Goal: Task Accomplishment & Management: Complete application form

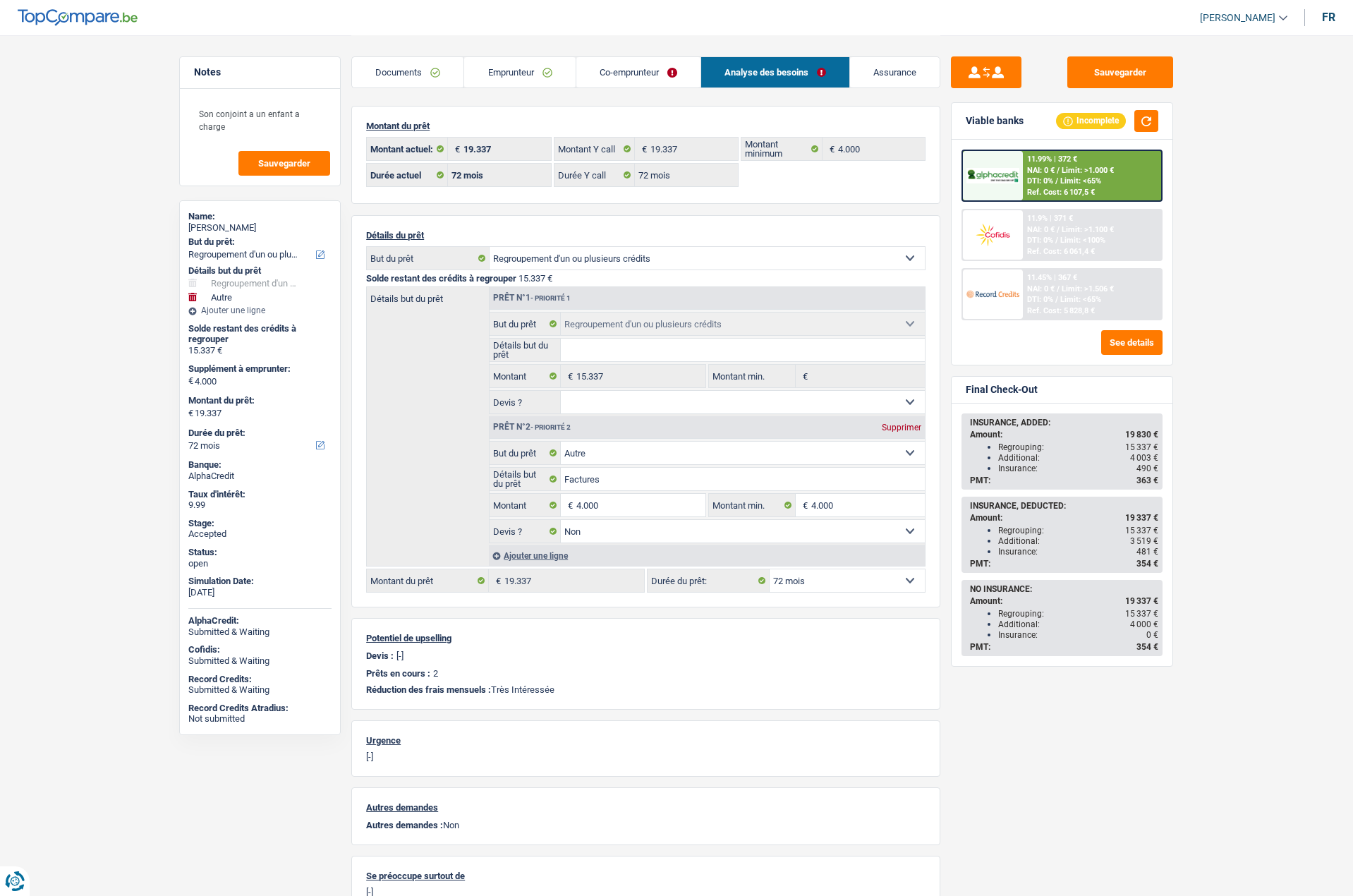
select select "refinancing"
select select "other"
select select "72"
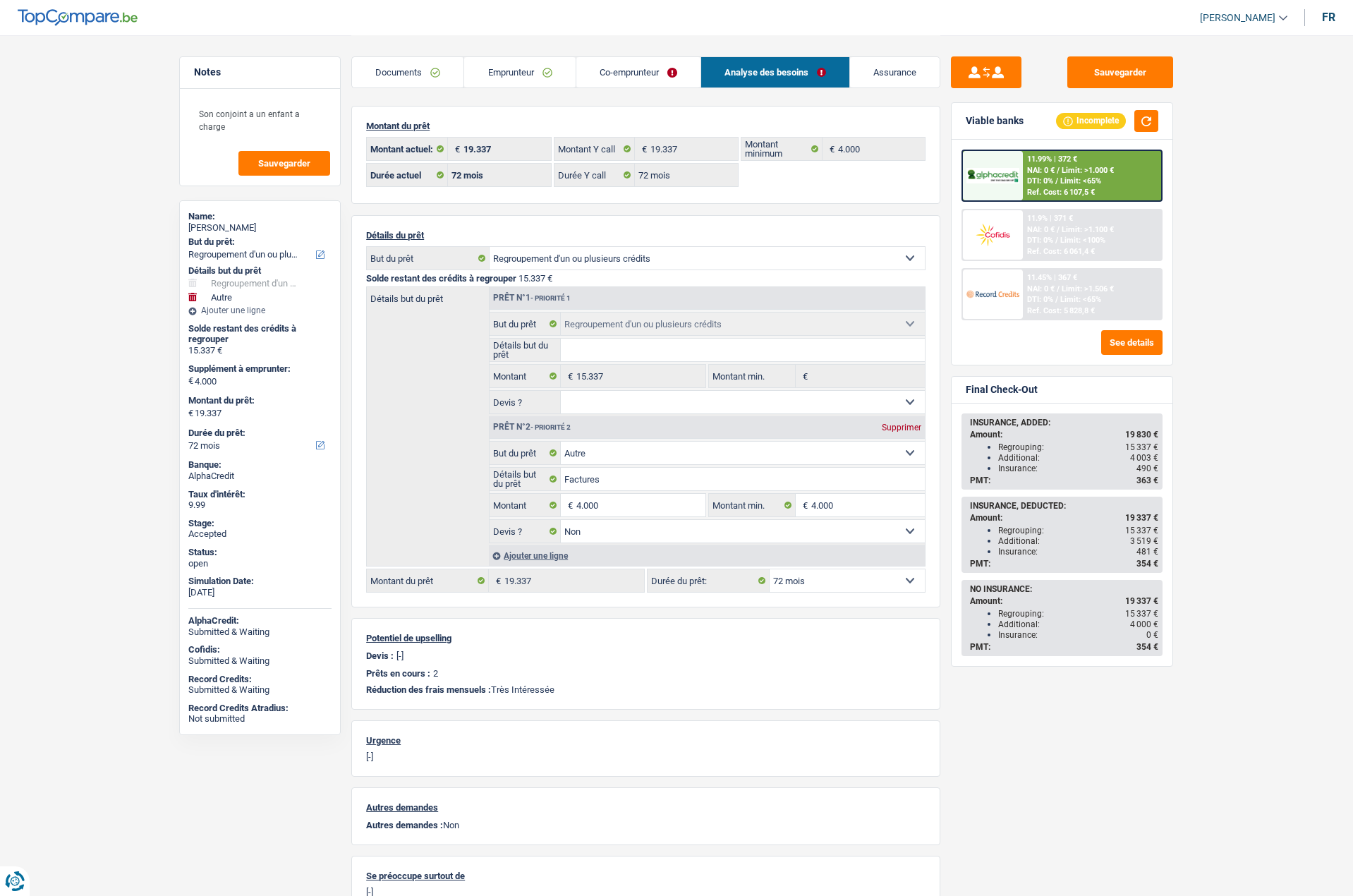
select select "72"
select select "refinancing"
select select "other"
select select "false"
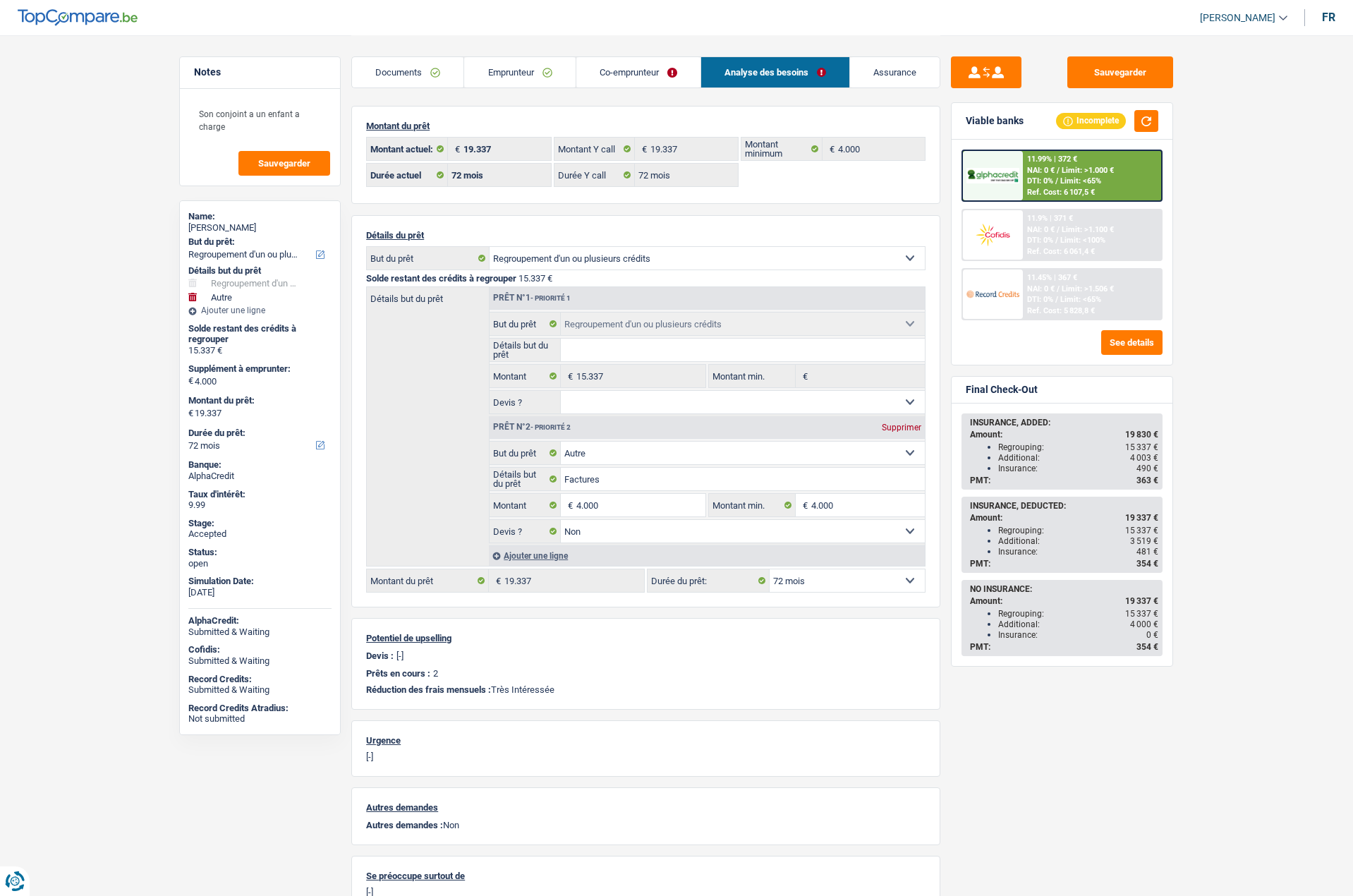
select select "72"
click at [441, 75] on link "Documents" at bounding box center [408, 72] width 112 height 30
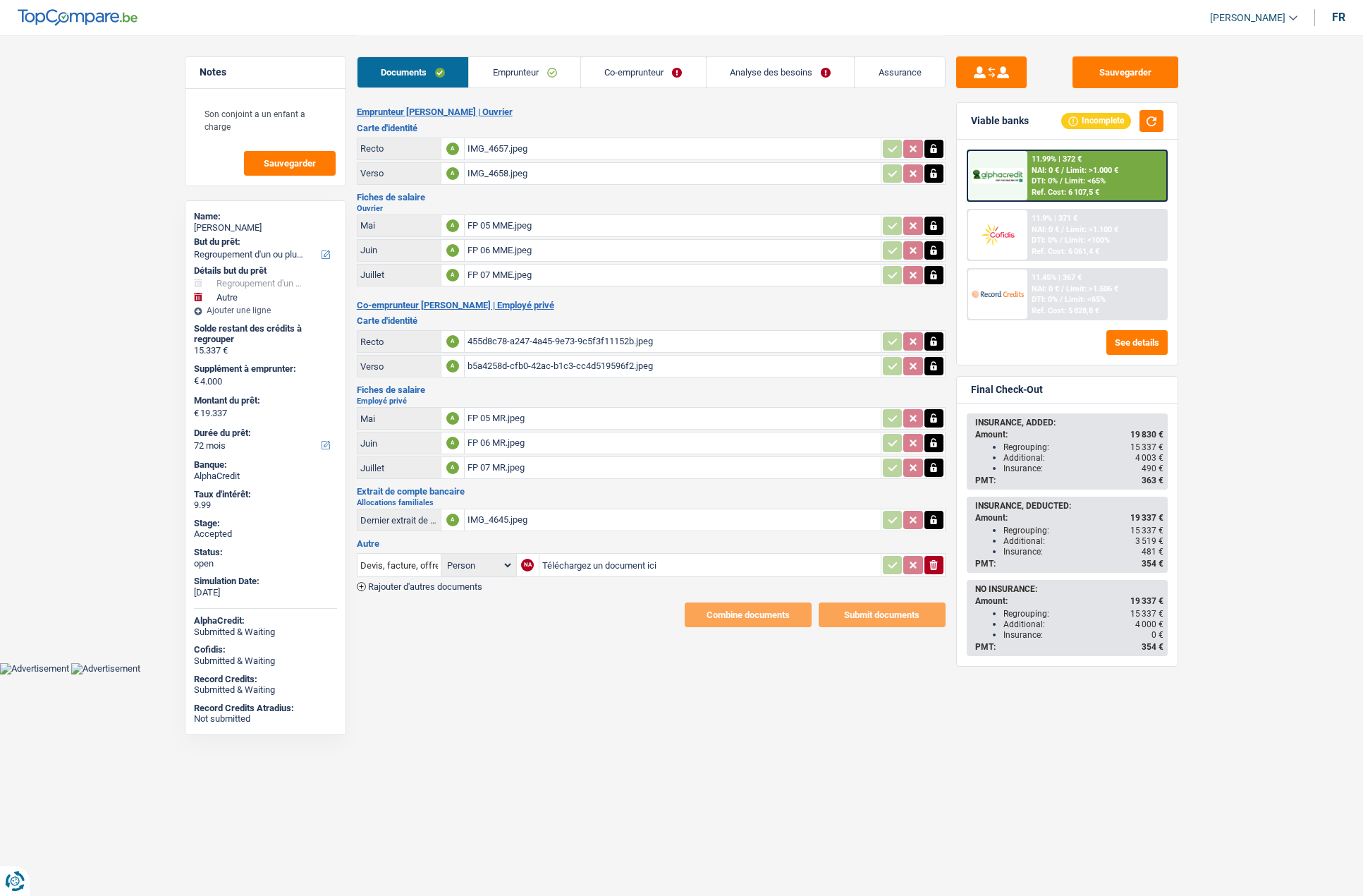
click at [737, 72] on link "Analyse des besoins" at bounding box center [781, 72] width 148 height 30
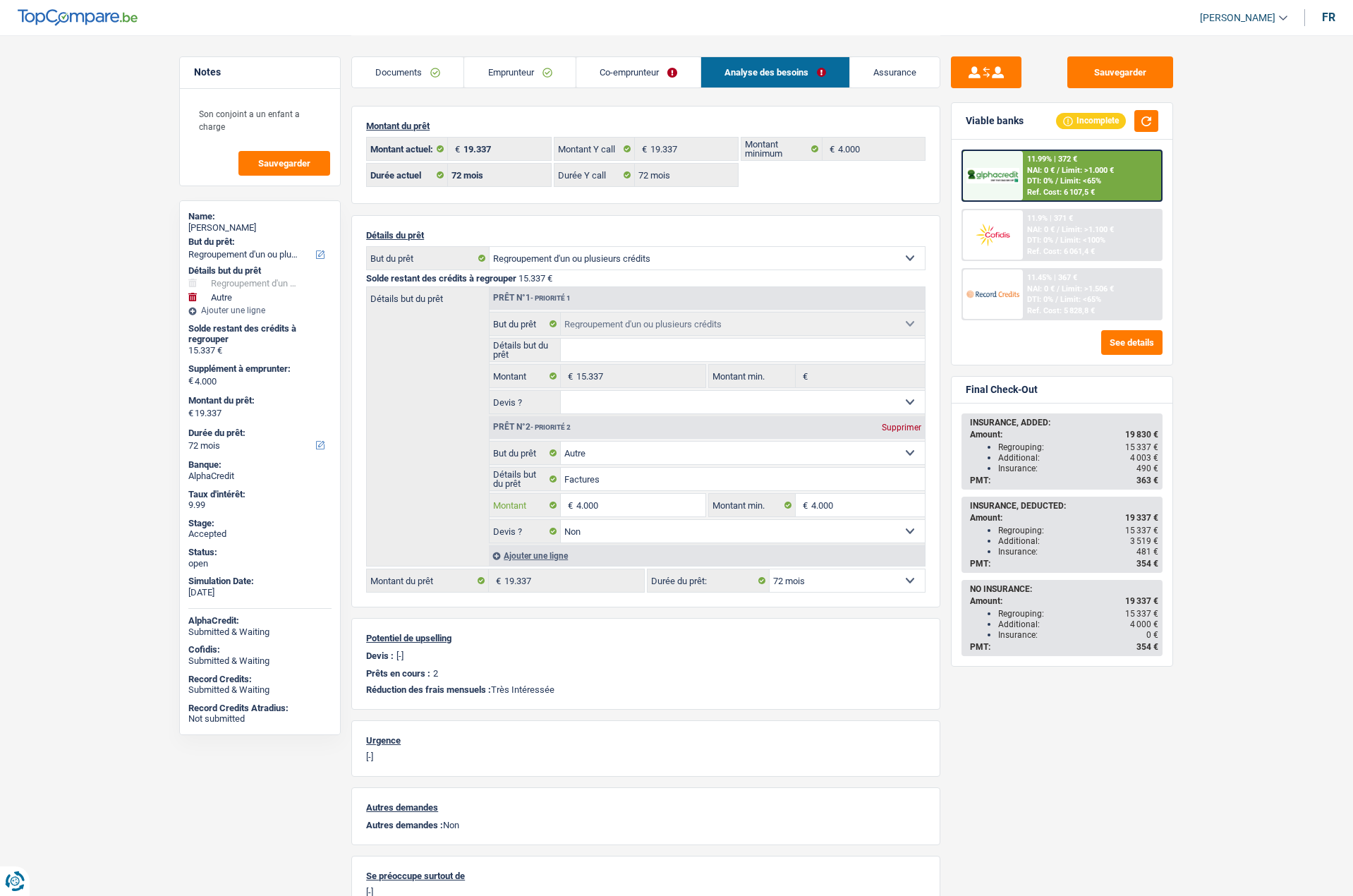
click at [611, 504] on input "4.000" at bounding box center [641, 505] width 129 height 22
type input "5.663"
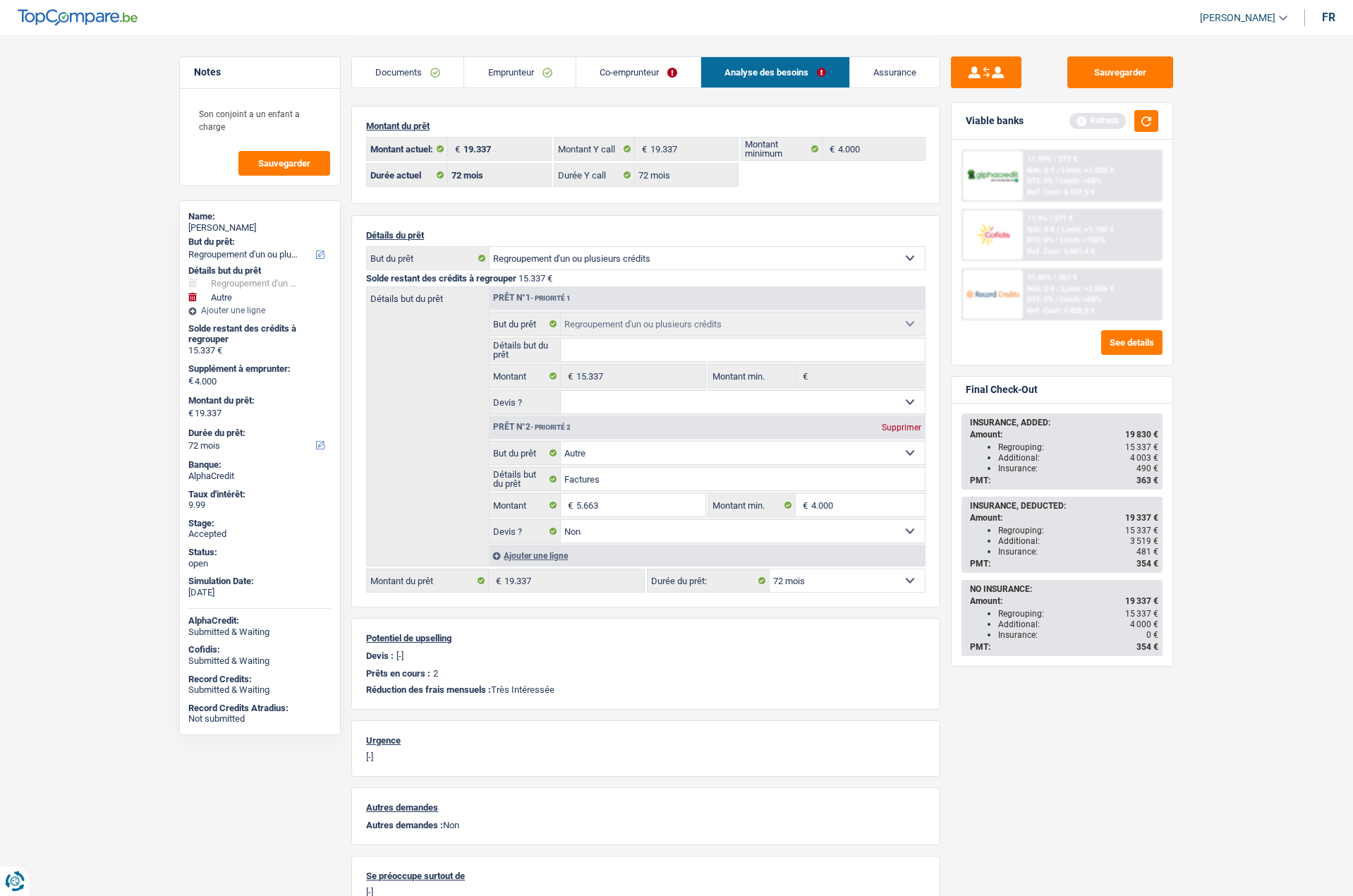
type input "5.663"
type input "21.000"
select select "120"
type input "21.000"
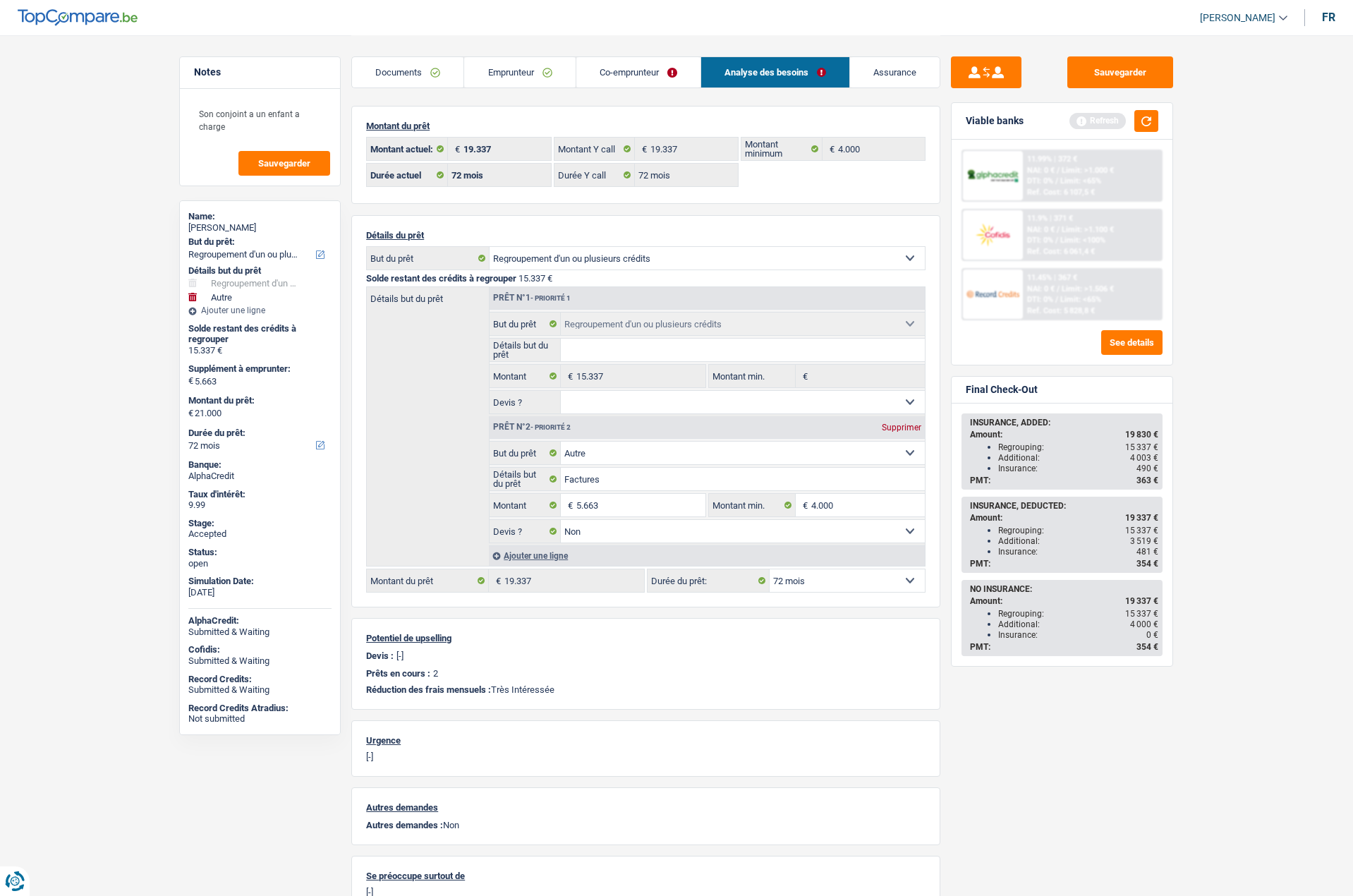
select select "120"
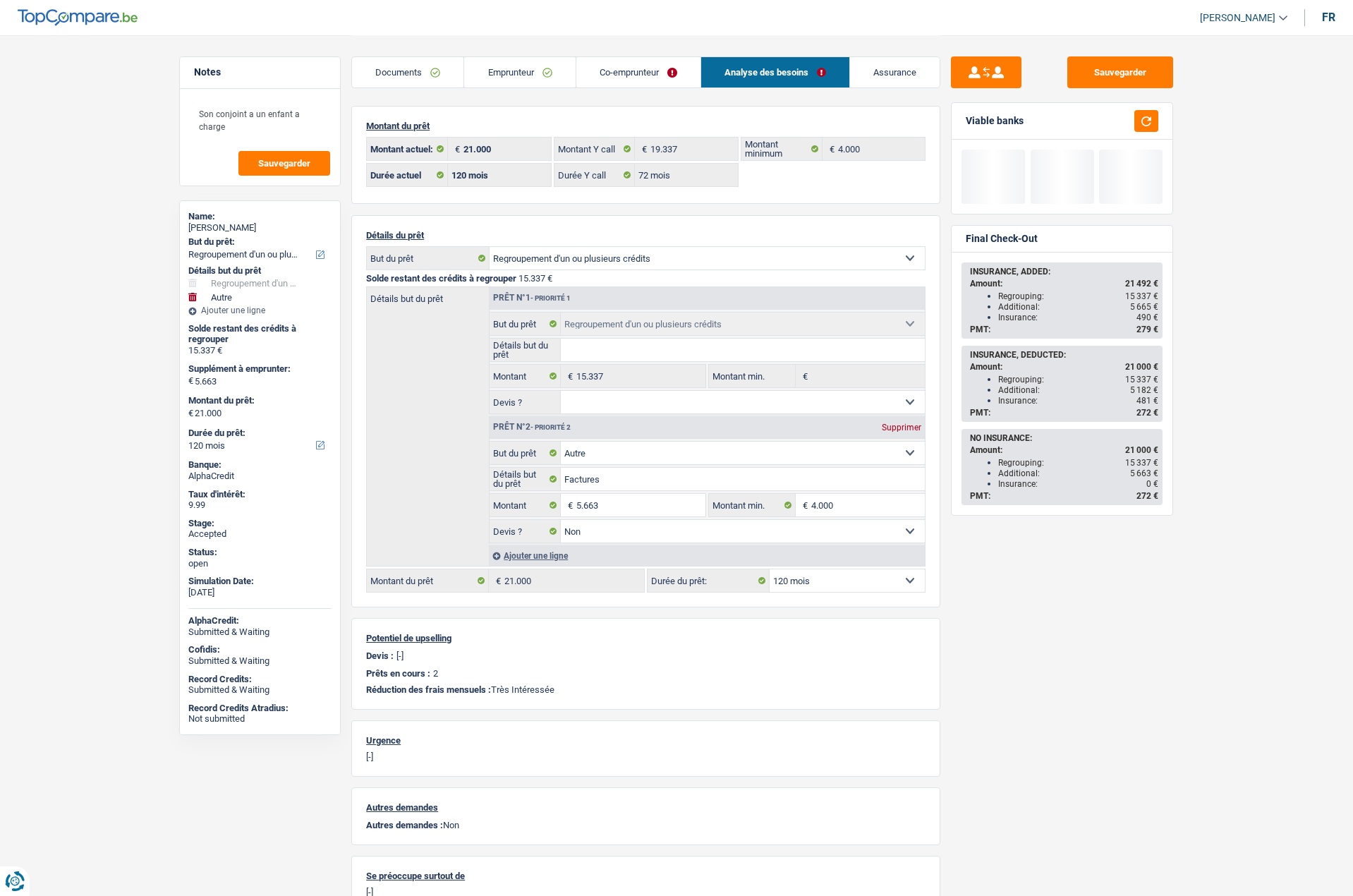
click at [1030, 708] on div "Sauvegarder Viable banks Final Check-Out INSURANCE, ADDED: Amount: 21 492 € Reg…" at bounding box center [1062, 465] width 243 height 817
click at [834, 581] on select "12 mois 18 mois 24 mois 30 mois 36 mois 42 mois 48 mois 60 mois 72 mois 84 mois…" at bounding box center [847, 580] width 155 height 22
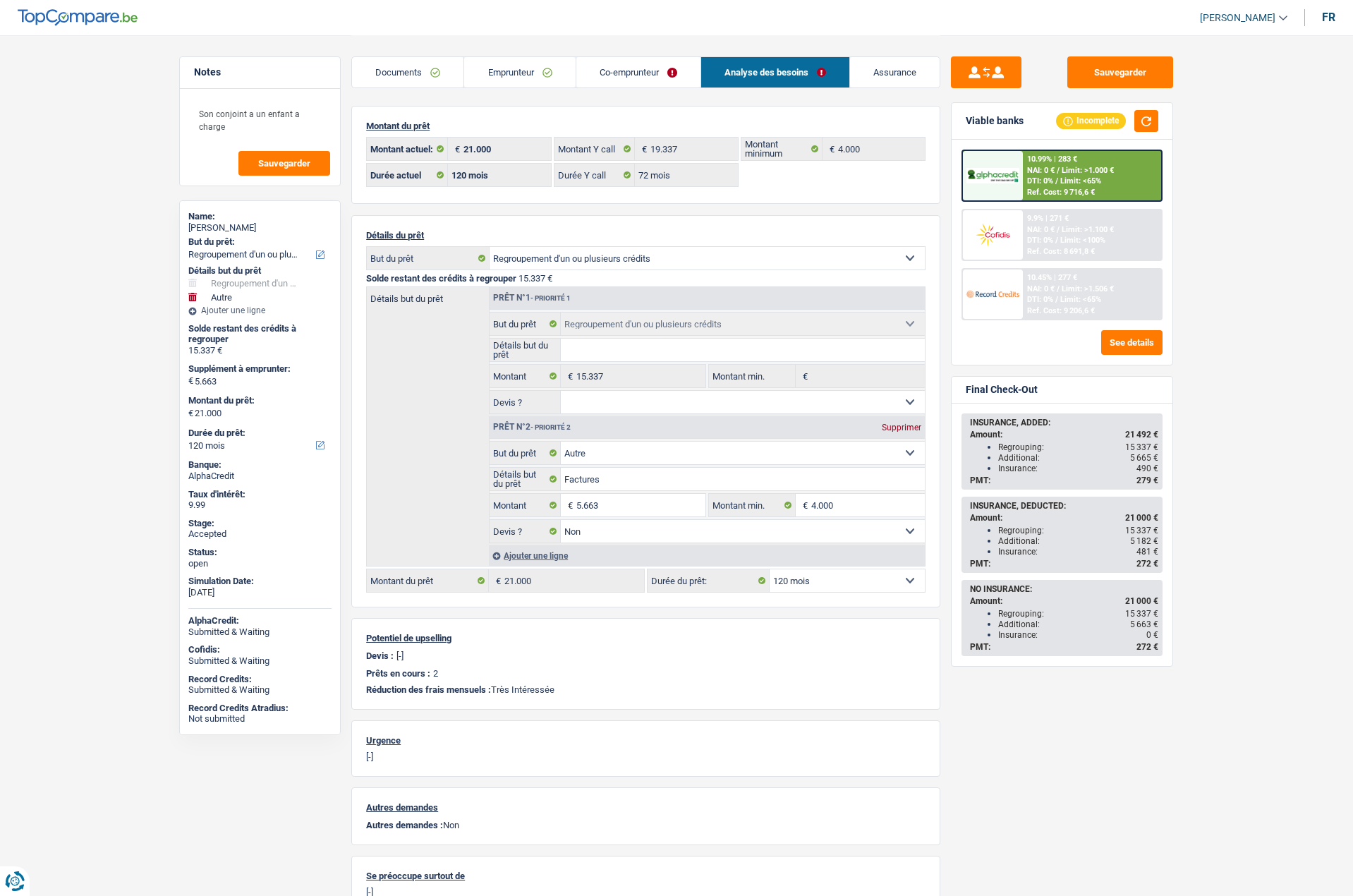
select select "84"
click at [770, 569] on select "12 mois 18 mois 24 mois 30 mois 36 mois 42 mois 48 mois 60 mois 72 mois 84 mois…" at bounding box center [847, 580] width 155 height 22
select select "84"
click at [799, 587] on select "12 mois 18 mois 24 mois 30 mois 36 mois 42 mois 48 mois 60 mois 72 mois 84 mois…" at bounding box center [847, 580] width 155 height 22
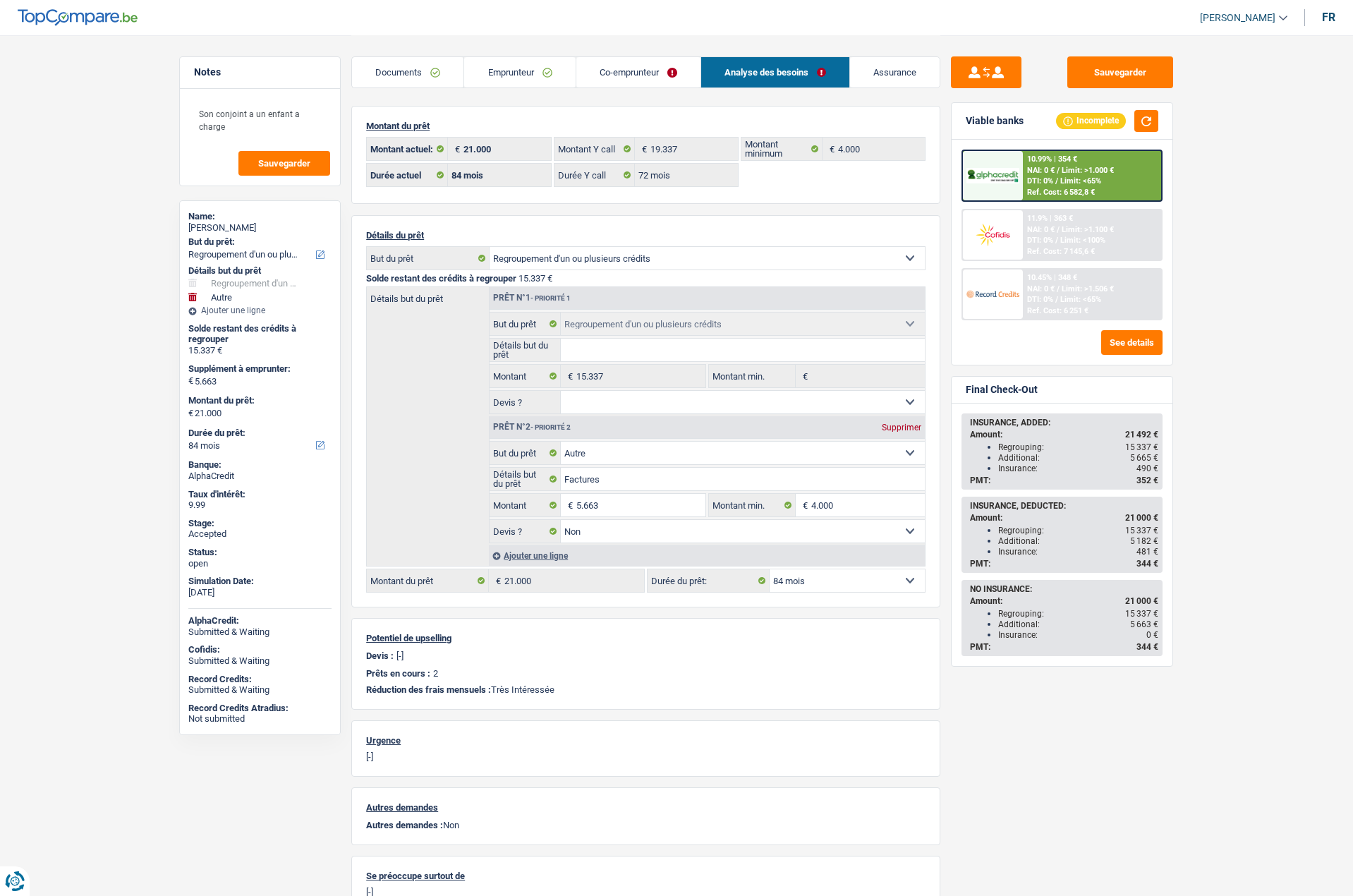
select select "72"
click at [770, 569] on select "12 mois 18 mois 24 mois 30 mois 36 mois 42 mois 48 mois 60 mois 72 mois 84 mois…" at bounding box center [847, 580] width 155 height 22
select select "72"
click at [992, 682] on div "Sauvegarder Viable banks Incomplete 10.99% | 394 € NAI: 0 € / Limit: >1.000 € D…" at bounding box center [1062, 465] width 243 height 817
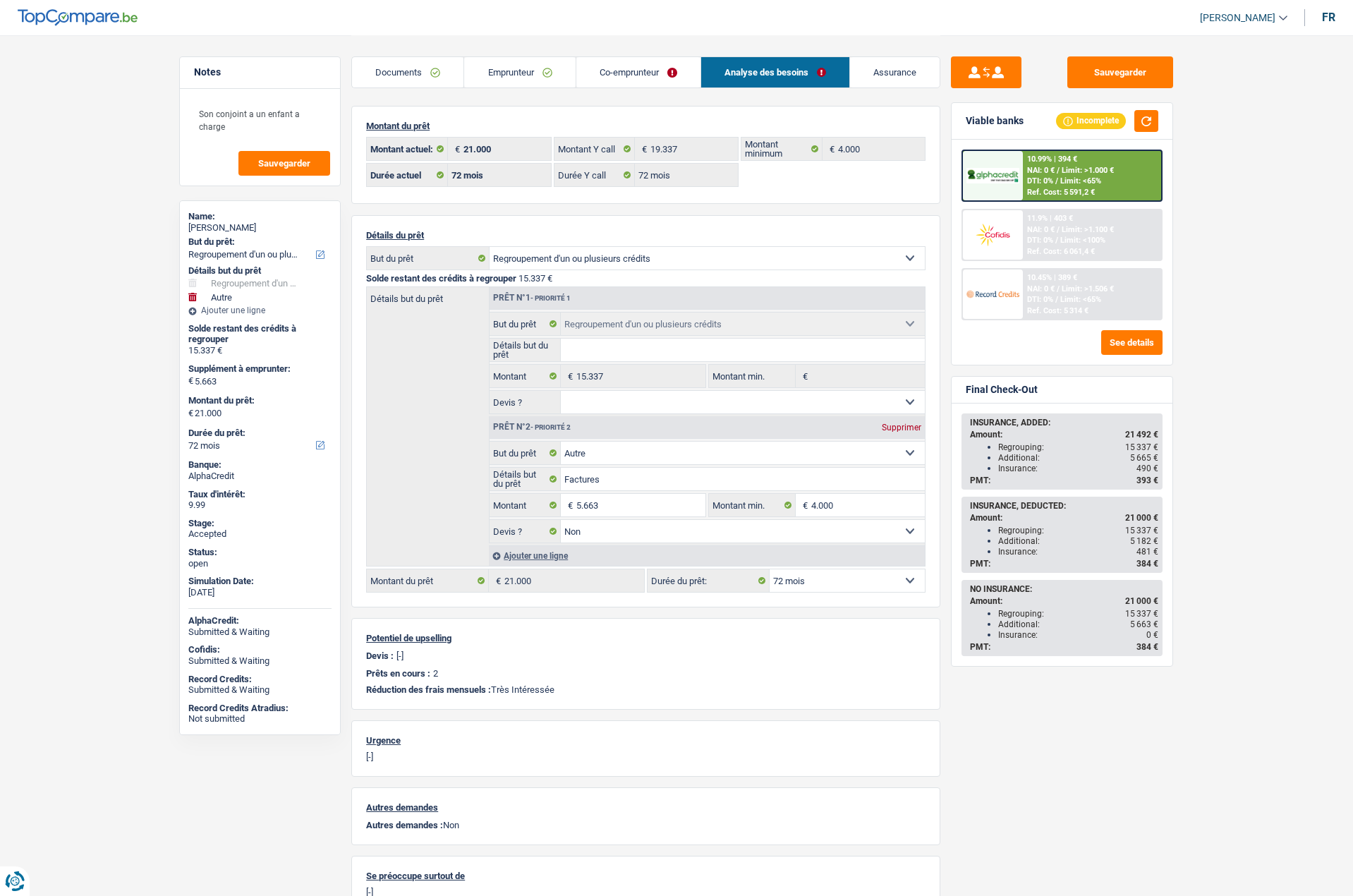
click at [1123, 176] on div "10.99% | 394 € NAI: 0 € / Limit: >1.000 € DTI: 0% / Limit: <65% Ref. Cost: 5 59…" at bounding box center [1092, 175] width 139 height 49
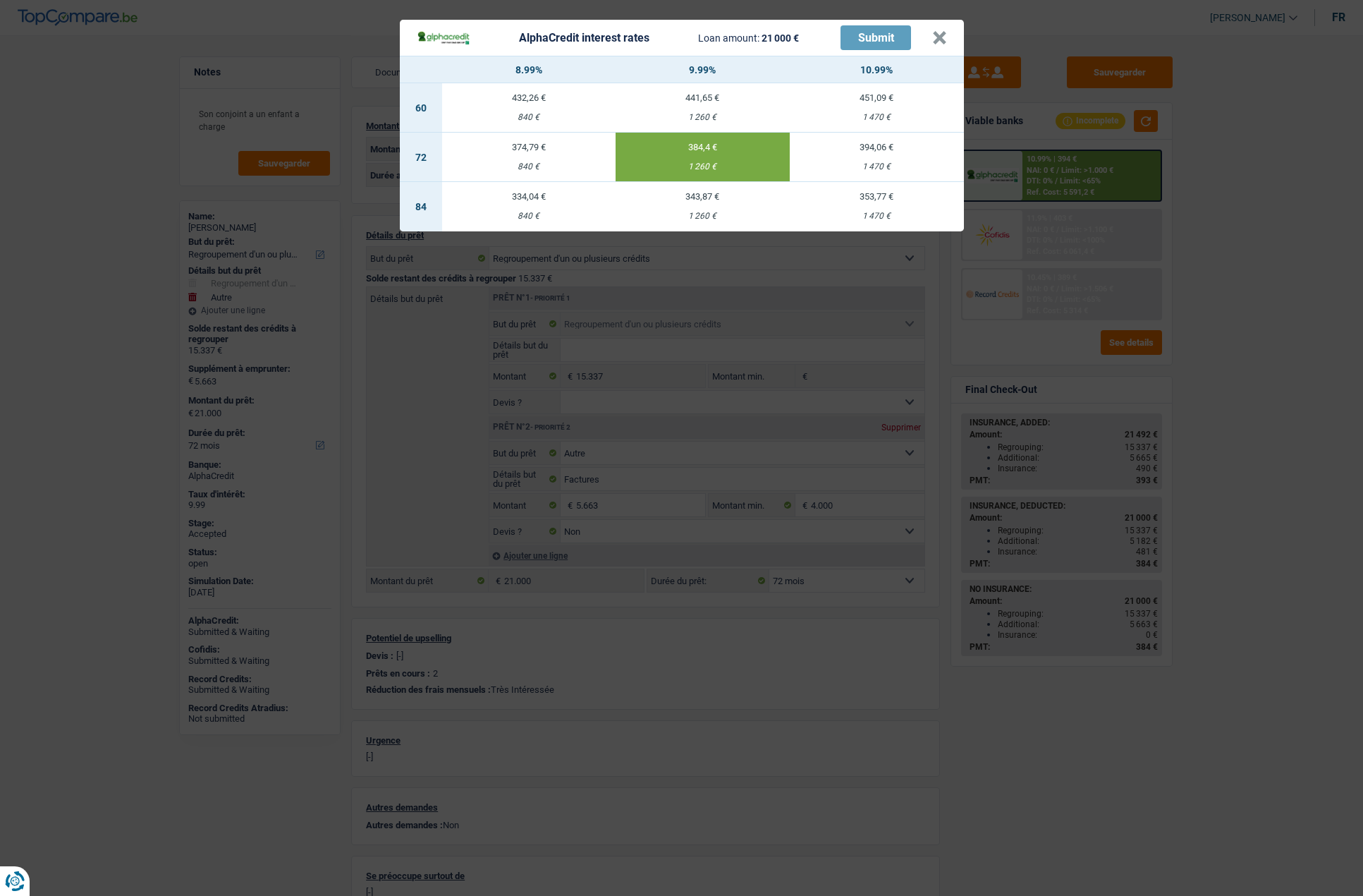
click at [529, 159] on td "374,79 € 840 €" at bounding box center [529, 157] width 174 height 49
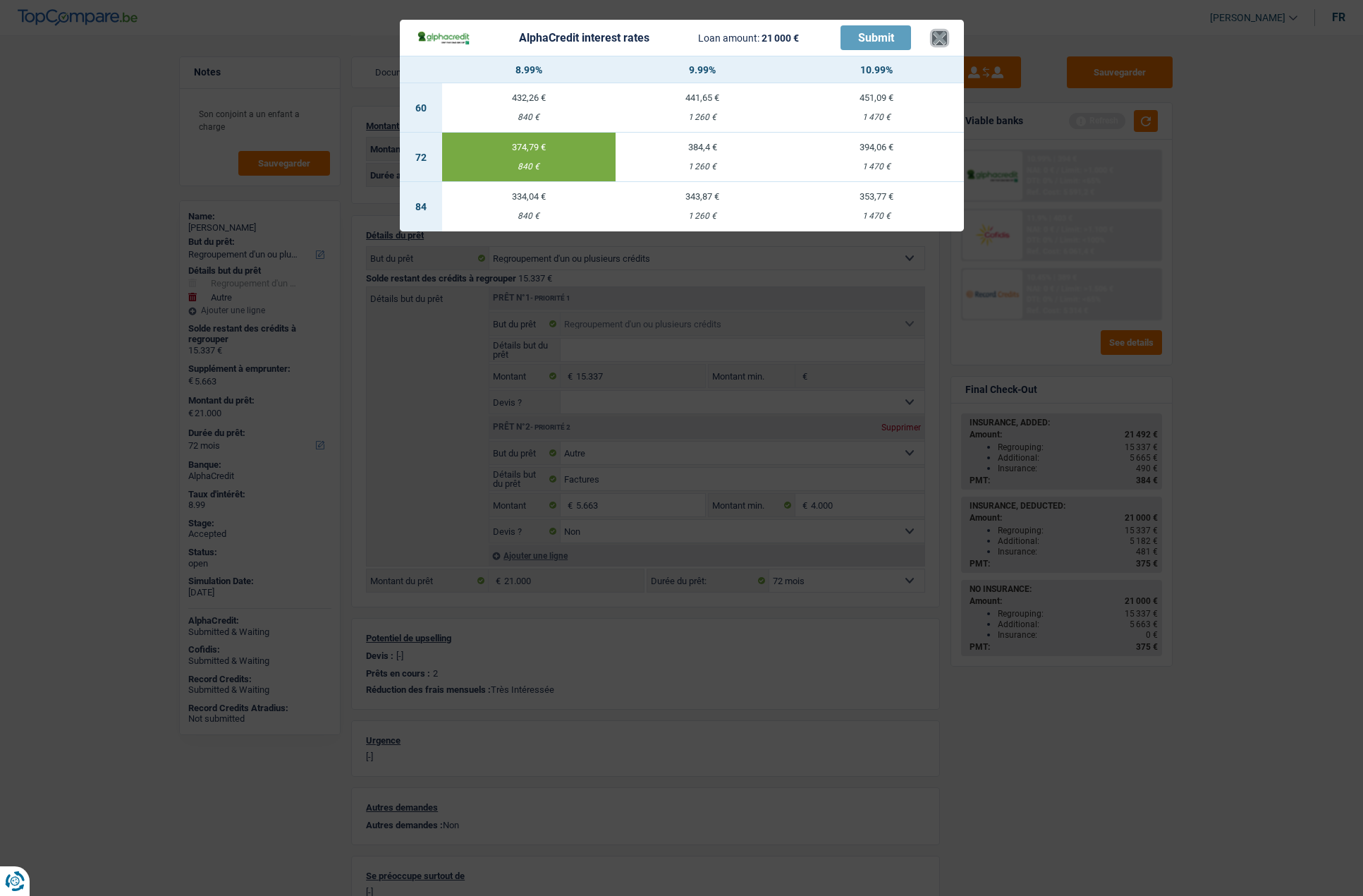
click at [945, 45] on button "×" at bounding box center [940, 37] width 15 height 14
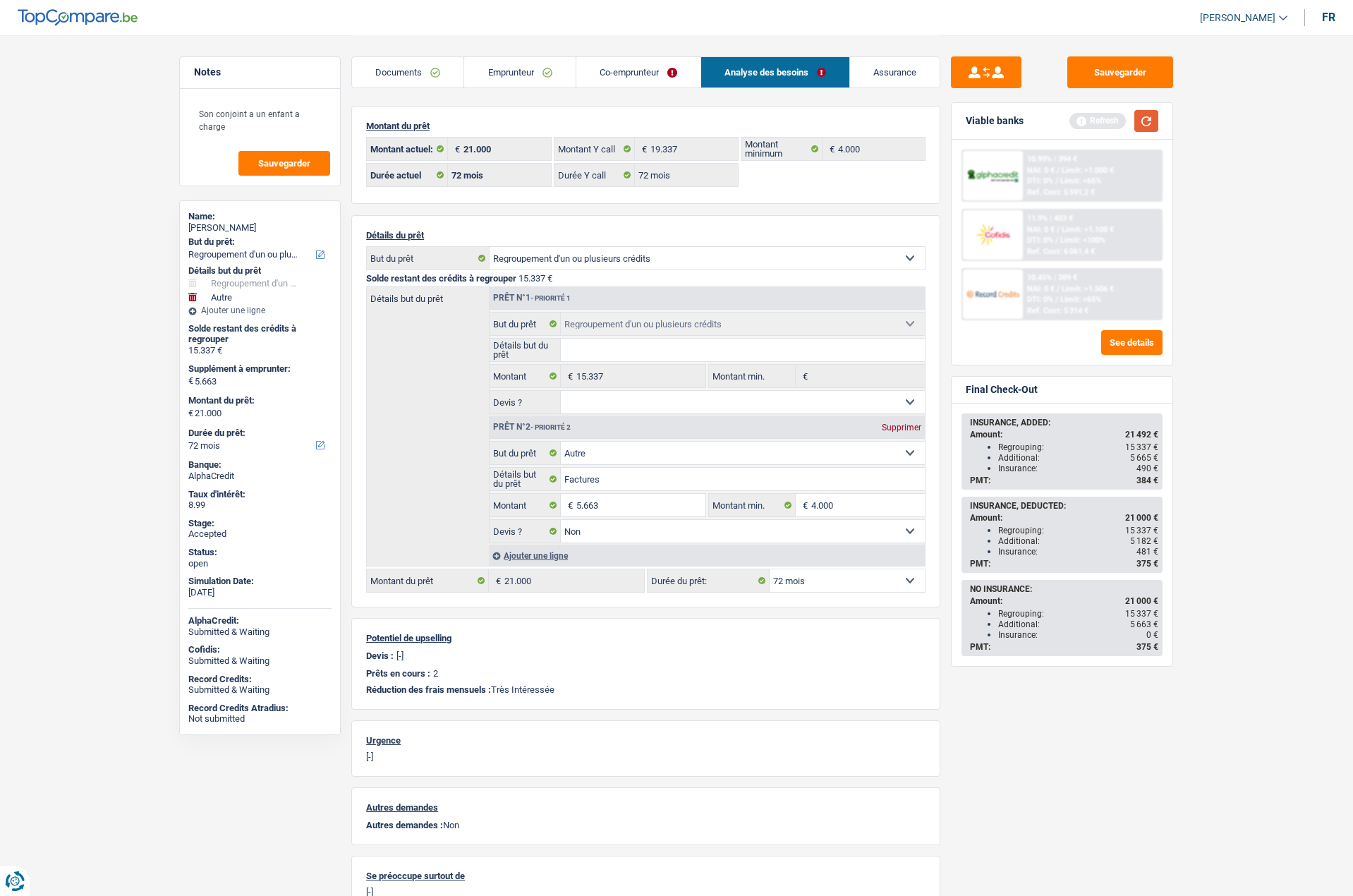
click at [1142, 120] on button "button" at bounding box center [1146, 121] width 24 height 22
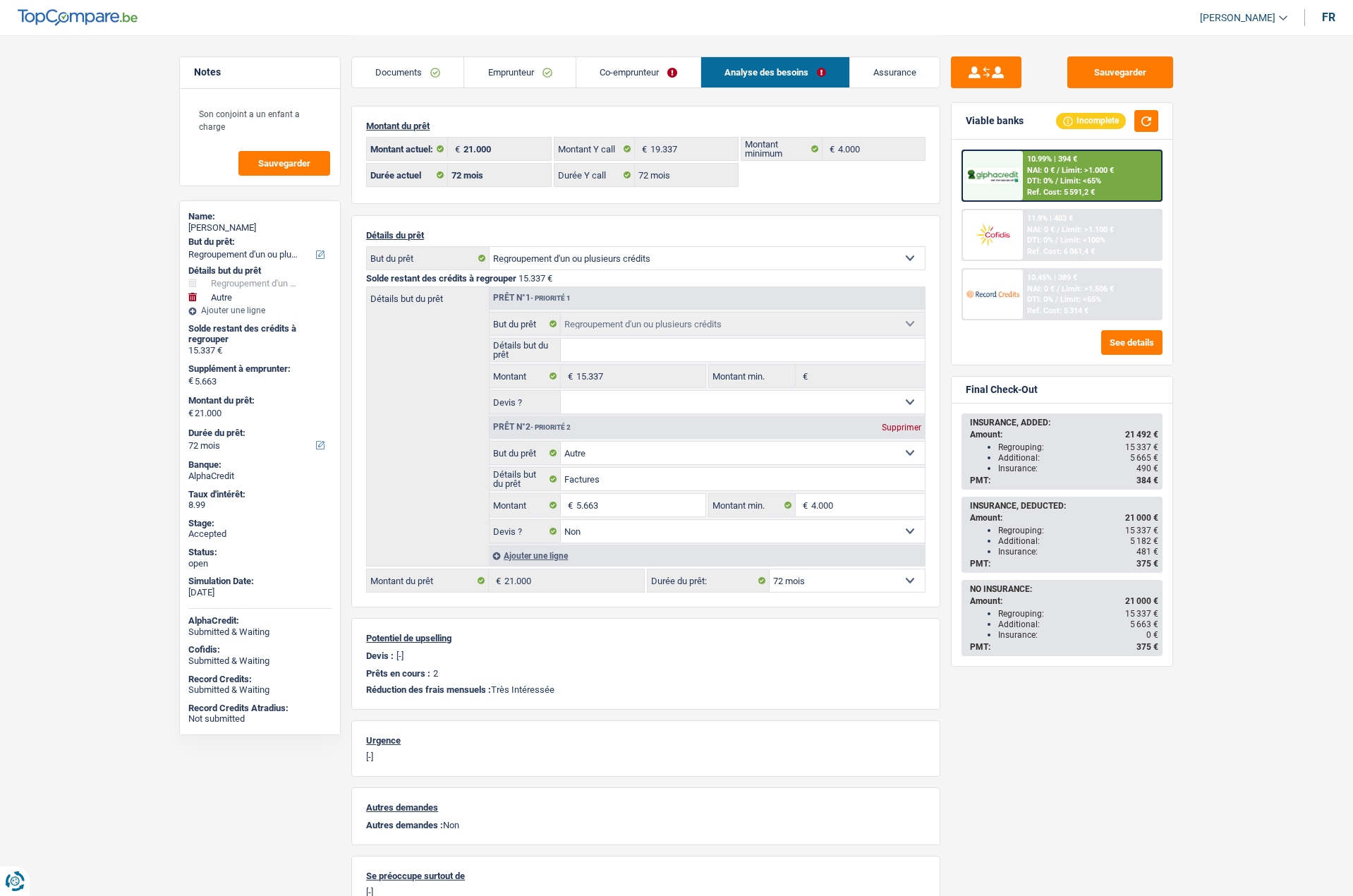
click at [1046, 191] on div "Ref. Cost: 5 591,2 €" at bounding box center [1061, 192] width 67 height 9
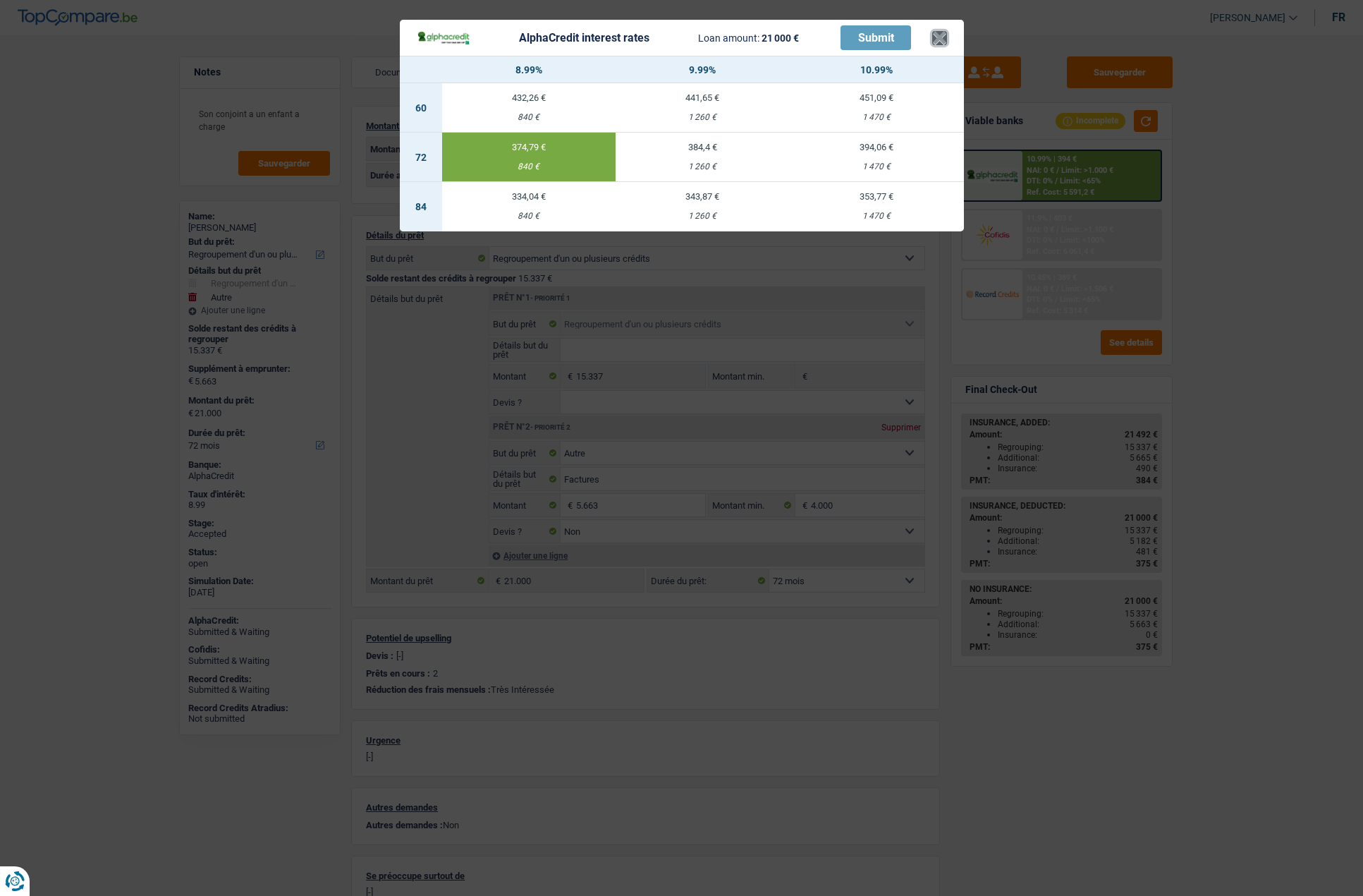
click at [937, 37] on button "×" at bounding box center [940, 37] width 15 height 14
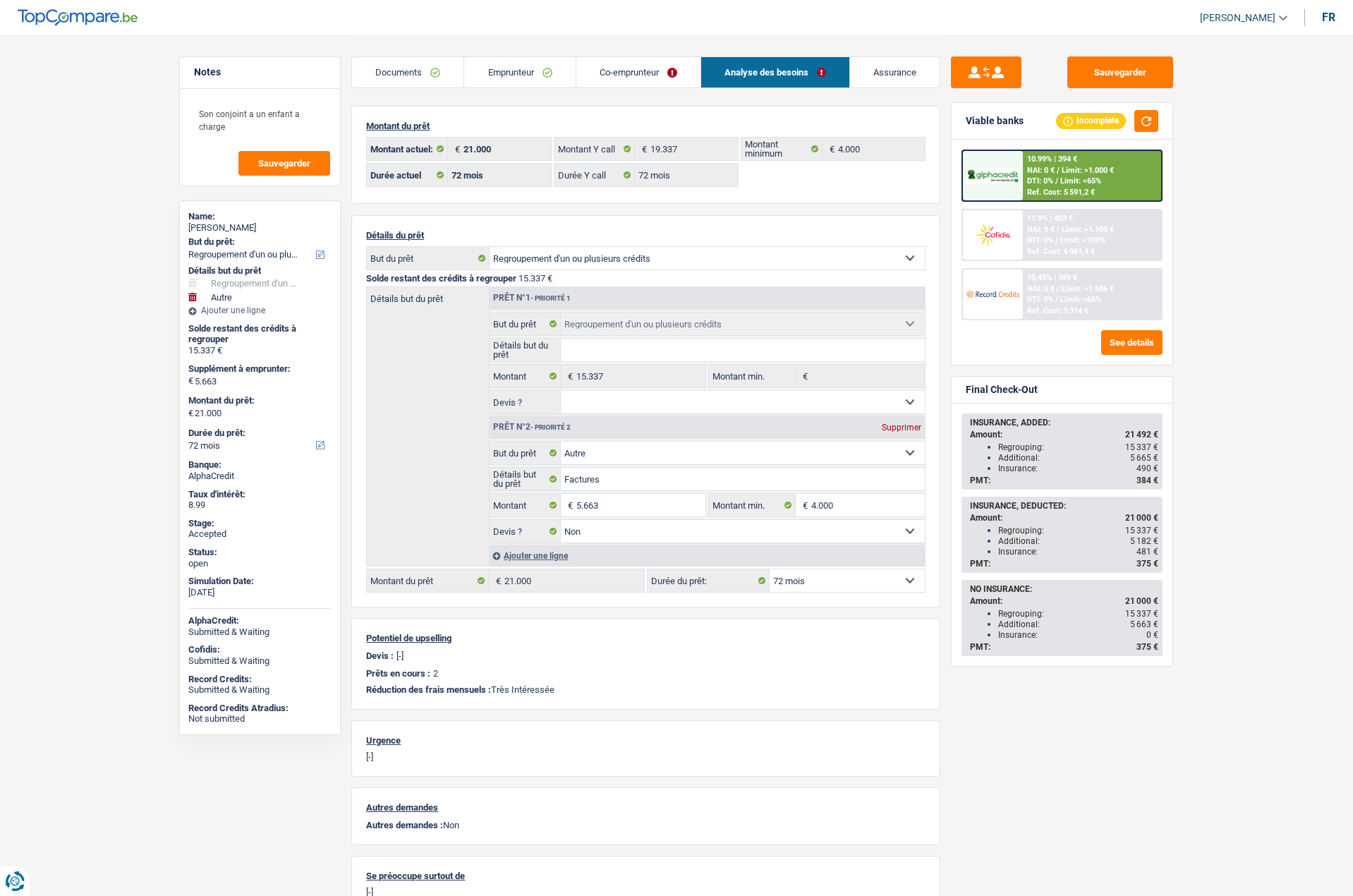
click at [513, 82] on link "Emprunteur" at bounding box center [519, 72] width 111 height 30
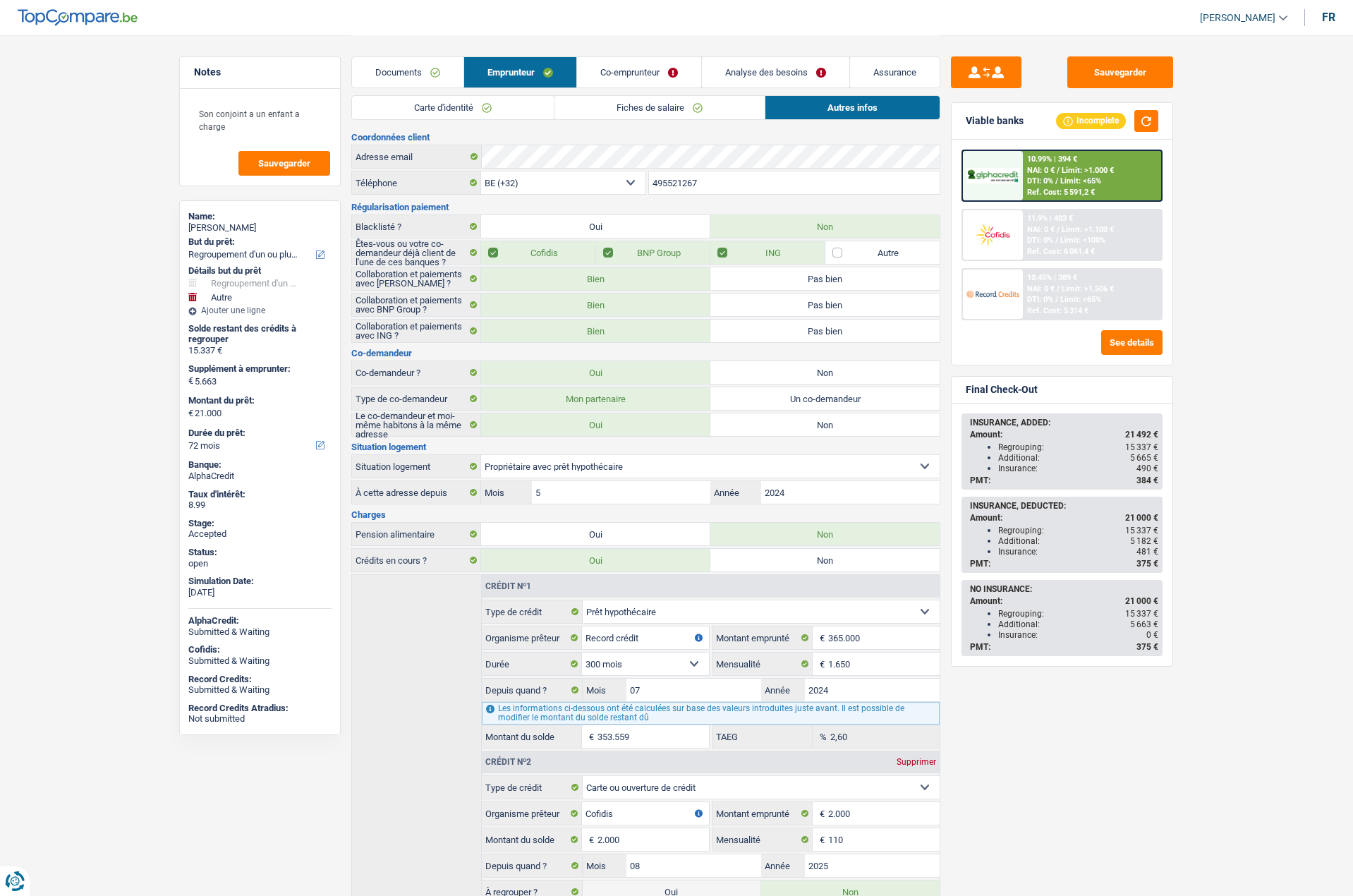
click at [407, 72] on link "Documents" at bounding box center [408, 72] width 112 height 30
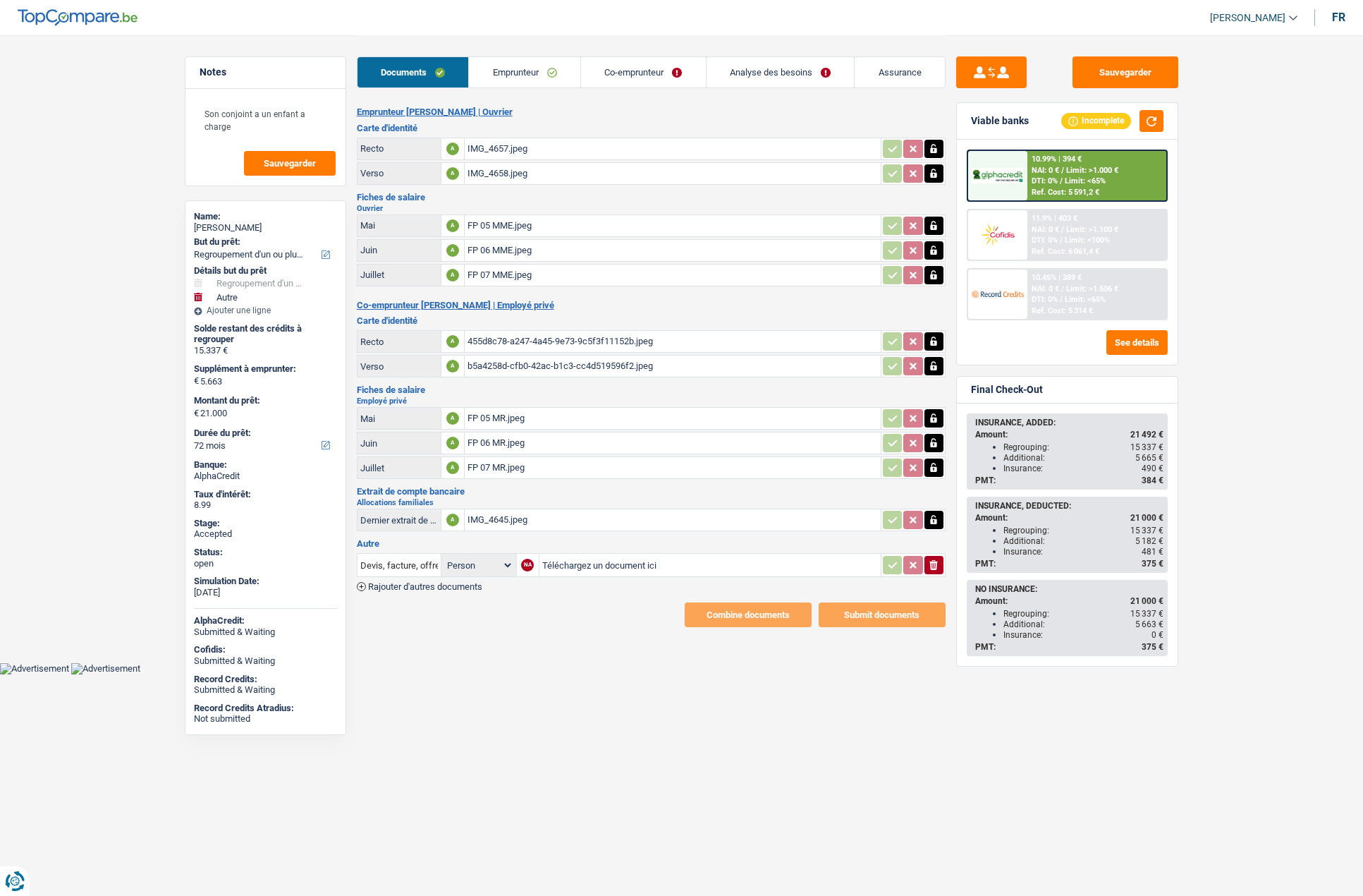
click at [241, 230] on div "Natacha Couckhuyt" at bounding box center [266, 228] width 143 height 12
copy div "Couckhuyt"
click at [888, 72] on link "Assurance" at bounding box center [899, 72] width 90 height 30
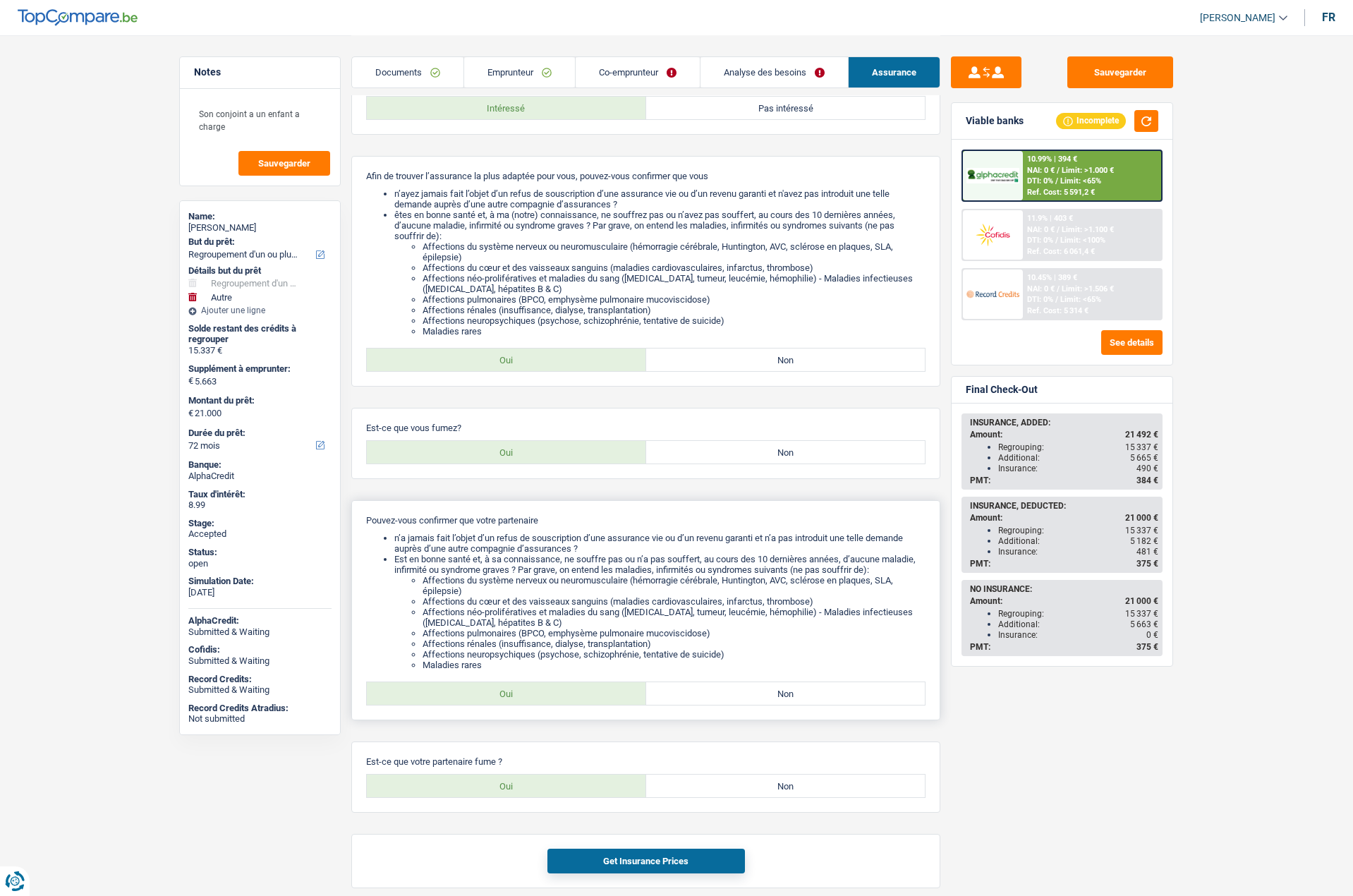
scroll to position [282, 0]
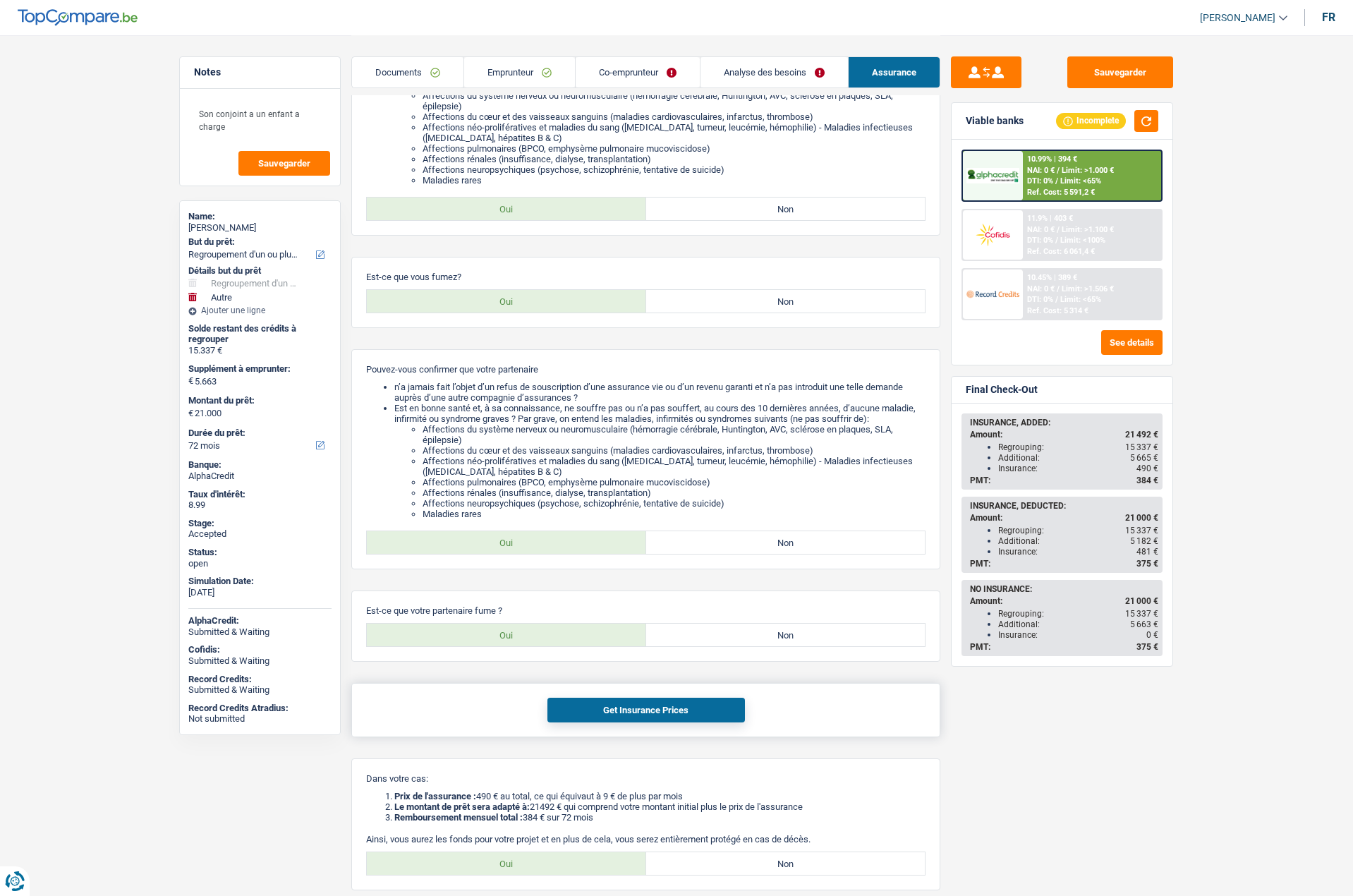
click at [675, 709] on button "Get Insurance Prices" at bounding box center [646, 710] width 197 height 25
click at [1291, 609] on main "Notes Son conjoint a un enfant a charge Sauvegarder Name: Natacha Couckhuyt But…" at bounding box center [676, 357] width 1353 height 1279
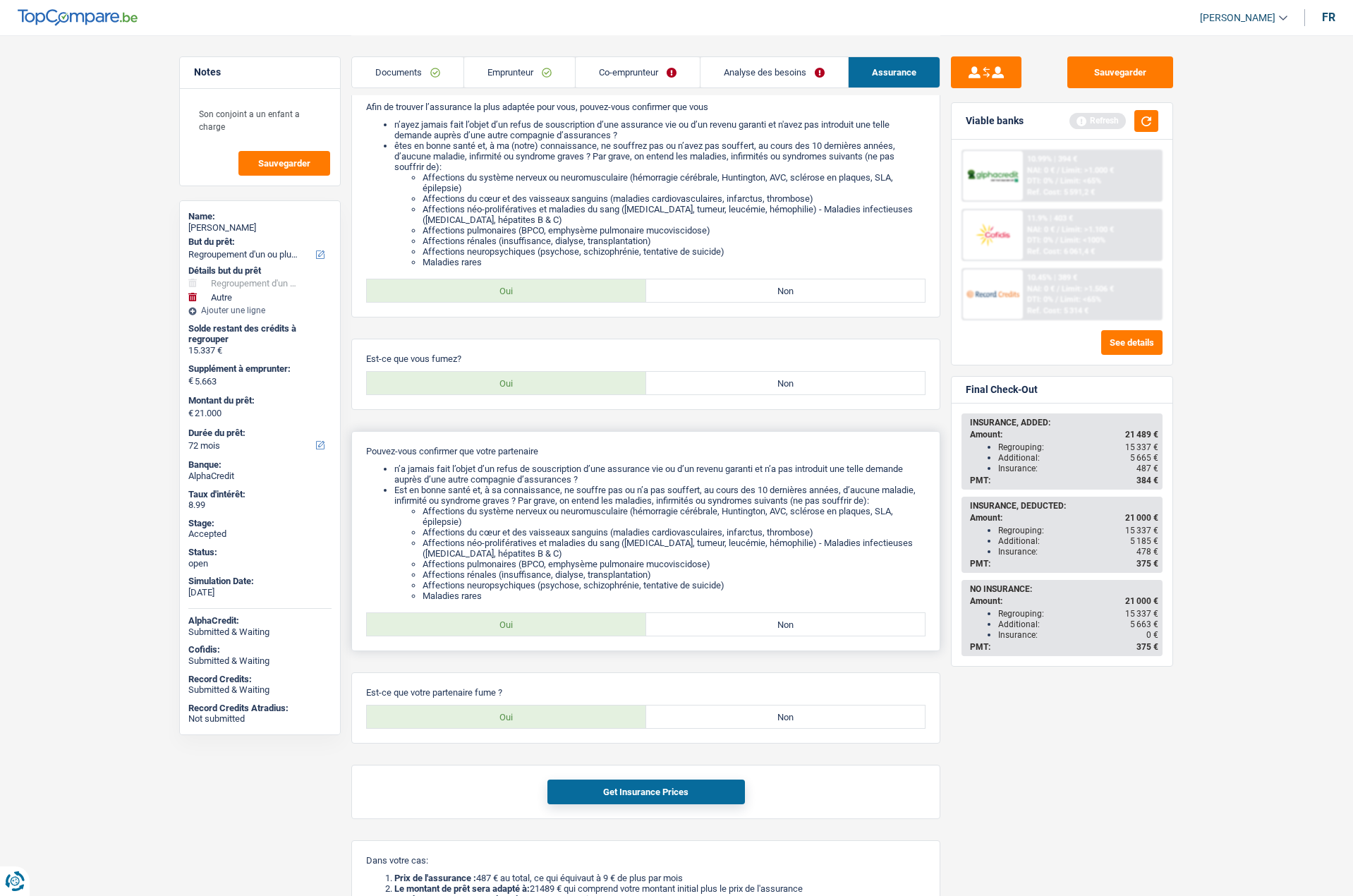
scroll to position [71, 0]
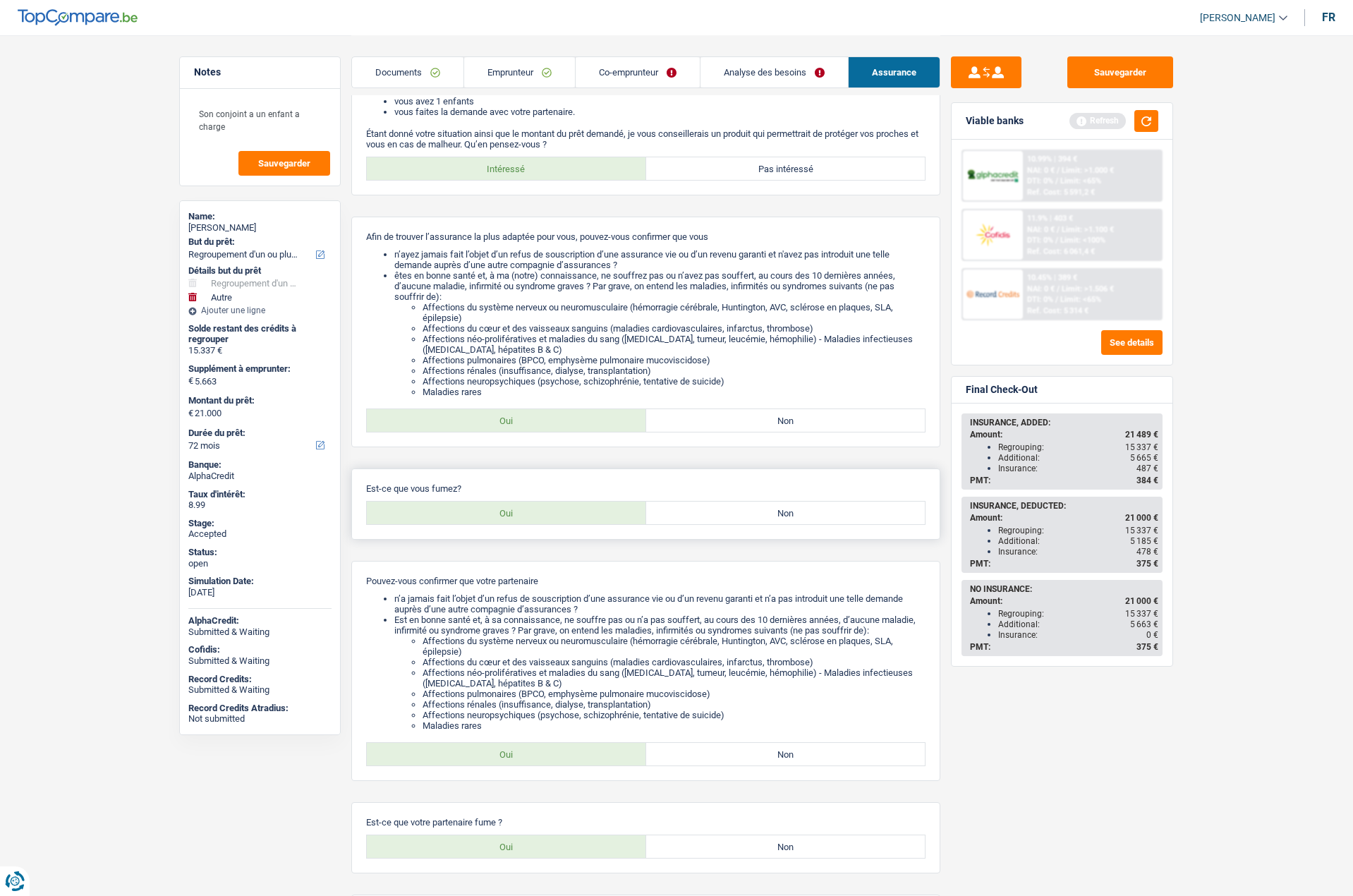
click at [762, 530] on div "Est-ce que vous fumez? Oui Non" at bounding box center [646, 504] width 589 height 72
click at [757, 525] on div "Est-ce que vous fumez? Oui Non" at bounding box center [646, 504] width 589 height 72
click at [754, 515] on label "Non" at bounding box center [786, 512] width 279 height 22
click at [754, 515] on input "Non" at bounding box center [786, 512] width 279 height 22
radio input "true"
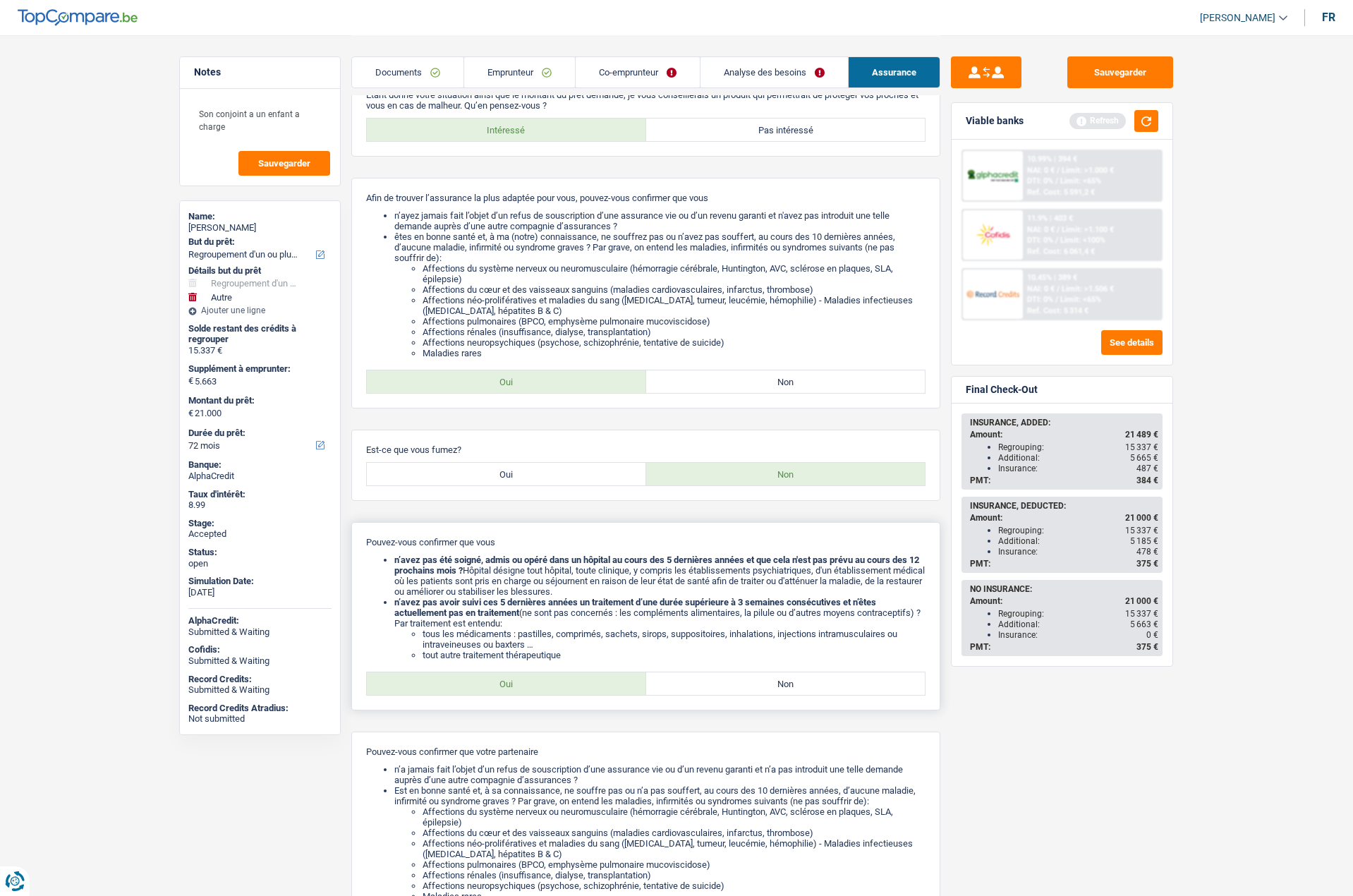
scroll to position [212, 0]
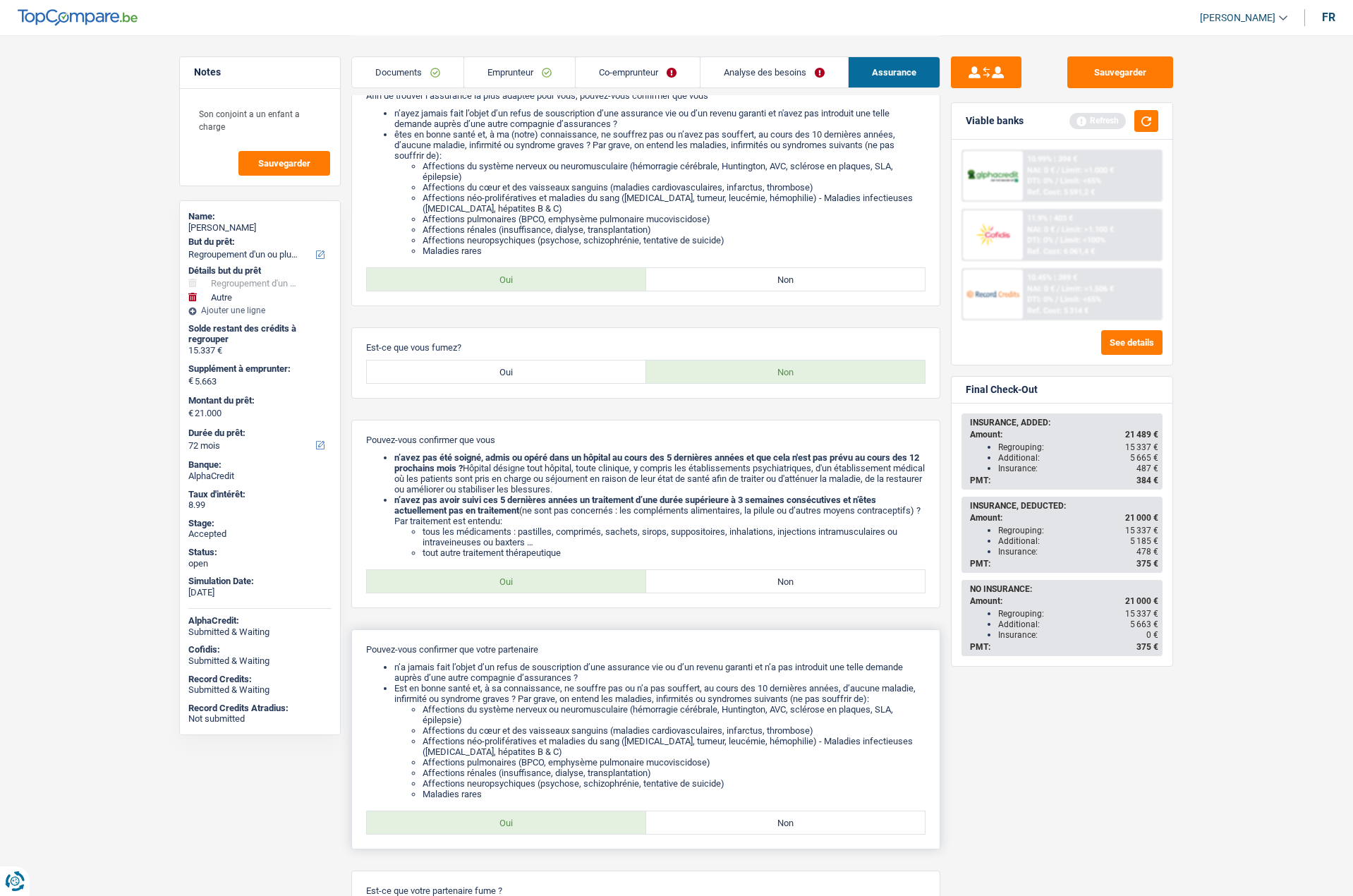
click at [754, 821] on label "Non" at bounding box center [786, 822] width 279 height 22
click at [754, 821] on input "Non" at bounding box center [786, 822] width 279 height 22
radio input "true"
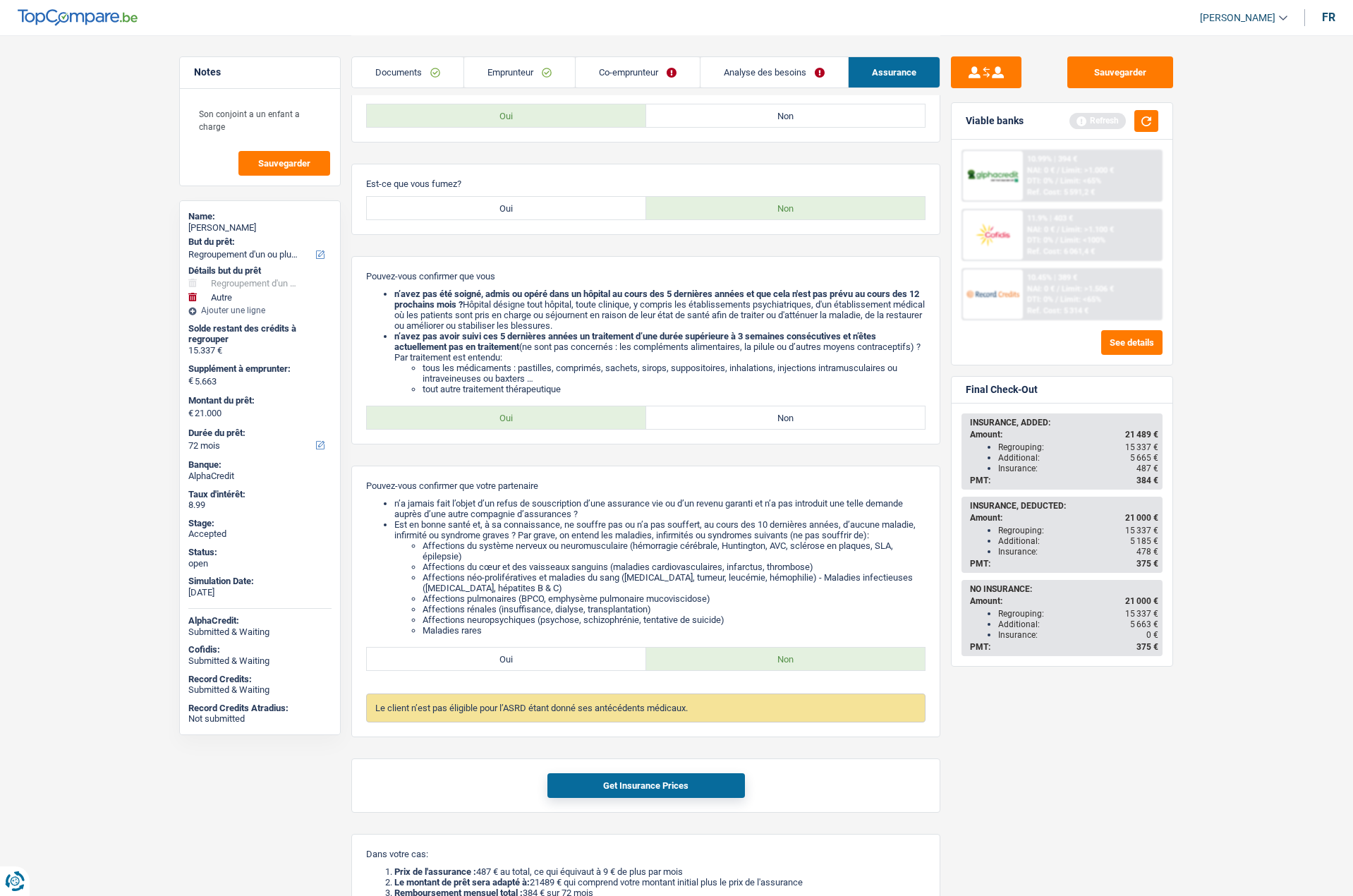
scroll to position [423, 0]
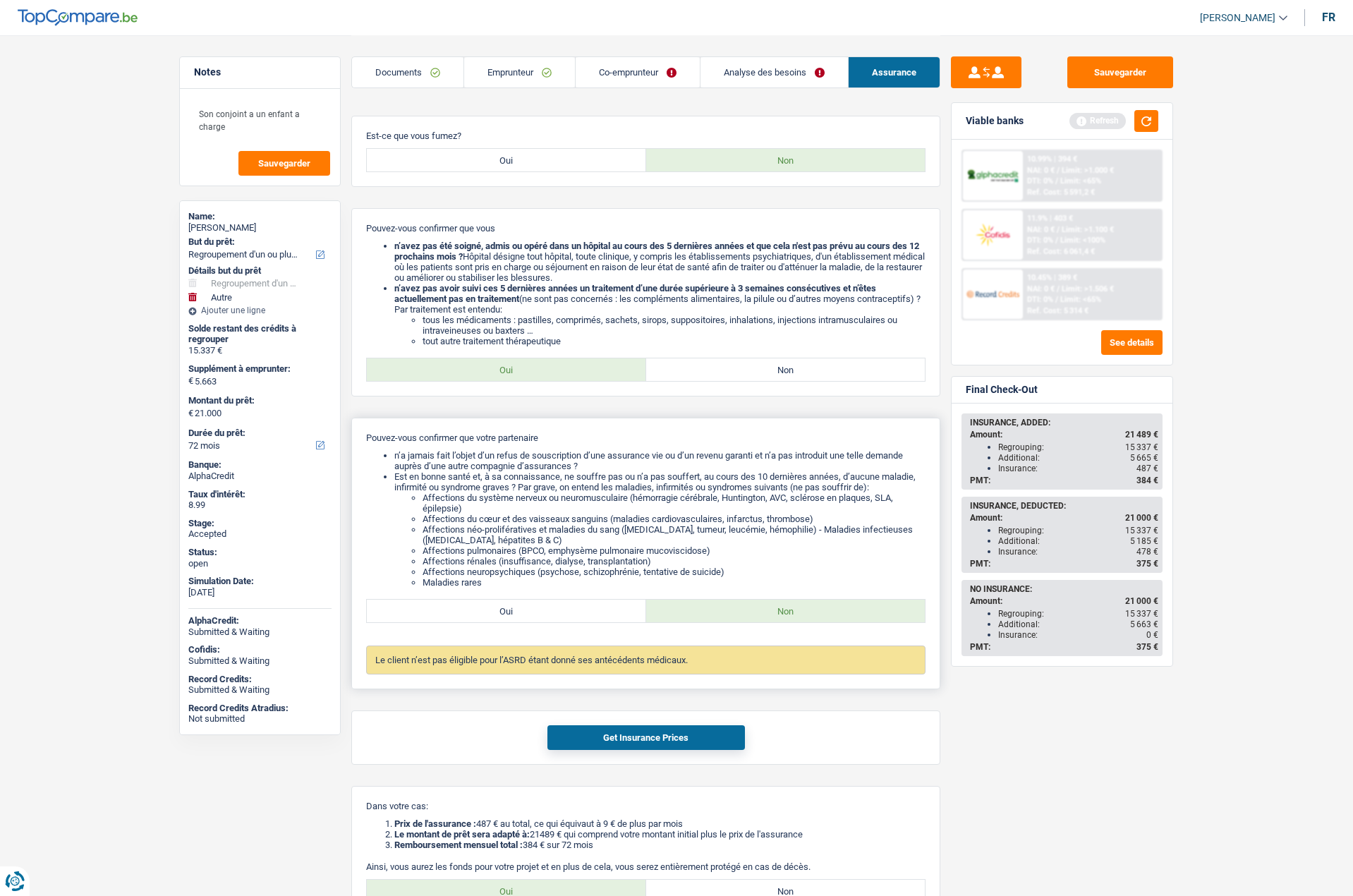
click at [583, 618] on label "Oui" at bounding box center [506, 610] width 279 height 22
click at [583, 618] on input "Oui" at bounding box center [506, 610] width 279 height 22
radio input "true"
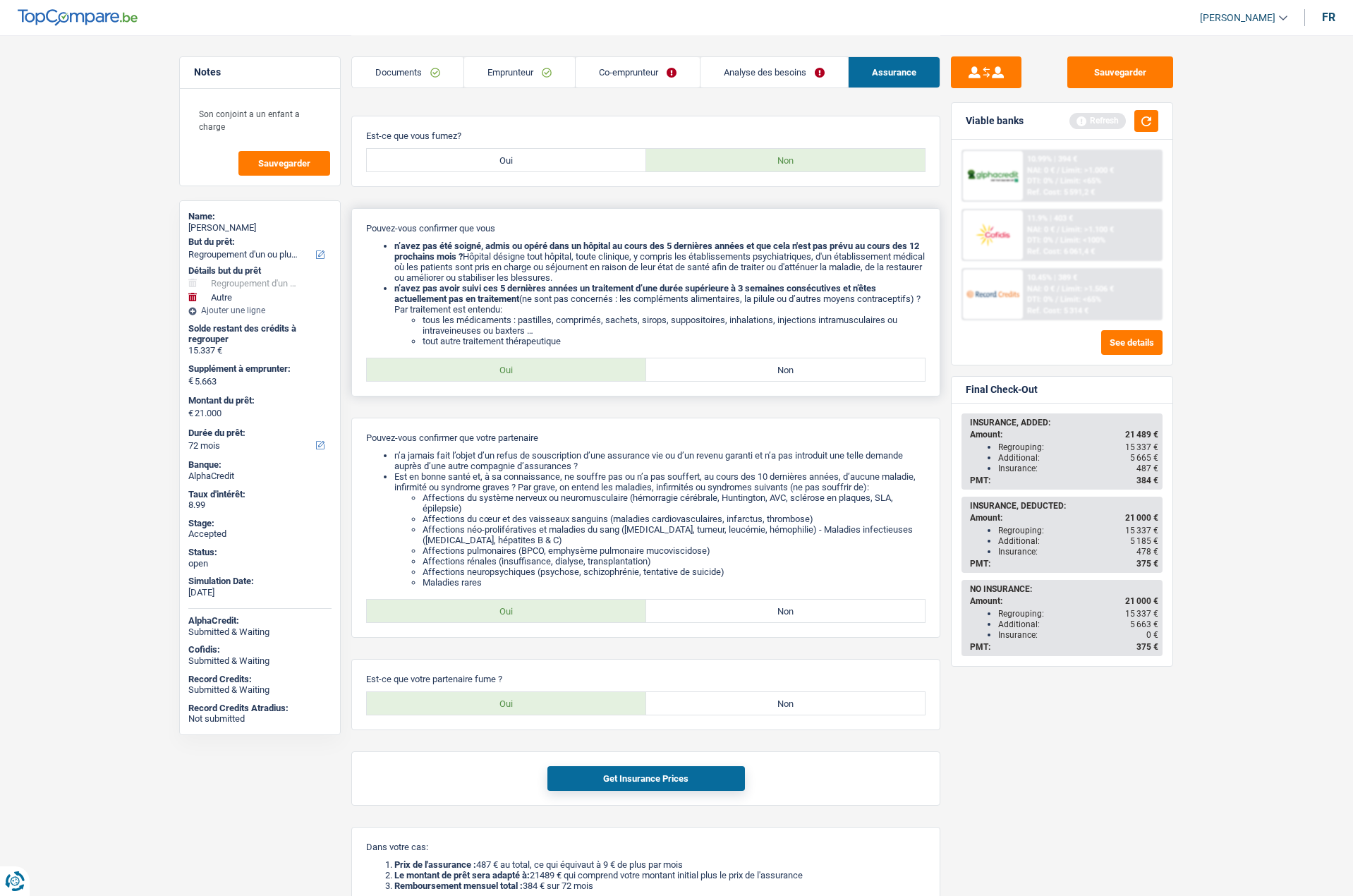
click at [795, 371] on label "Non" at bounding box center [786, 369] width 279 height 22
click at [795, 371] on input "Non" at bounding box center [786, 369] width 279 height 22
radio input "true"
click at [667, 781] on button "Get Insurance Prices" at bounding box center [646, 779] width 197 height 25
click at [835, 702] on label "Non" at bounding box center [786, 703] width 279 height 22
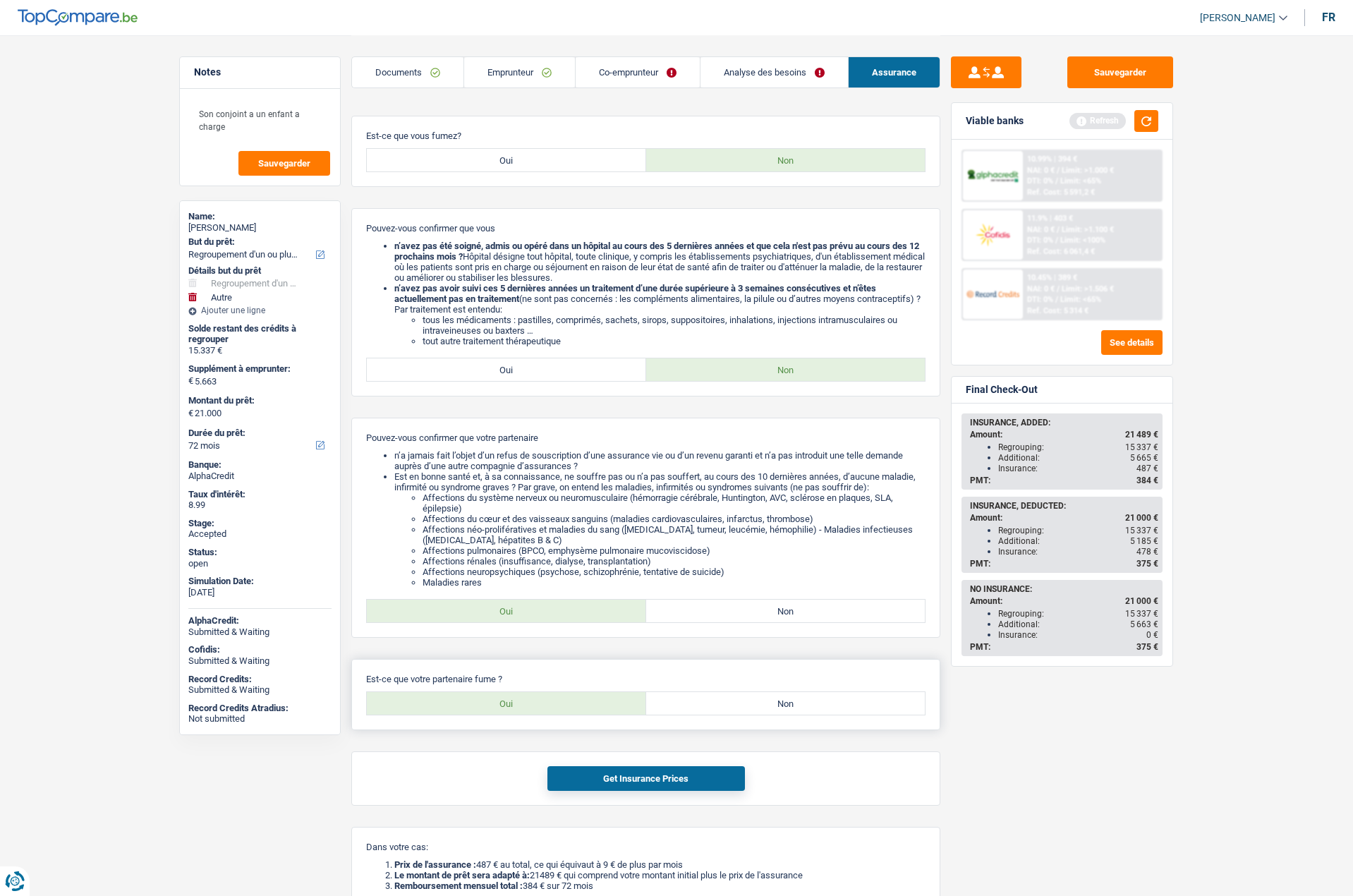
click at [835, 702] on input "Non" at bounding box center [786, 703] width 279 height 22
radio input "true"
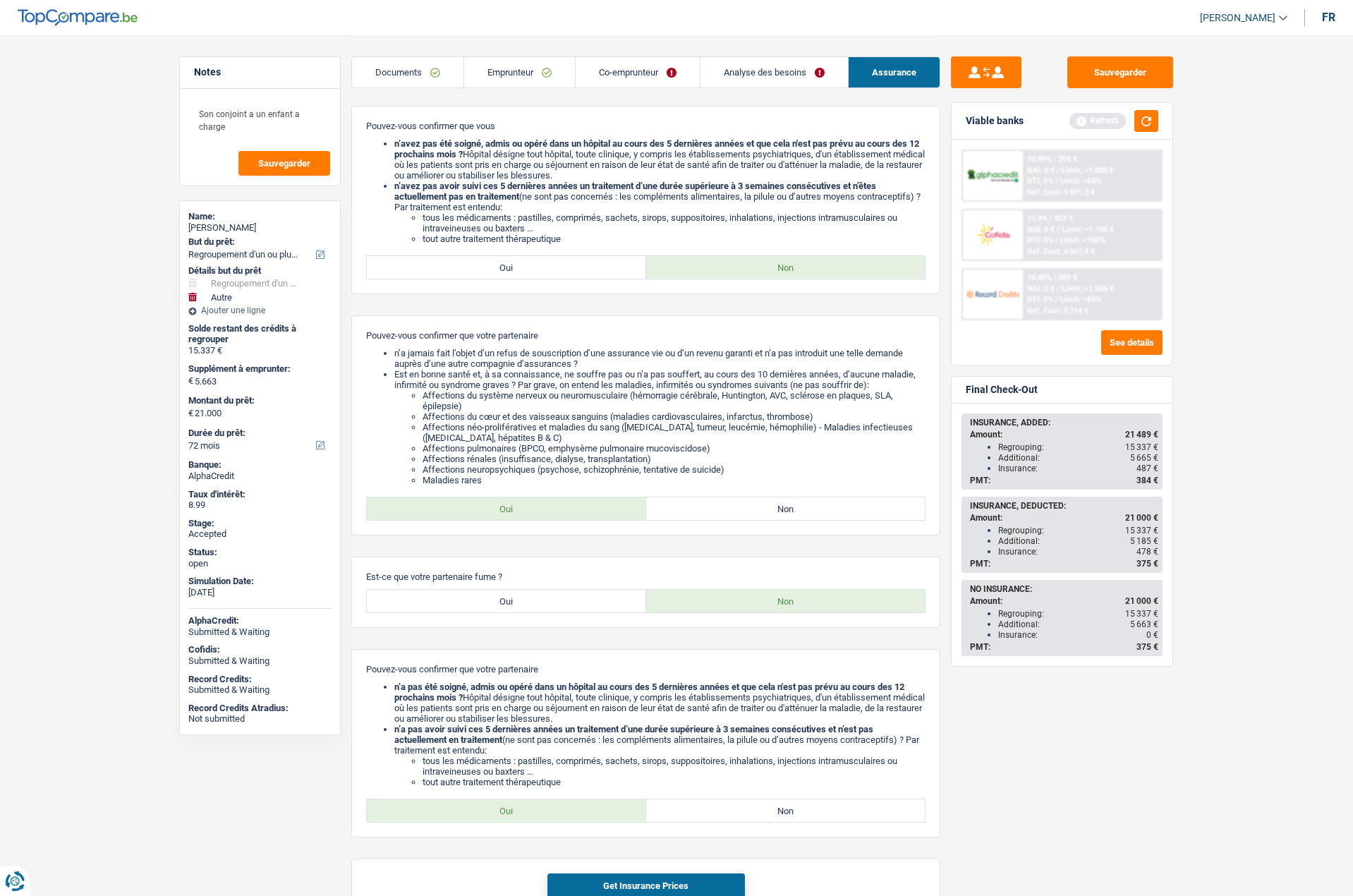
scroll to position [635, 0]
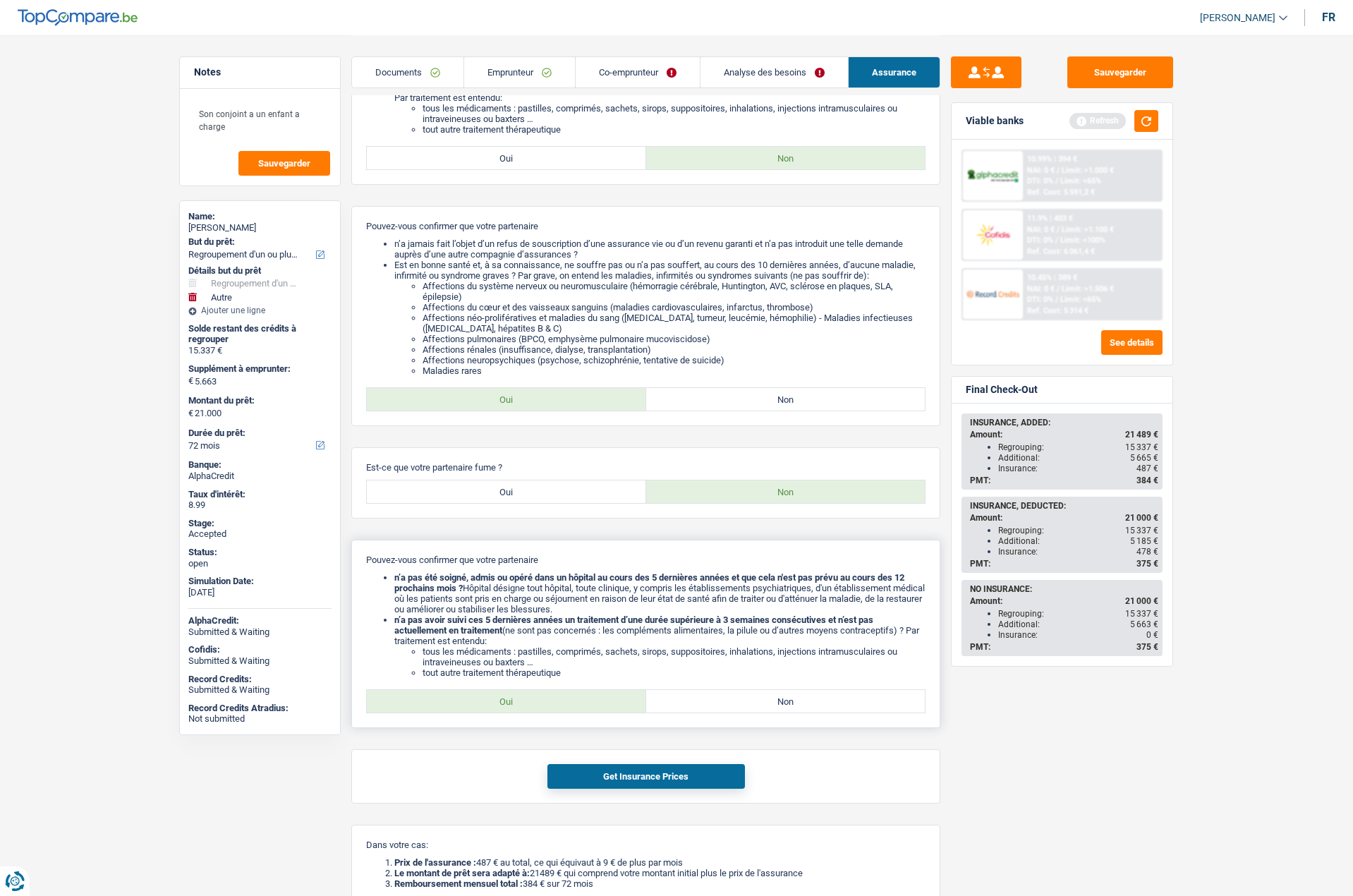
click at [593, 698] on label "Oui" at bounding box center [506, 700] width 279 height 22
click at [593, 698] on input "Oui" at bounding box center [506, 700] width 279 height 22
radio input "true"
click at [639, 772] on button "Get Insurance Prices" at bounding box center [646, 776] width 197 height 25
click at [639, 775] on button "Get Insurance Prices" at bounding box center [646, 776] width 197 height 25
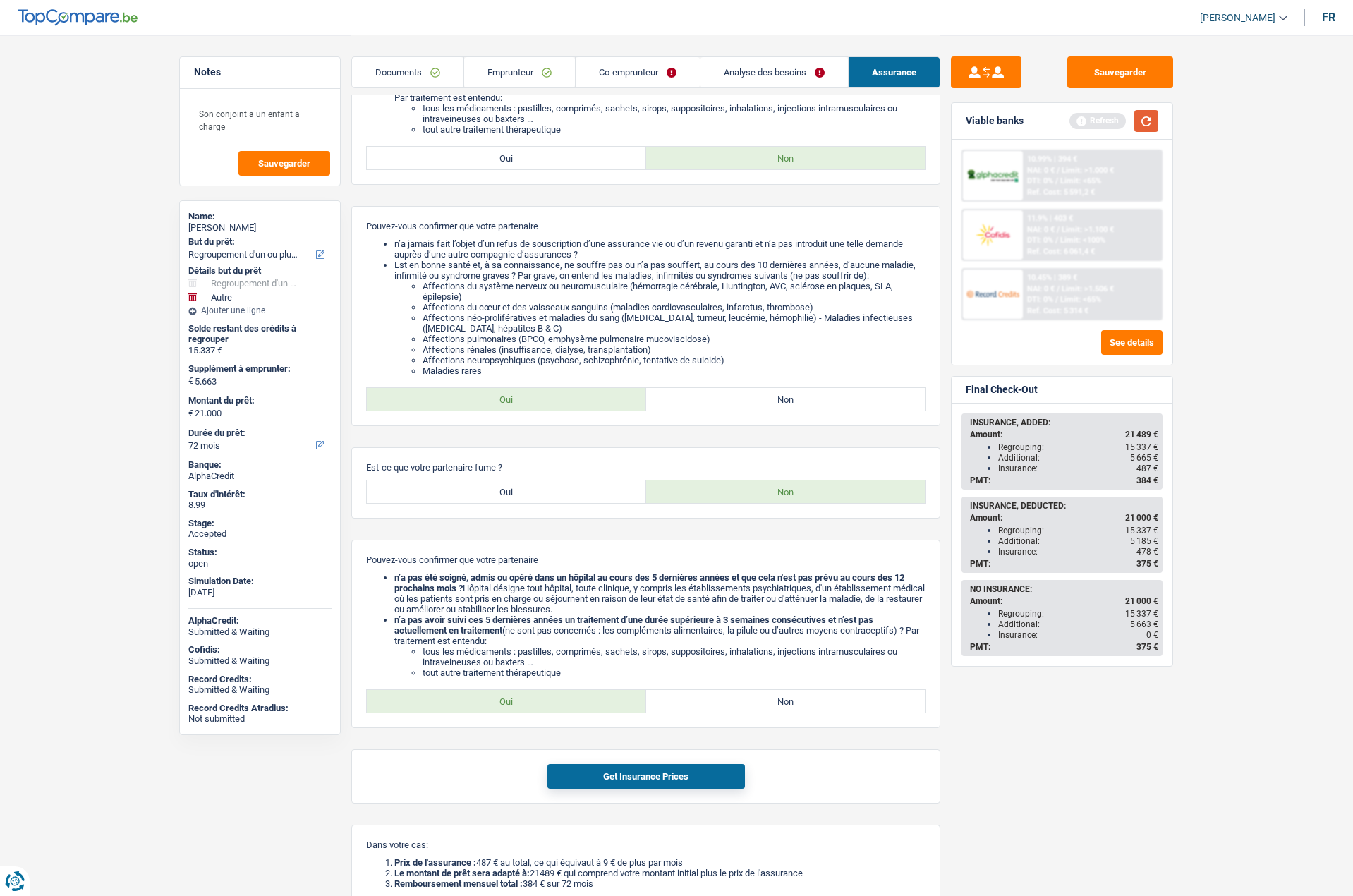
click at [1142, 115] on button "button" at bounding box center [1146, 121] width 24 height 22
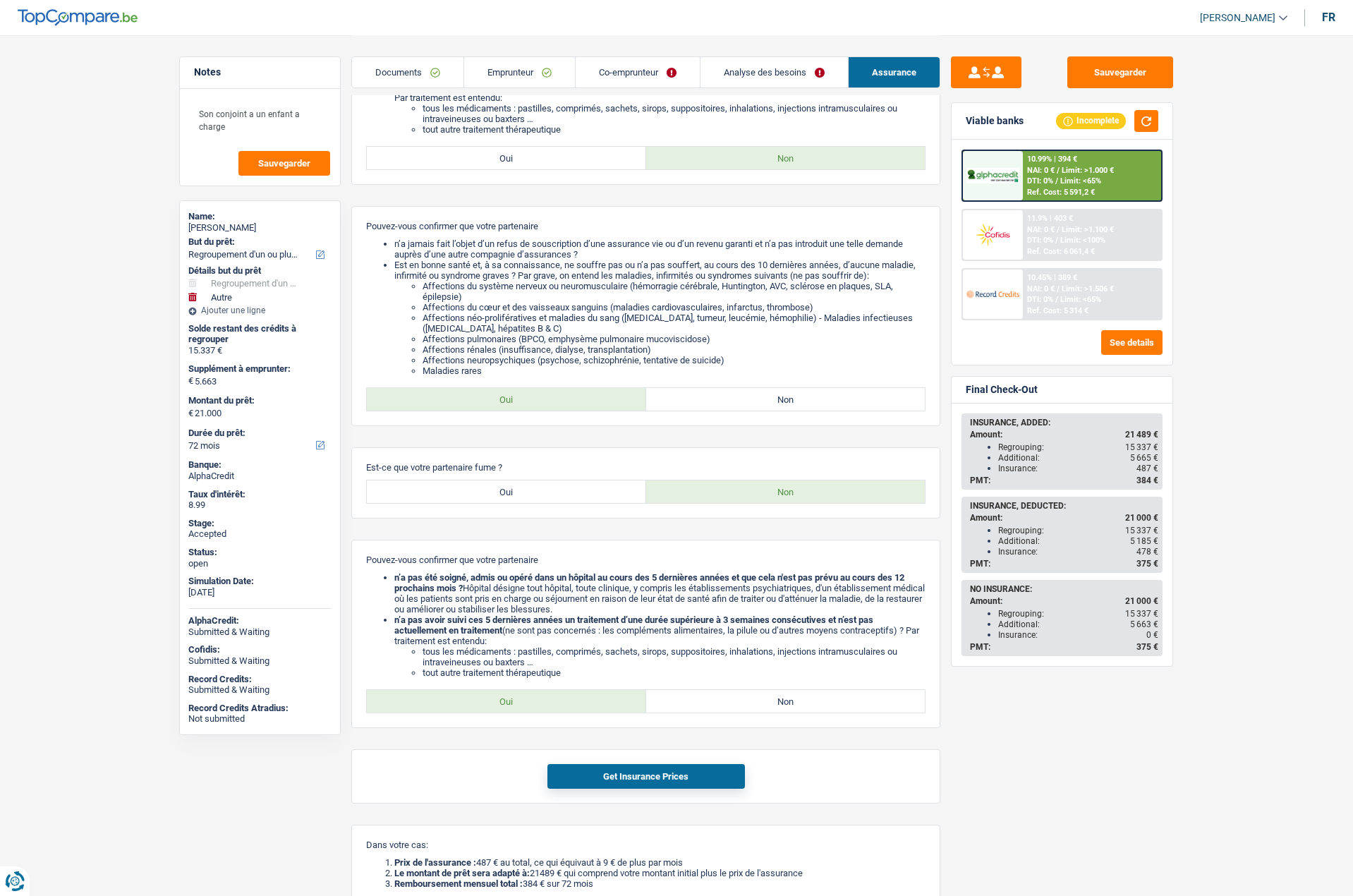
drag, startPoint x: 1003, startPoint y: 530, endPoint x: 1156, endPoint y: 550, distance: 154.3
click at [1156, 550] on ul "Regrouping: 15 337 € Additional: 5 185 € Insurance: 478 €" at bounding box center [1064, 540] width 188 height 32
click at [1156, 550] on span "478 €" at bounding box center [1147, 551] width 22 height 10
click at [1072, 544] on div "Additional: 5 185 €" at bounding box center [1078, 541] width 160 height 10
drag, startPoint x: 1094, startPoint y: 548, endPoint x: 993, endPoint y: 550, distance: 101.0
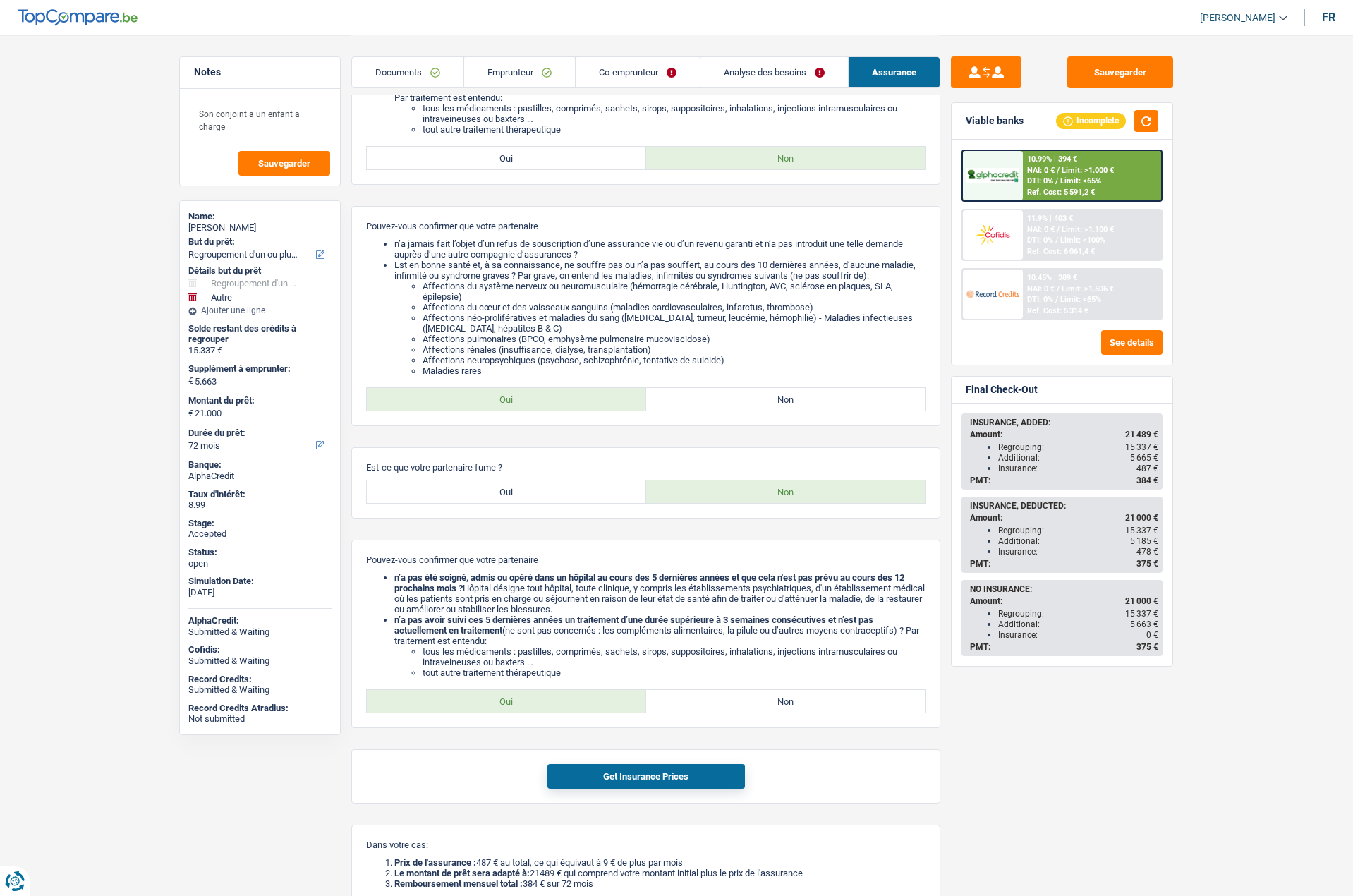
click at [993, 550] on ul "Regrouping: 15 337 € Additional: 5 185 € Insurance: 478 €" at bounding box center [1064, 540] width 188 height 32
copy div "Insurance: 478"
click at [538, 62] on link "Emprunteur" at bounding box center [519, 72] width 111 height 30
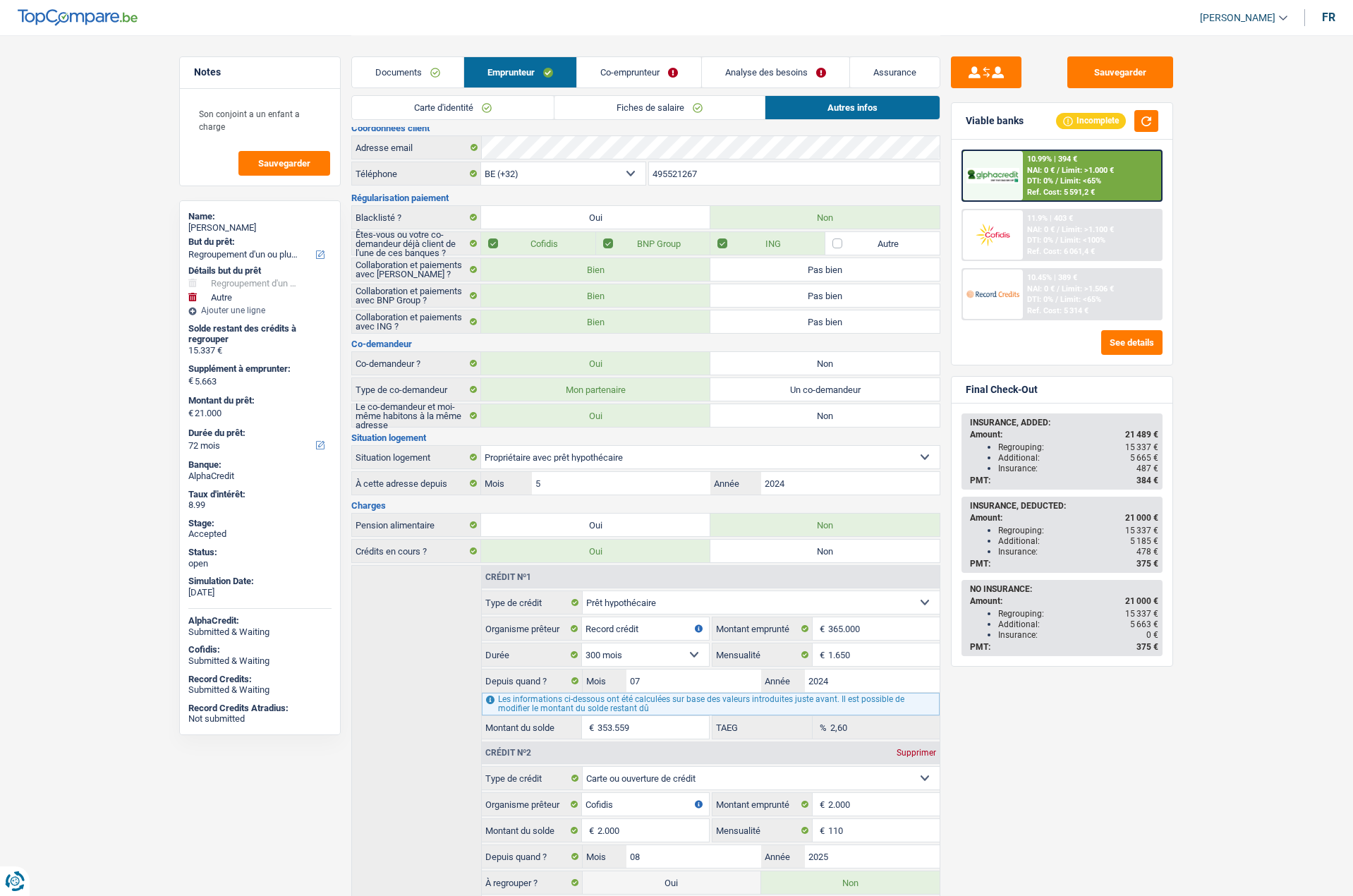
scroll to position [0, 0]
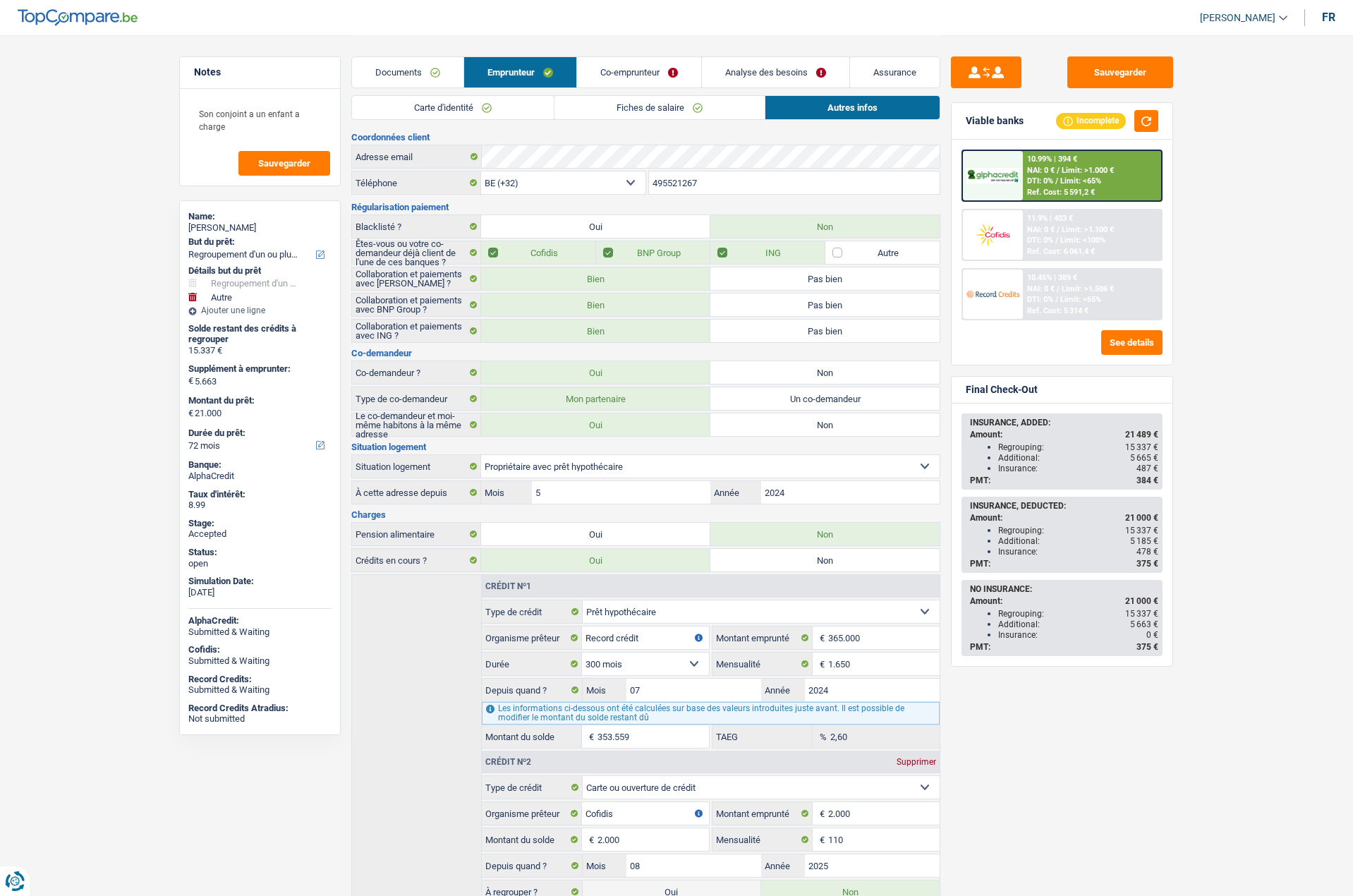
click at [466, 109] on link "Carte d'identité" at bounding box center [453, 107] width 202 height 23
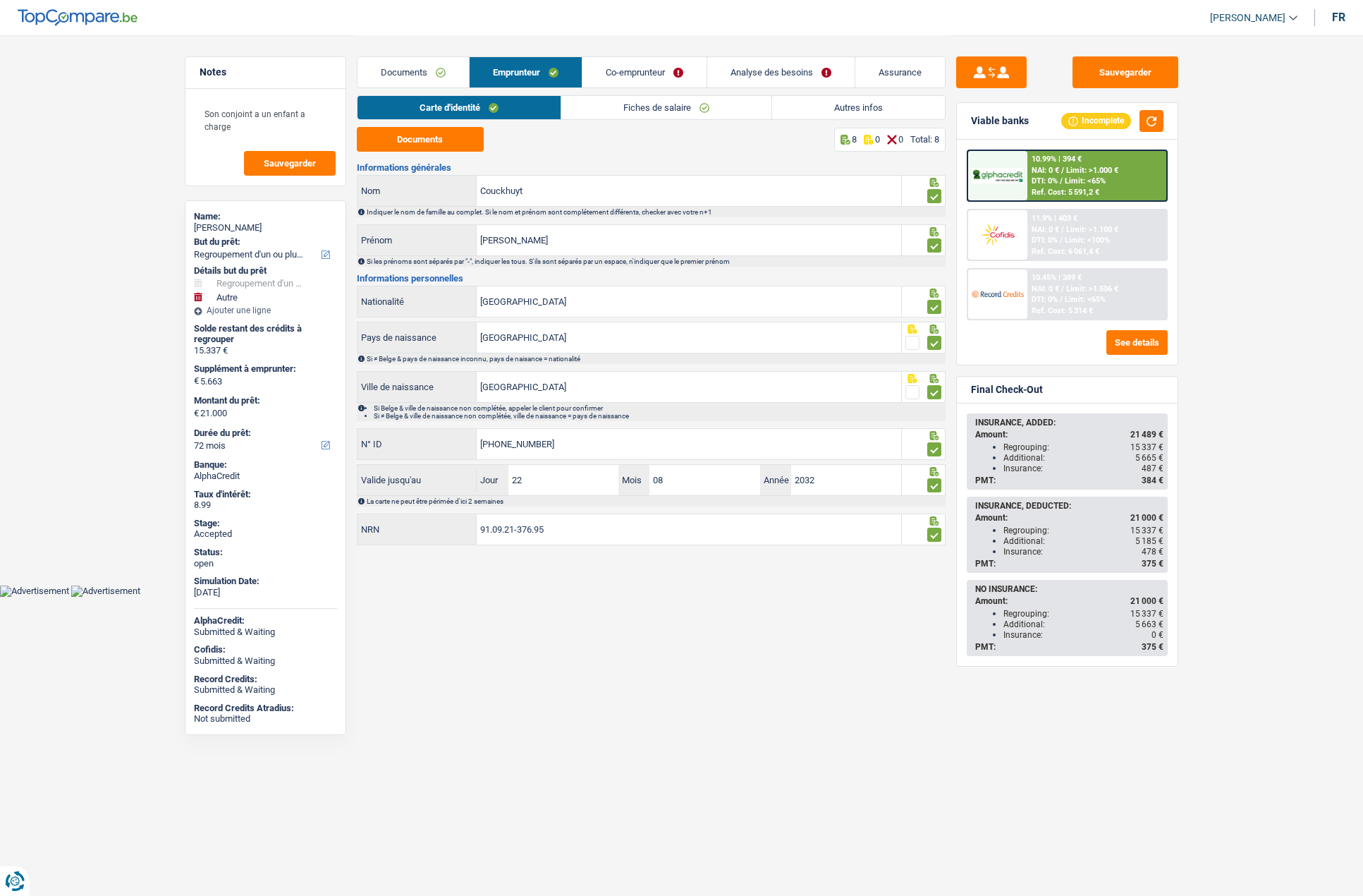
click at [421, 74] on link "Documents" at bounding box center [413, 72] width 112 height 30
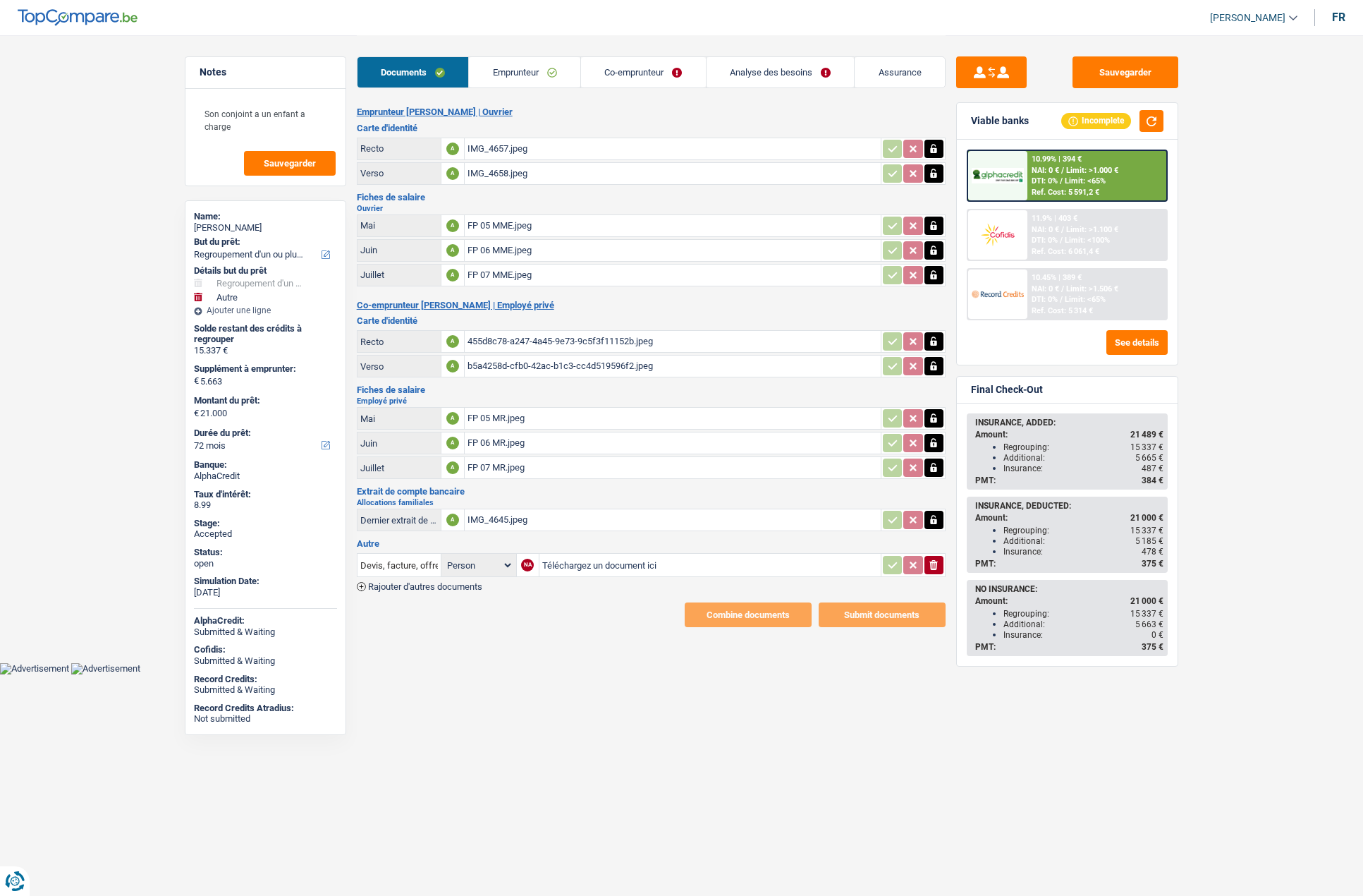
click at [528, 72] on link "Emprunteur" at bounding box center [525, 72] width 112 height 30
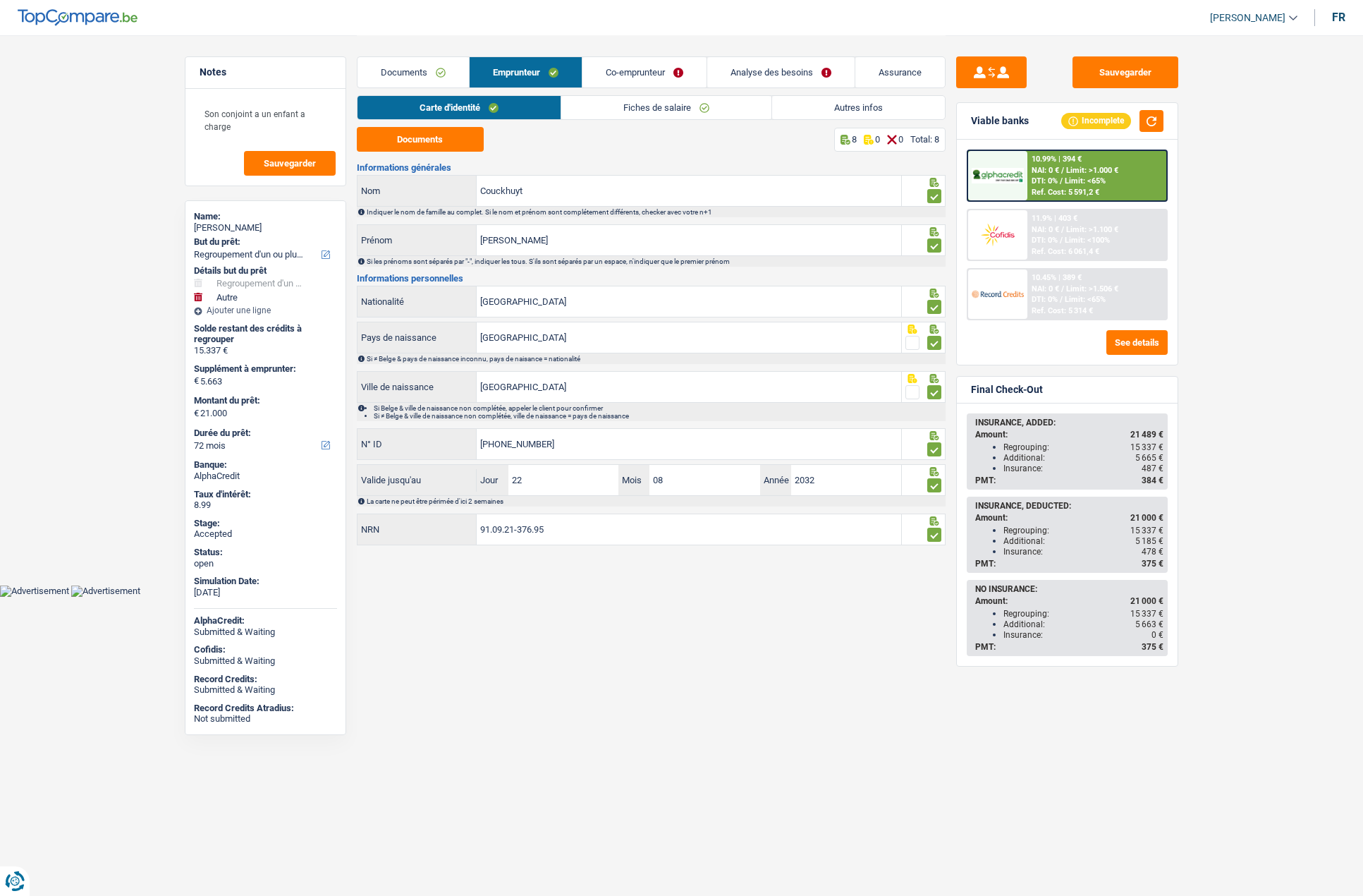
click at [624, 102] on link "Fiches de salaire" at bounding box center [666, 107] width 210 height 23
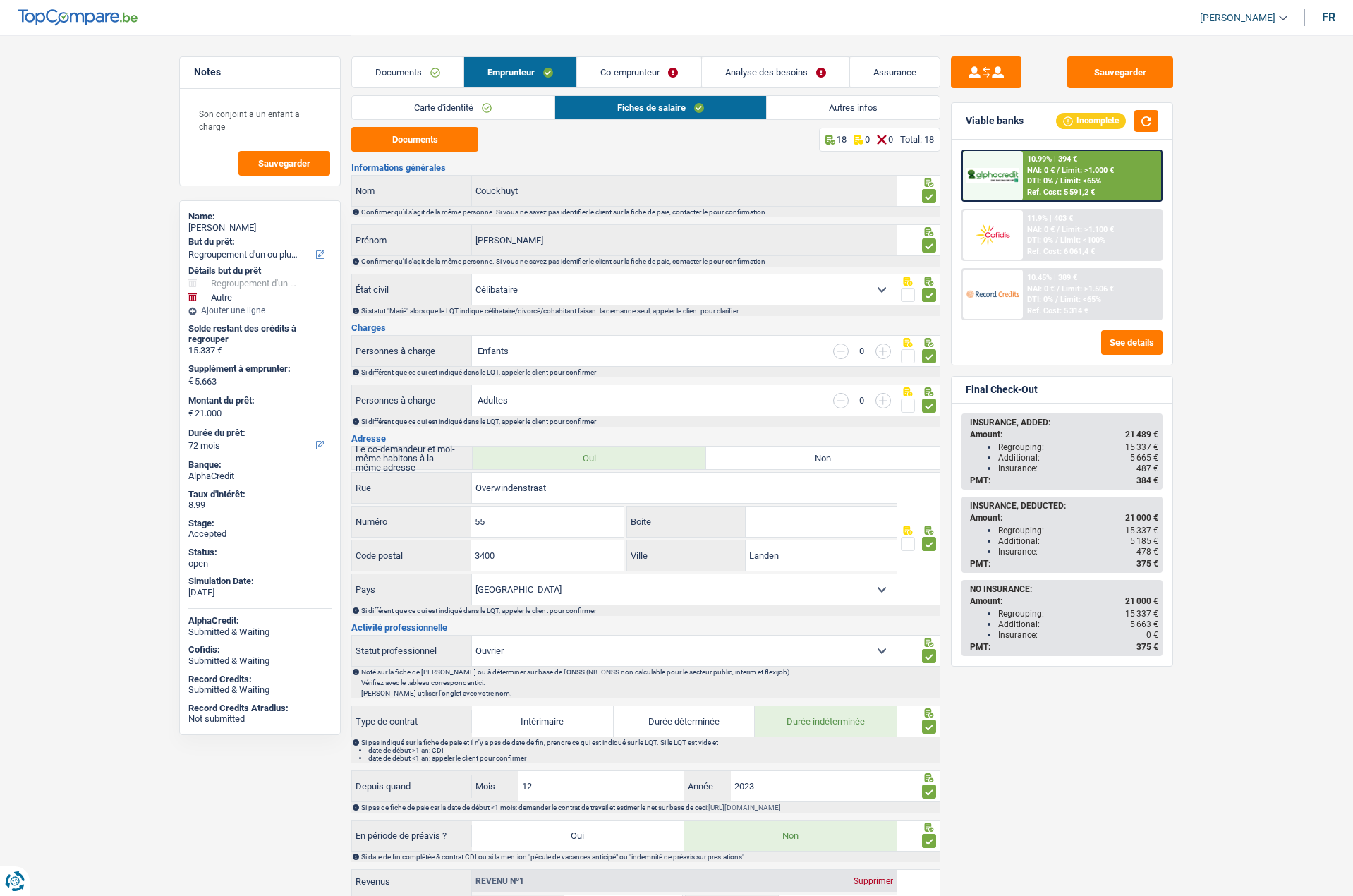
click at [202, 218] on div "Name:" at bounding box center [260, 217] width 143 height 12
click at [201, 223] on div "Natacha Couckhuyt" at bounding box center [260, 228] width 143 height 12
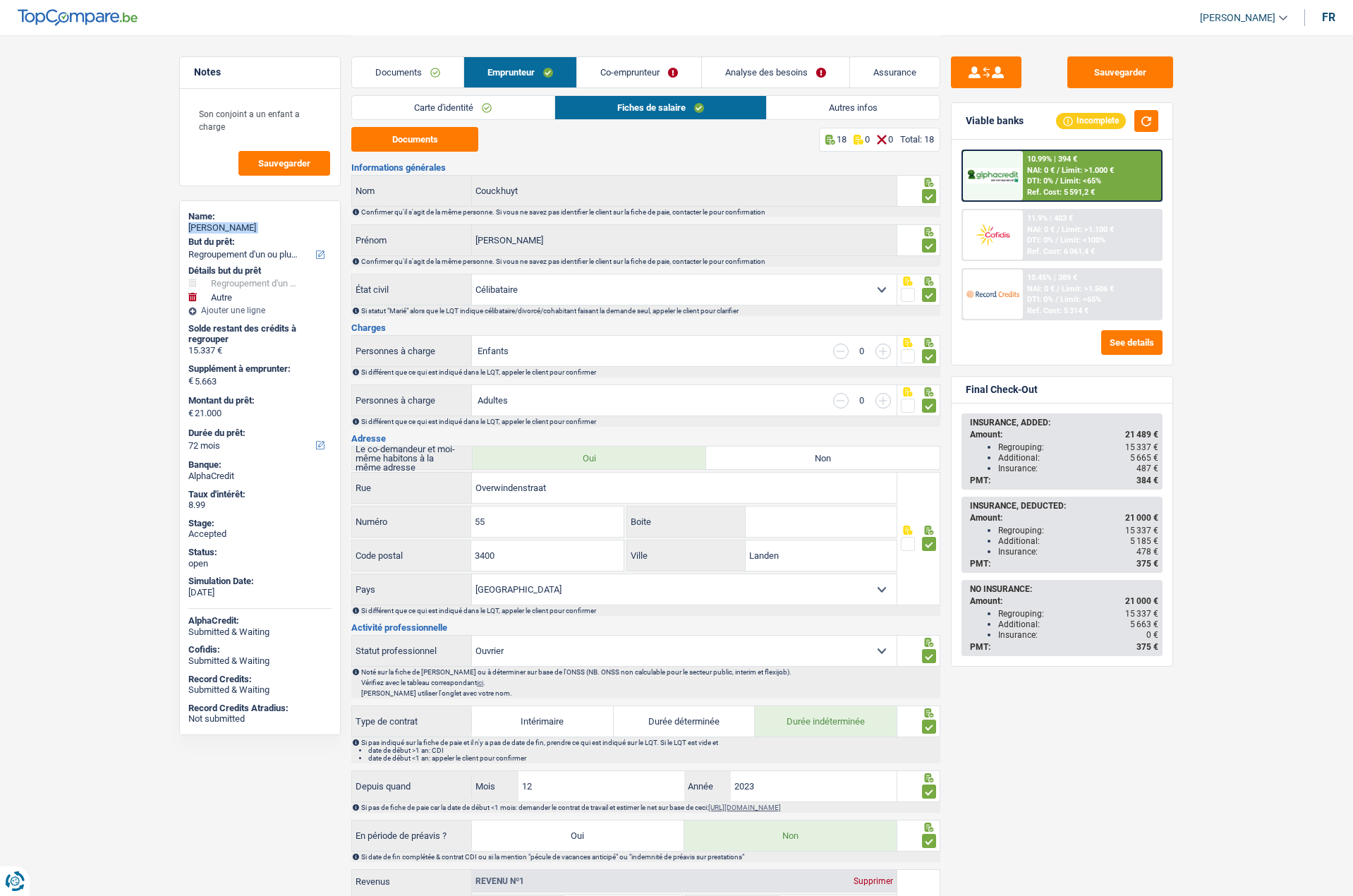
click at [201, 223] on div "Natacha Couckhuyt" at bounding box center [260, 228] width 143 height 12
copy div "Natacha Couckhuyt"
click at [837, 101] on link "Autres infos" at bounding box center [853, 107] width 172 height 23
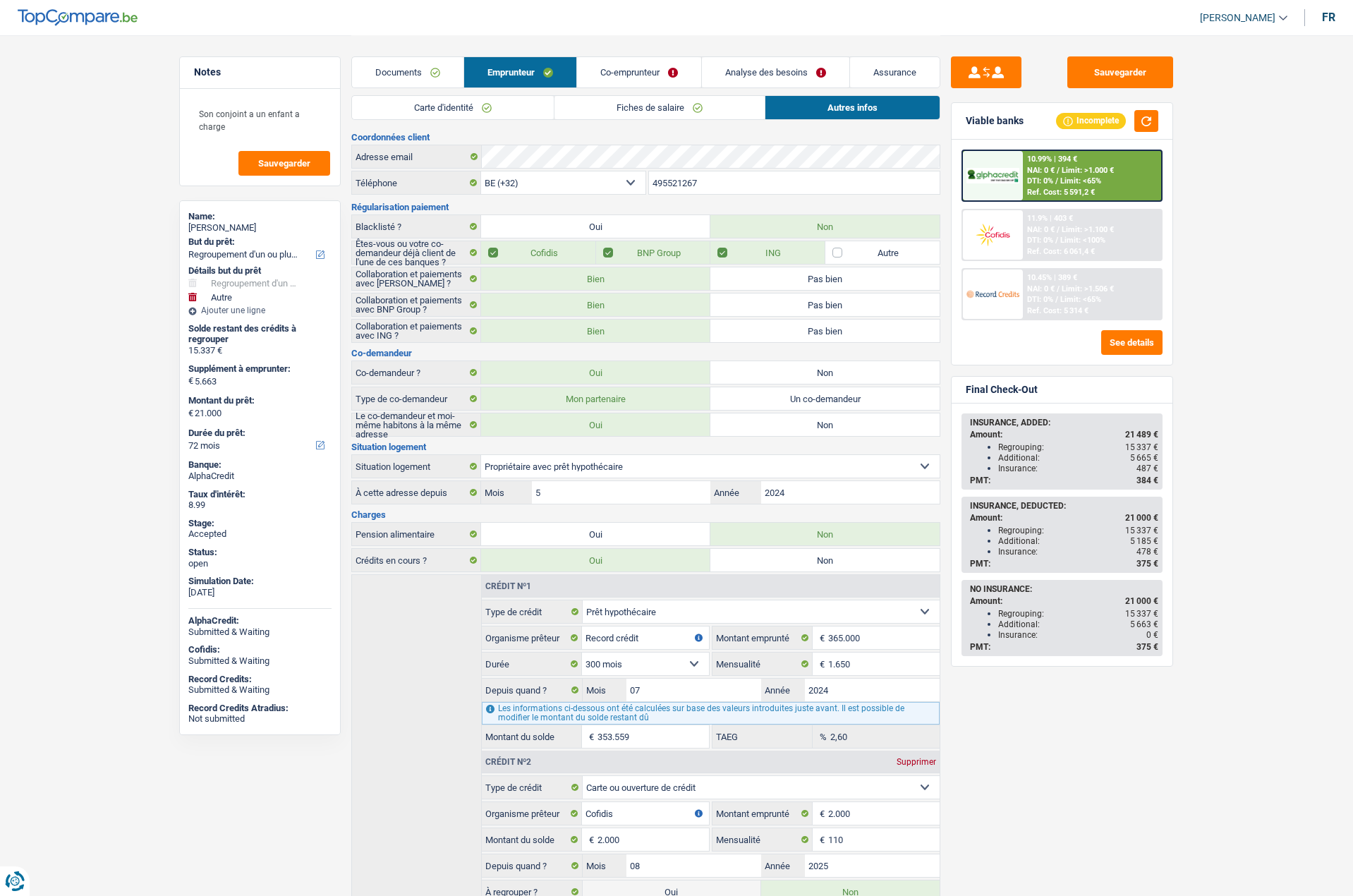
click at [686, 177] on input "495521267" at bounding box center [795, 182] width 292 height 22
click at [624, 76] on link "Co-emprunteur" at bounding box center [639, 72] width 124 height 30
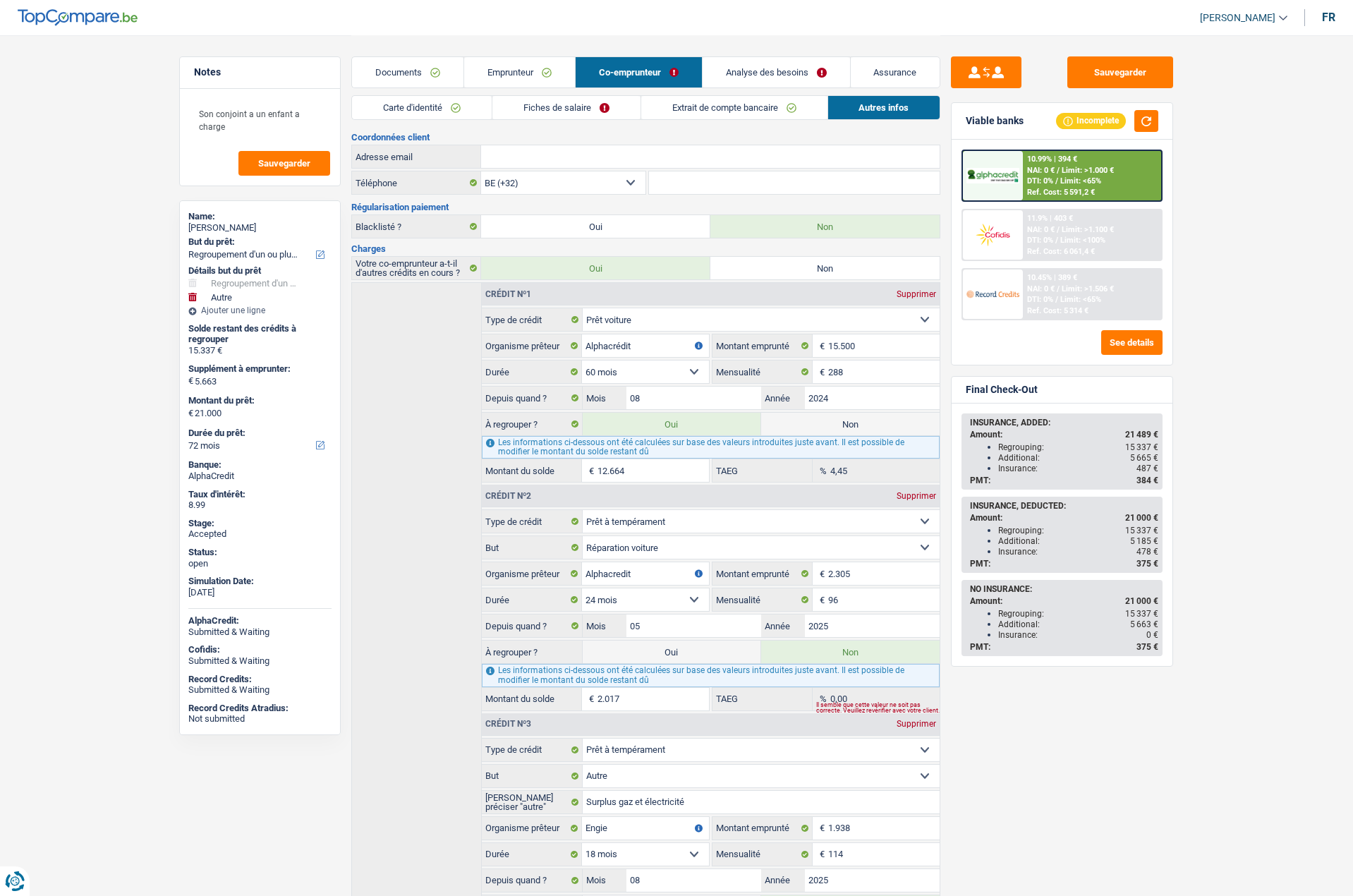
click at [577, 101] on link "Fiches de salaire" at bounding box center [567, 107] width 148 height 23
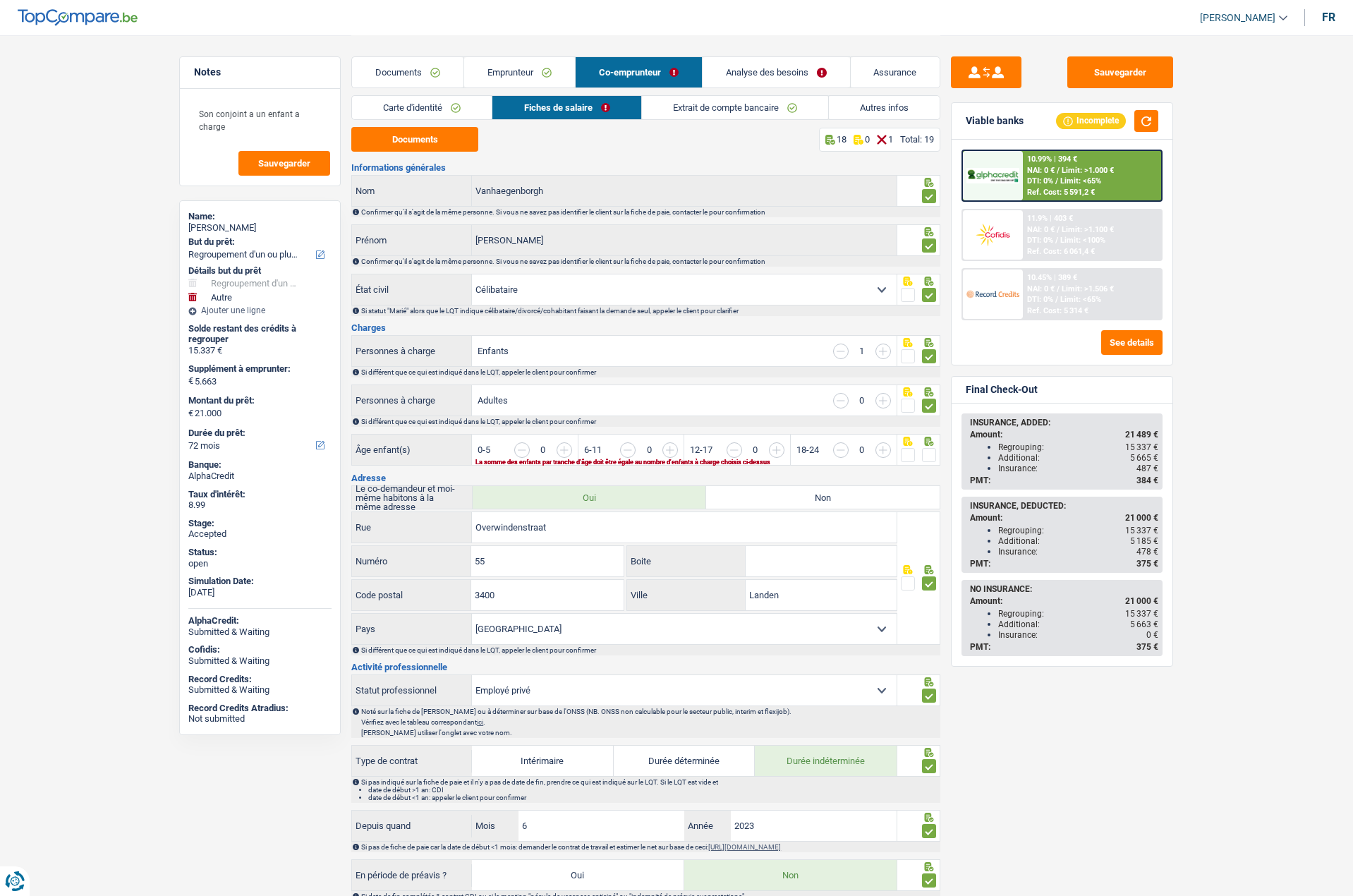
click at [1056, 192] on div "Ref. Cost: 5 591,2 €" at bounding box center [1061, 192] width 67 height 9
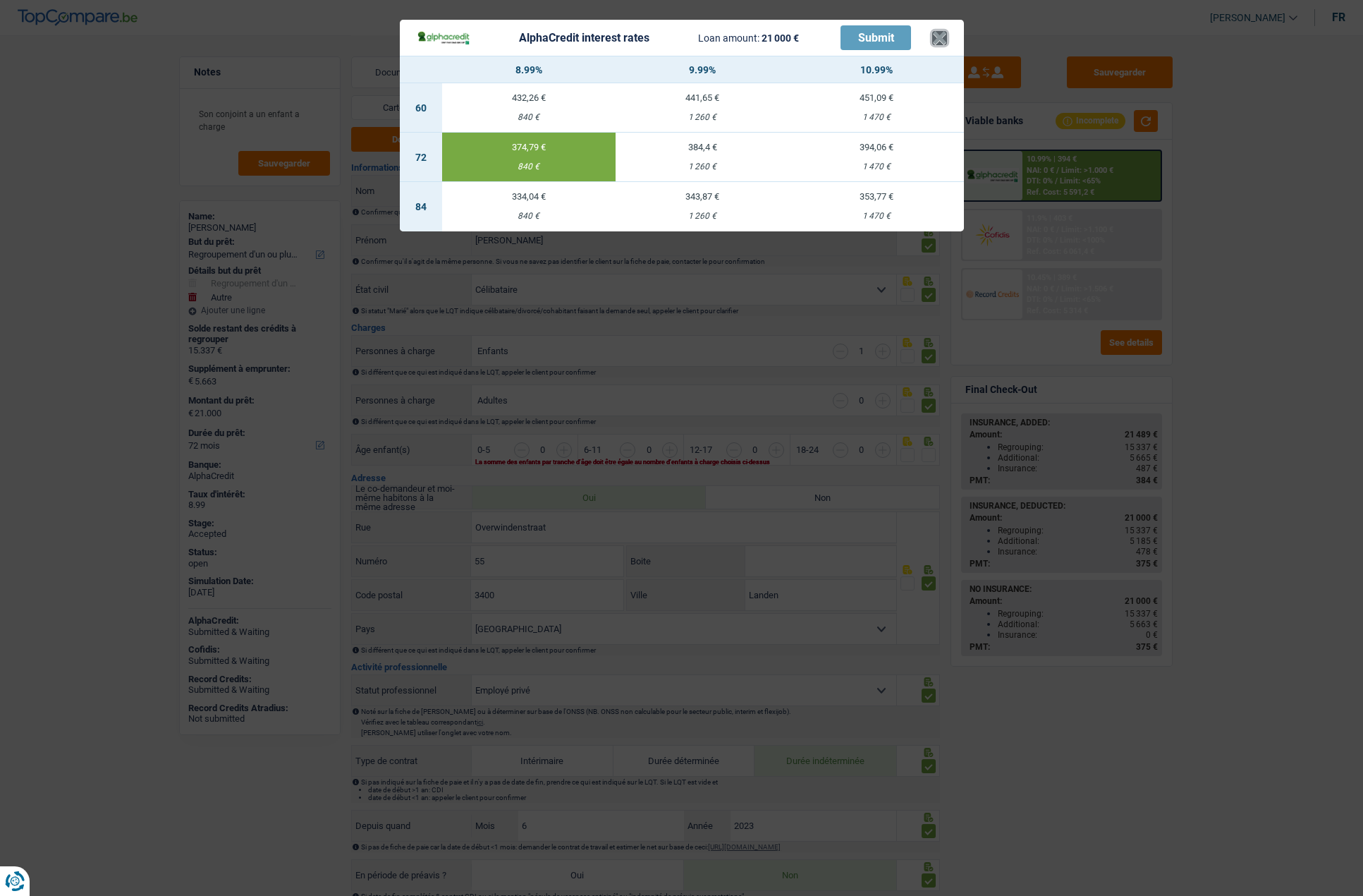
click at [945, 43] on button "×" at bounding box center [940, 37] width 15 height 14
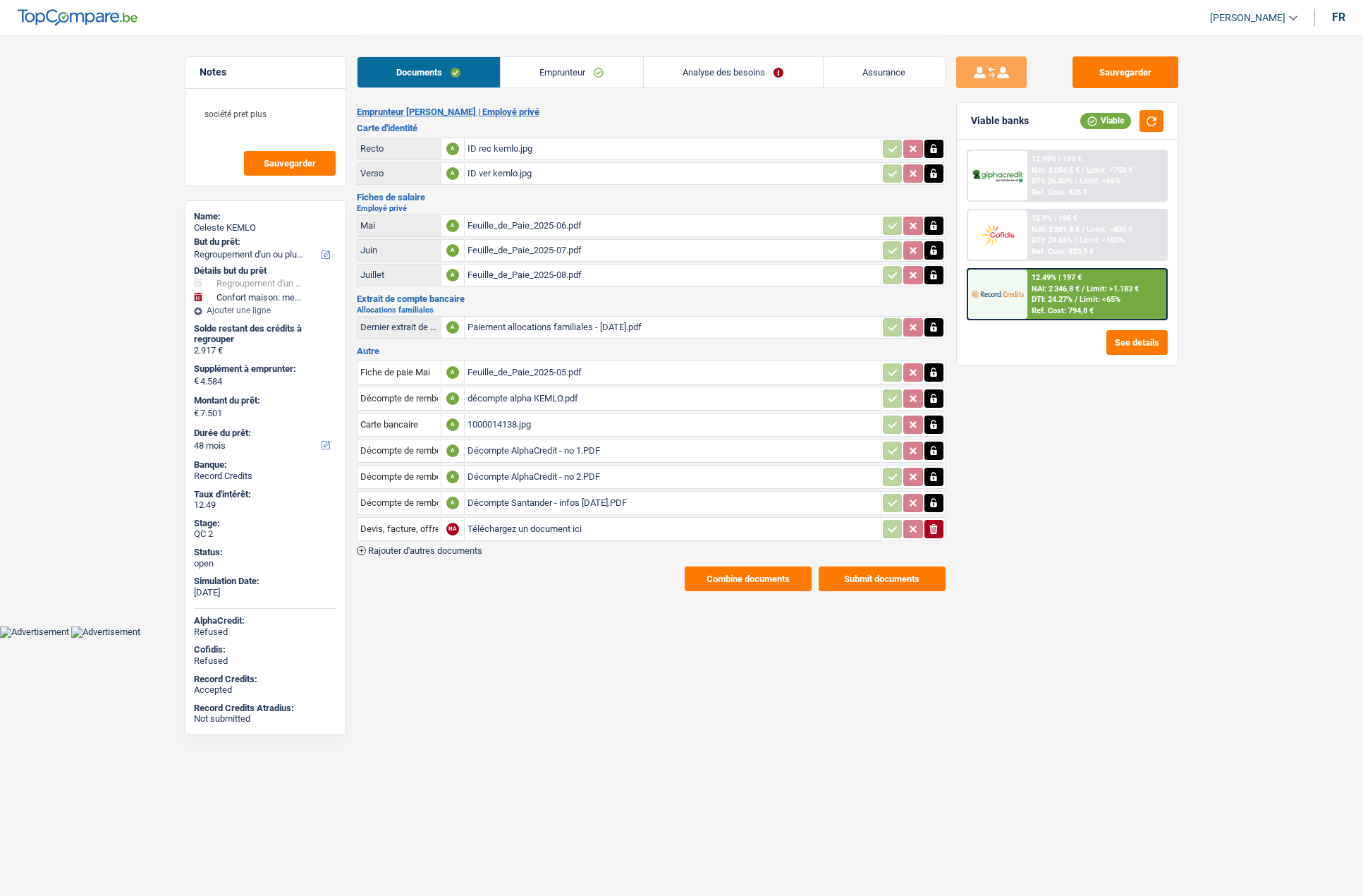
select select "refinancing"
select select "household"
select select "48"
click at [886, 73] on link "Assurance" at bounding box center [884, 72] width 122 height 30
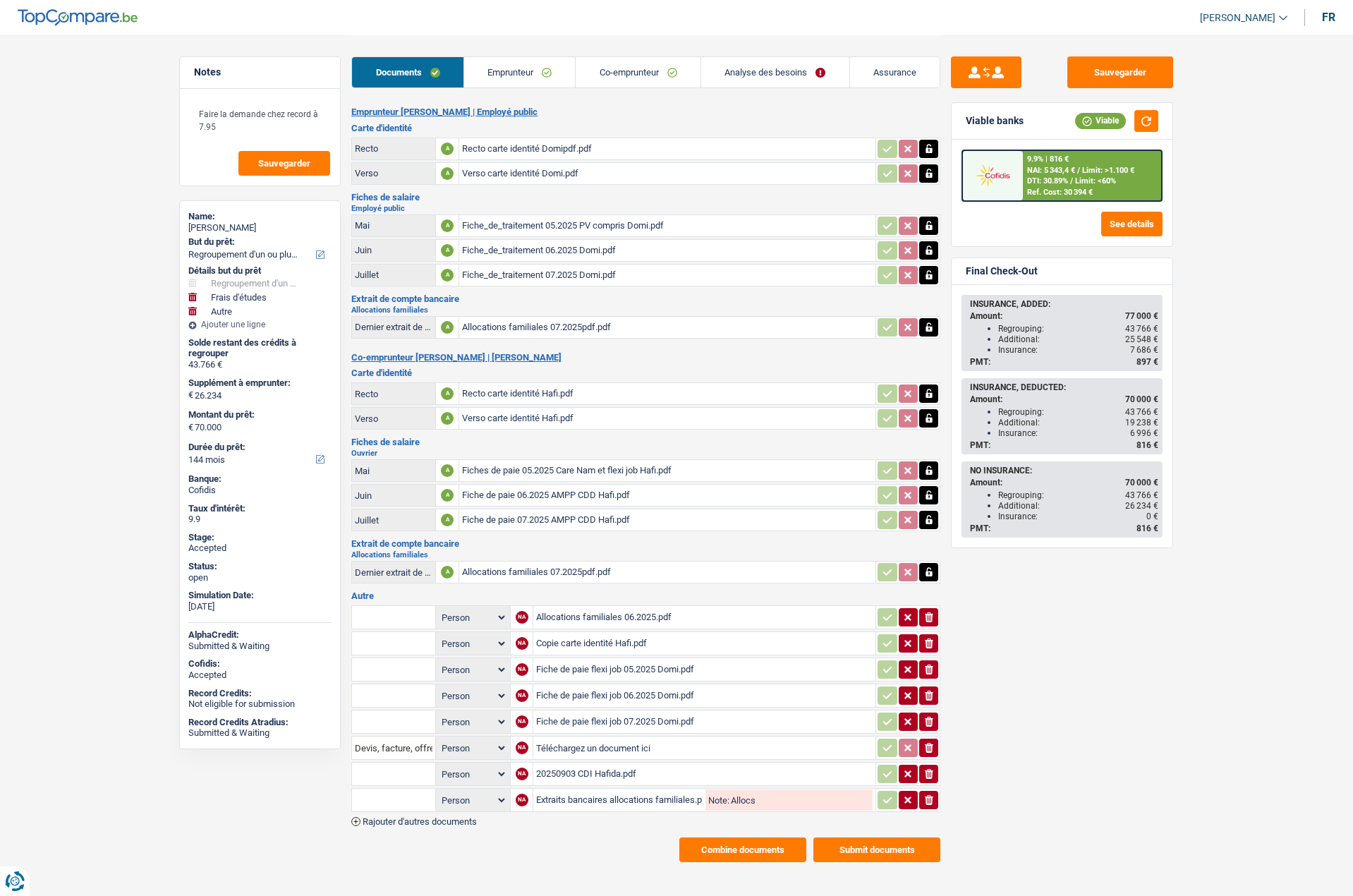
select select "refinancing"
select select "study"
select select "other"
select select "144"
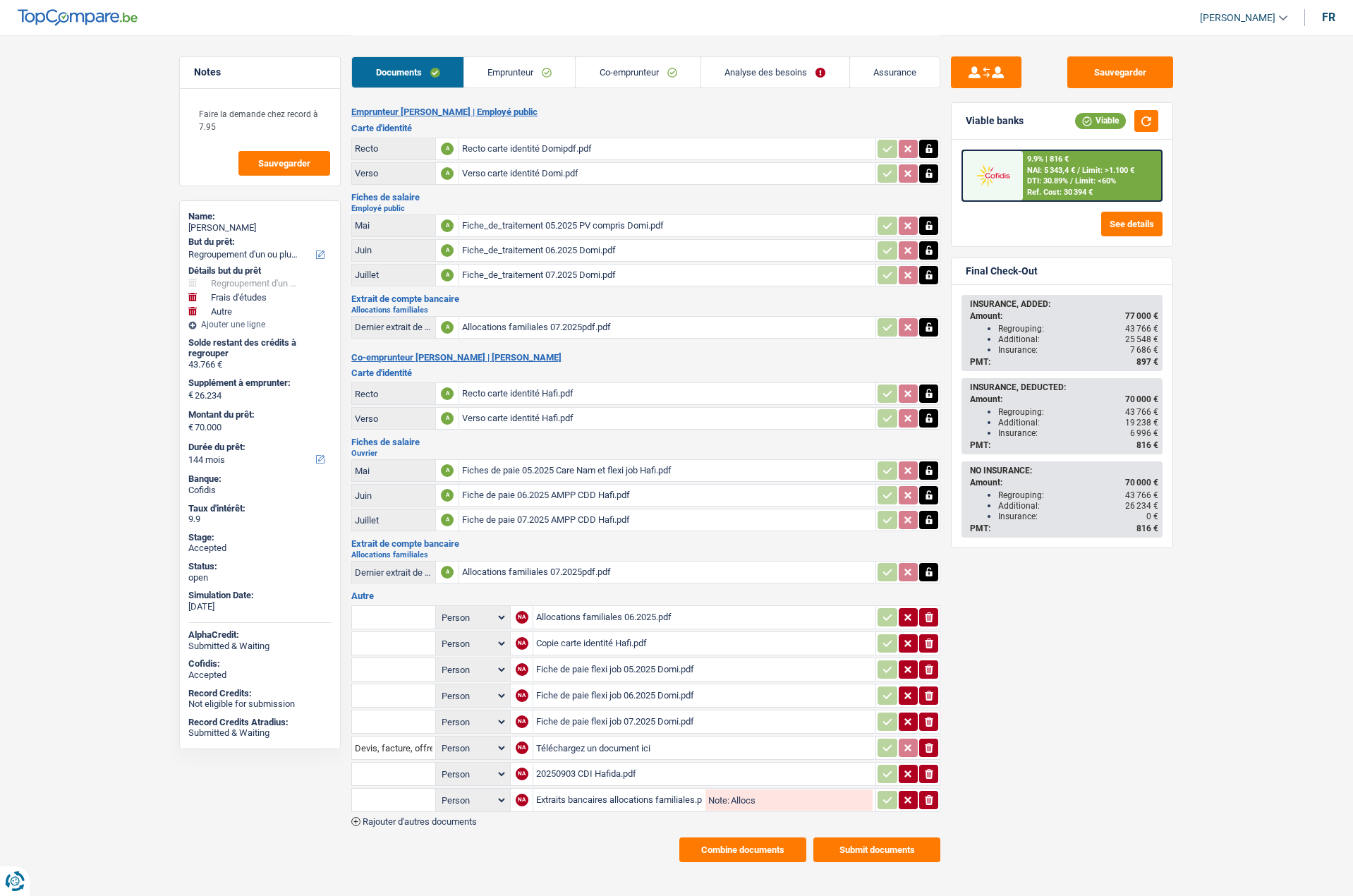
select select "144"
select select "120"
select select "refinancing"
select select "yes"
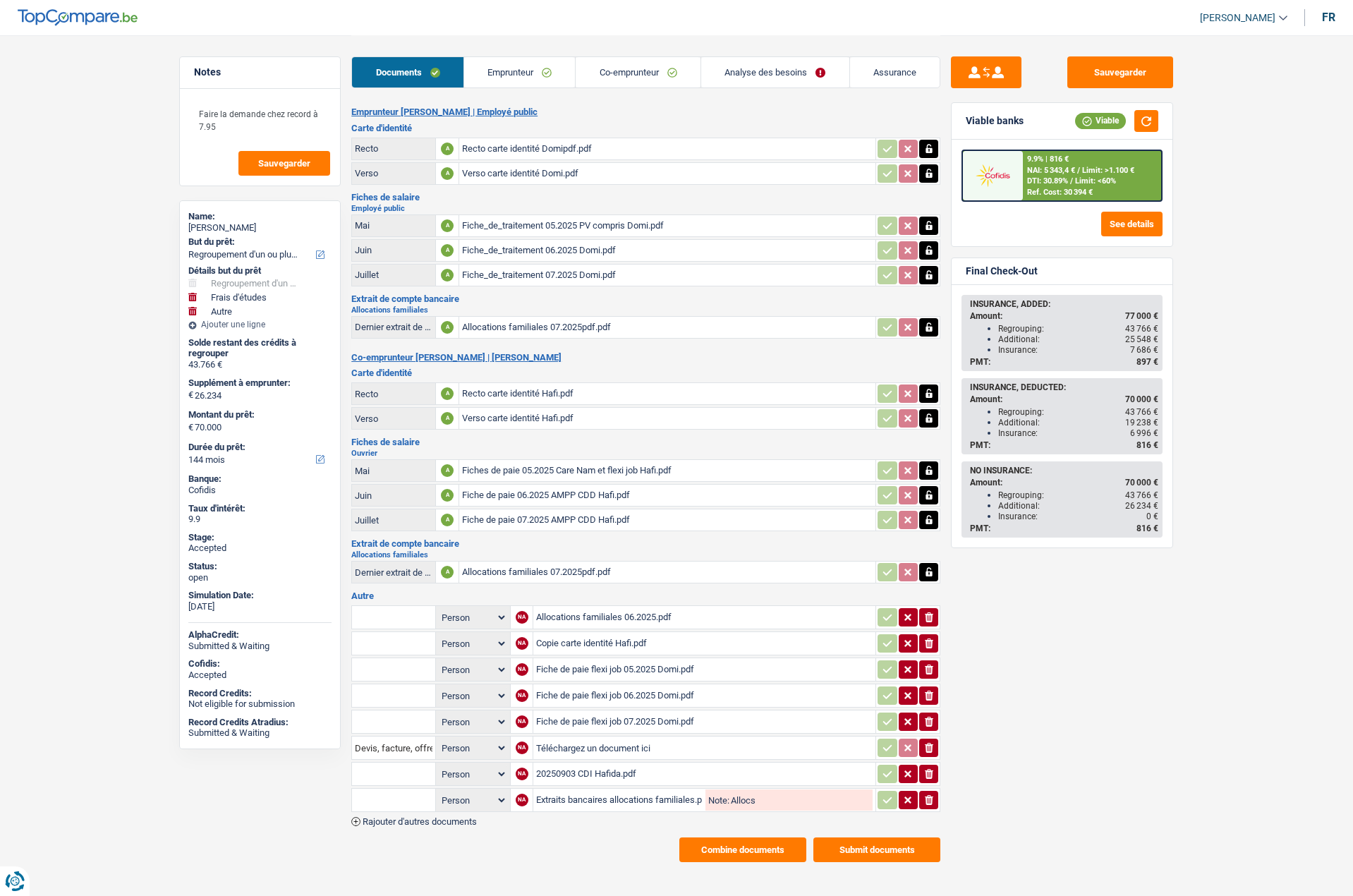
select select "study"
select select "yes"
select select "other"
click at [774, 81] on link "Analyse des besoins" at bounding box center [776, 72] width 148 height 30
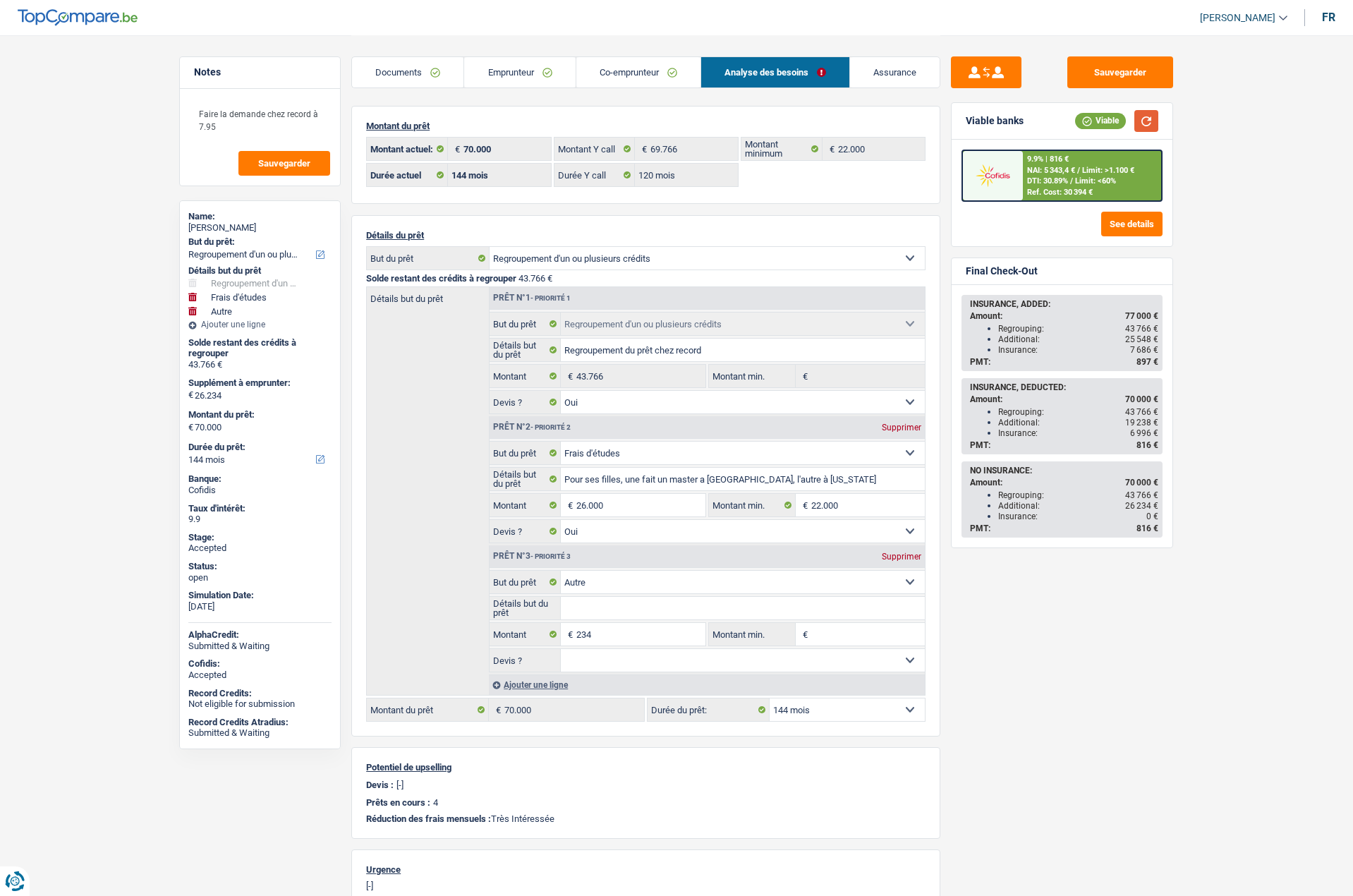
click at [1154, 125] on button "button" at bounding box center [1146, 121] width 24 height 22
click at [271, 113] on textarea "Faire la demande chez record à 7.95" at bounding box center [260, 120] width 141 height 42
click at [228, 485] on div "Cofidis" at bounding box center [260, 490] width 143 height 12
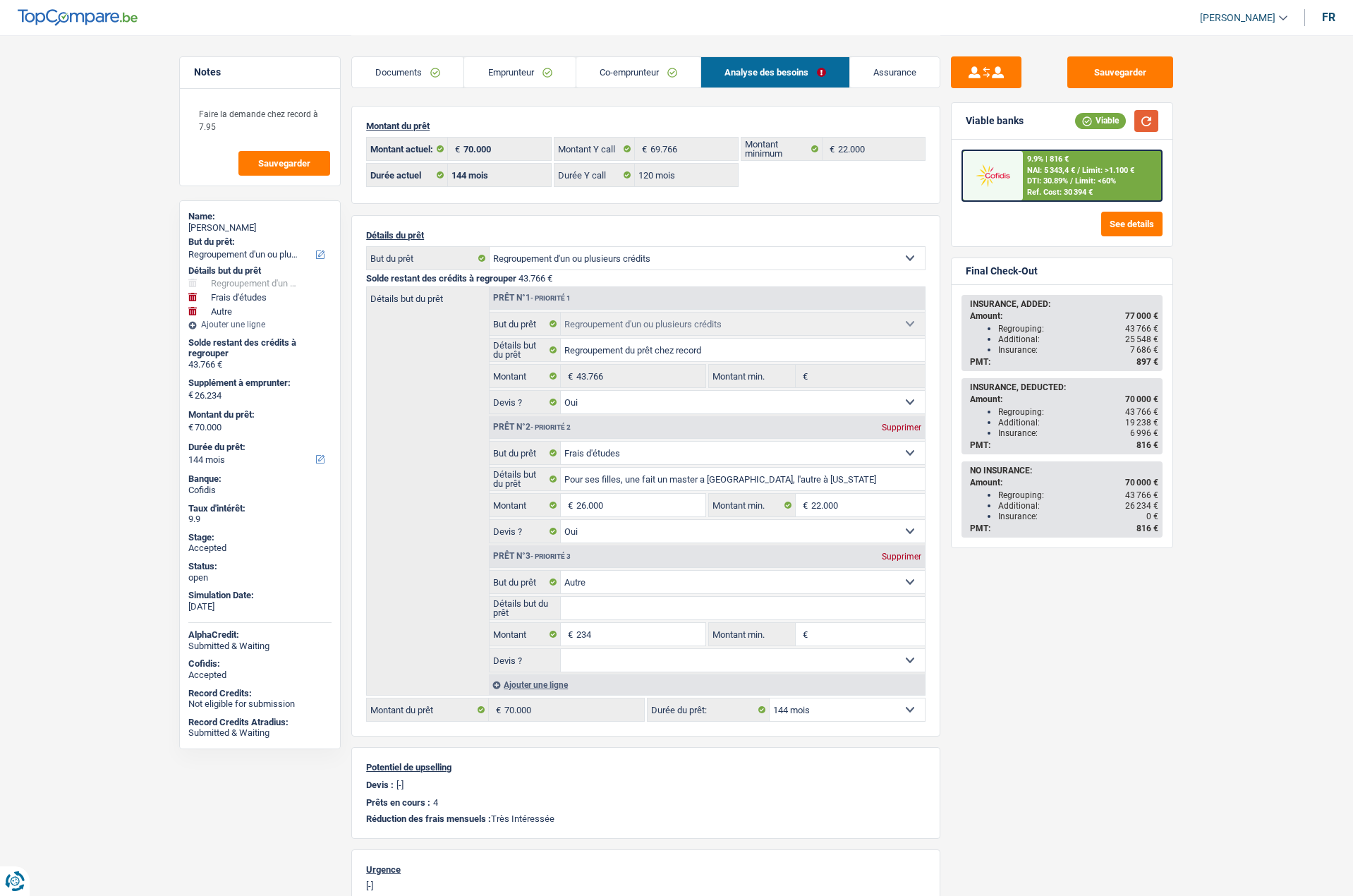
click at [1152, 123] on button "button" at bounding box center [1146, 121] width 24 height 22
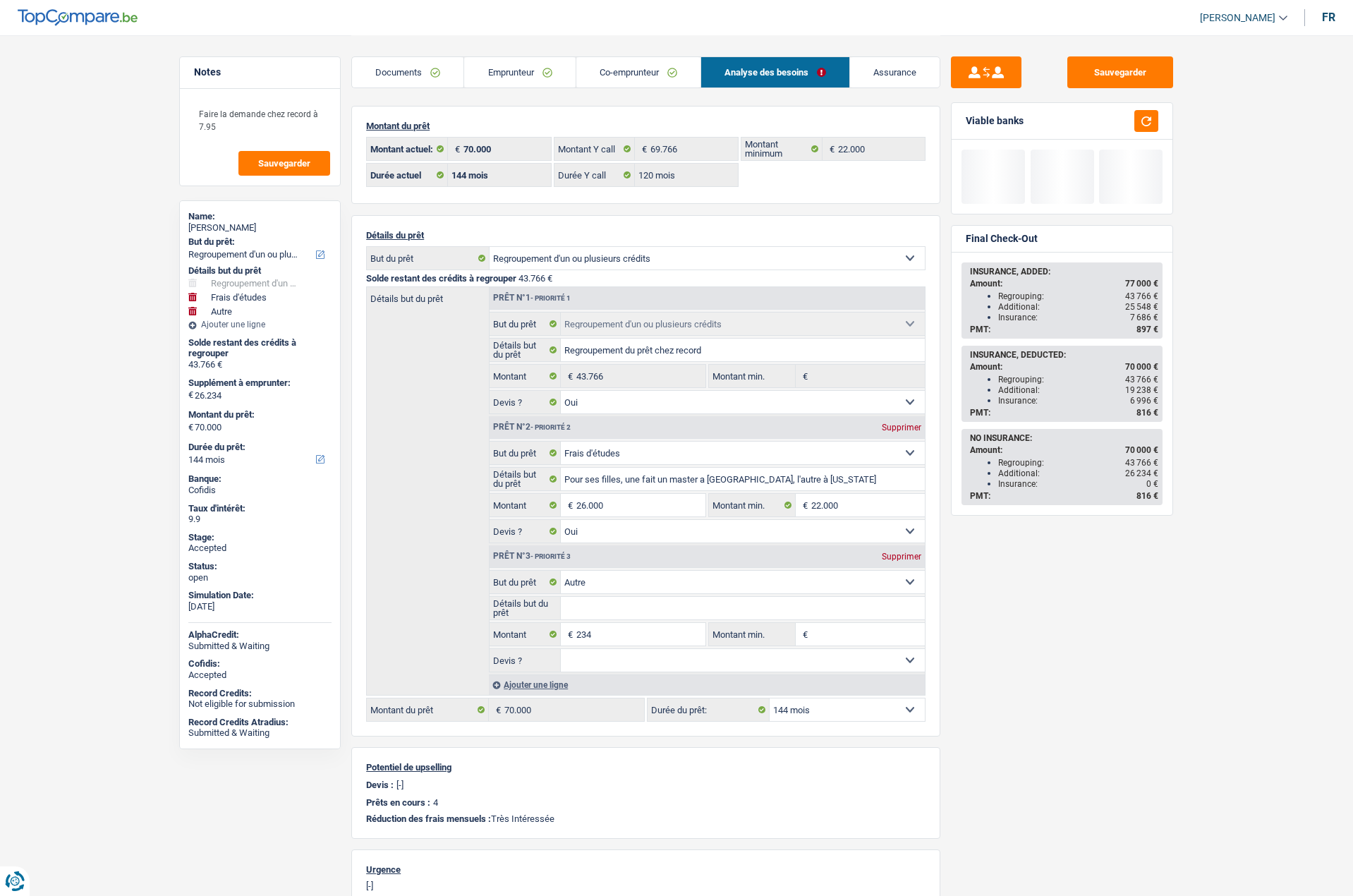
click at [806, 716] on select "12 mois 18 mois 24 mois 30 mois 36 mois 42 mois 48 mois 60 mois 72 mois 84 mois…" at bounding box center [847, 709] width 155 height 22
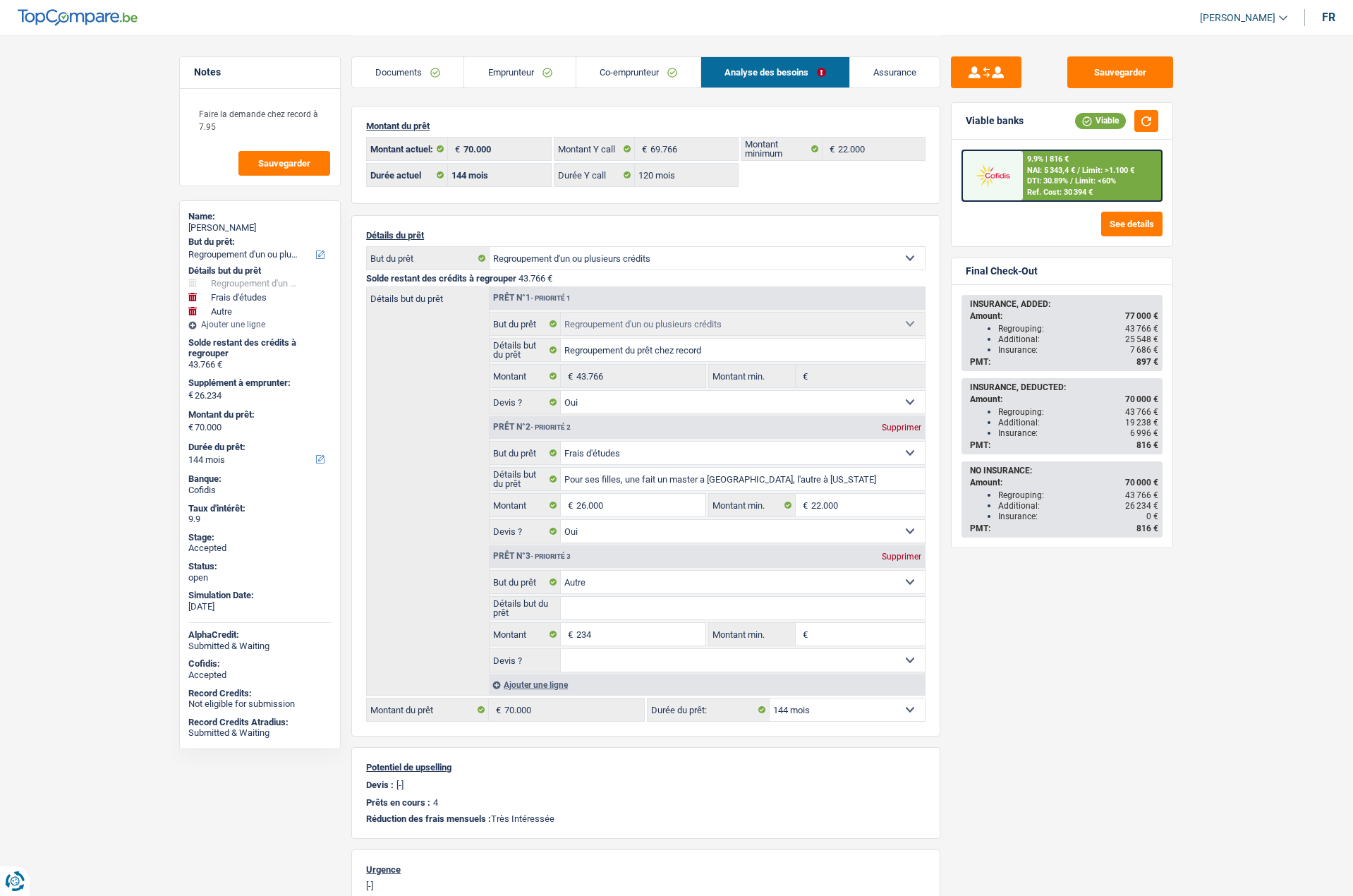
select select "84"
click at [770, 698] on select "12 mois 18 mois 24 mois 30 mois 36 mois 42 mois 48 mois 60 mois 72 mois 84 mois…" at bounding box center [847, 709] width 155 height 22
select select "84"
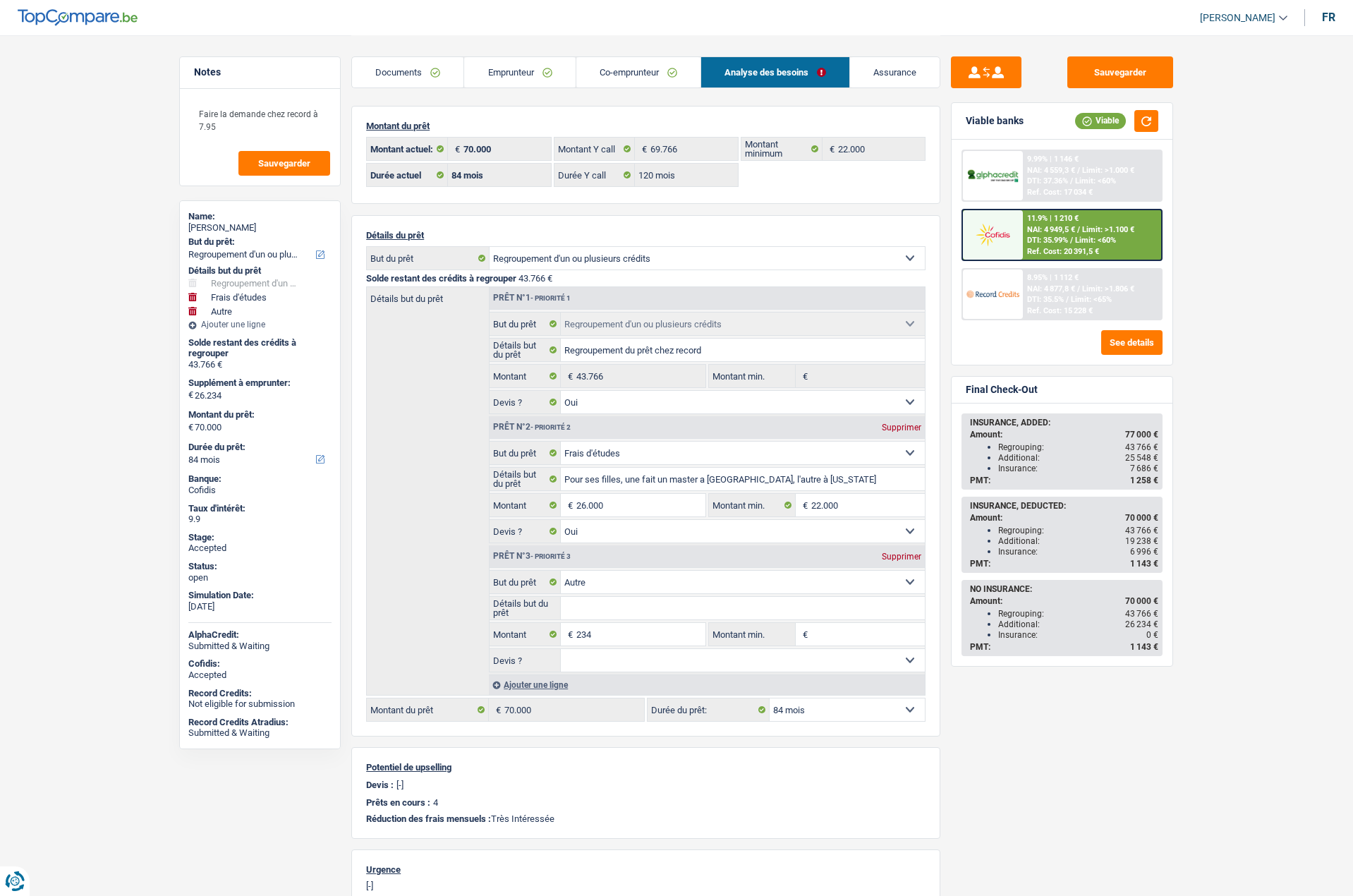
click at [826, 714] on select "12 mois 18 mois 24 mois 30 mois 36 mois 42 mois 48 mois 60 mois 72 mois 84 mois…" at bounding box center [847, 709] width 155 height 22
select select "120"
click at [770, 698] on select "12 mois 18 mois 24 mois 30 mois 36 mois 42 mois 48 mois 60 mois 72 mois 84 mois…" at bounding box center [847, 709] width 155 height 22
select select "120"
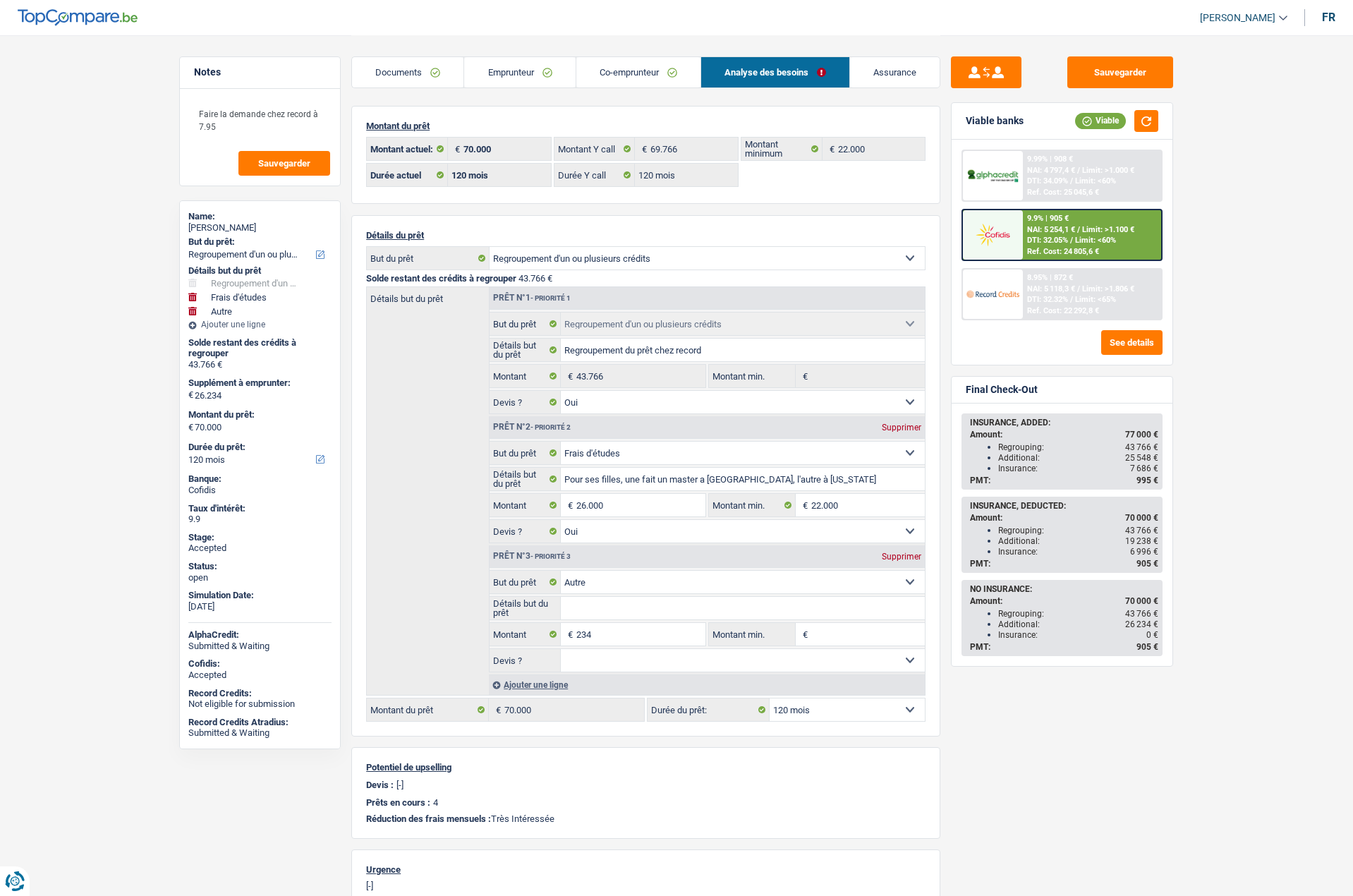
click at [1095, 166] on span "Limit: >1.000 €" at bounding box center [1108, 170] width 52 height 9
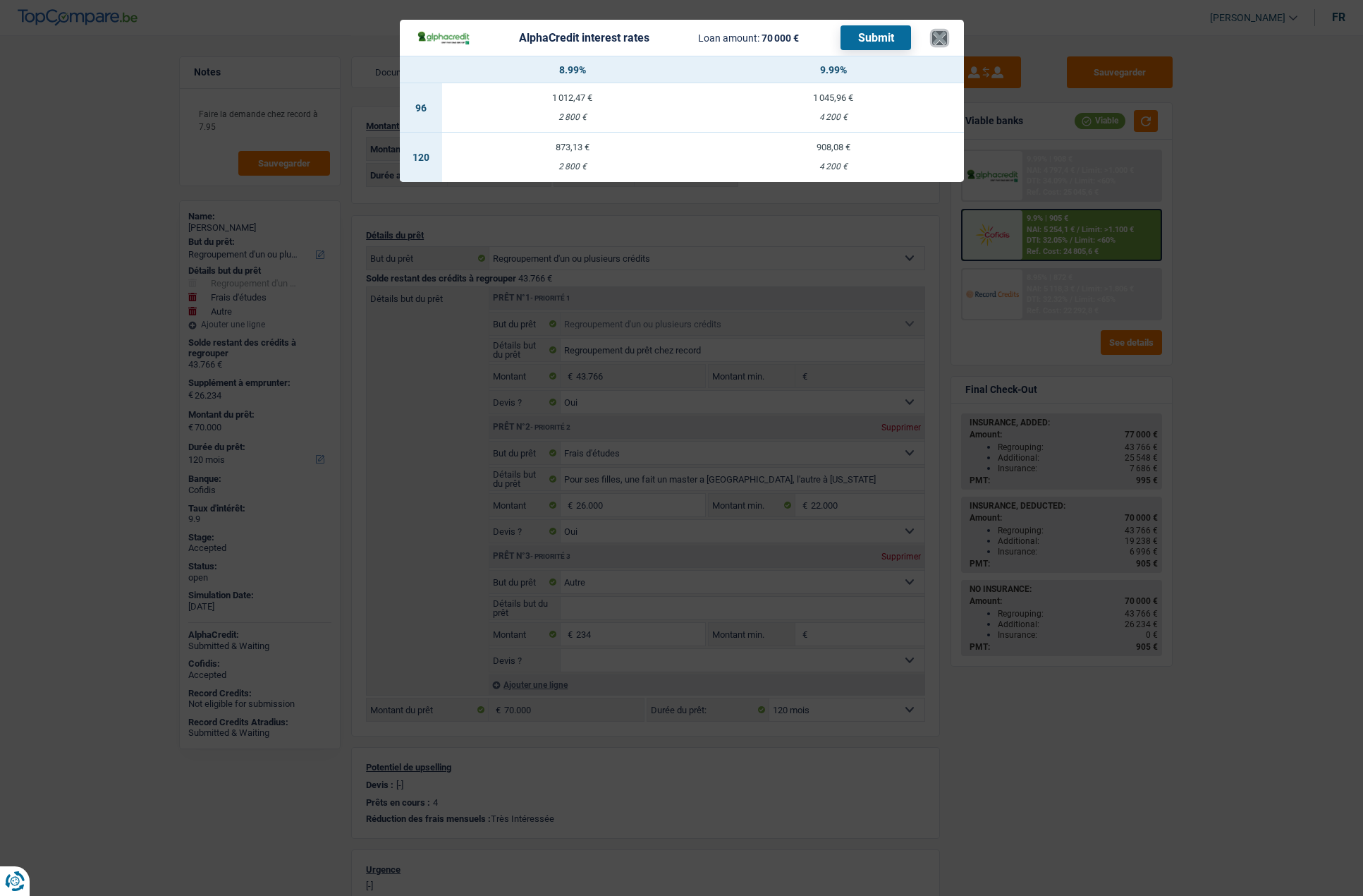
click at [938, 42] on button "×" at bounding box center [940, 37] width 15 height 14
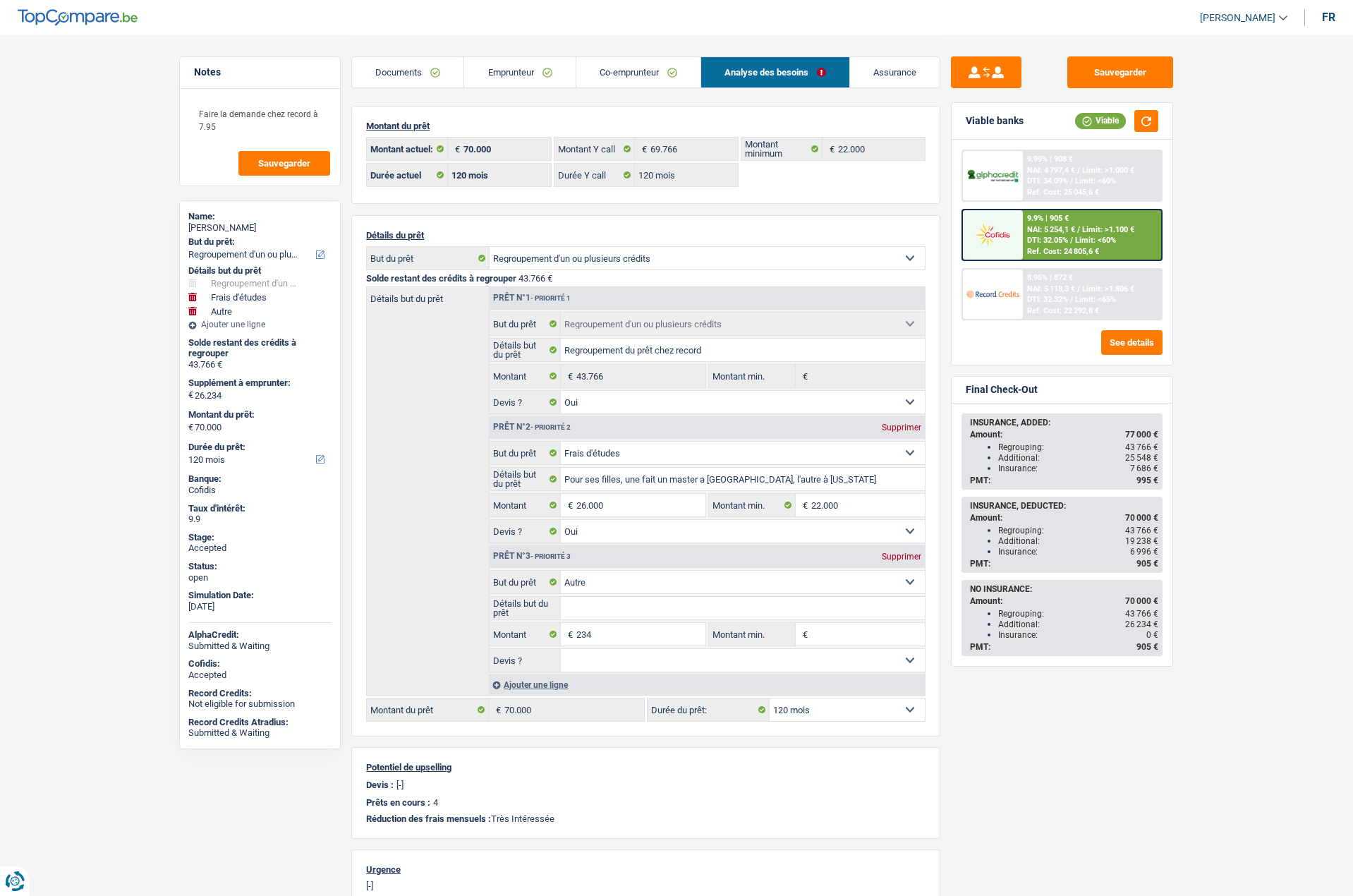
click at [1002, 237] on img at bounding box center [992, 234] width 52 height 26
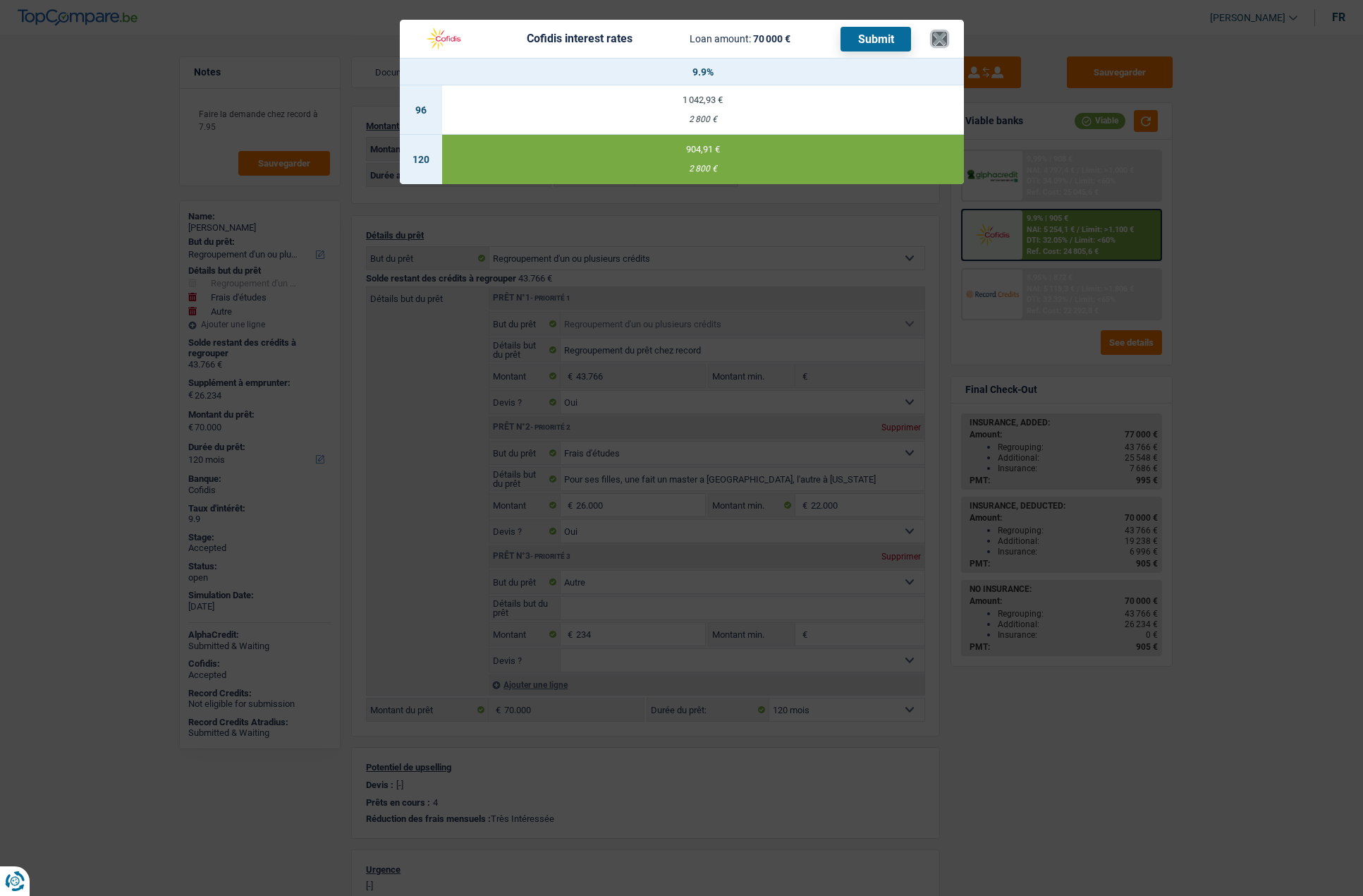
click at [933, 39] on button "×" at bounding box center [940, 38] width 15 height 14
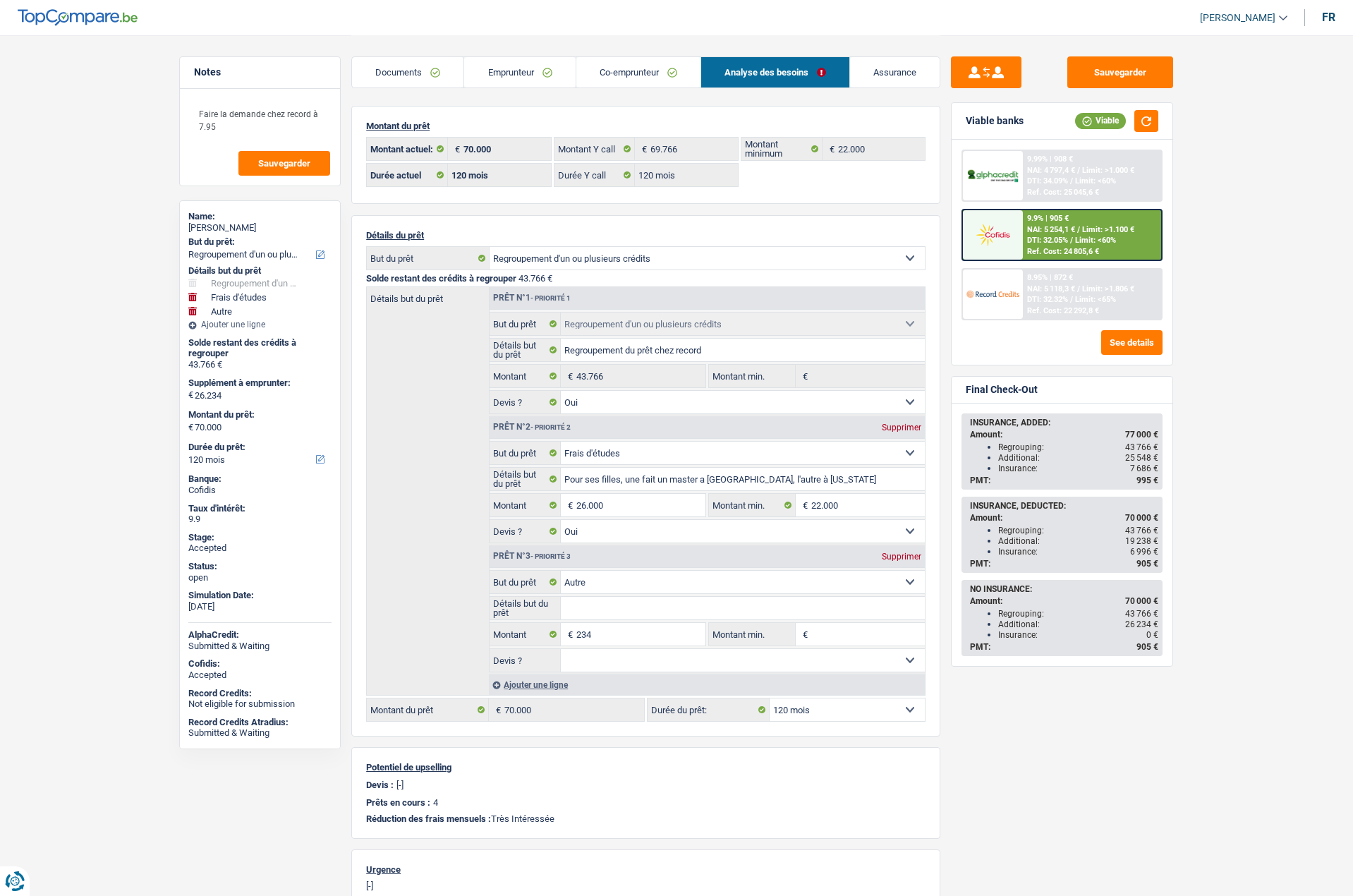
click at [975, 166] on div at bounding box center [992, 175] width 59 height 49
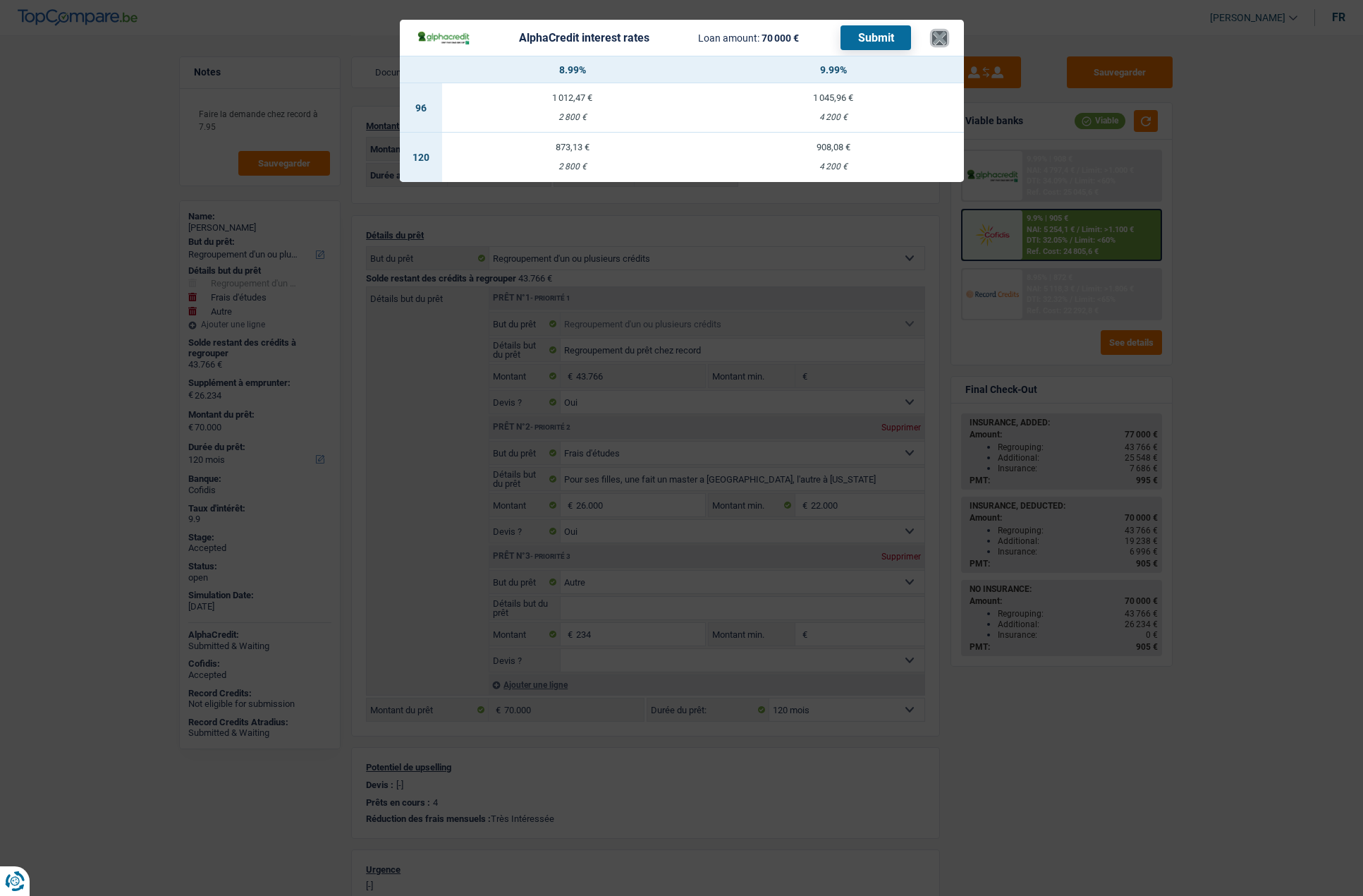
click at [933, 39] on button "×" at bounding box center [940, 37] width 15 height 14
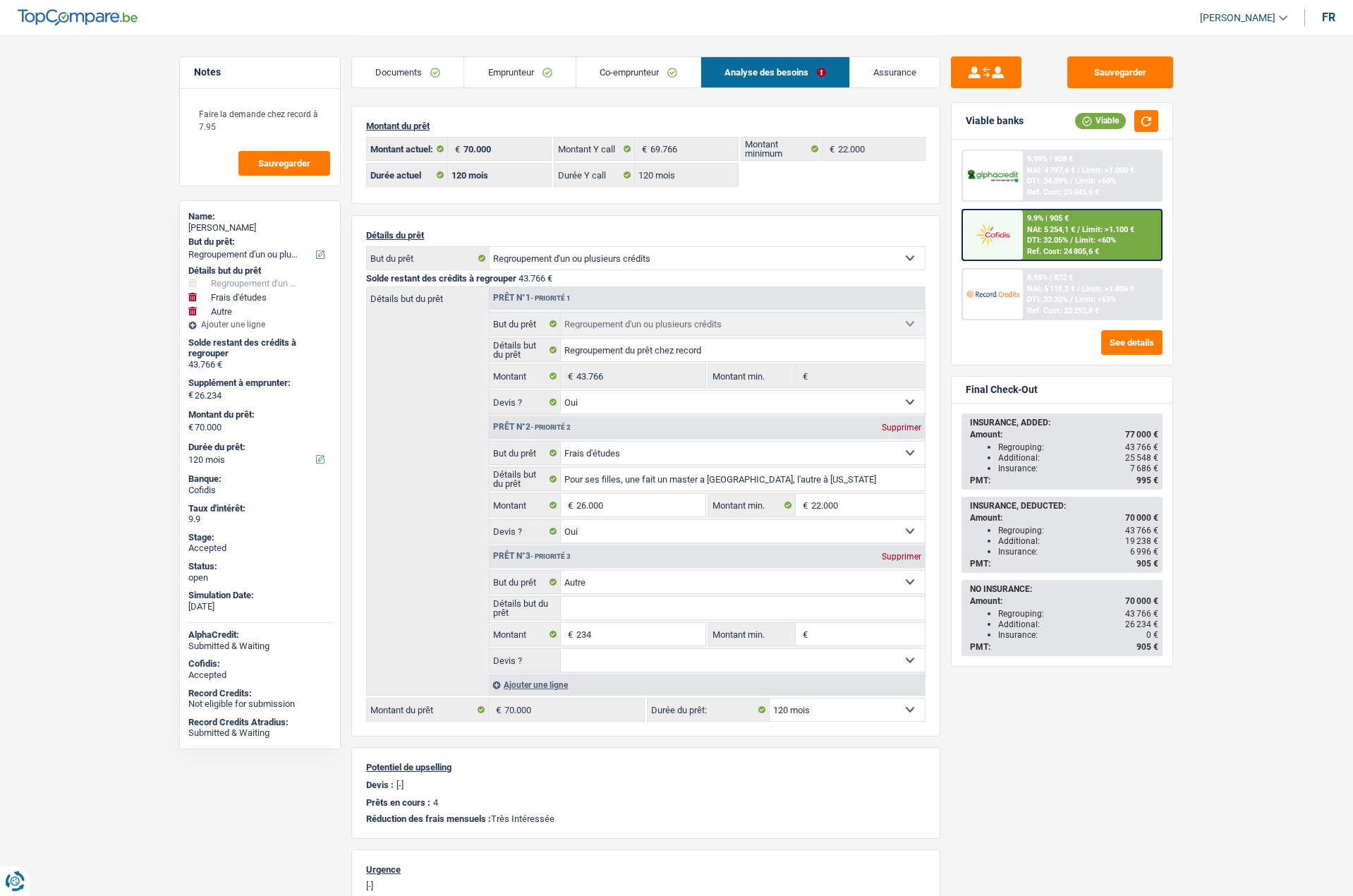
click at [482, 68] on link "Emprunteur" at bounding box center [519, 72] width 111 height 30
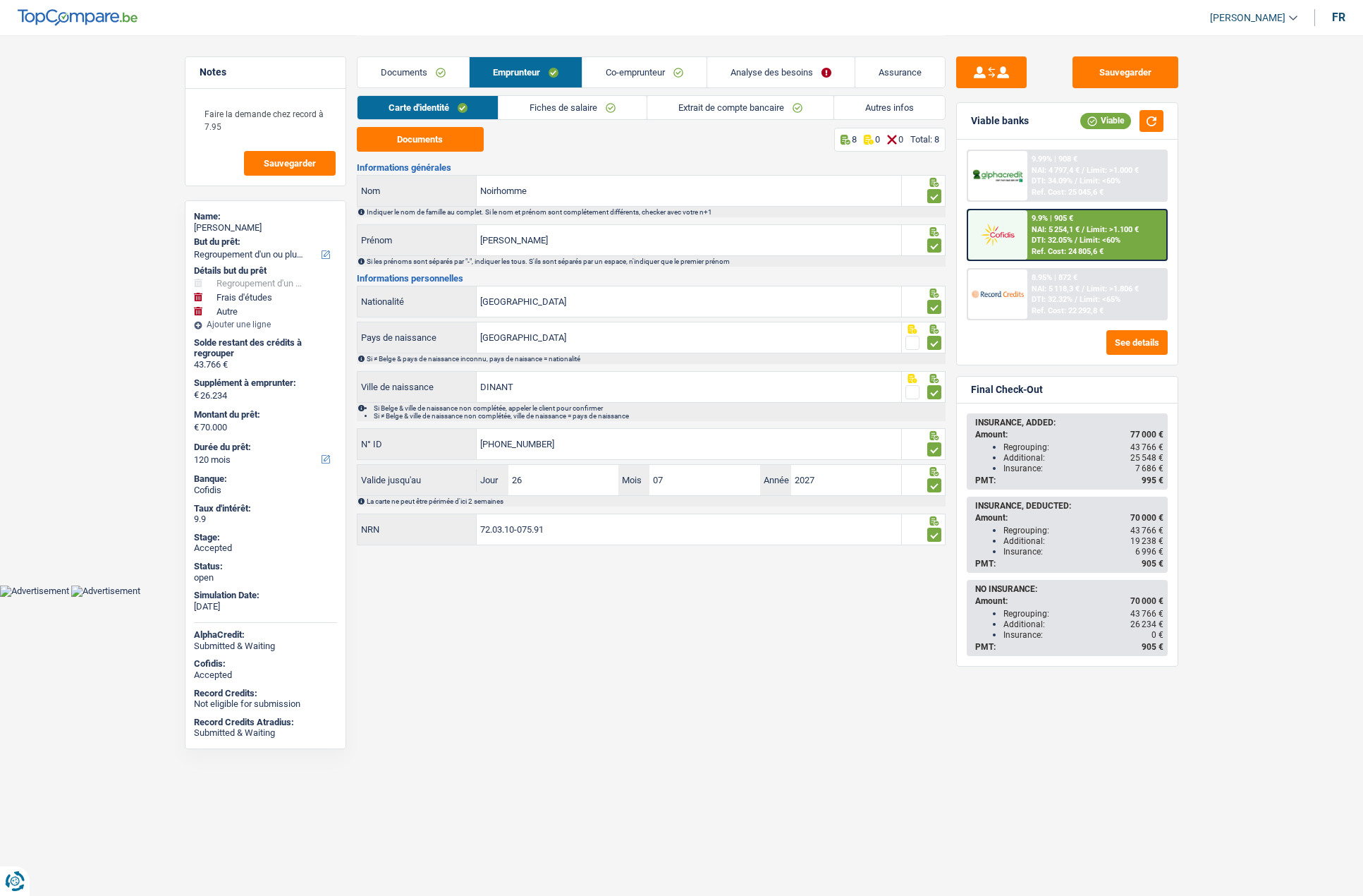
click at [527, 99] on link "Fiches de salaire" at bounding box center [573, 107] width 148 height 23
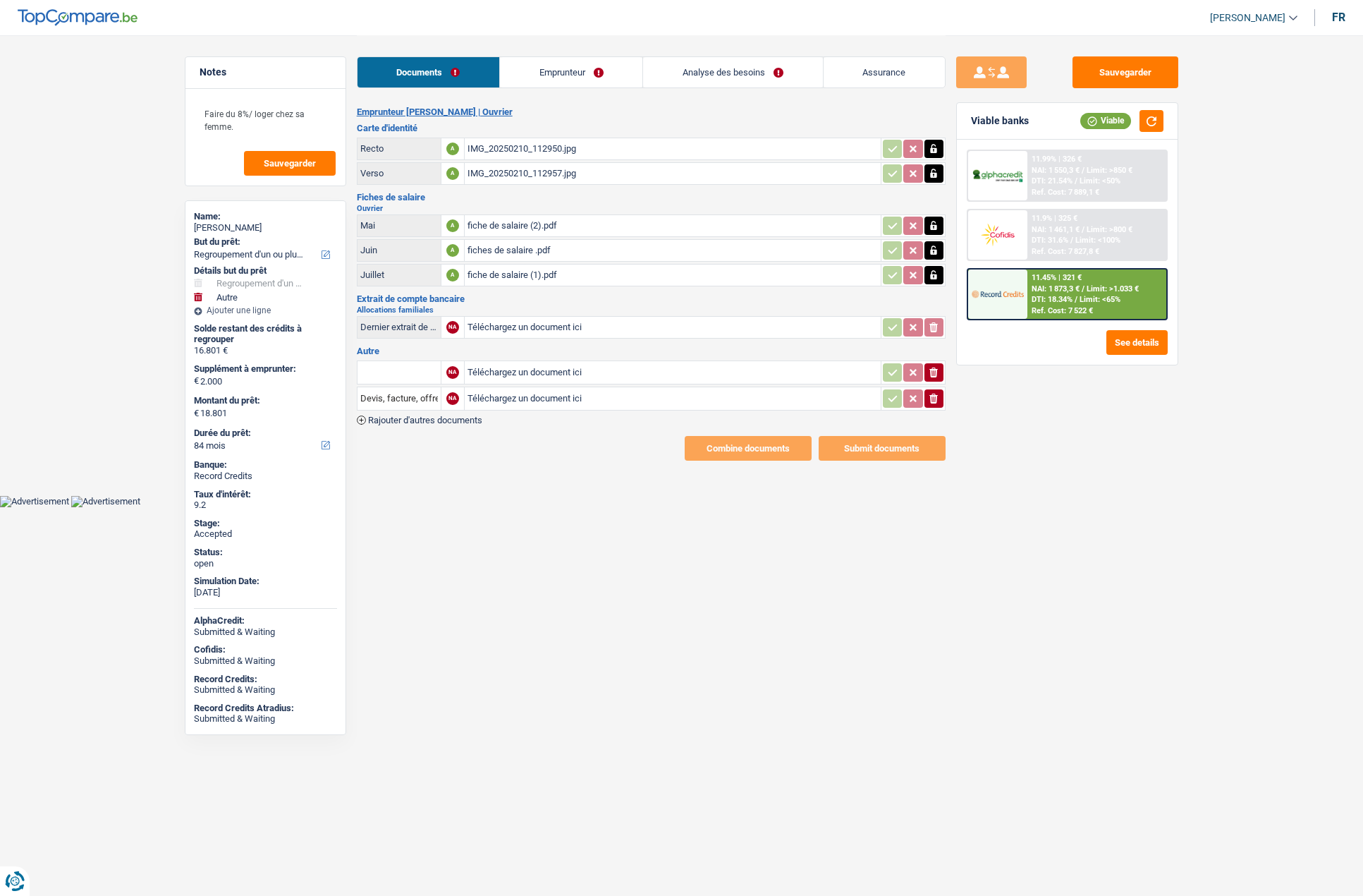
select select "refinancing"
select select "other"
select select "84"
click at [242, 227] on div "Nizar Kahlaoui" at bounding box center [266, 228] width 143 height 12
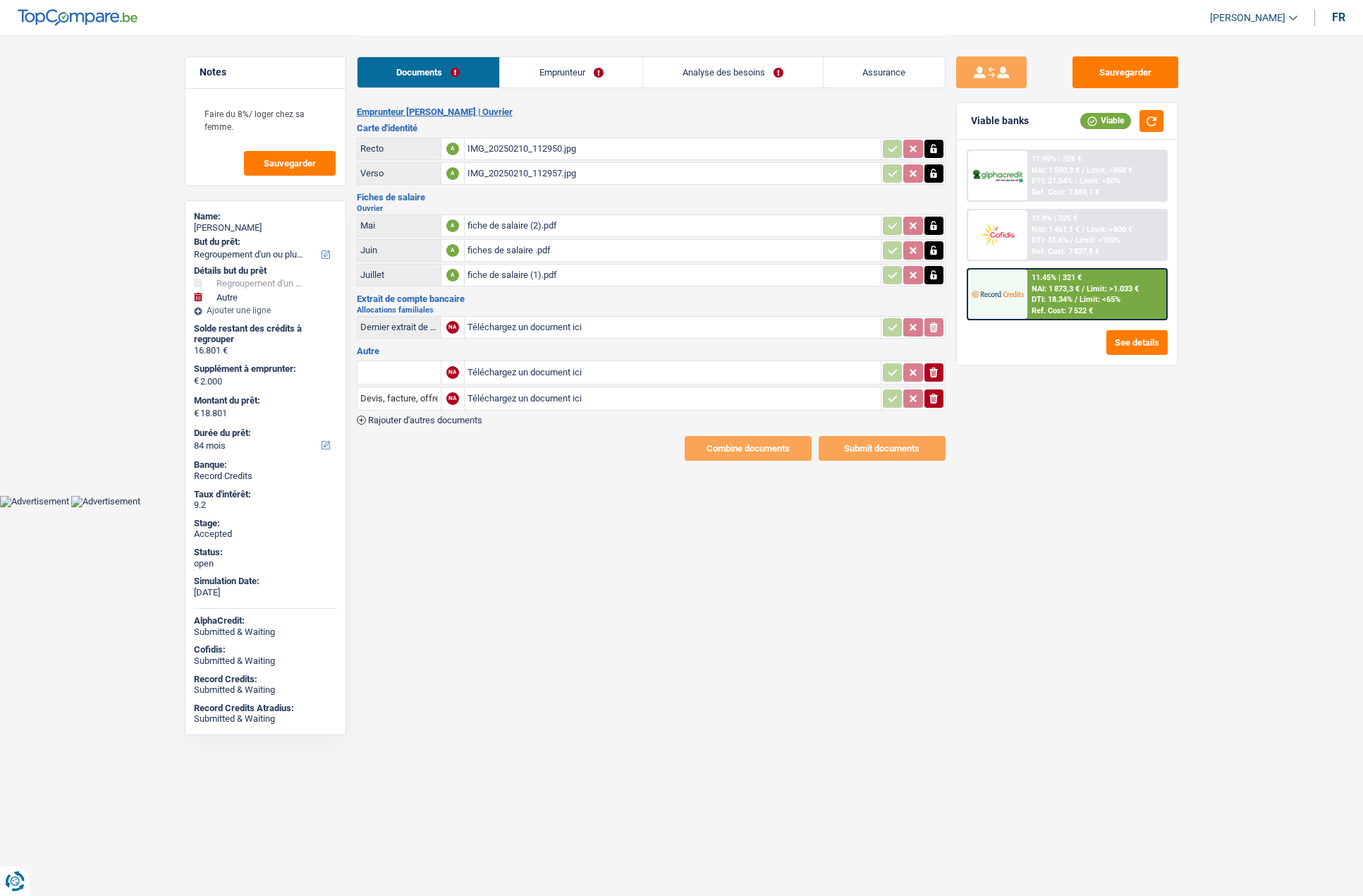
click at [242, 227] on div "Nizar Kahlaoui" at bounding box center [266, 228] width 143 height 12
copy div "Kahlaoui"
click at [714, 77] on link "Analyse des besoins" at bounding box center [732, 72] width 179 height 30
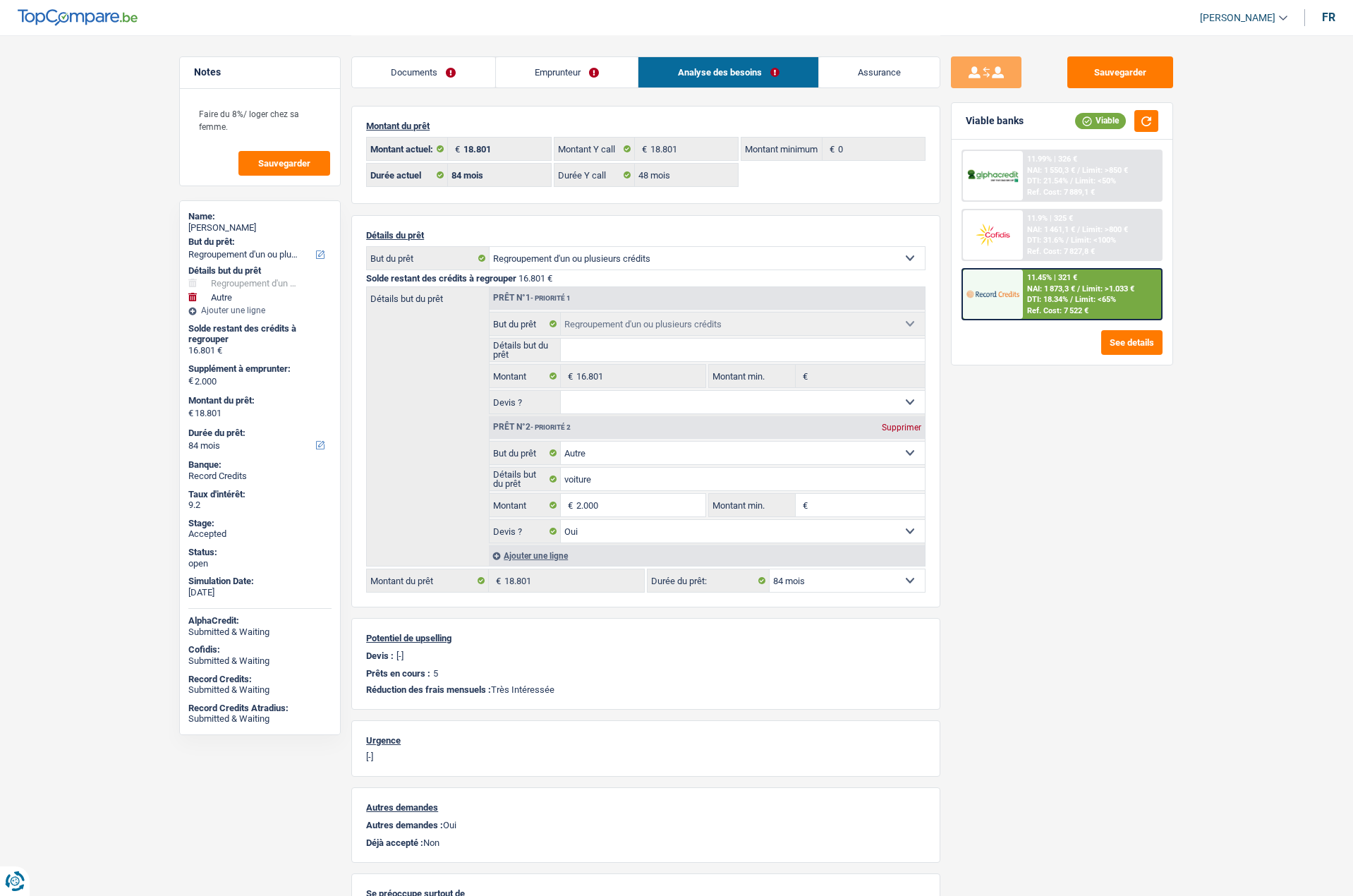
click at [417, 81] on link "Documents" at bounding box center [424, 72] width 143 height 30
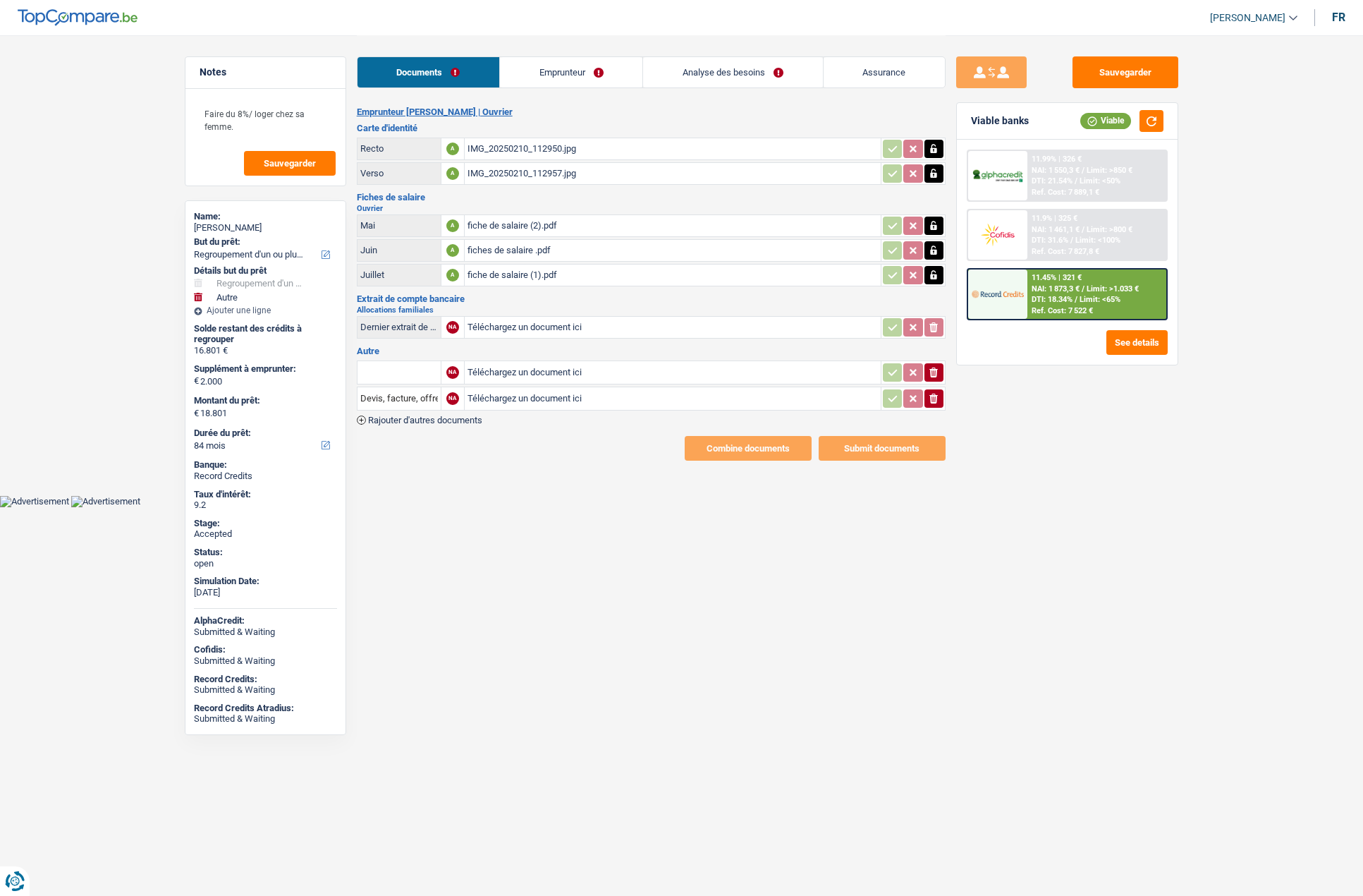
click at [487, 276] on div "fiche de salaire (1).pdf" at bounding box center [672, 275] width 410 height 21
click at [515, 240] on div "fiches de salaire .pdf" at bounding box center [672, 250] width 410 height 21
click at [486, 223] on div "fiche de salaire (2).pdf" at bounding box center [672, 225] width 410 height 21
click at [504, 247] on div "fiches de salaire .pdf" at bounding box center [672, 250] width 410 height 21
click at [521, 274] on div "fiche de salaire (1).pdf" at bounding box center [672, 275] width 410 height 21
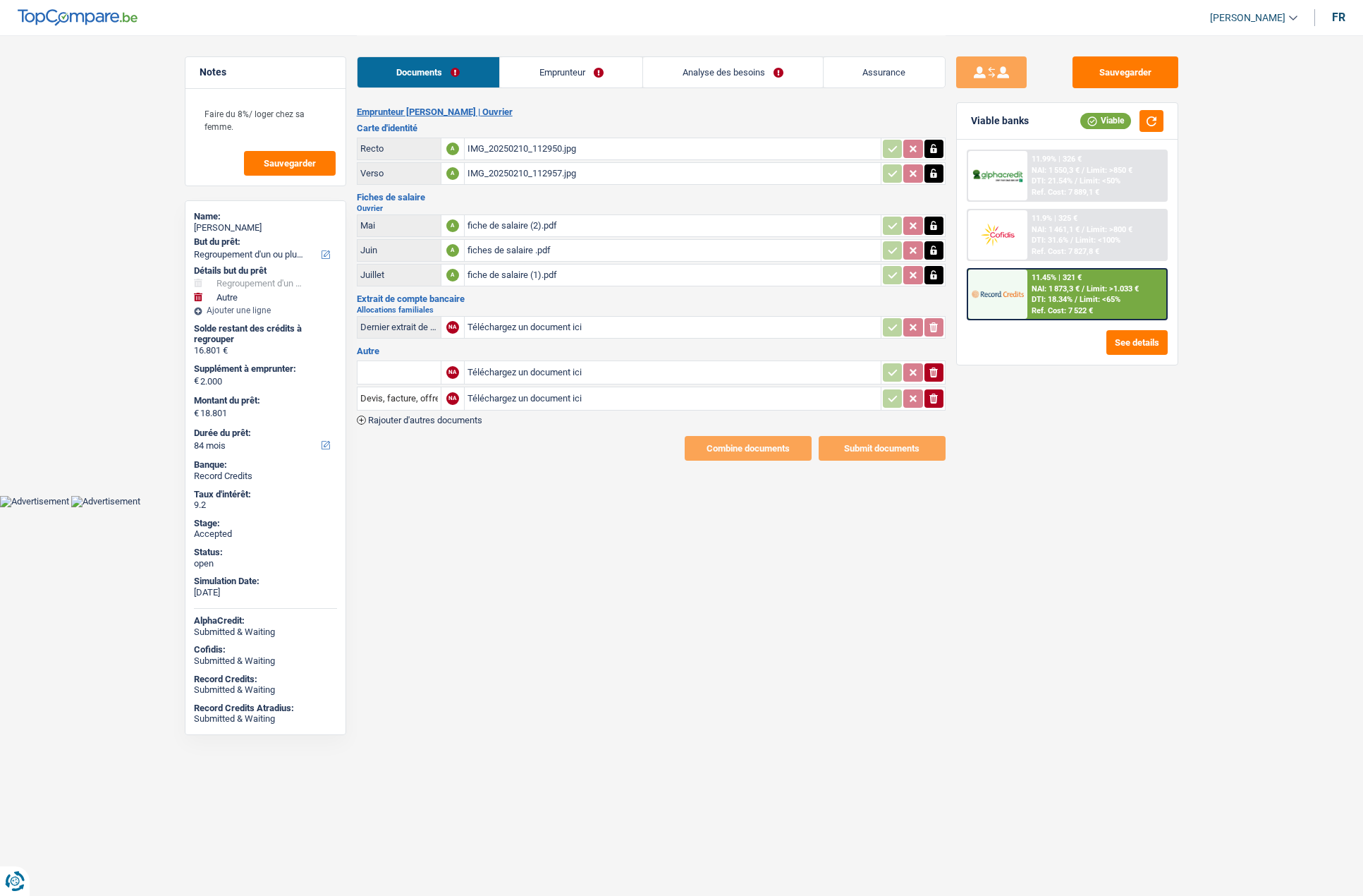
click at [516, 248] on div "fiches de salaire .pdf" at bounding box center [672, 250] width 410 height 21
click at [507, 224] on div "fiche de salaire (2).pdf" at bounding box center [672, 225] width 410 height 21
click at [509, 274] on div "fiche de salaire (1).pdf" at bounding box center [672, 275] width 410 height 21
click at [933, 226] on icon "button" at bounding box center [934, 225] width 7 height 9
click at [933, 223] on icon "button" at bounding box center [933, 226] width 8 height 10
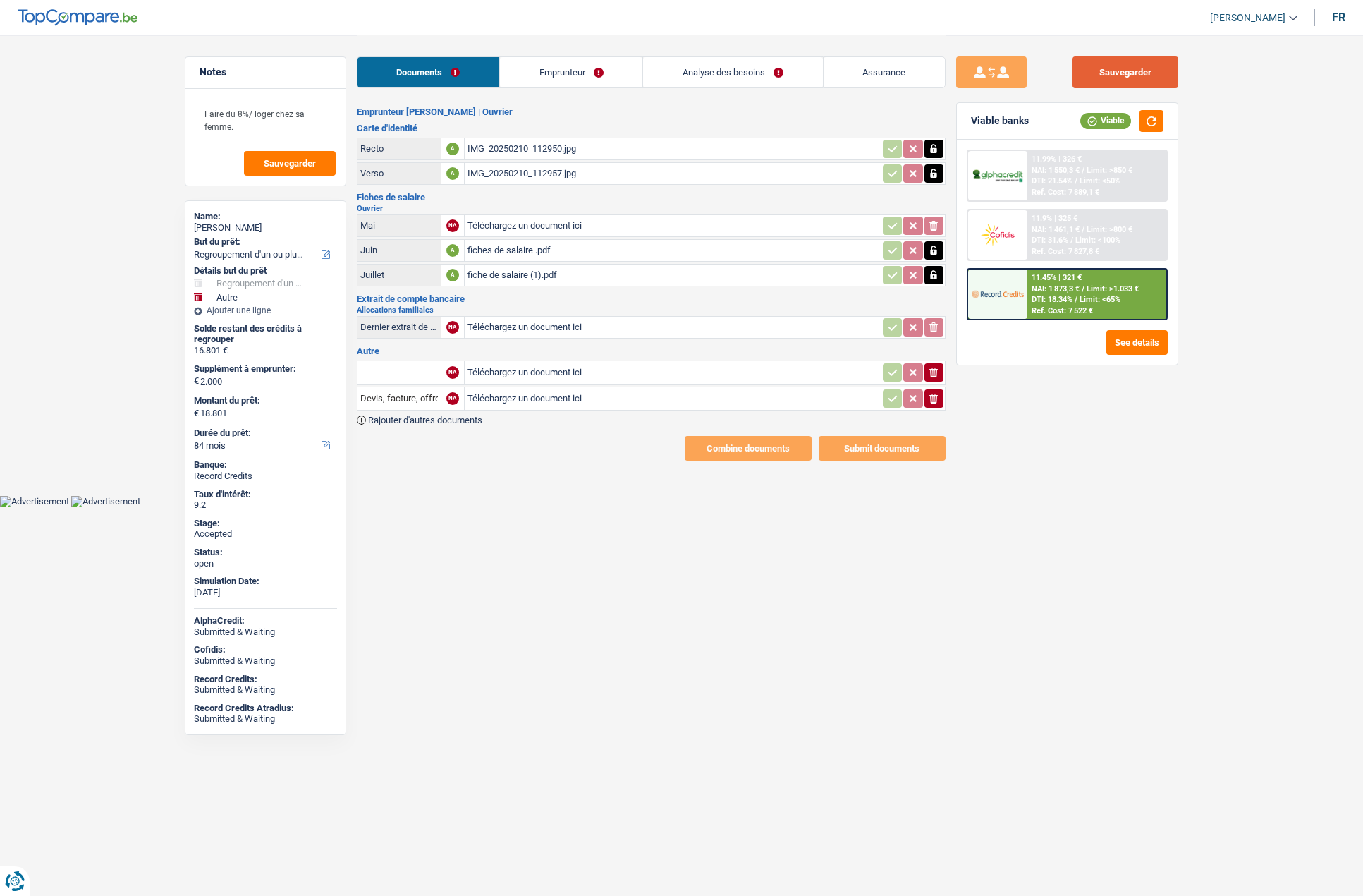
click at [1103, 79] on button "Sauvegarder" at bounding box center [1125, 72] width 106 height 32
click at [1094, 77] on button "Sauvegarder" at bounding box center [1125, 72] width 106 height 32
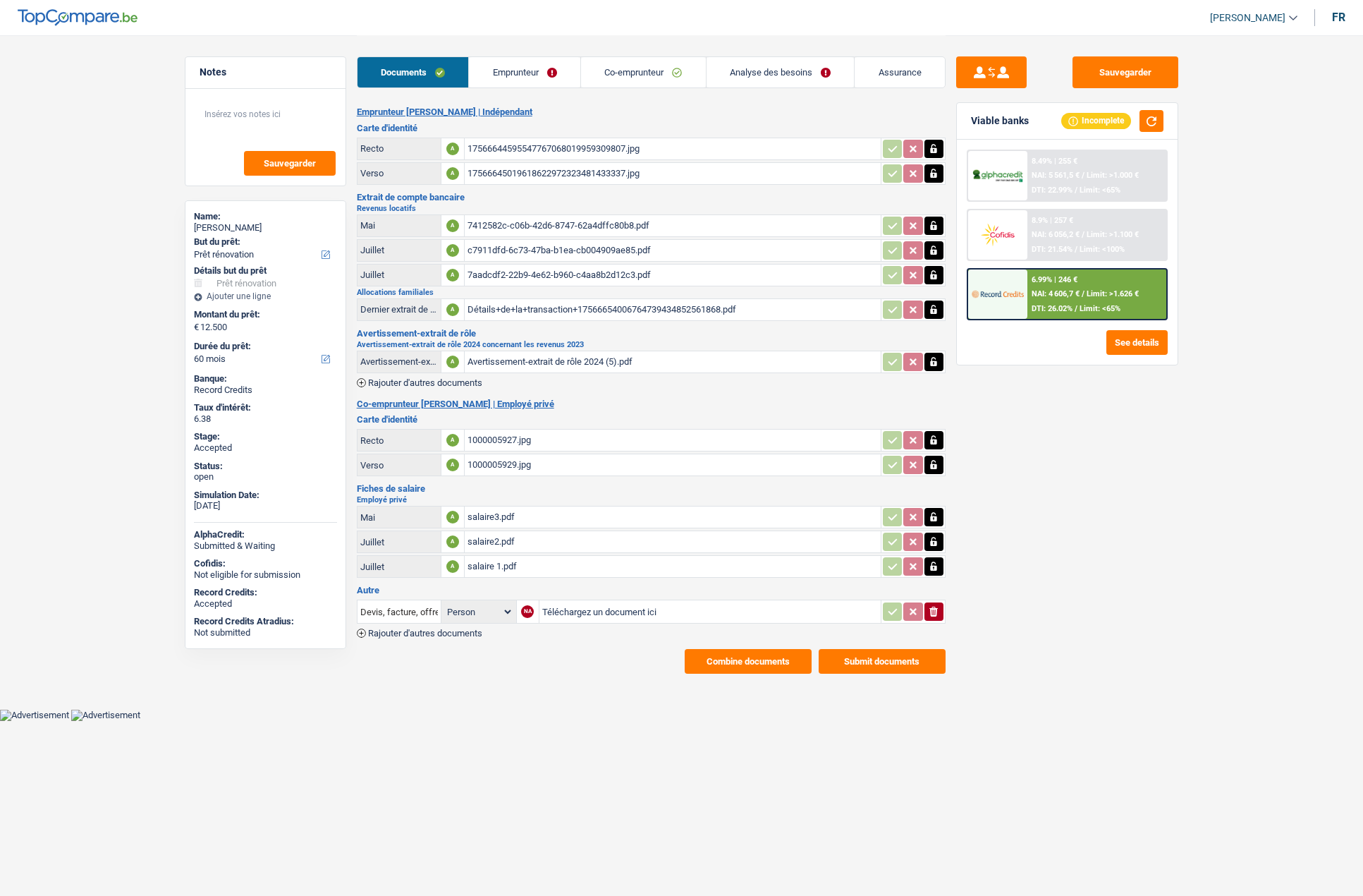
select select "renovation"
select select "60"
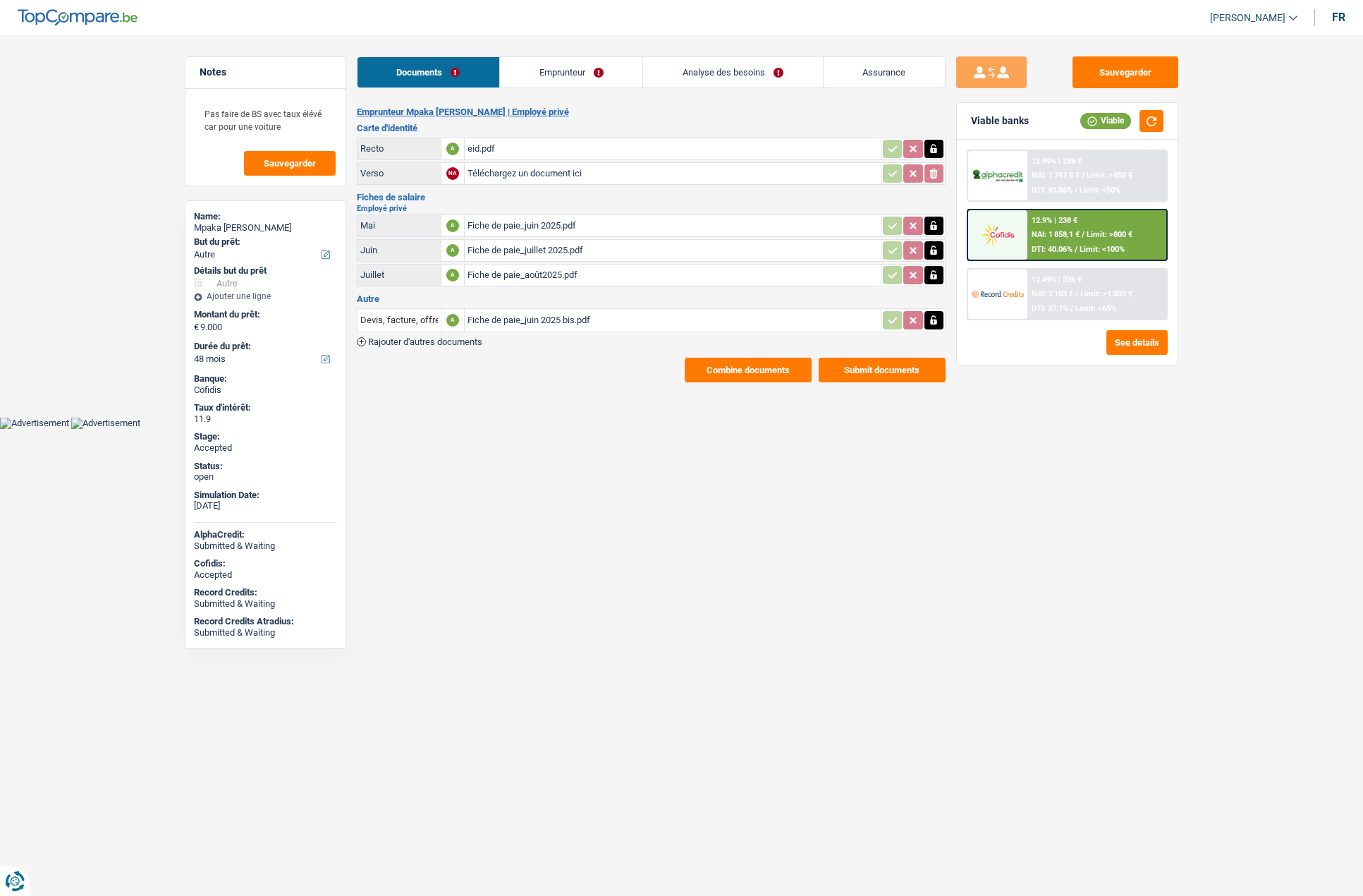
select select "other"
select select "48"
click at [578, 68] on link "Emprunteur" at bounding box center [570, 72] width 142 height 30
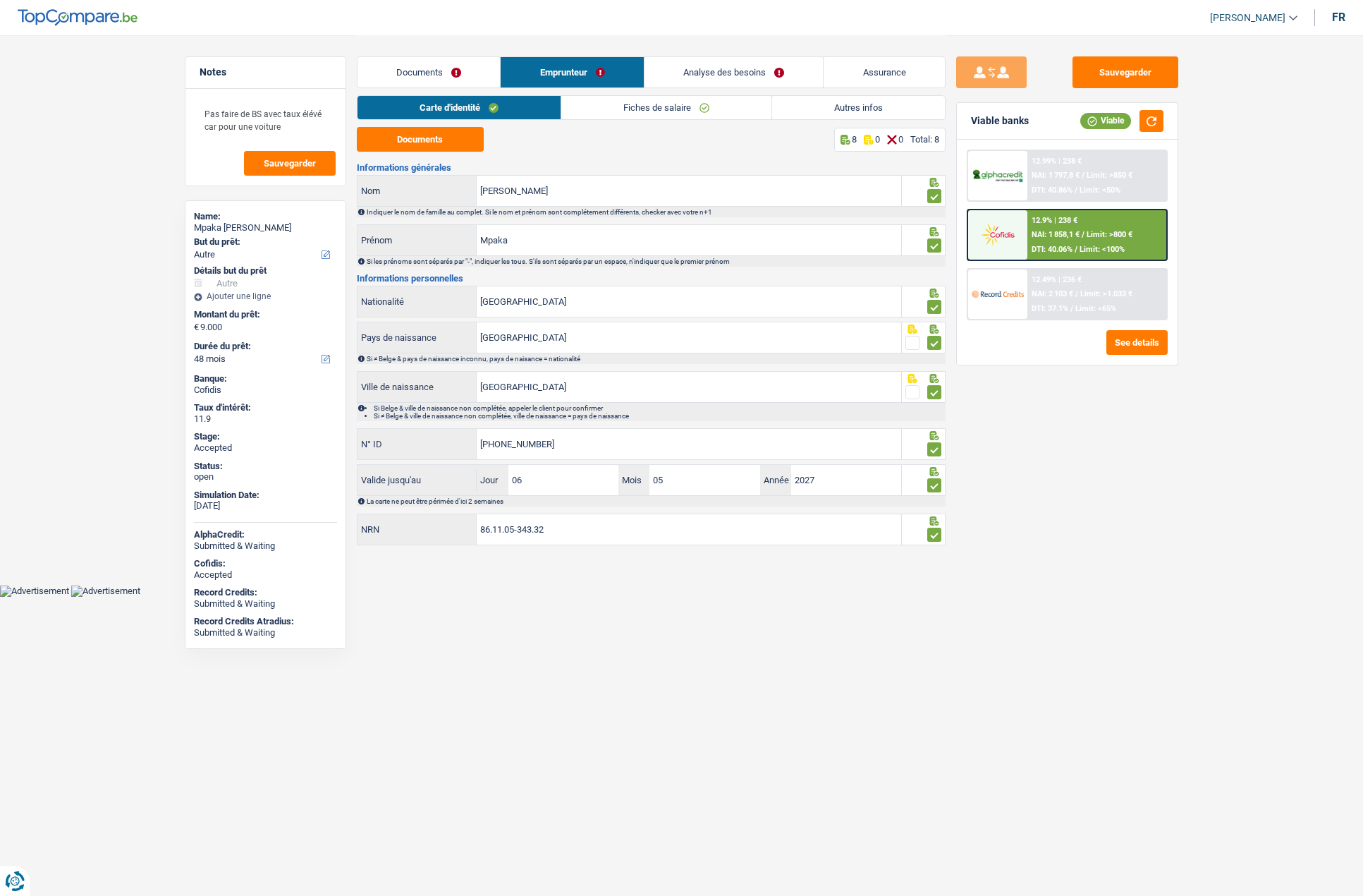
click at [725, 62] on link "Analyse des besoins" at bounding box center [734, 72] width 179 height 30
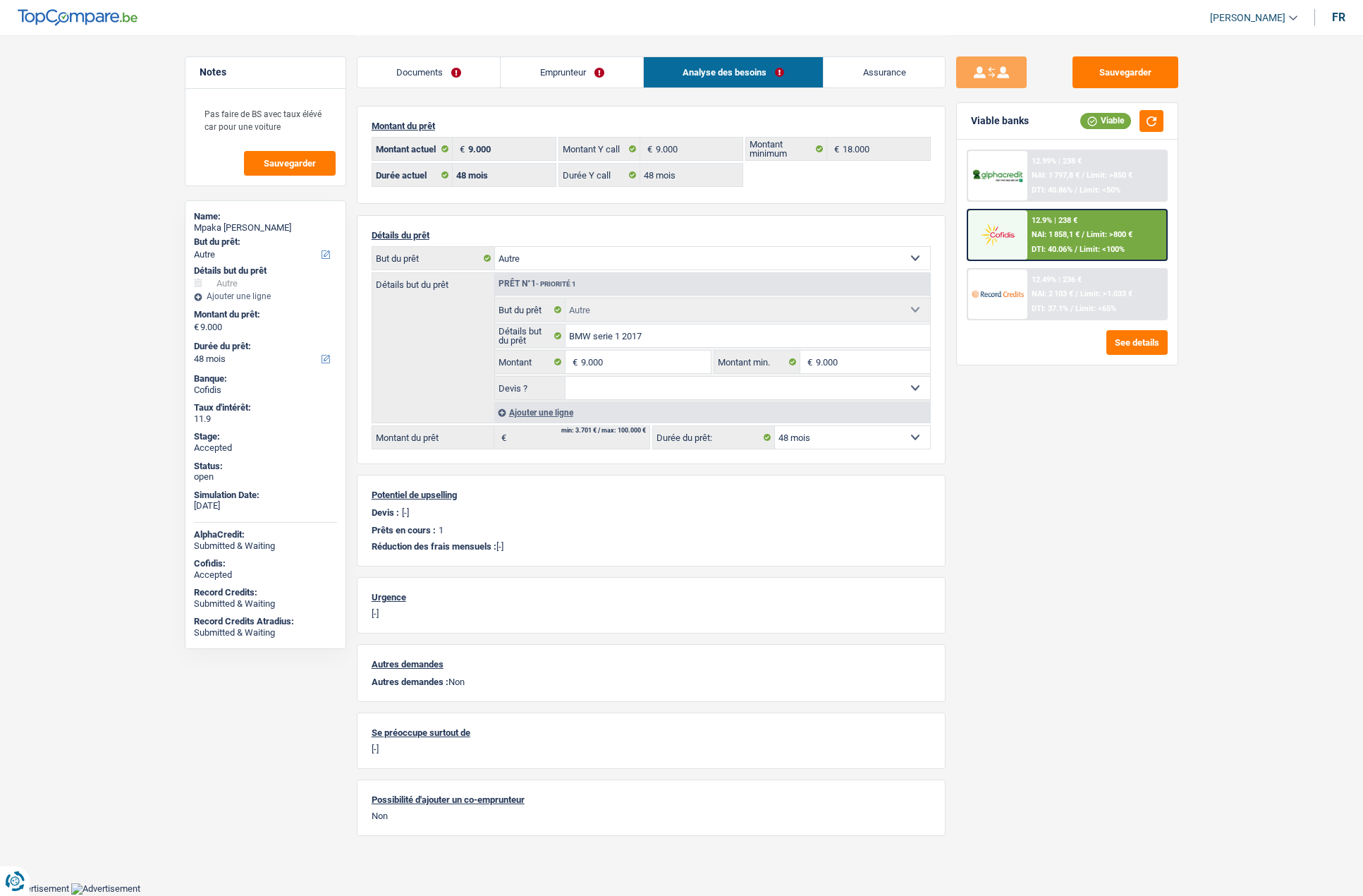
click at [530, 72] on link "Emprunteur" at bounding box center [571, 72] width 142 height 30
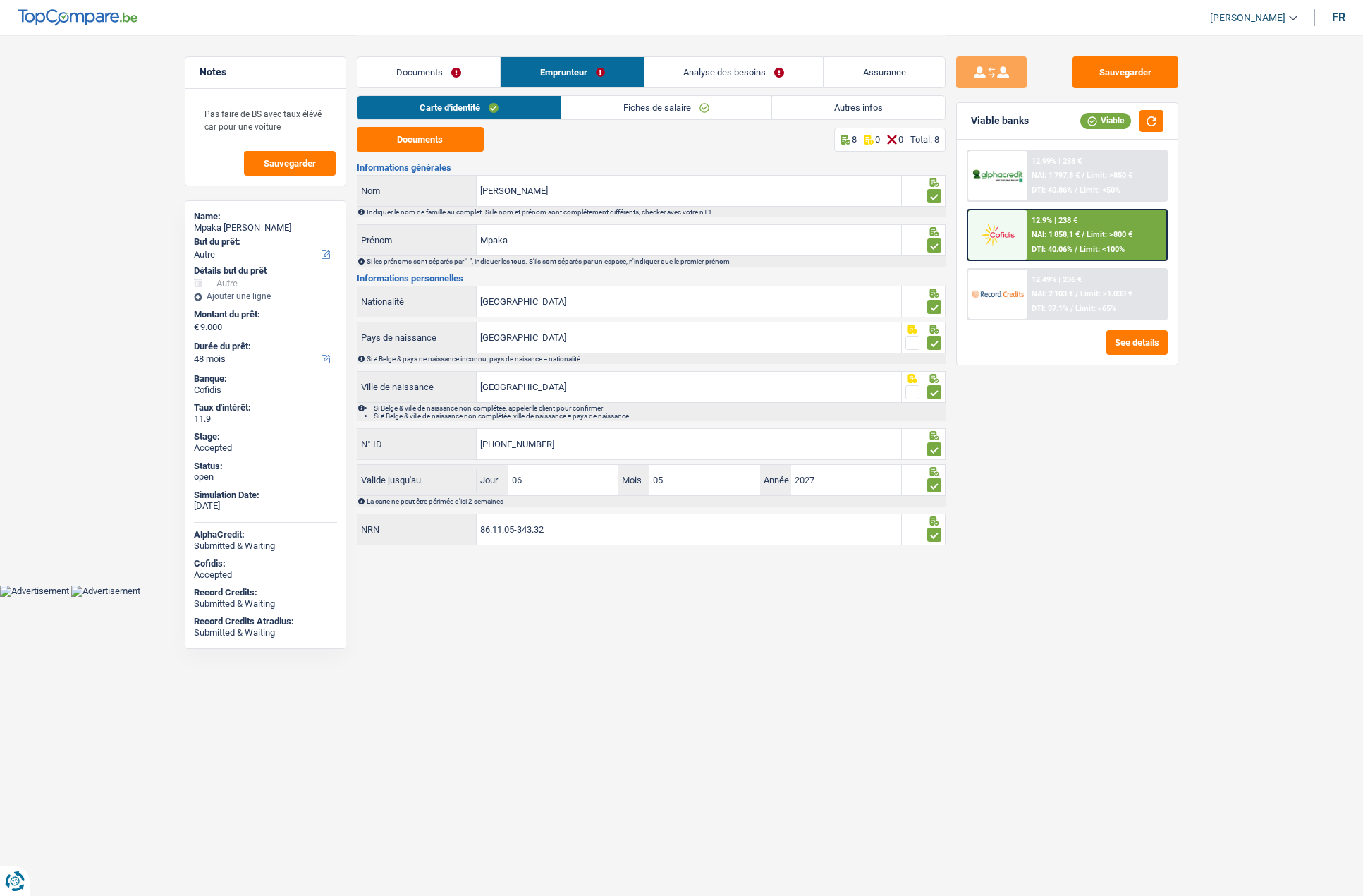
click at [624, 111] on link "Fiches de salaire" at bounding box center [666, 107] width 210 height 23
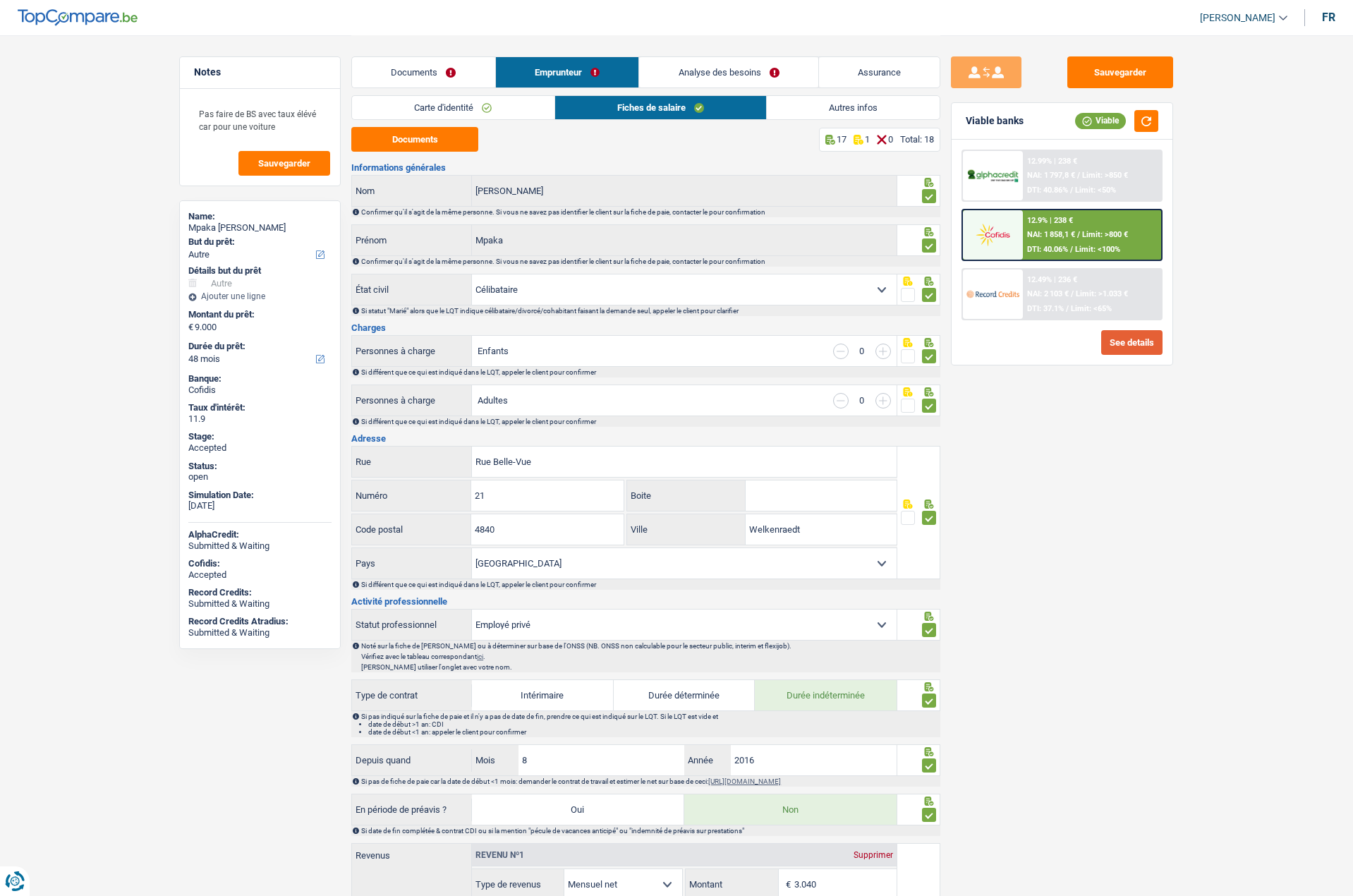
click at [1117, 339] on button "See details" at bounding box center [1132, 342] width 62 height 25
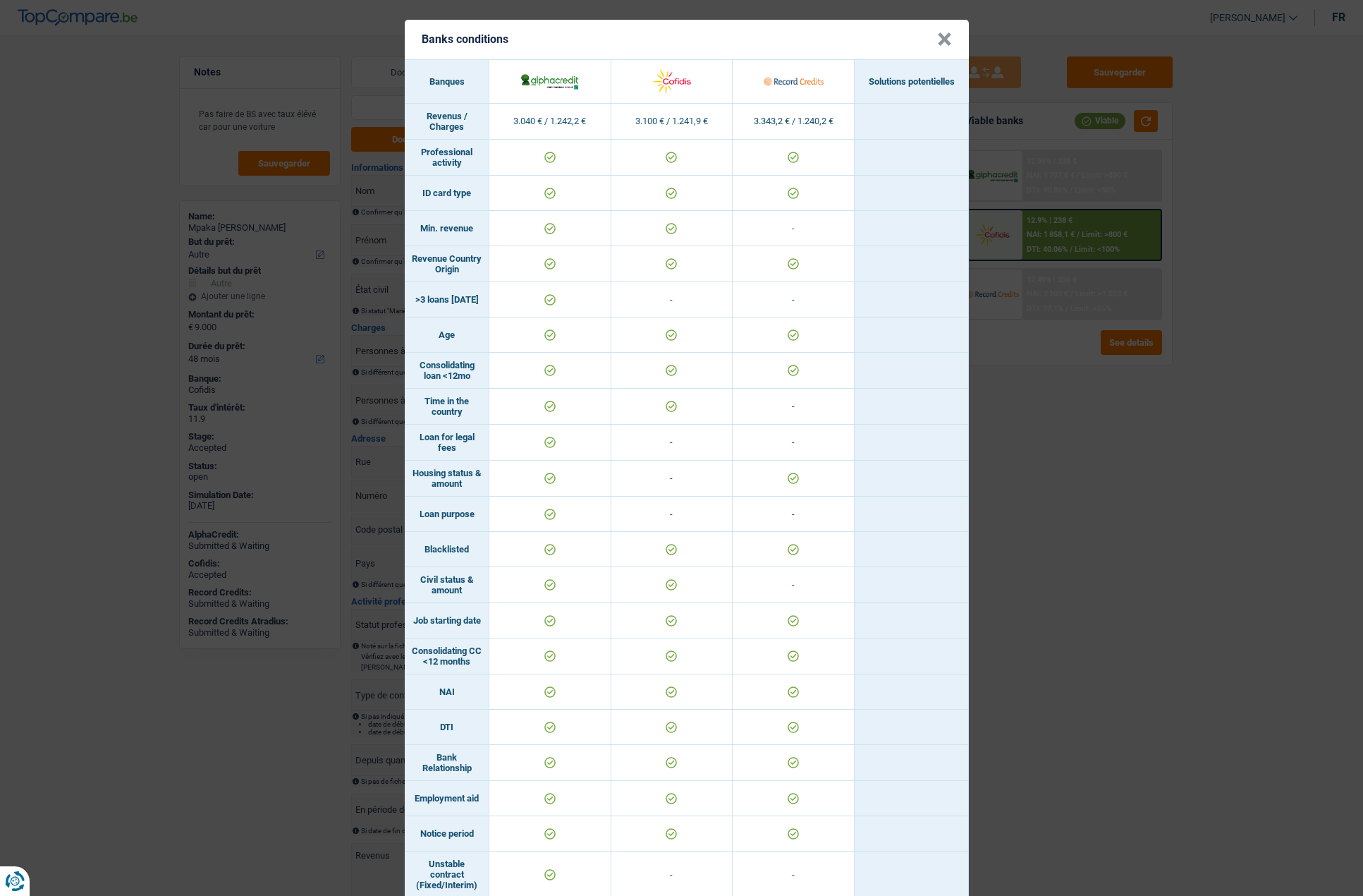
click at [938, 44] on button "×" at bounding box center [945, 39] width 15 height 14
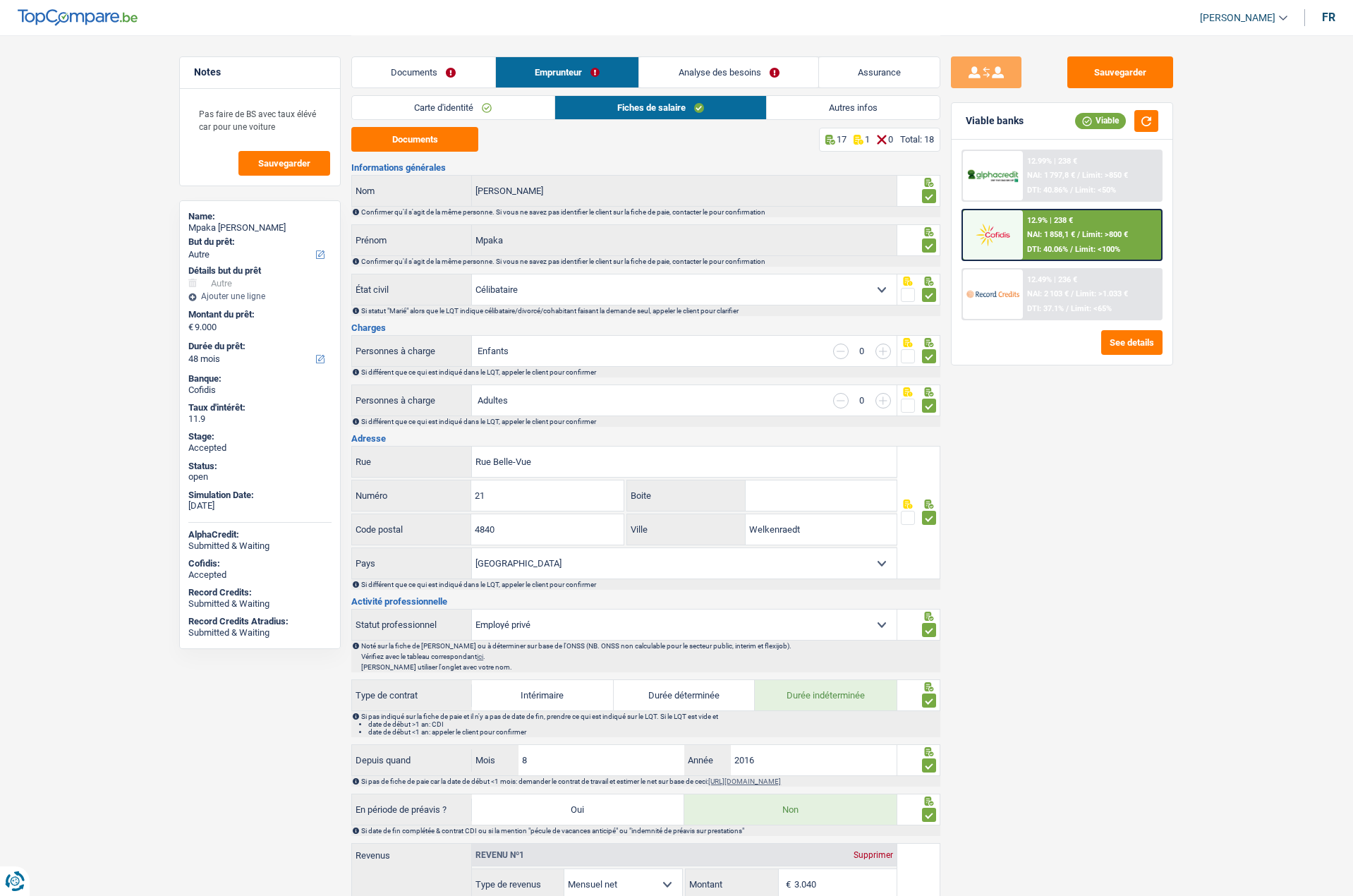
click at [1002, 186] on div at bounding box center [992, 175] width 59 height 49
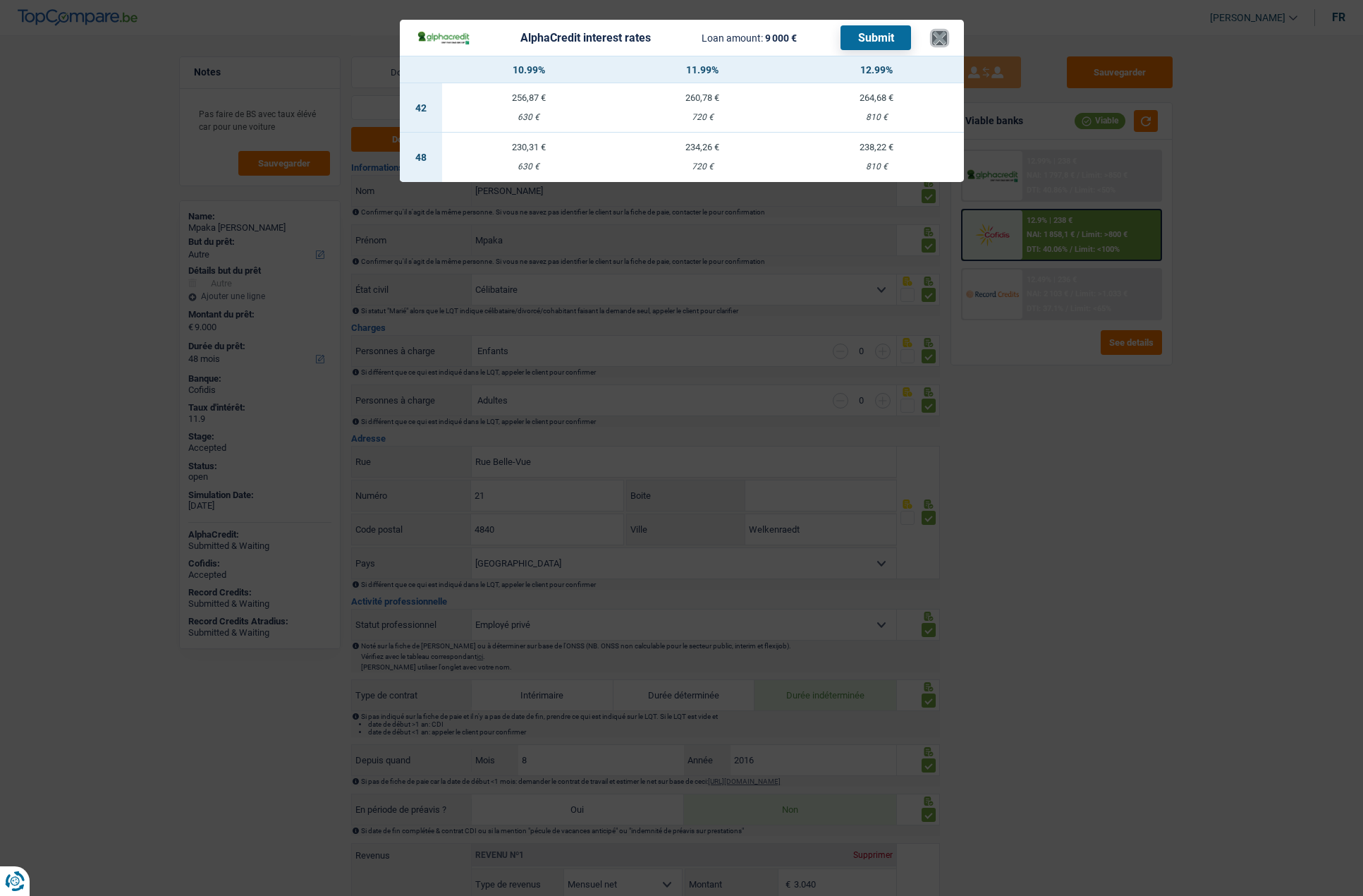
click at [939, 39] on button "×" at bounding box center [940, 37] width 15 height 14
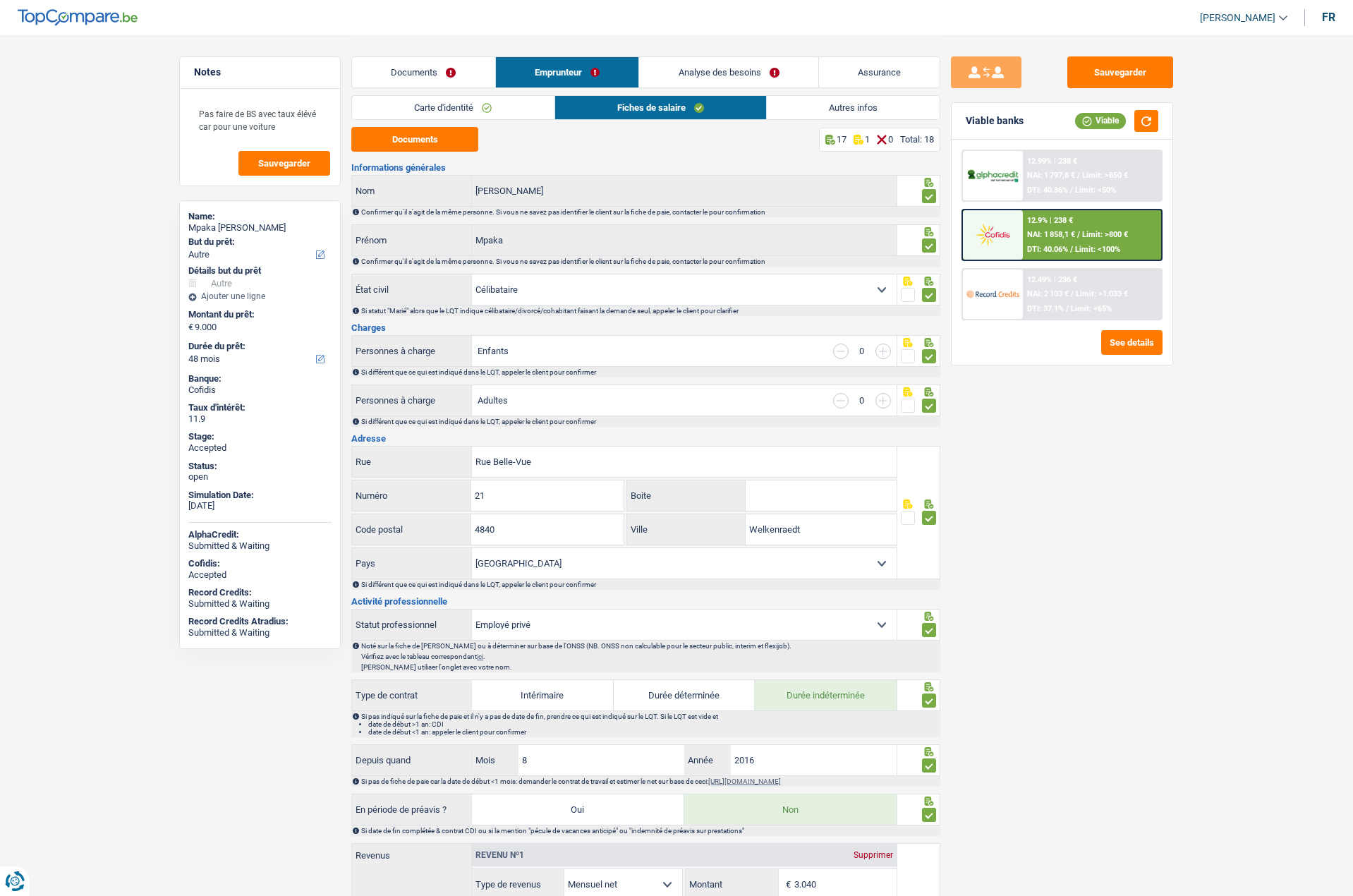
click at [459, 103] on link "Carte d'identité" at bounding box center [453, 107] width 202 height 23
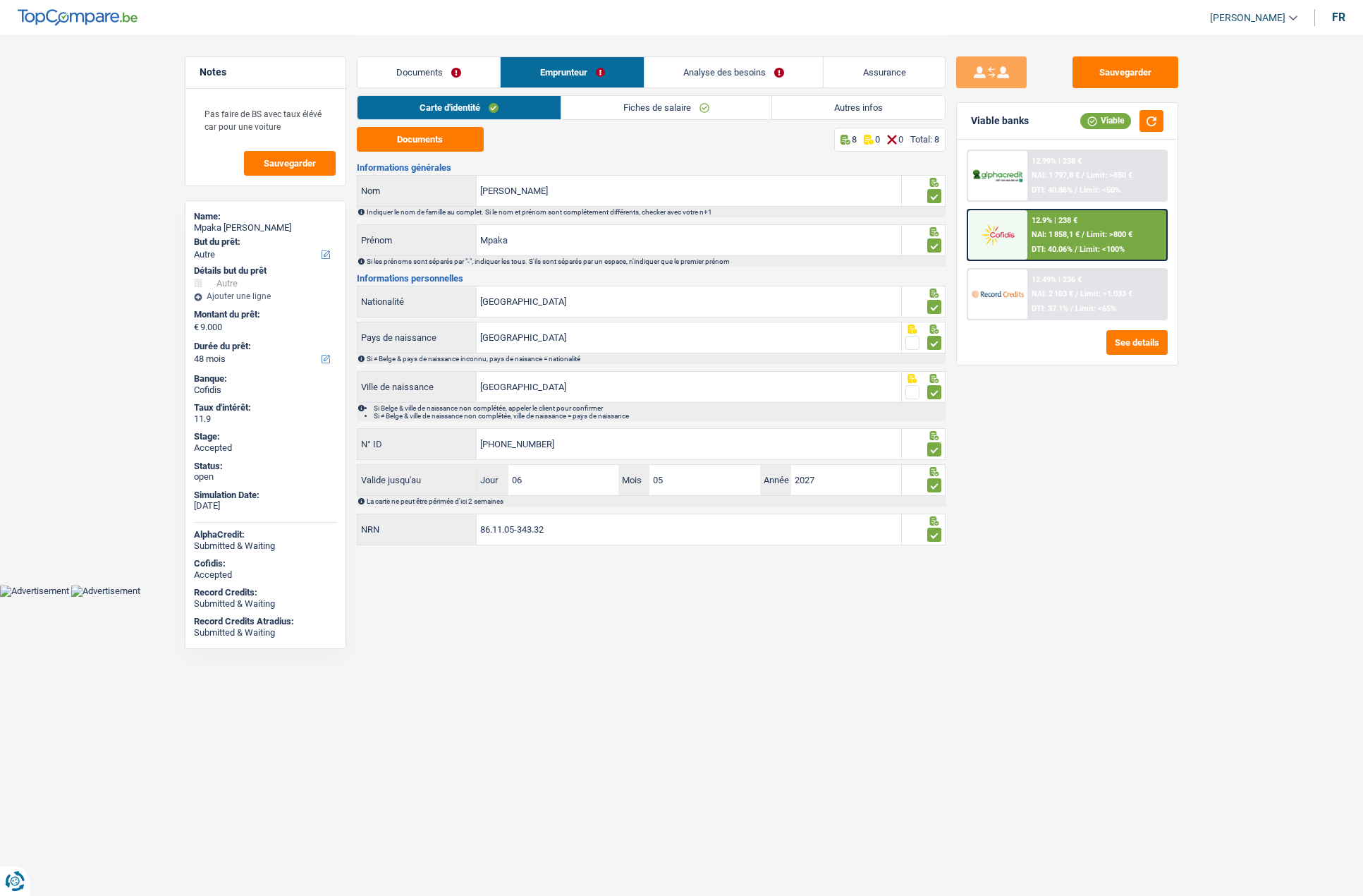
click at [675, 108] on link "Fiches de salaire" at bounding box center [666, 107] width 210 height 23
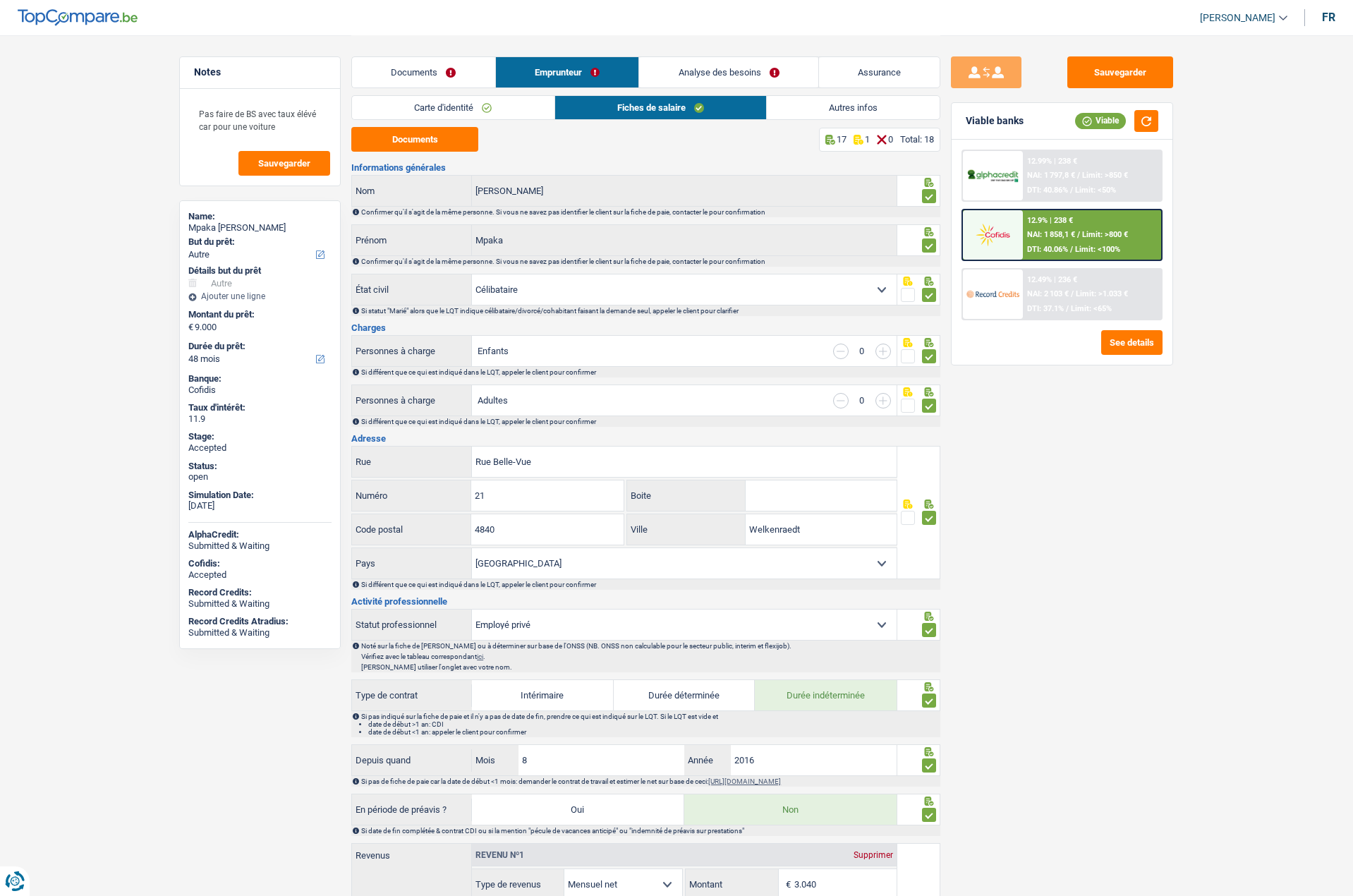
click at [798, 113] on link "Autres infos" at bounding box center [853, 107] width 172 height 23
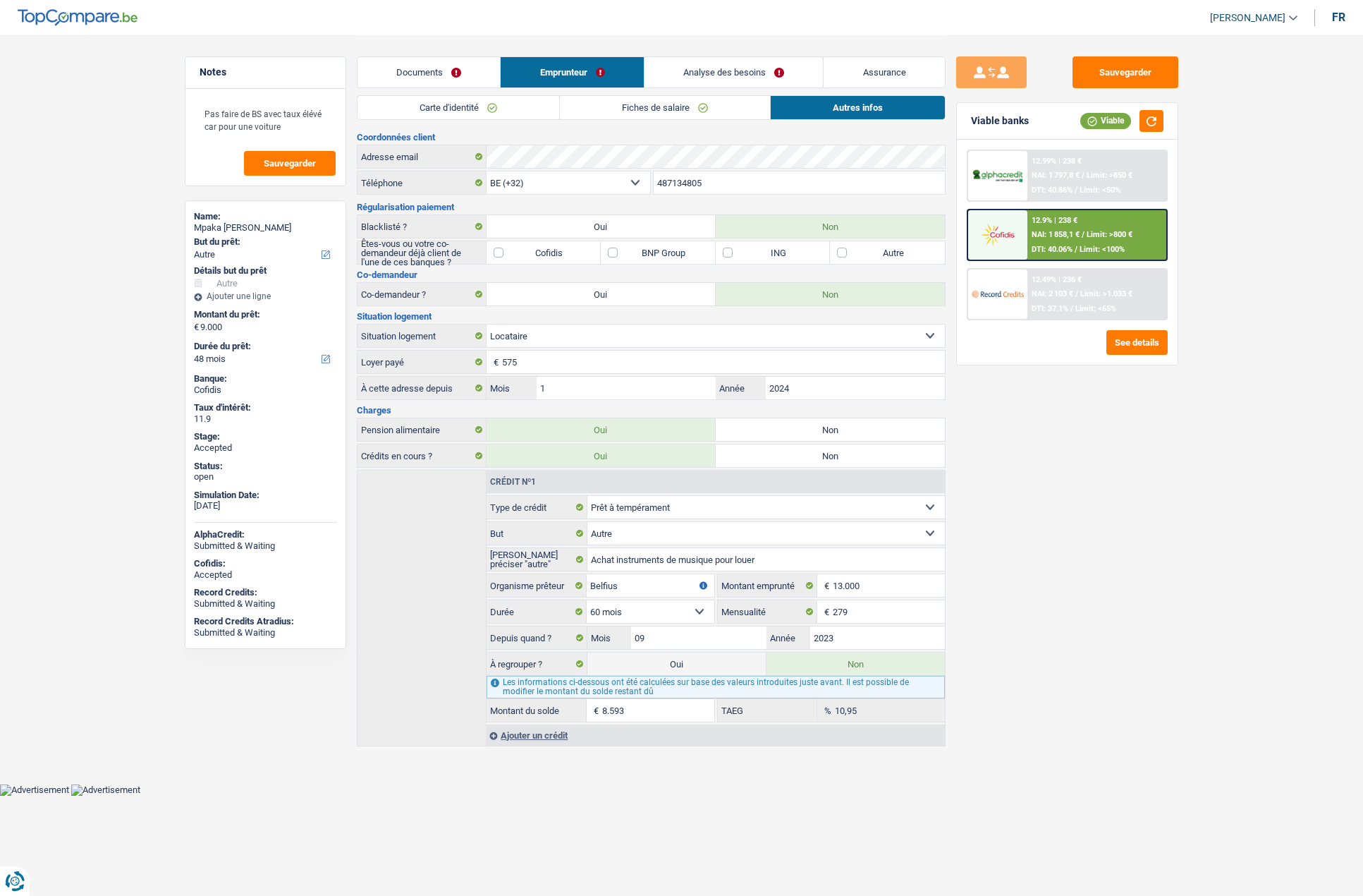
click at [1051, 658] on div "Sauvegarder Viable banks Viable 12.99% | 238 € NAI: 1 797,8 € / Limit: >850 € D…" at bounding box center [1067, 465] width 243 height 817
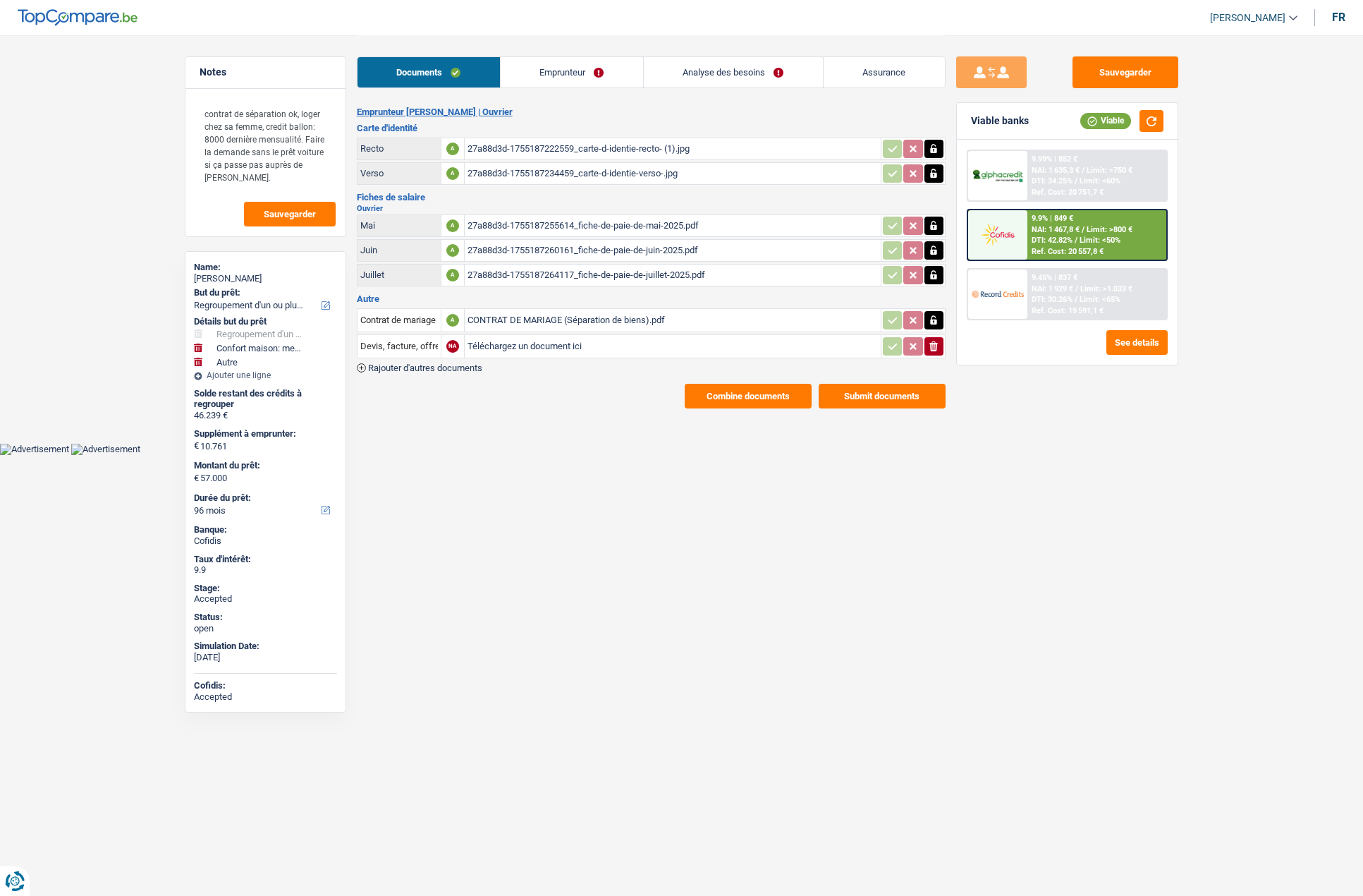
select select "refinancing"
select select "household"
select select "other"
select select "96"
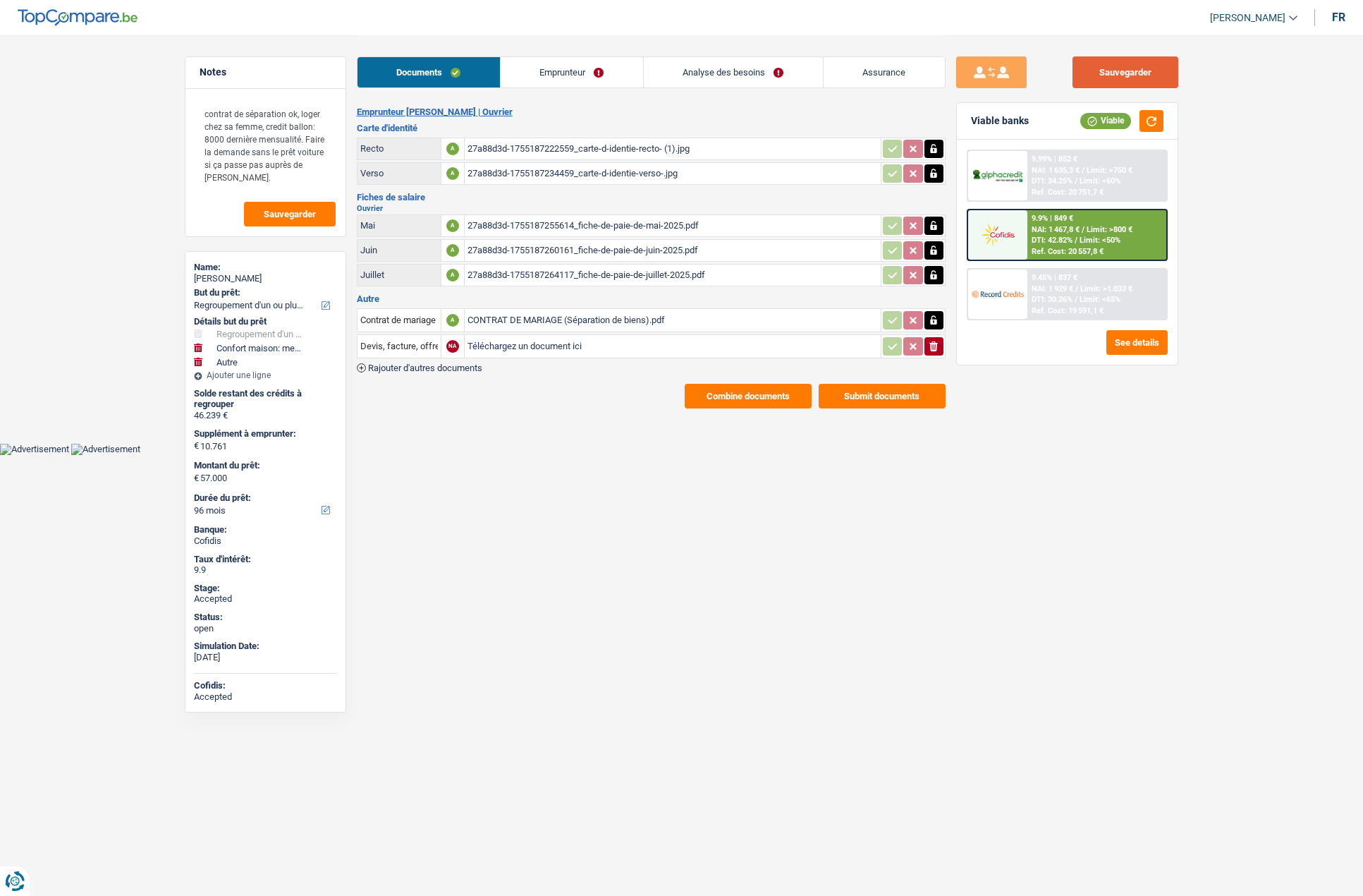
click at [1125, 62] on button "Sauvegarder" at bounding box center [1125, 72] width 106 height 32
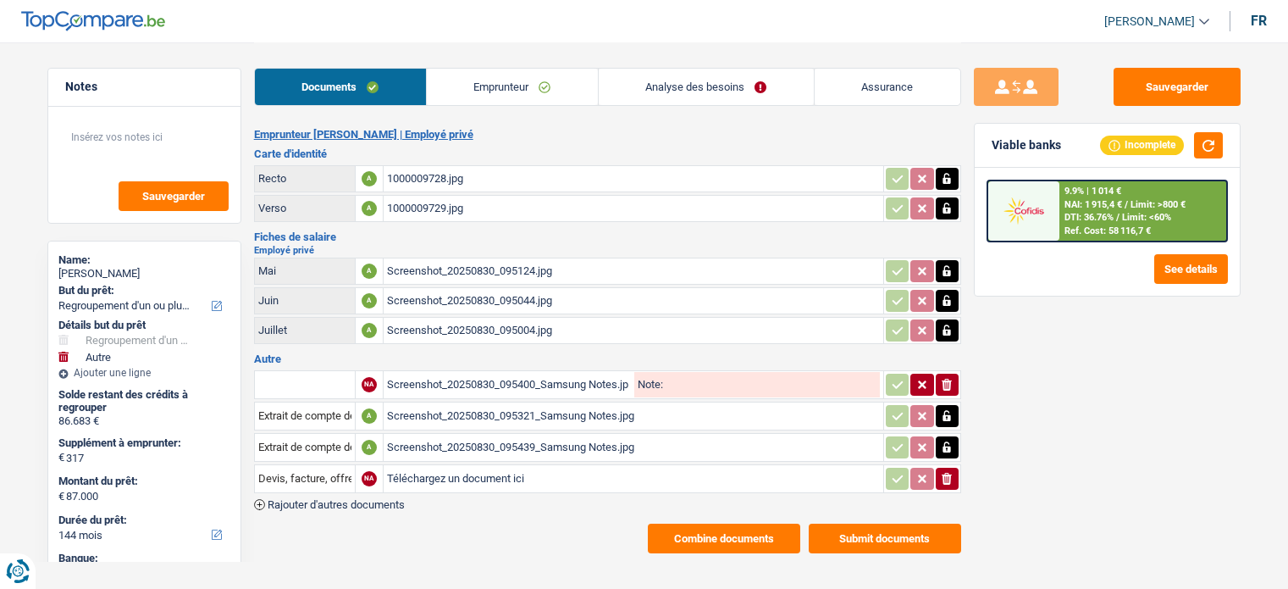
select select "refinancing"
select select "other"
select select "144"
click at [672, 82] on link "Analyse des besoins" at bounding box center [706, 87] width 215 height 36
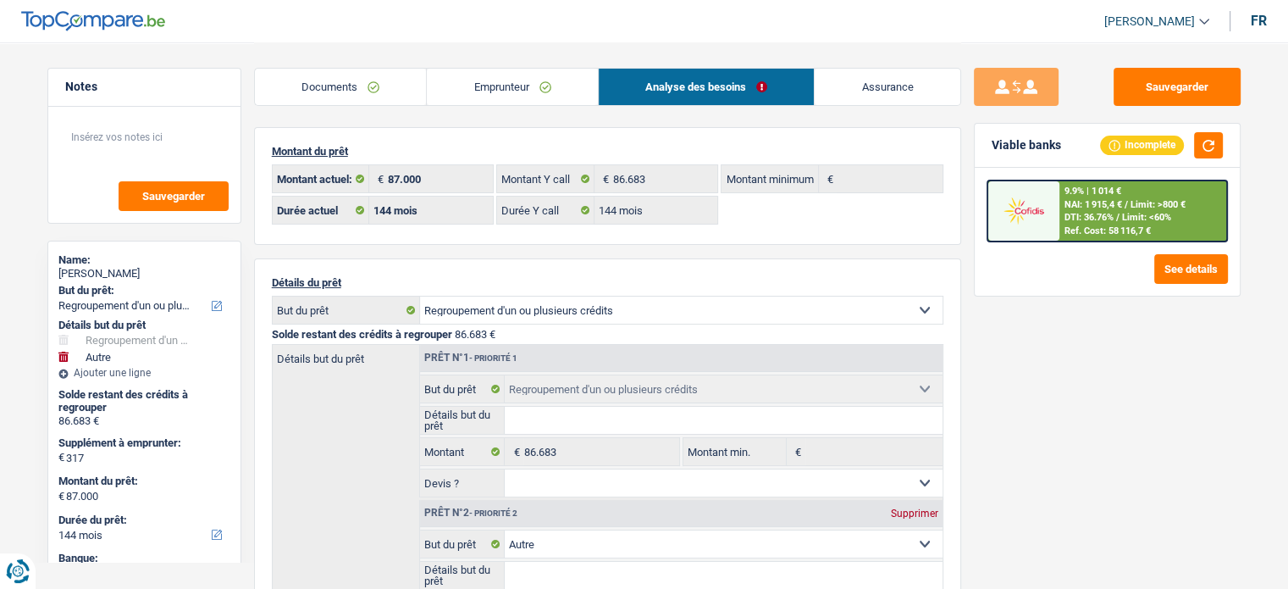
click at [352, 74] on link "Documents" at bounding box center [341, 87] width 172 height 36
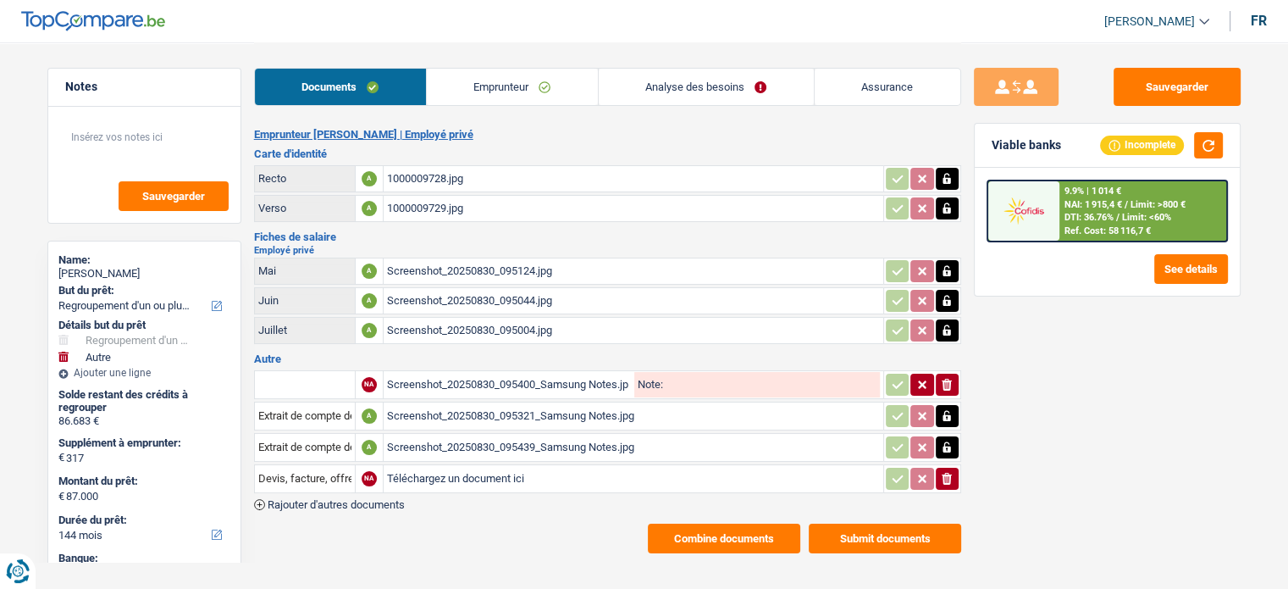
click at [470, 75] on link "Emprunteur" at bounding box center [512, 87] width 171 height 36
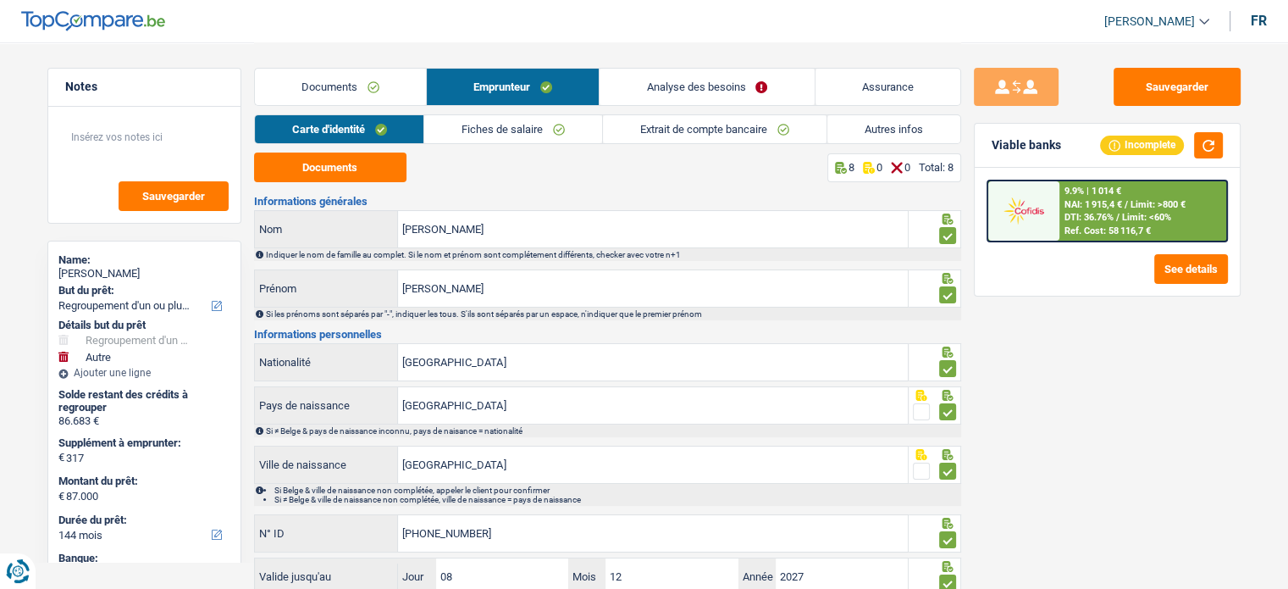
click at [880, 90] on link "Assurance" at bounding box center [888, 87] width 145 height 36
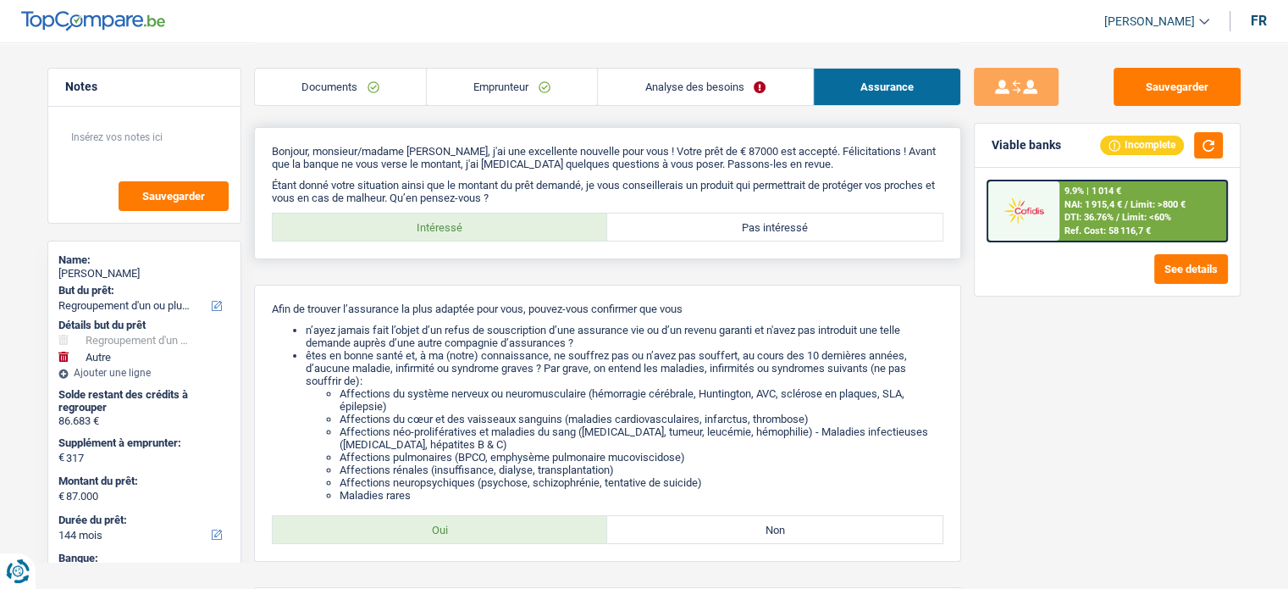
click at [678, 223] on label "Pas intéressé" at bounding box center [774, 226] width 335 height 27
click at [678, 223] on input "Pas intéressé" at bounding box center [774, 226] width 335 height 27
radio input "true"
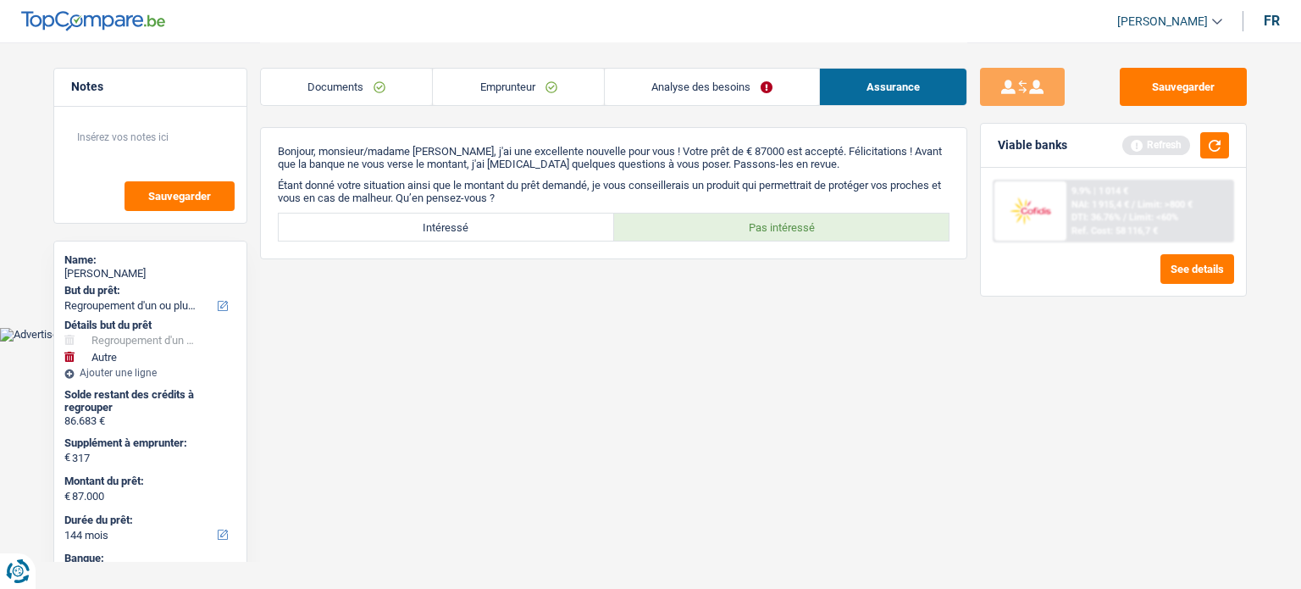
click at [501, 95] on link "Emprunteur" at bounding box center [518, 87] width 170 height 36
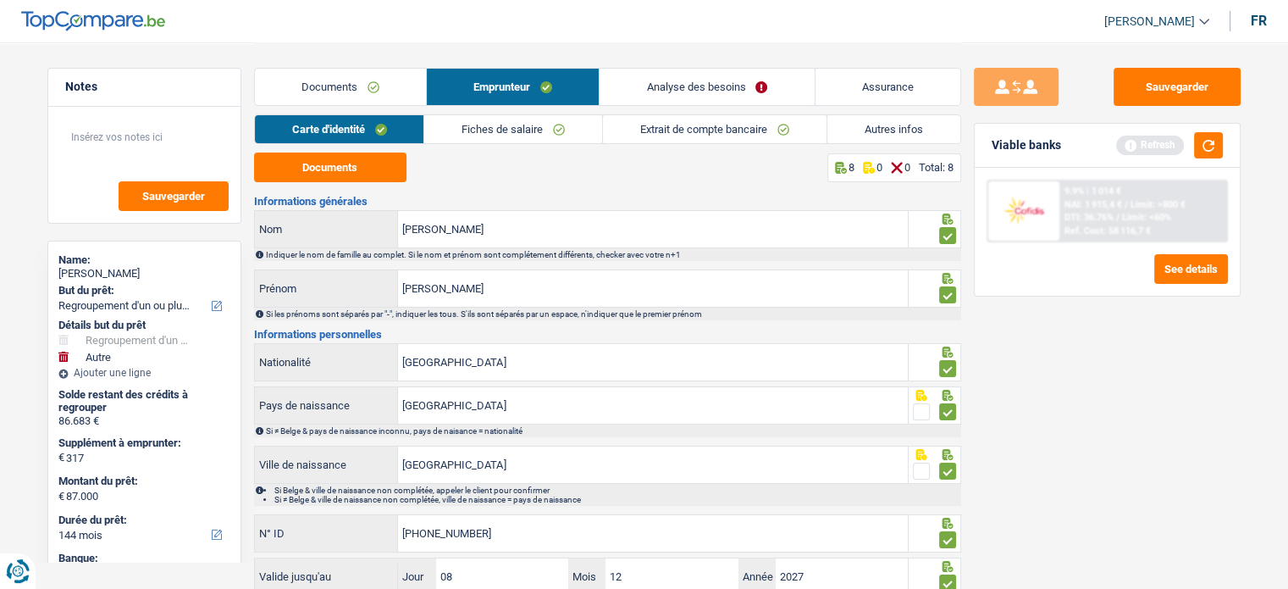
click at [860, 124] on link "Autres infos" at bounding box center [893, 129] width 133 height 28
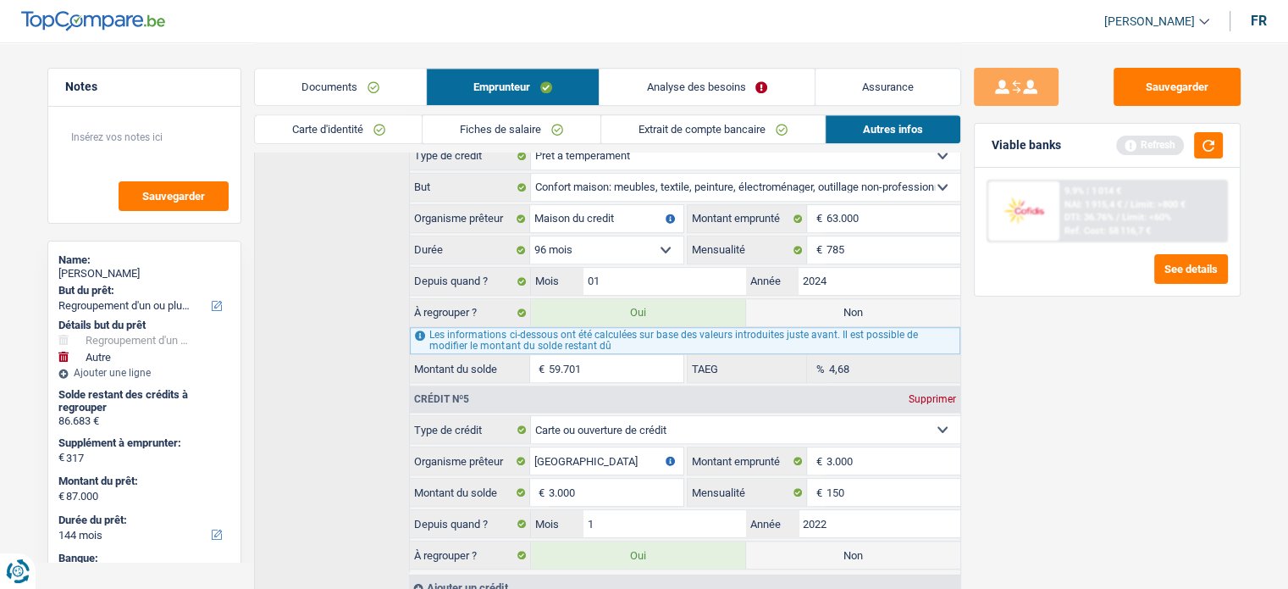
scroll to position [1187, 0]
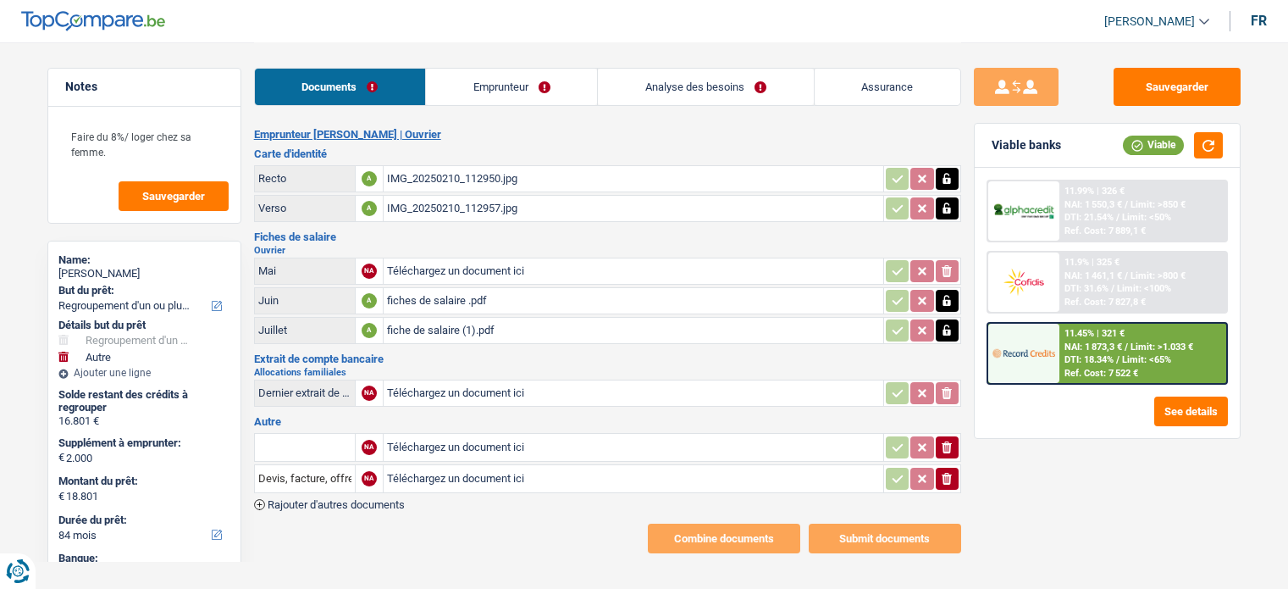
select select "refinancing"
select select "other"
select select "84"
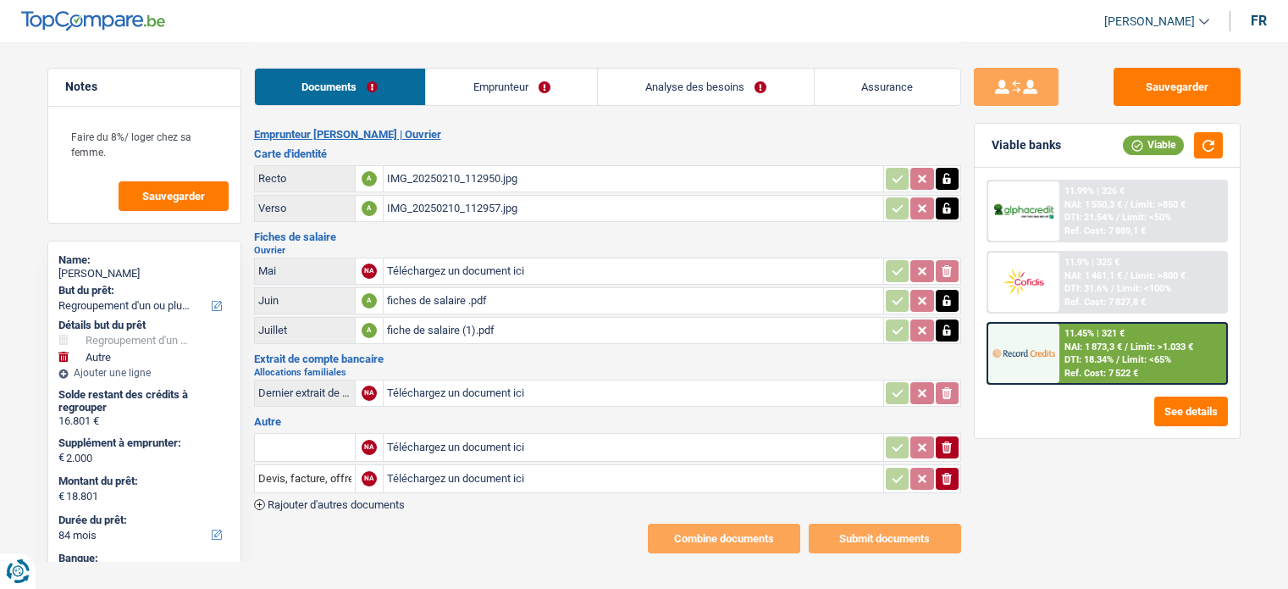
select select "48"
select select "refinancing"
select select "other"
select select "yes"
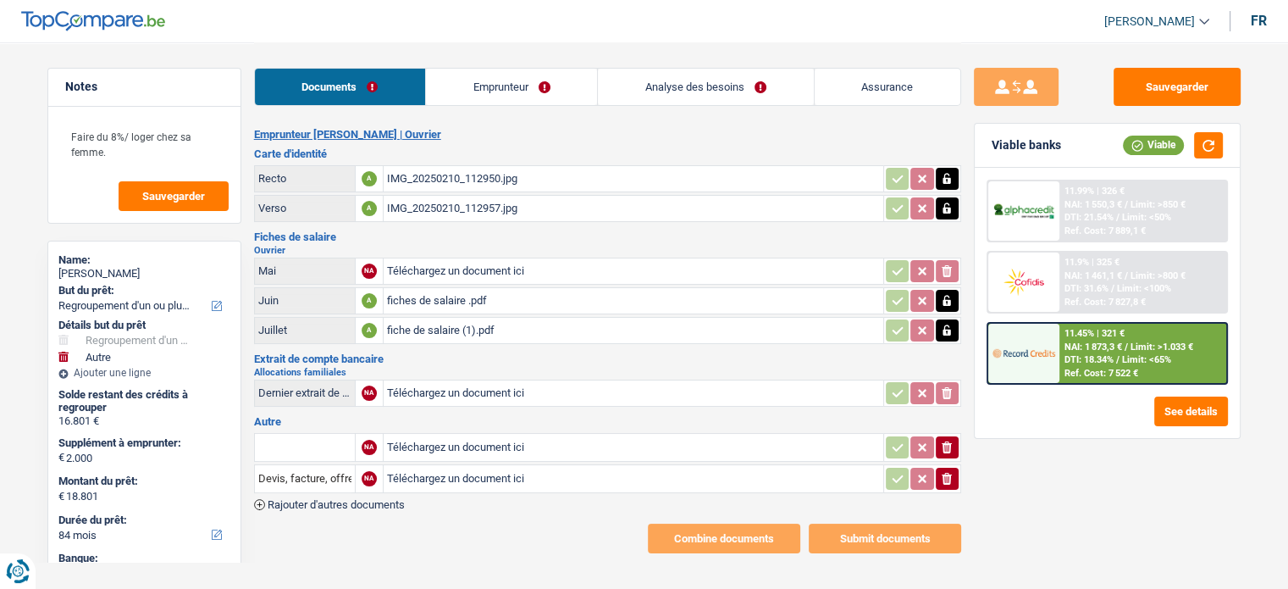
click at [680, 87] on link "Analyse des besoins" at bounding box center [705, 87] width 215 height 36
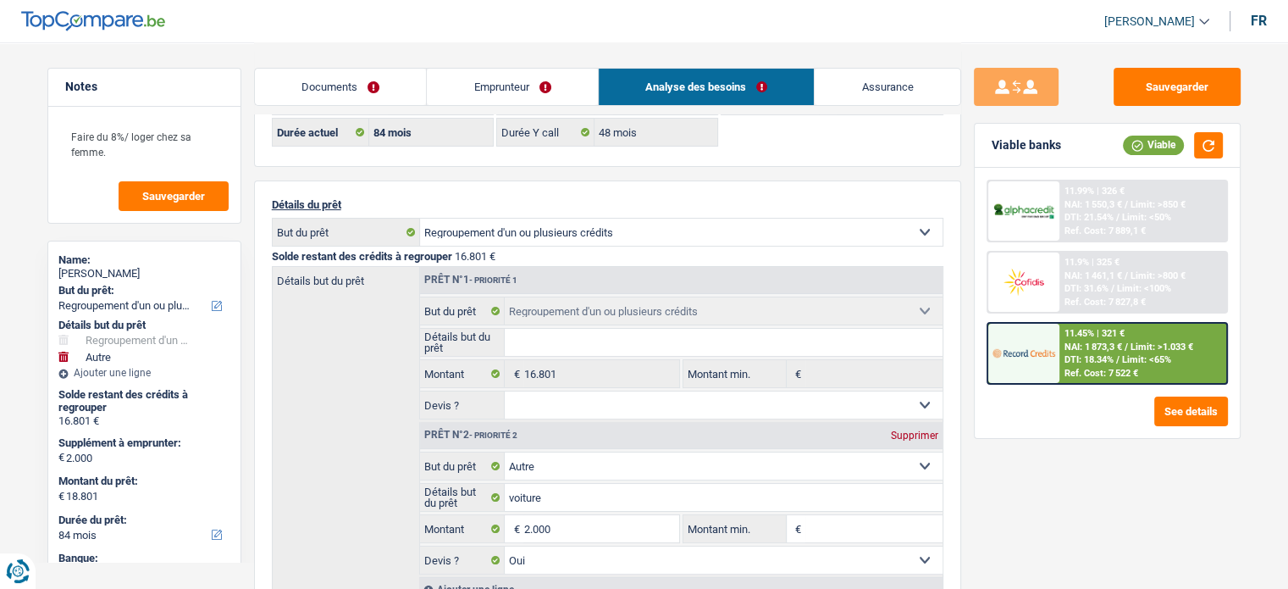
scroll to position [77, 0]
click at [460, 80] on link "Emprunteur" at bounding box center [512, 87] width 171 height 36
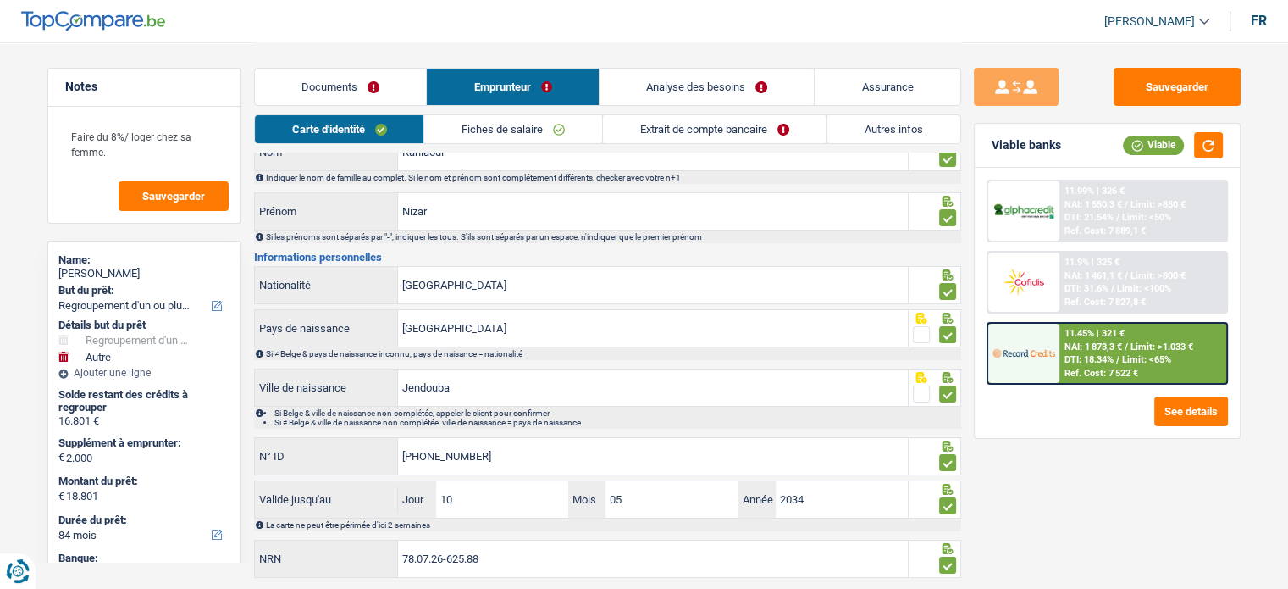
click at [679, 134] on link "Extrait de compte bancaire" at bounding box center [715, 129] width 224 height 28
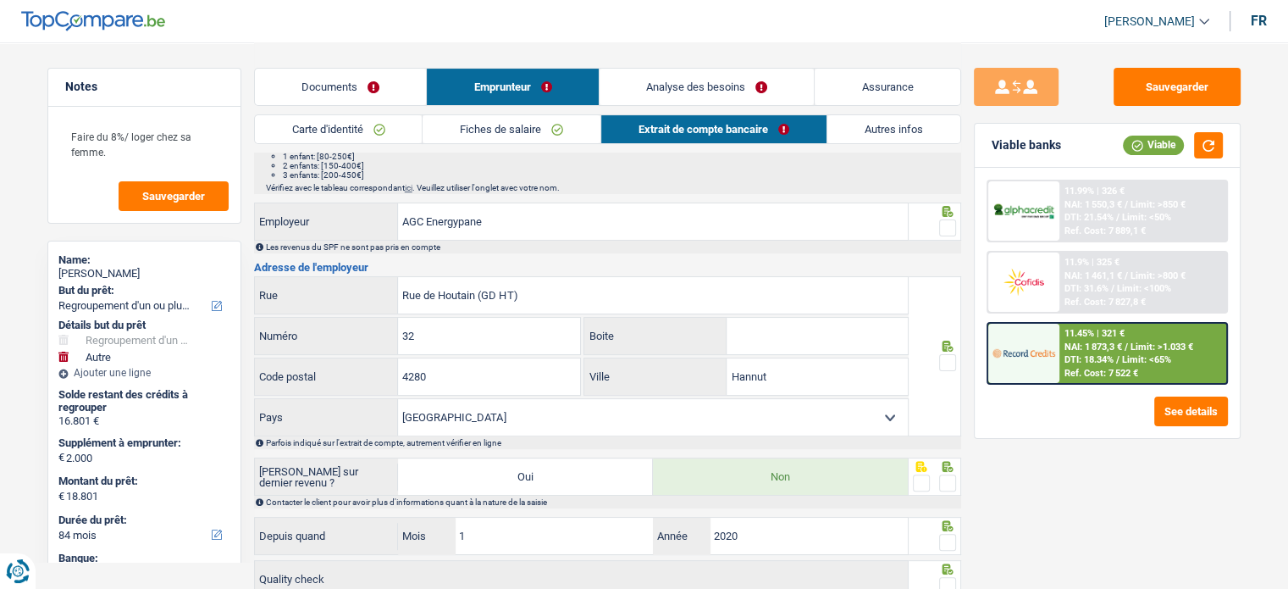
scroll to position [419, 0]
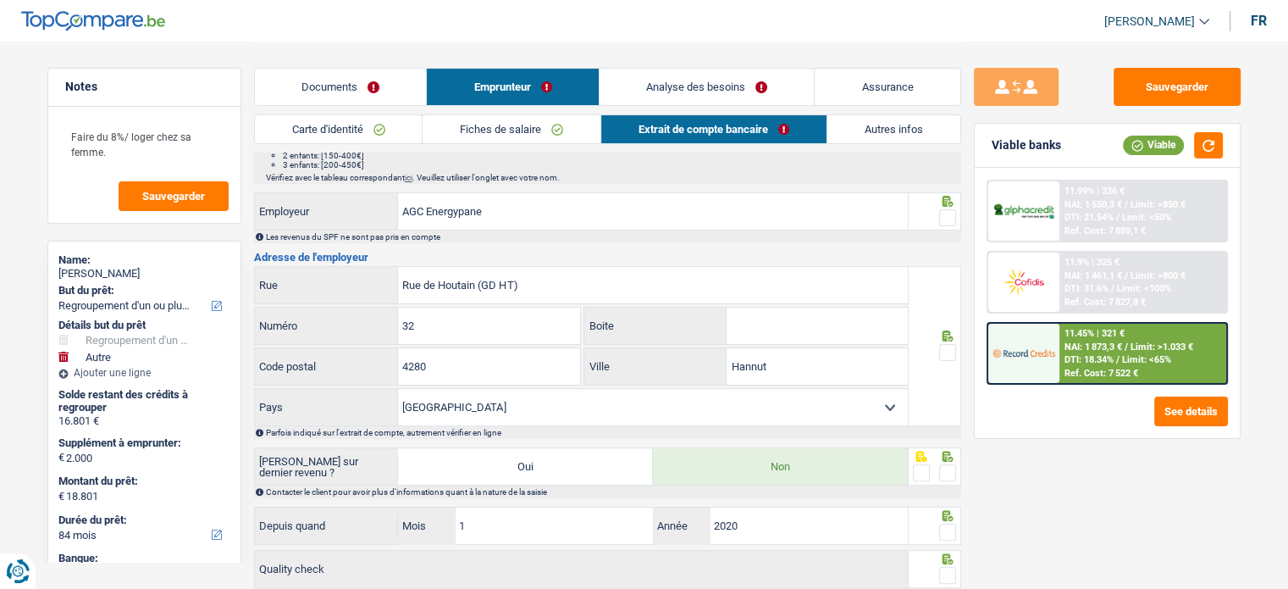
click at [925, 125] on link "Autres infos" at bounding box center [893, 129] width 133 height 28
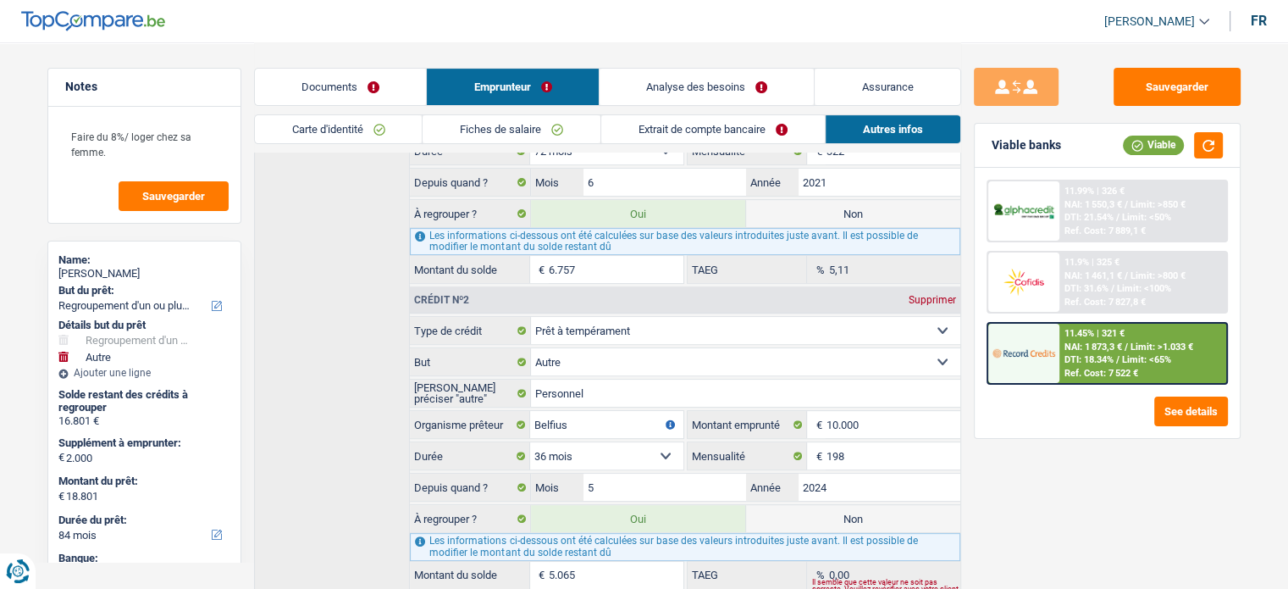
scroll to position [547, 0]
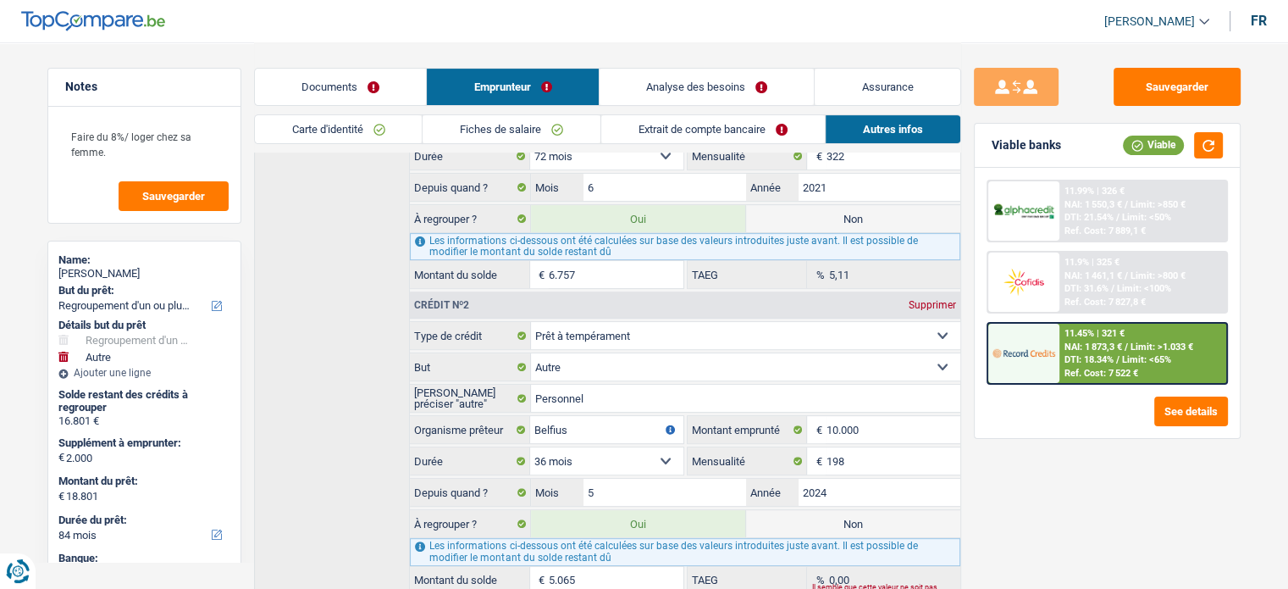
click at [730, 87] on link "Analyse des besoins" at bounding box center [707, 87] width 215 height 36
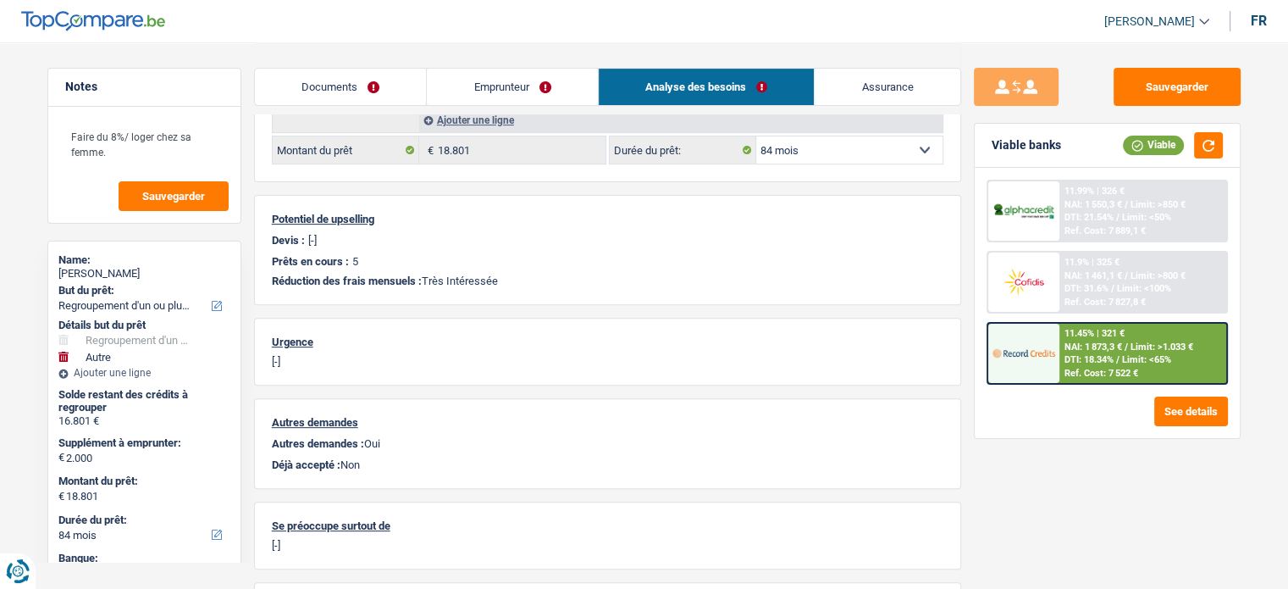
click at [324, 82] on link "Documents" at bounding box center [341, 87] width 172 height 36
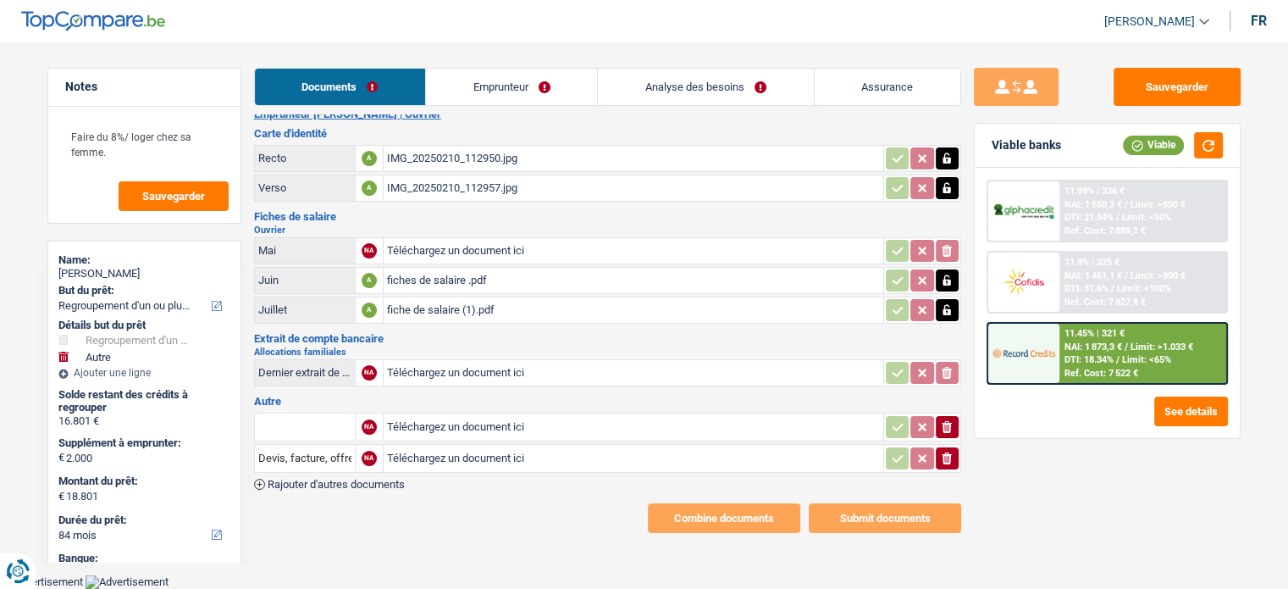
scroll to position [10, 0]
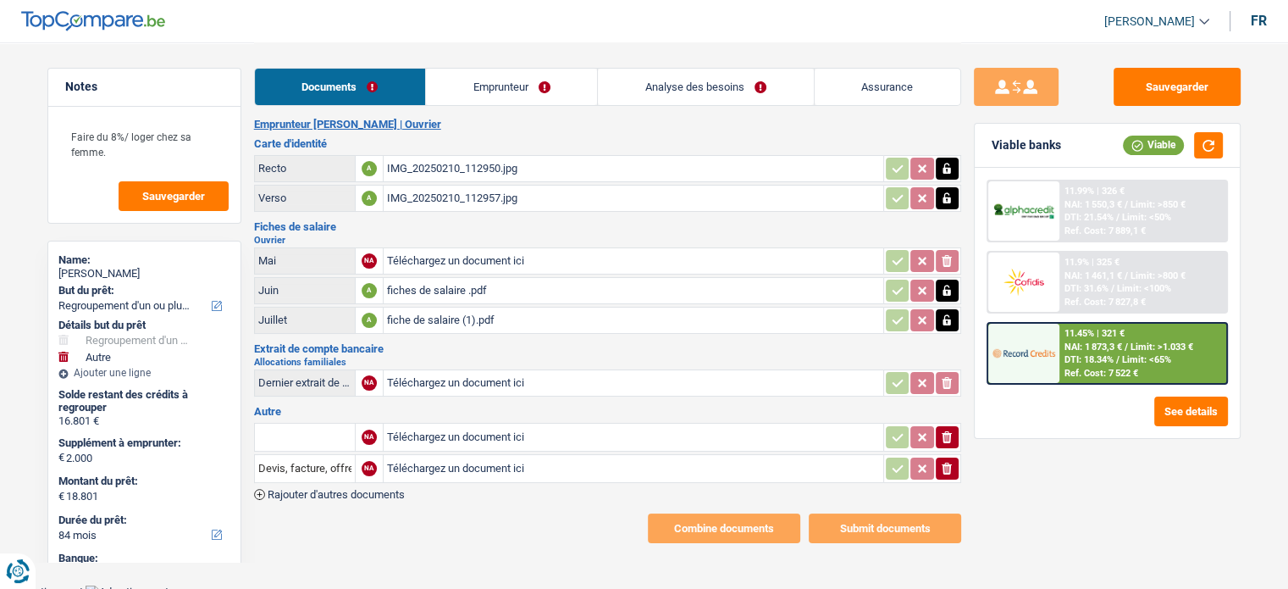
click at [523, 102] on link "Emprunteur" at bounding box center [511, 87] width 171 height 36
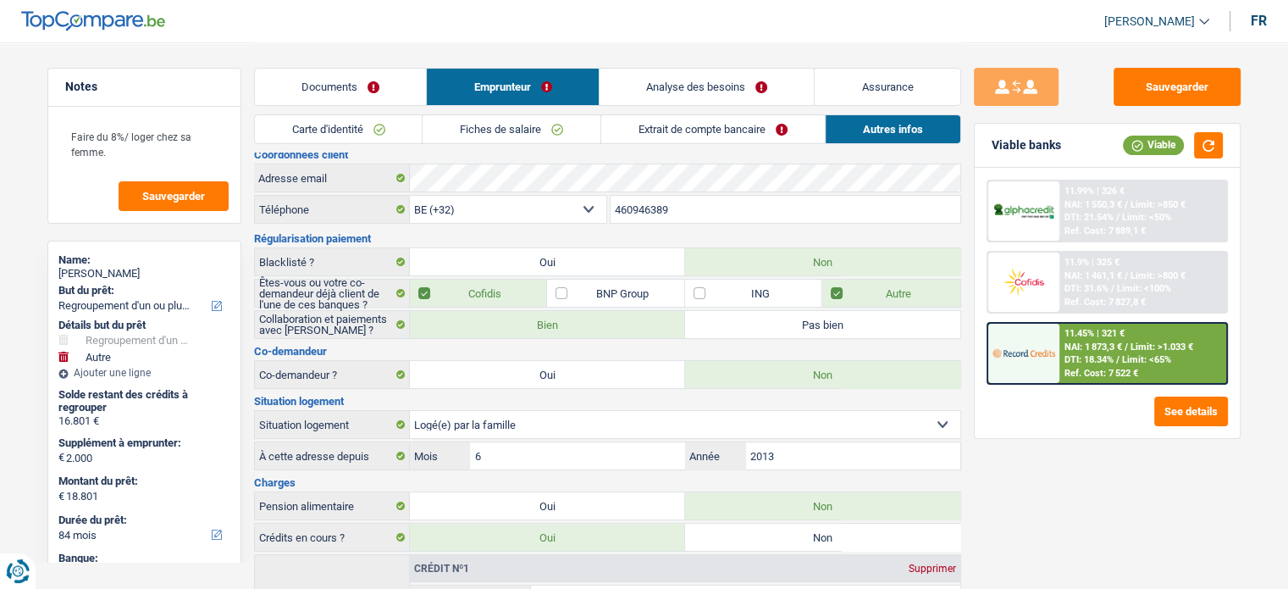
click at [348, 78] on link "Documents" at bounding box center [341, 87] width 172 height 36
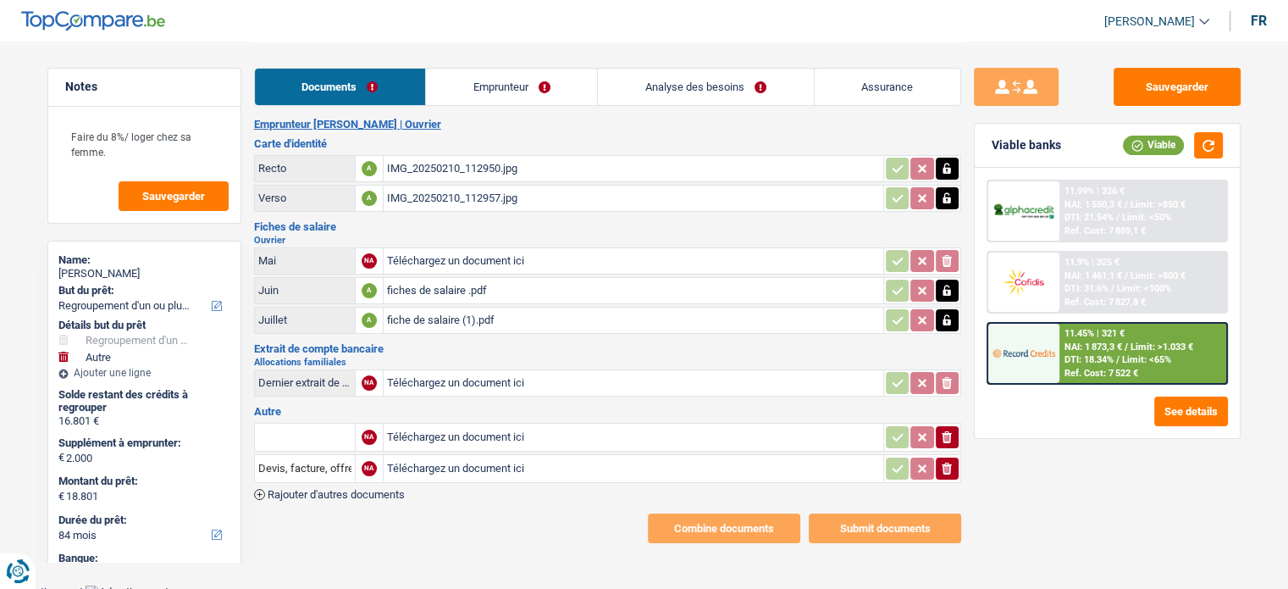
click at [472, 85] on link "Emprunteur" at bounding box center [511, 87] width 171 height 36
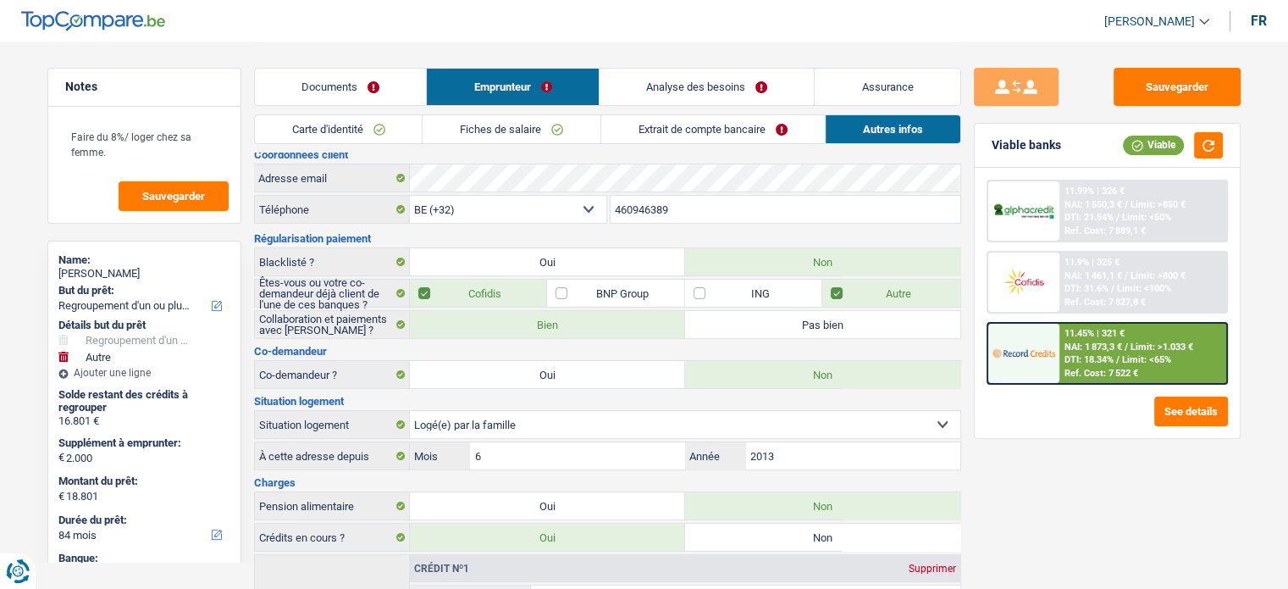
click at [352, 129] on link "Carte d'identité" at bounding box center [339, 129] width 168 height 28
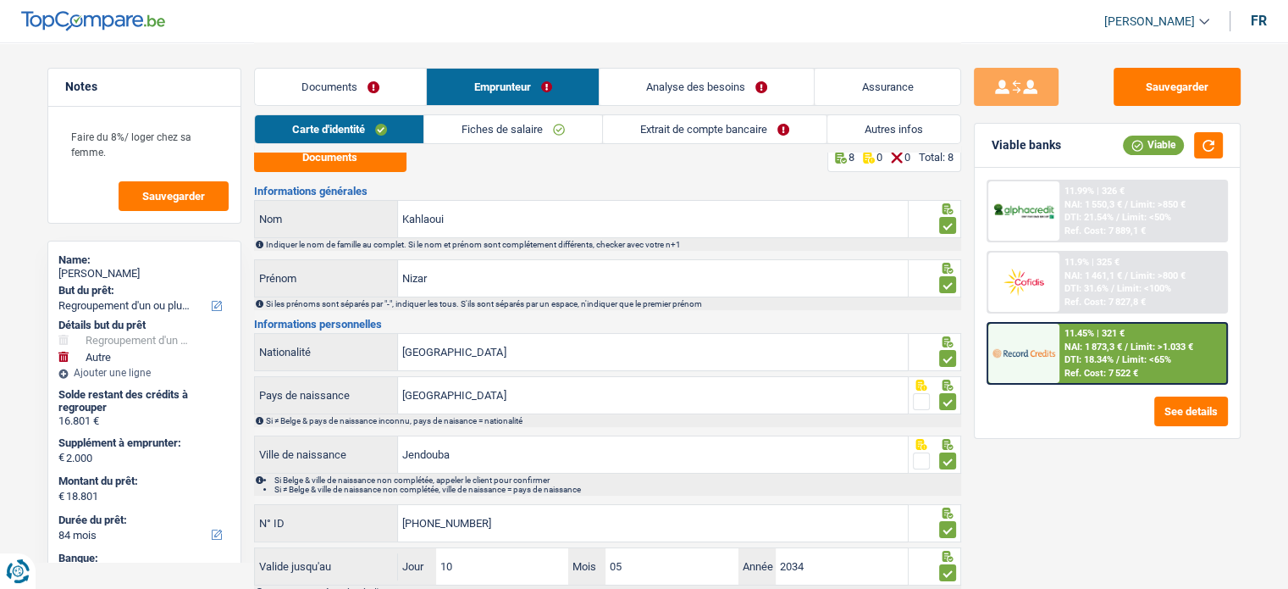
click at [865, 126] on link "Autres infos" at bounding box center [893, 129] width 133 height 28
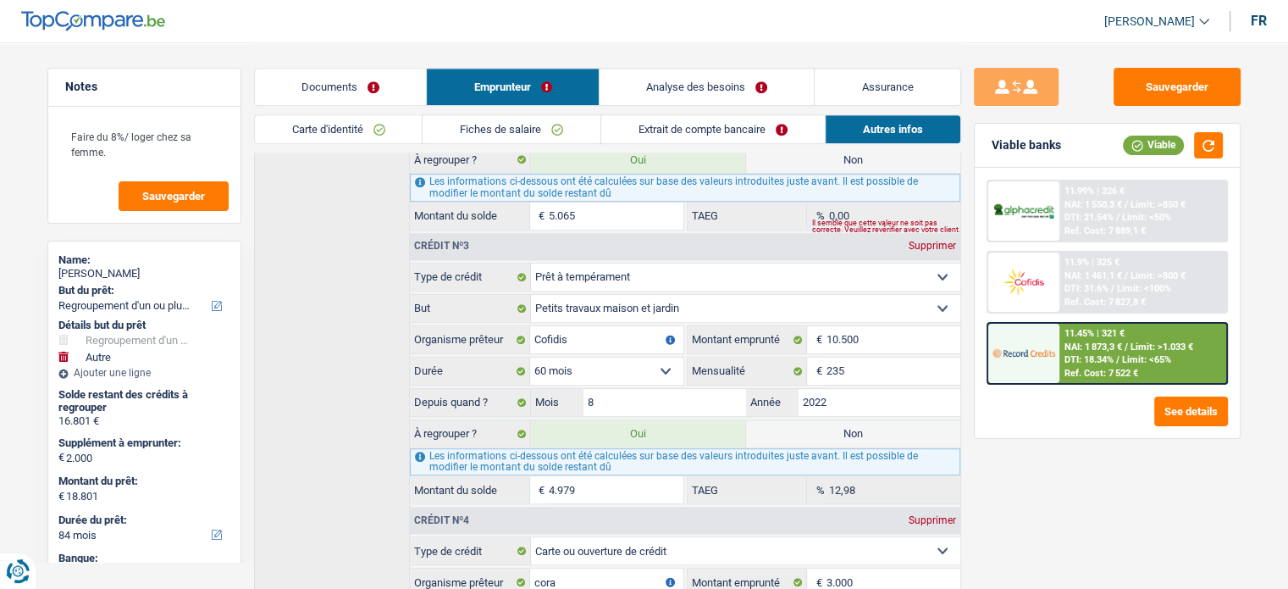
scroll to position [913, 0]
click at [972, 267] on div "Sauvegarder Viable banks Viable 11.99% | 326 € NAI: 1 550,3 € / Limit: >850 € D…" at bounding box center [1107, 315] width 292 height 494
click at [349, 81] on link "Documents" at bounding box center [341, 87] width 172 height 36
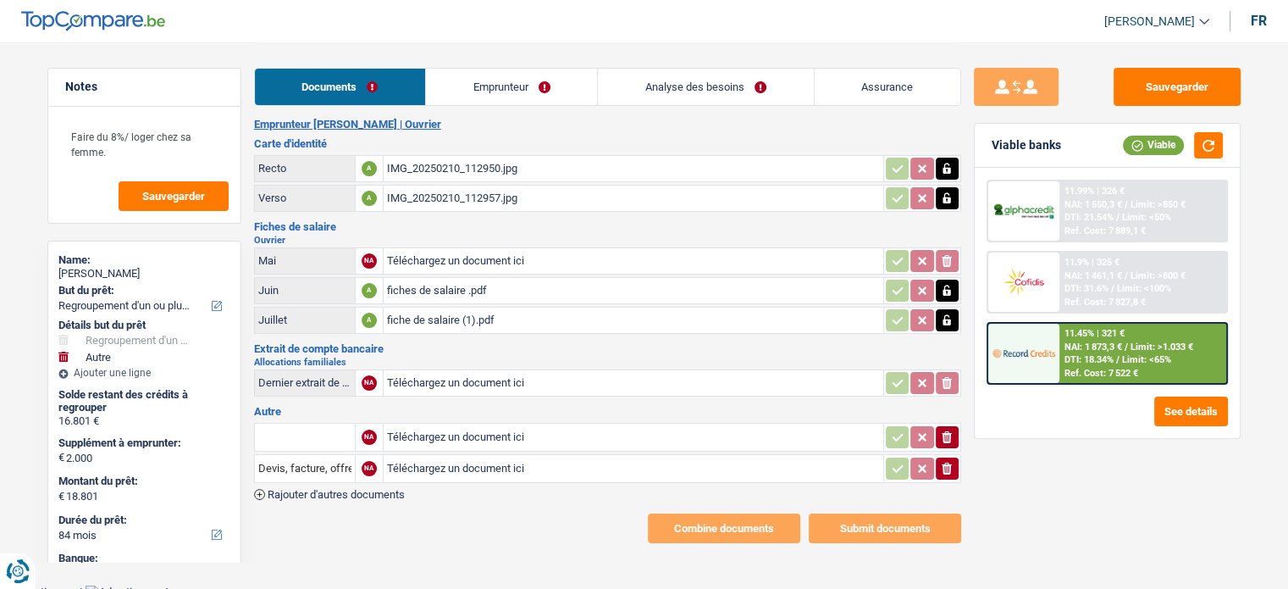
click at [477, 97] on link "Emprunteur" at bounding box center [511, 87] width 171 height 36
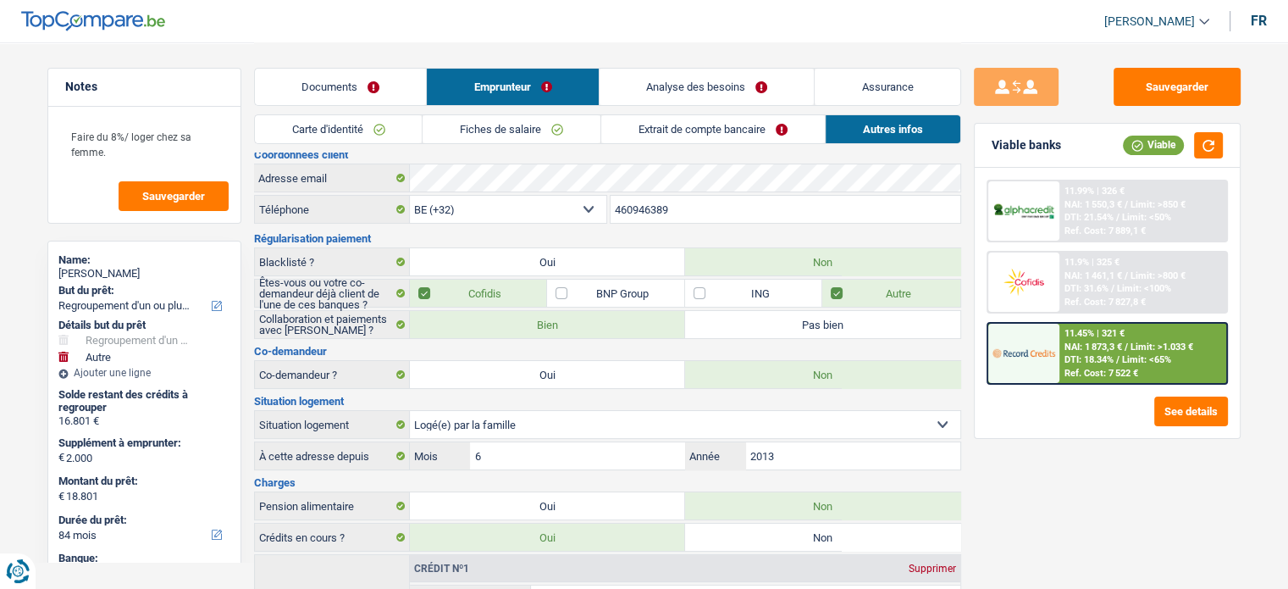
click at [969, 438] on div "Sauvegarder Viable banks Viable 11.99% | 326 € NAI: 1 550,3 € / Limit: >850 € D…" at bounding box center [1107, 315] width 292 height 494
click at [348, 95] on link "Documents" at bounding box center [341, 87] width 172 height 36
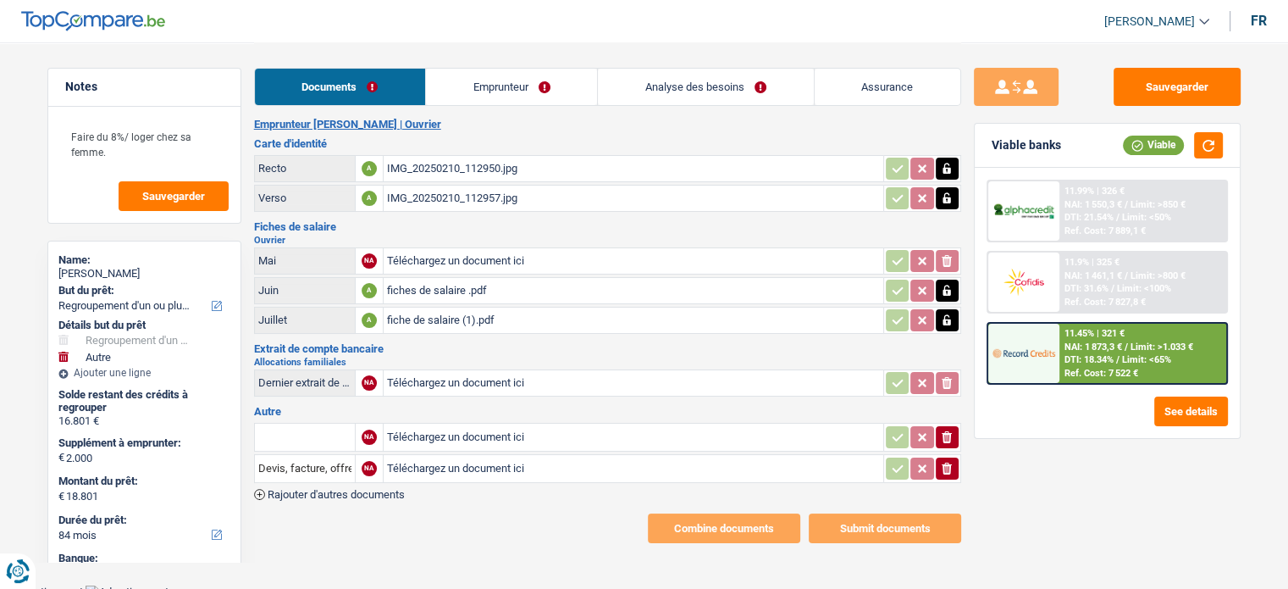
click at [457, 97] on link "Emprunteur" at bounding box center [511, 87] width 171 height 36
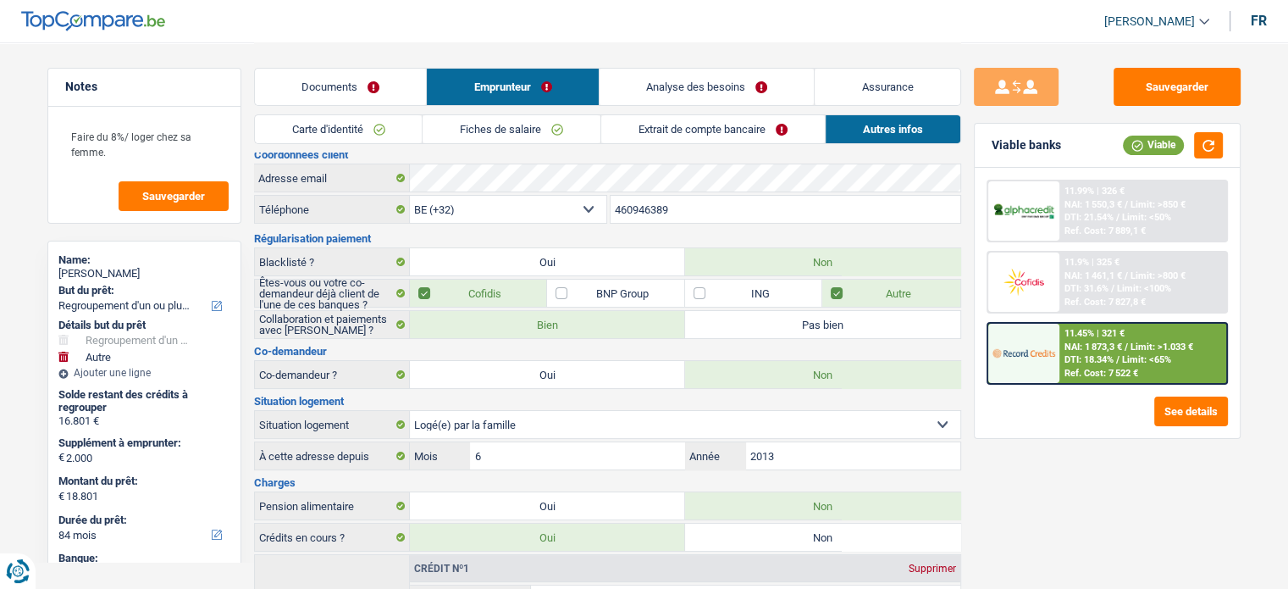
click at [464, 131] on link "Fiches de salaire" at bounding box center [512, 129] width 178 height 28
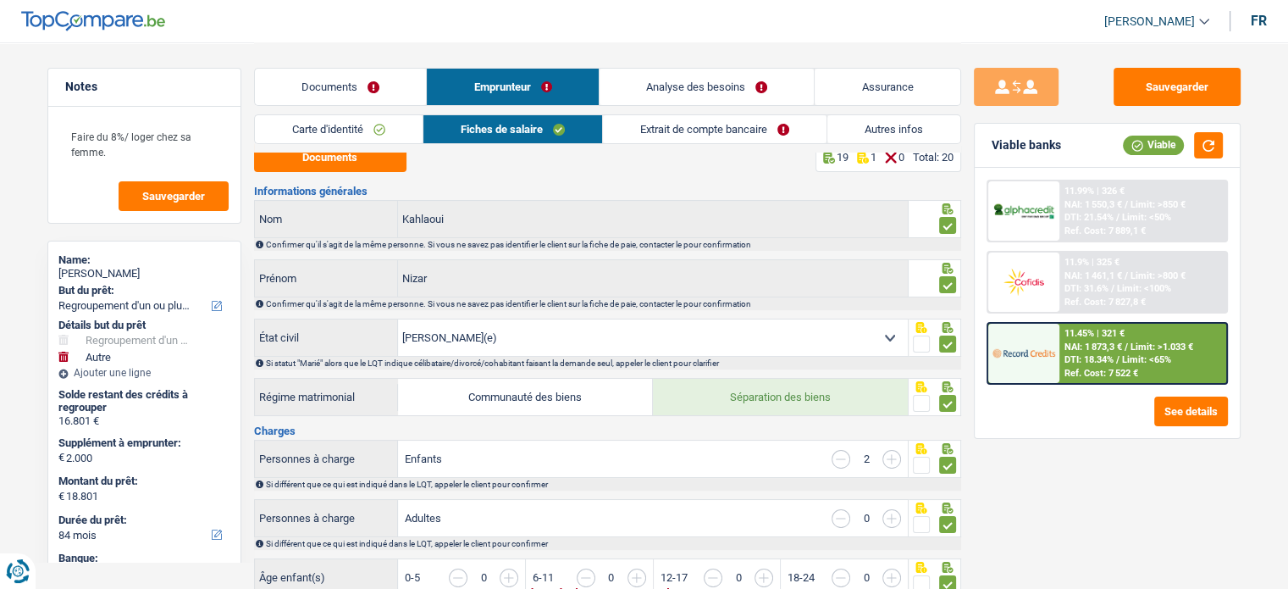
click at [308, 92] on link "Documents" at bounding box center [341, 87] width 172 height 36
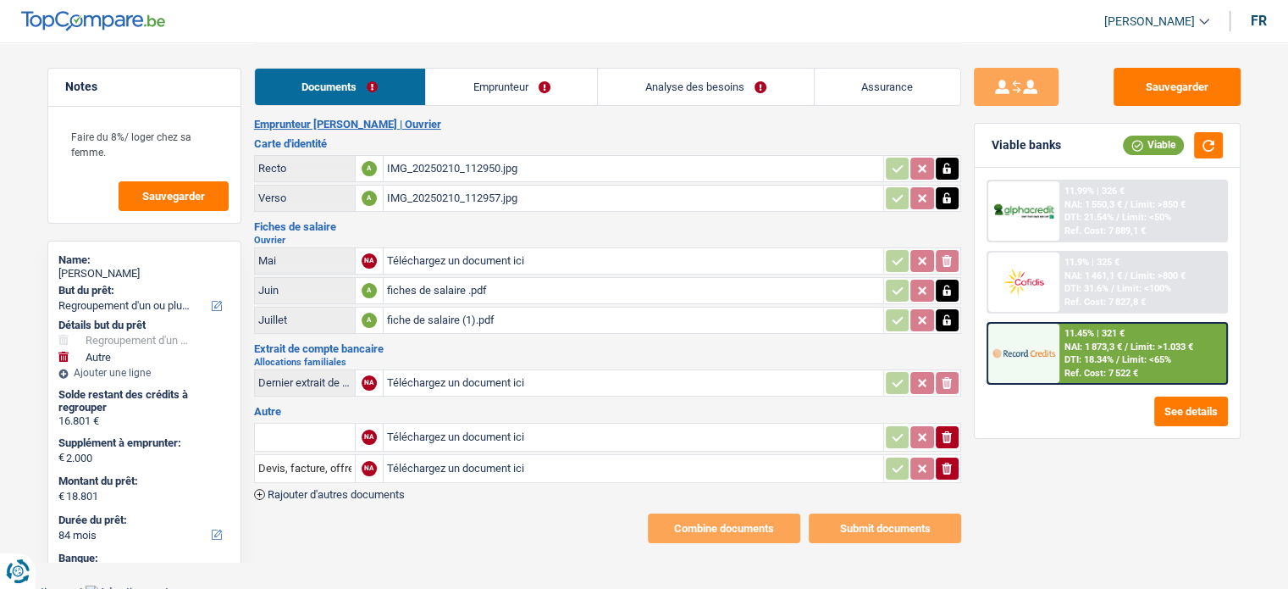
click at [434, 97] on link "Emprunteur" at bounding box center [511, 87] width 171 height 36
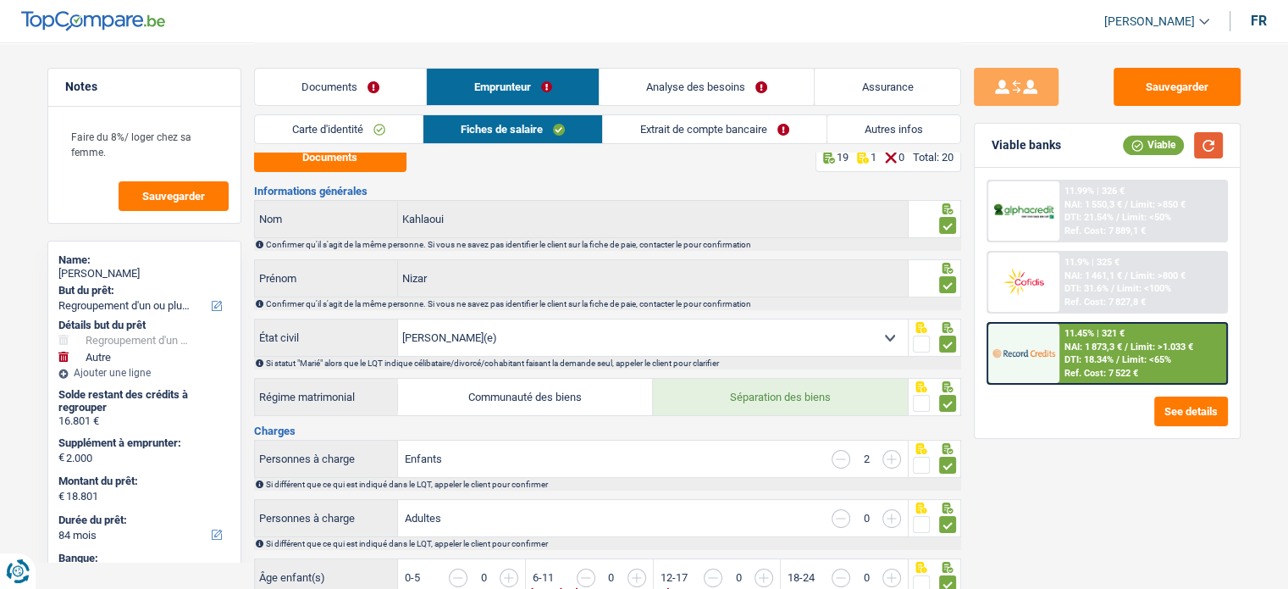
click at [1216, 145] on button "button" at bounding box center [1208, 145] width 29 height 26
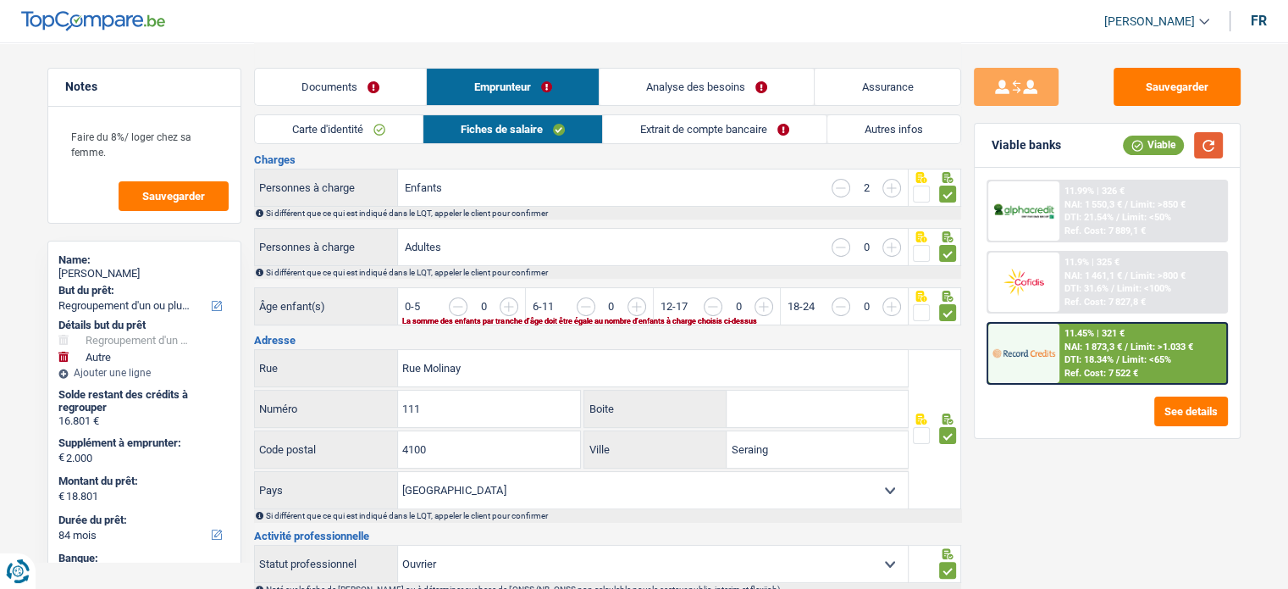
scroll to position [0, 0]
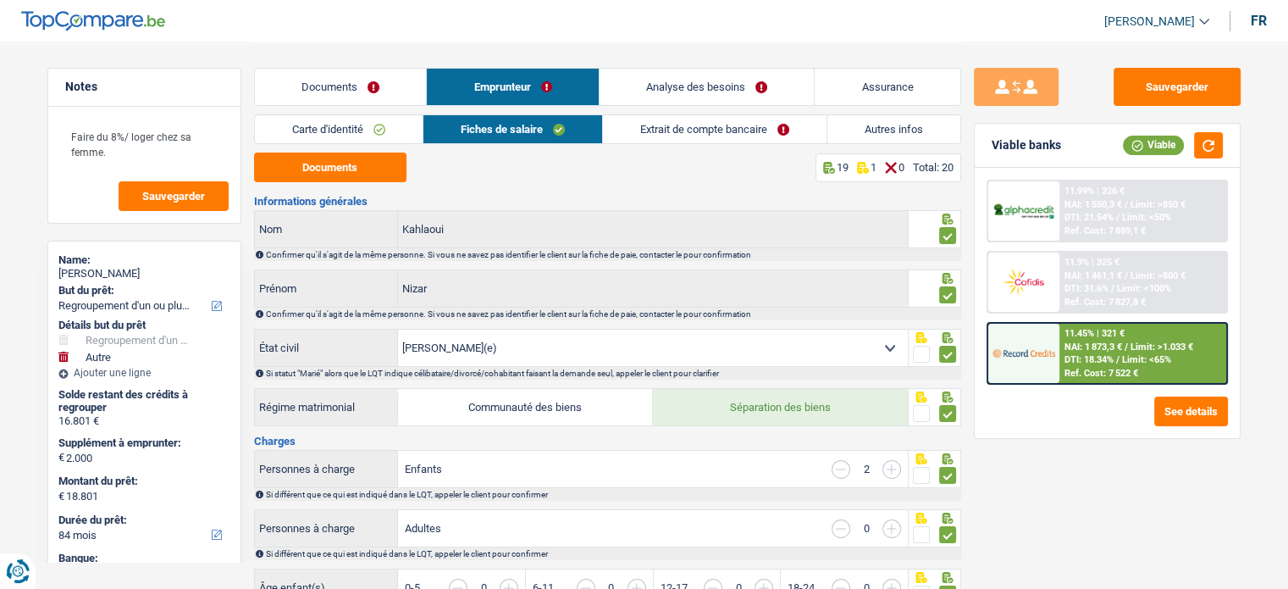
click at [888, 141] on link "Autres infos" at bounding box center [893, 129] width 133 height 28
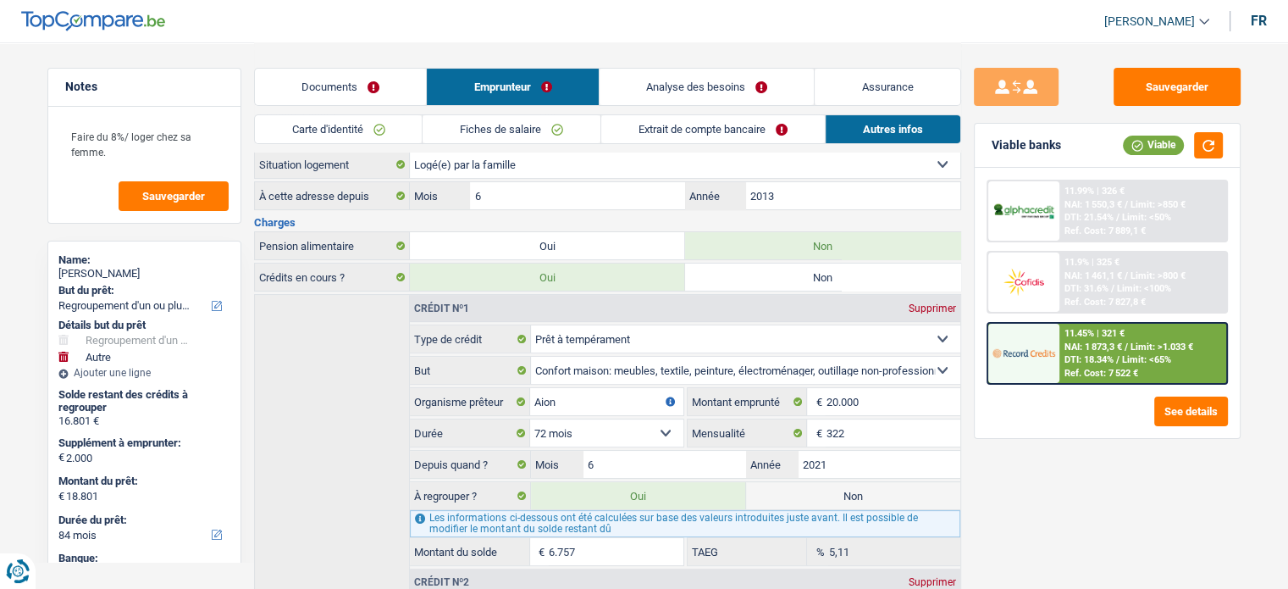
scroll to position [261, 0]
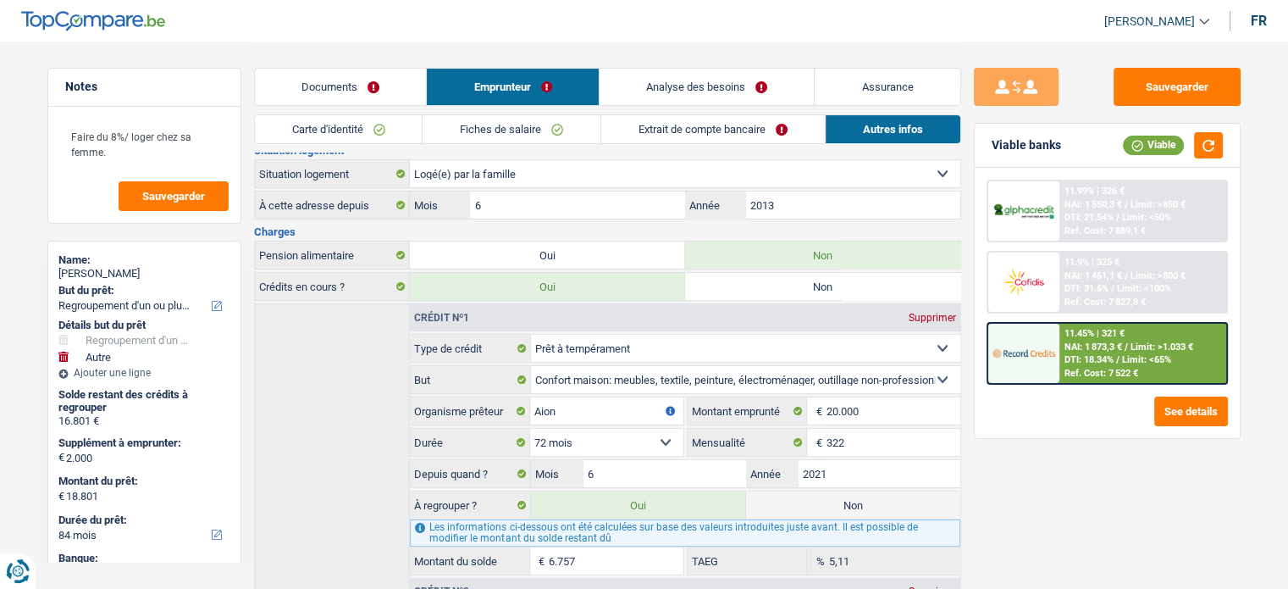
click at [699, 84] on link "Analyse des besoins" at bounding box center [707, 87] width 215 height 36
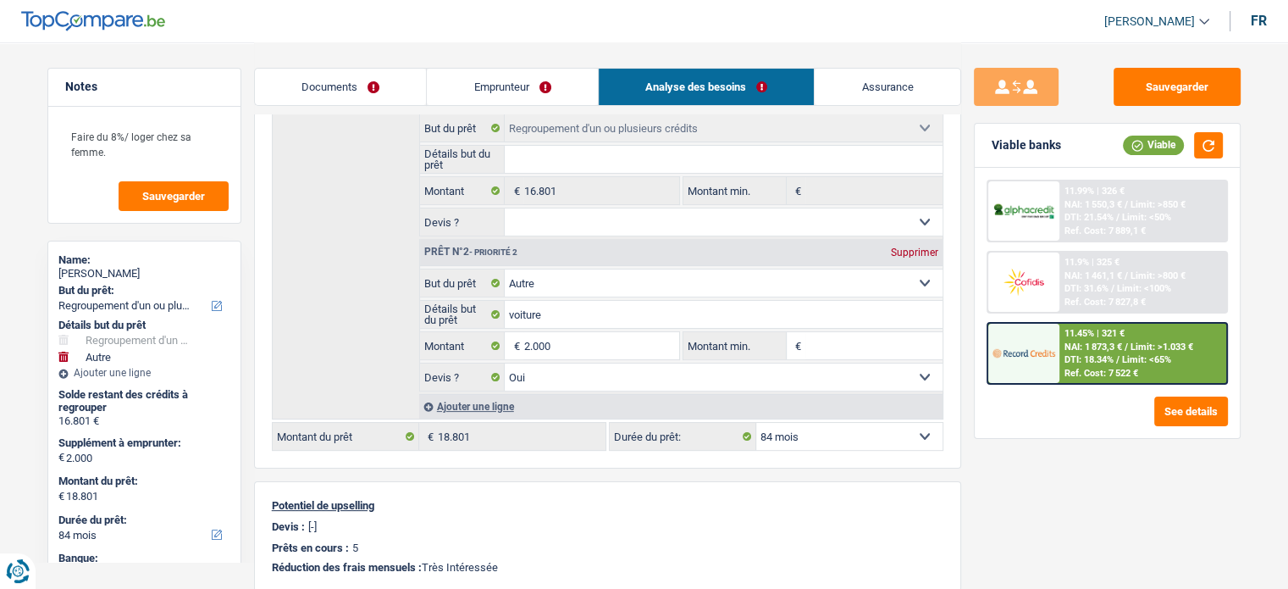
click at [878, 423] on select "12 mois 18 mois 24 mois 30 mois 36 mois 42 mois 48 mois 60 mois 72 mois 84 mois…" at bounding box center [849, 436] width 186 height 27
select select "60"
click at [756, 423] on select "12 mois 18 mois 24 mois 30 mois 36 mois 42 mois 48 mois 60 mois 72 mois 84 mois…" at bounding box center [849, 436] width 186 height 27
select select "60"
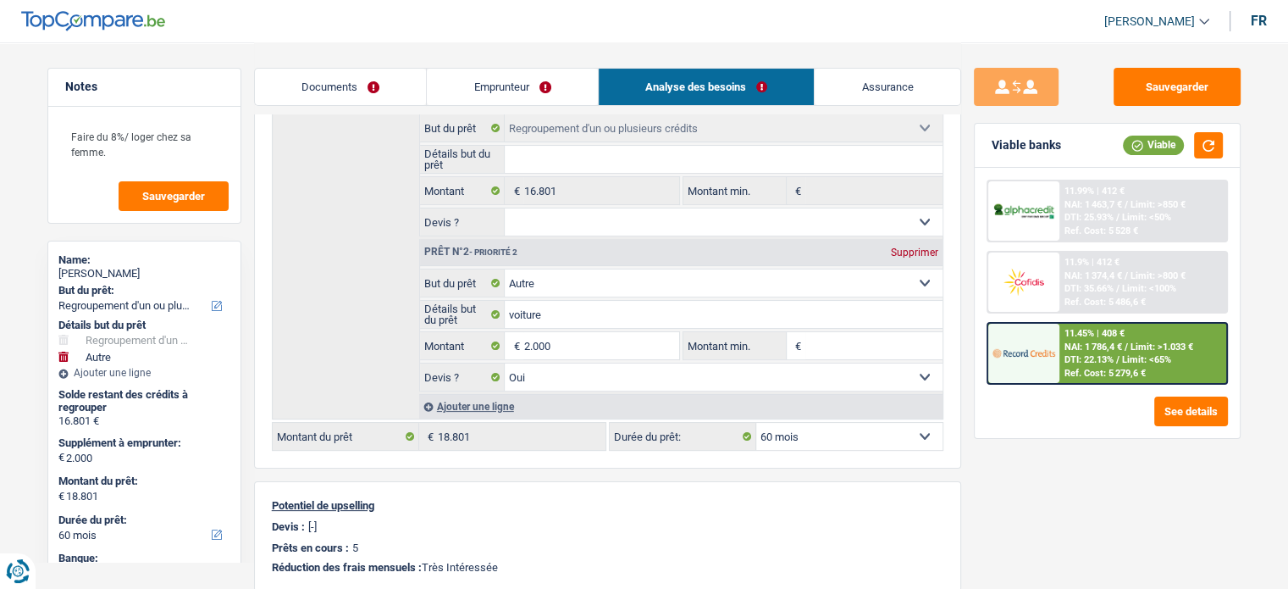
click at [1039, 343] on img at bounding box center [1024, 352] width 63 height 31
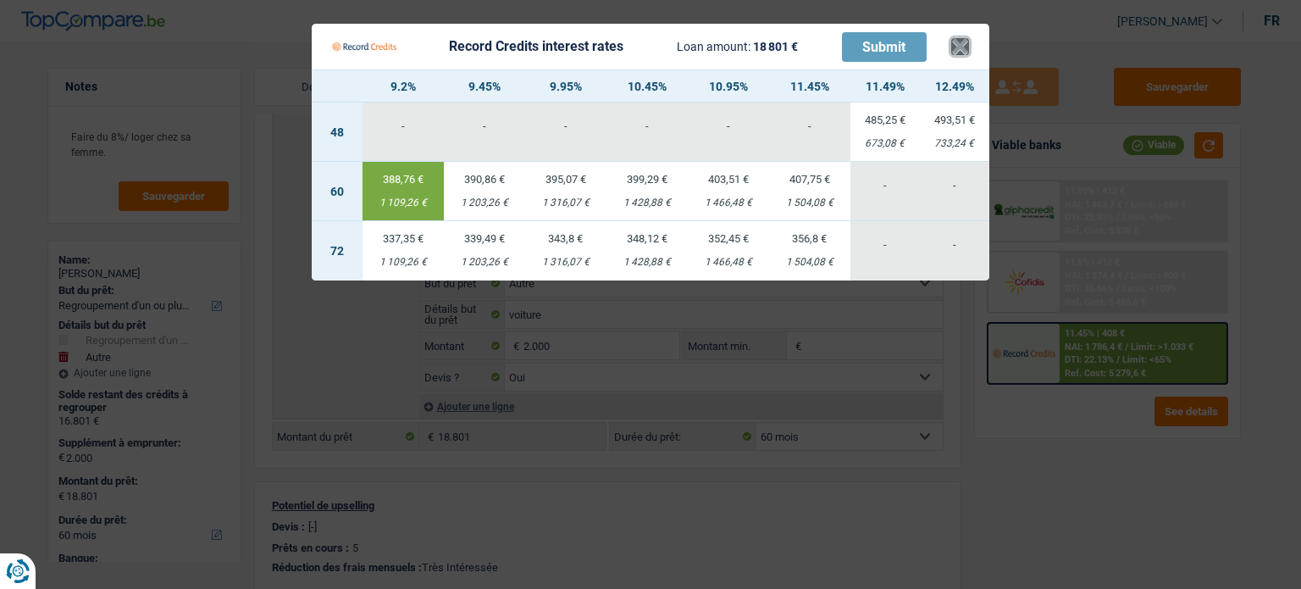
click at [955, 55] on button "×" at bounding box center [960, 46] width 18 height 17
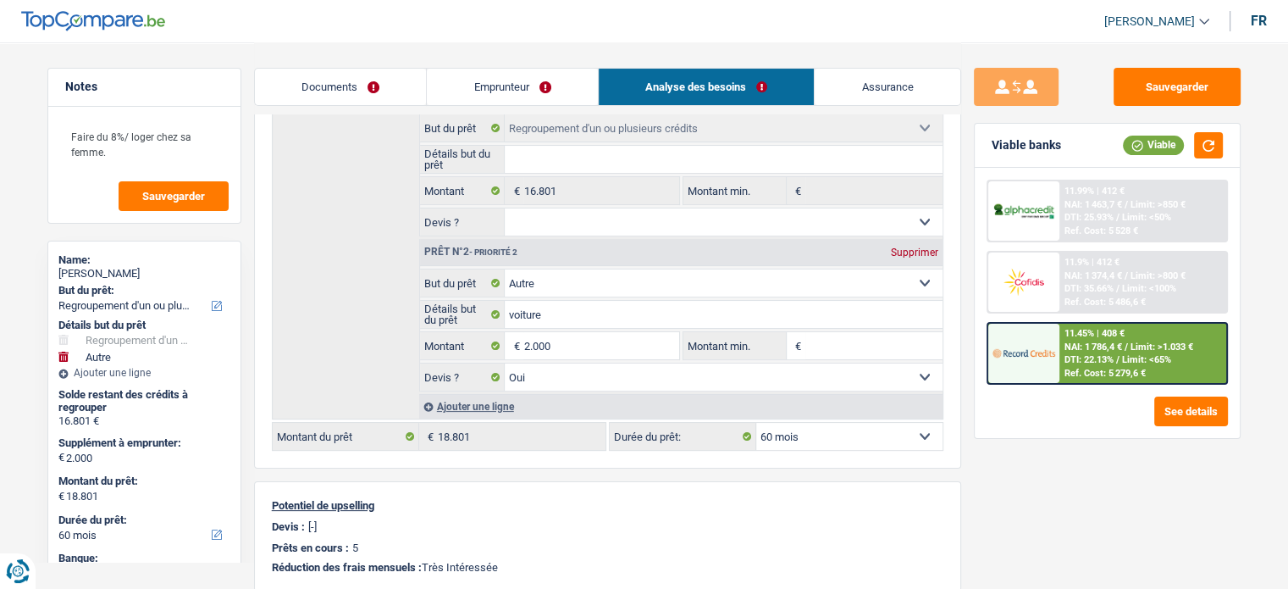
click at [488, 84] on link "Emprunteur" at bounding box center [512, 87] width 171 height 36
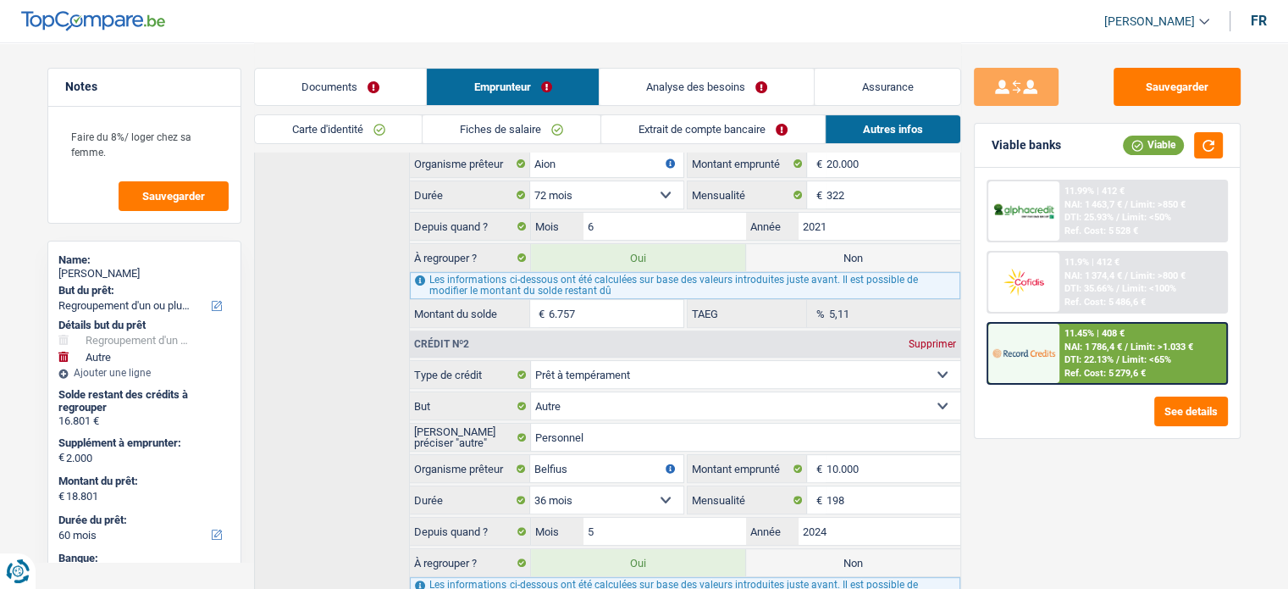
scroll to position [526, 0]
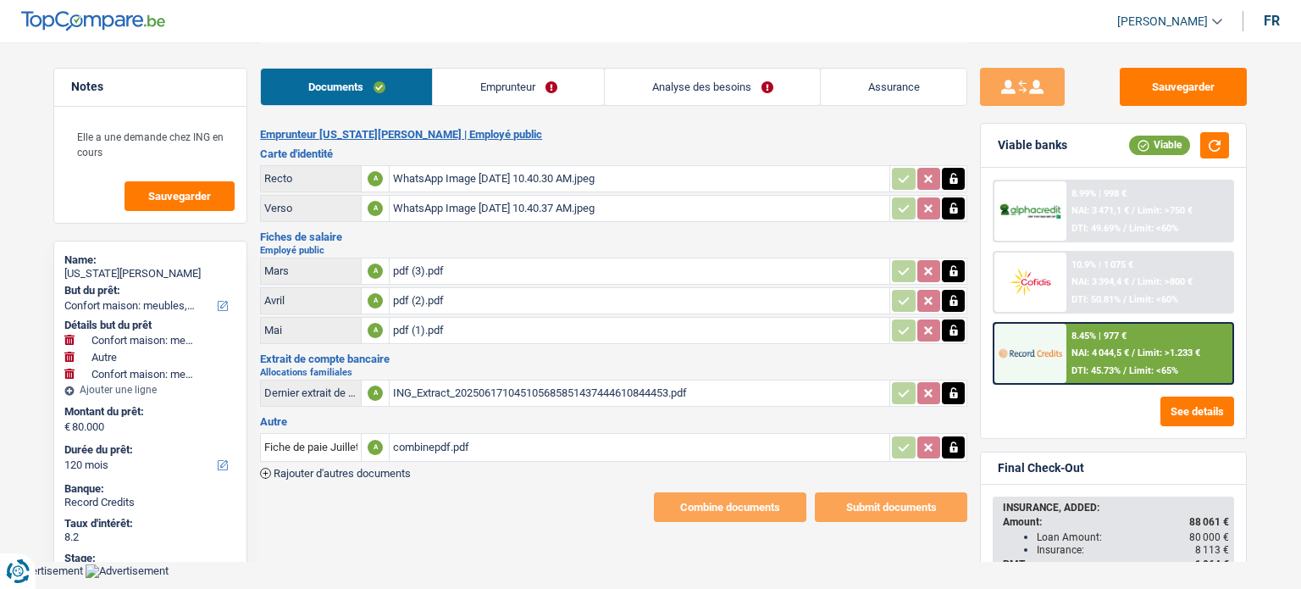
select select "household"
select select "other"
select select "household"
select select "120"
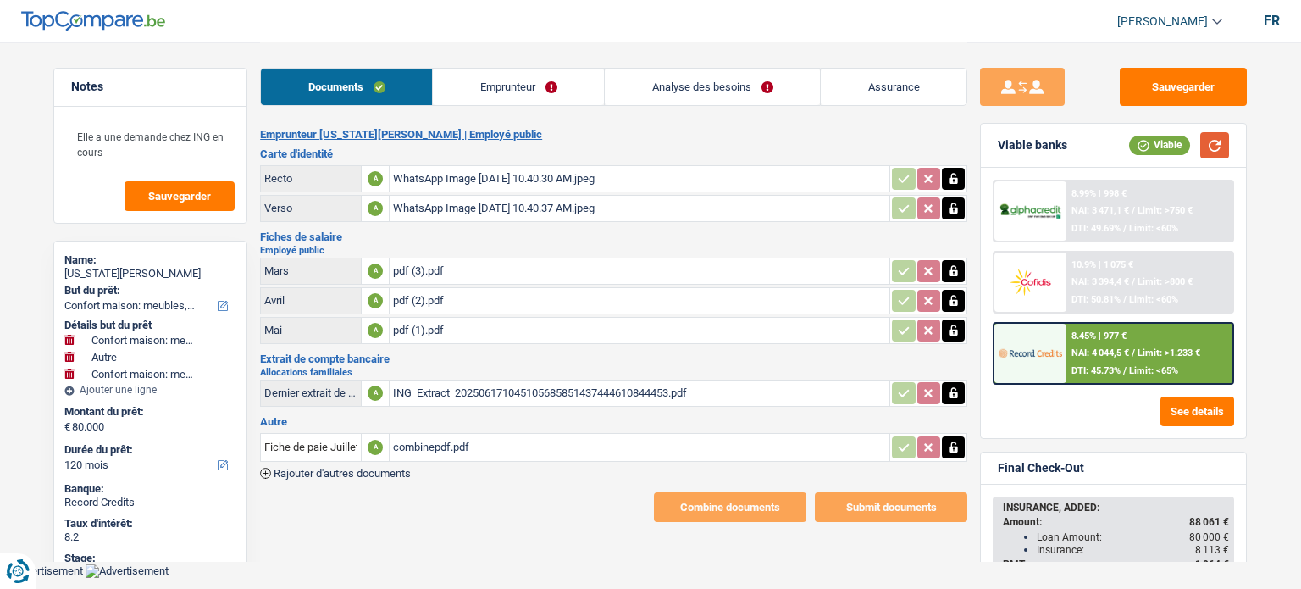
click at [1214, 150] on button "button" at bounding box center [1214, 145] width 29 height 26
click at [1033, 340] on img at bounding box center [1029, 352] width 63 height 31
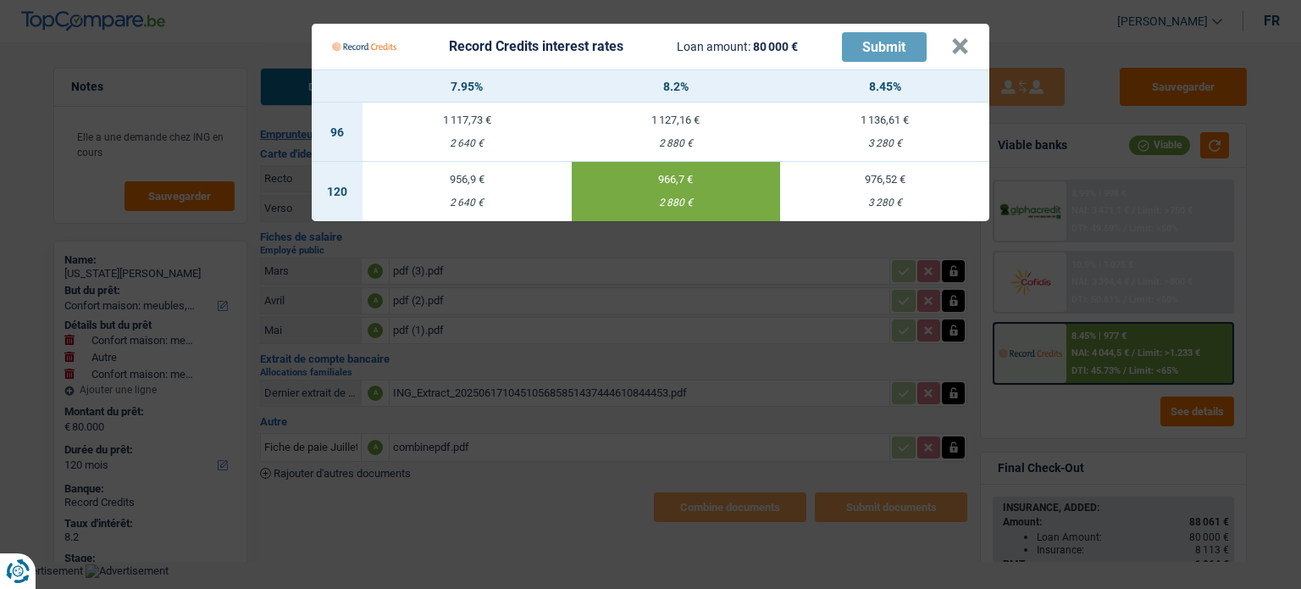
click at [470, 195] on td "956,9 € 2 640 €" at bounding box center [466, 191] width 209 height 59
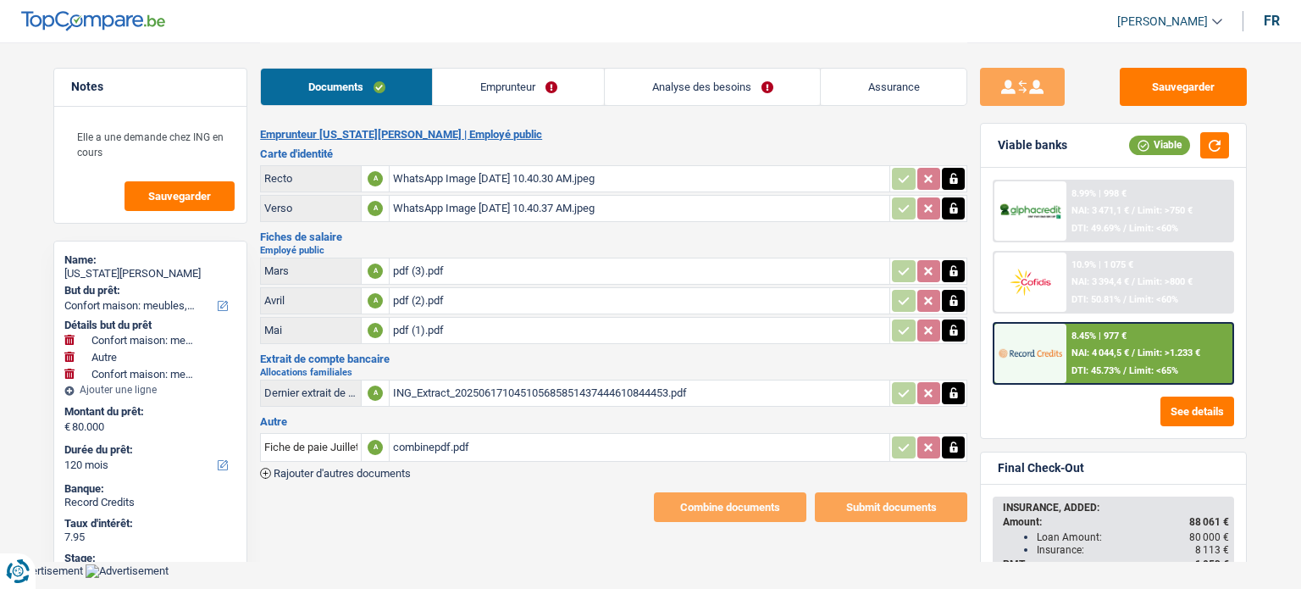
click at [1153, 329] on div "8.45% | 977 € NAI: 4 044,5 € / Limit: >1.233 € DTI: 45.73% / Limit: <65%" at bounding box center [1149, 353] width 167 height 59
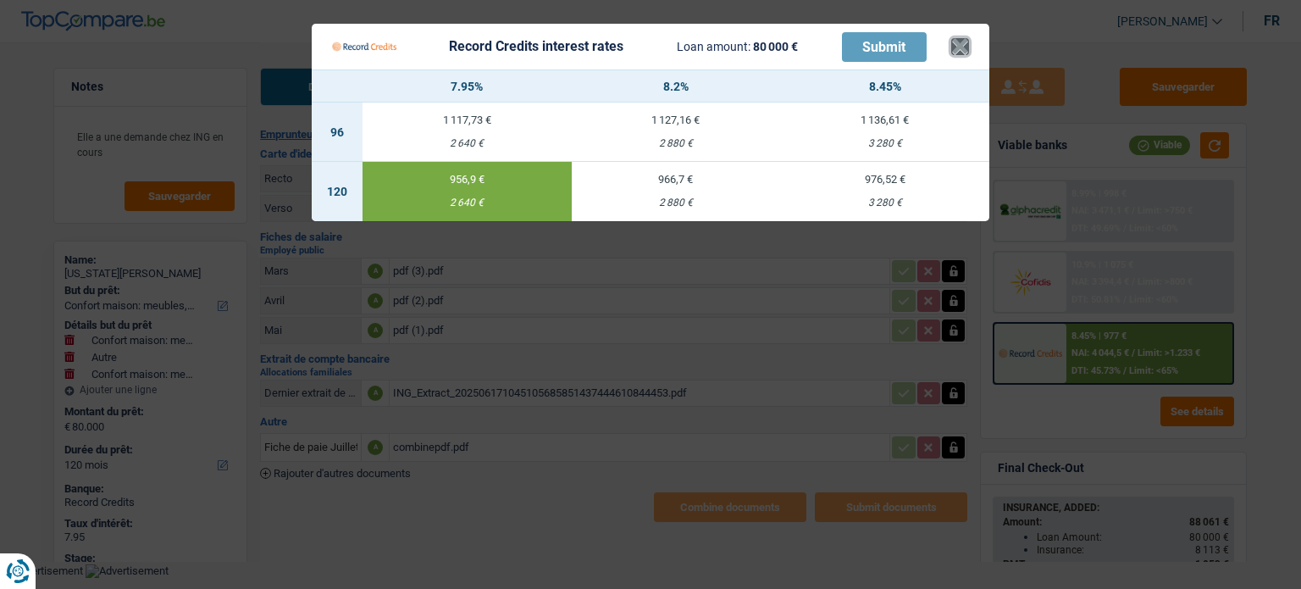
click at [960, 44] on button "×" at bounding box center [960, 46] width 18 height 17
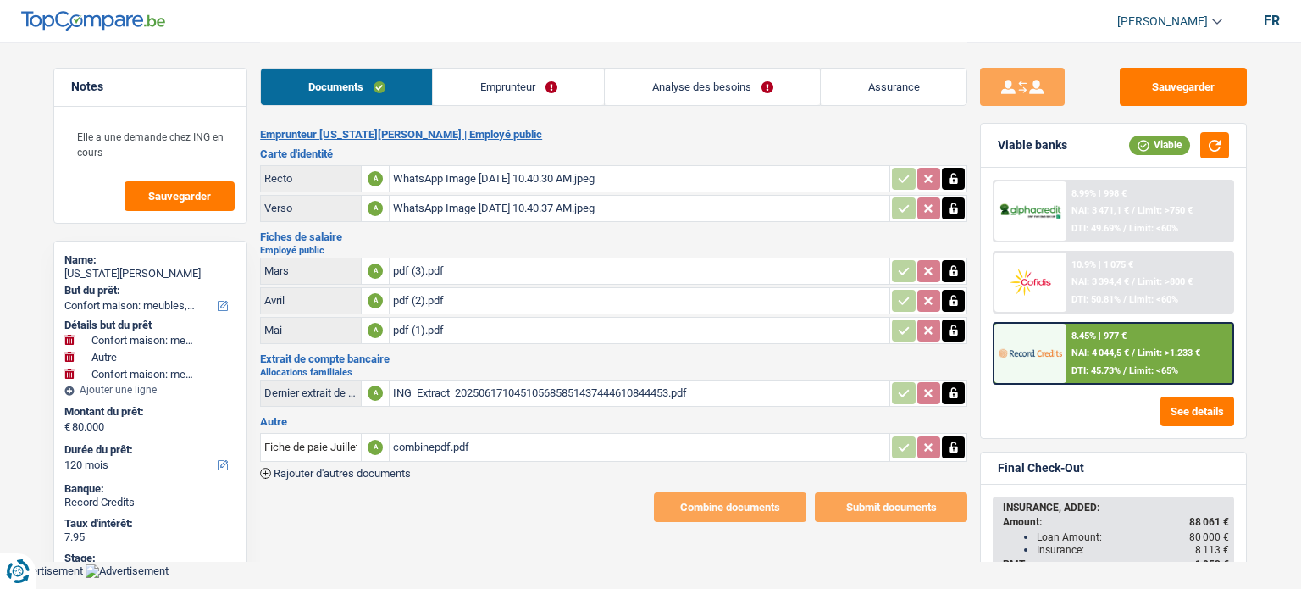
click at [1233, 235] on div "8.99% | 998 € NAI: 3 471,1 € / Limit: >750 € DTI: 49.69% / Limit: <60%" at bounding box center [1113, 211] width 241 height 63
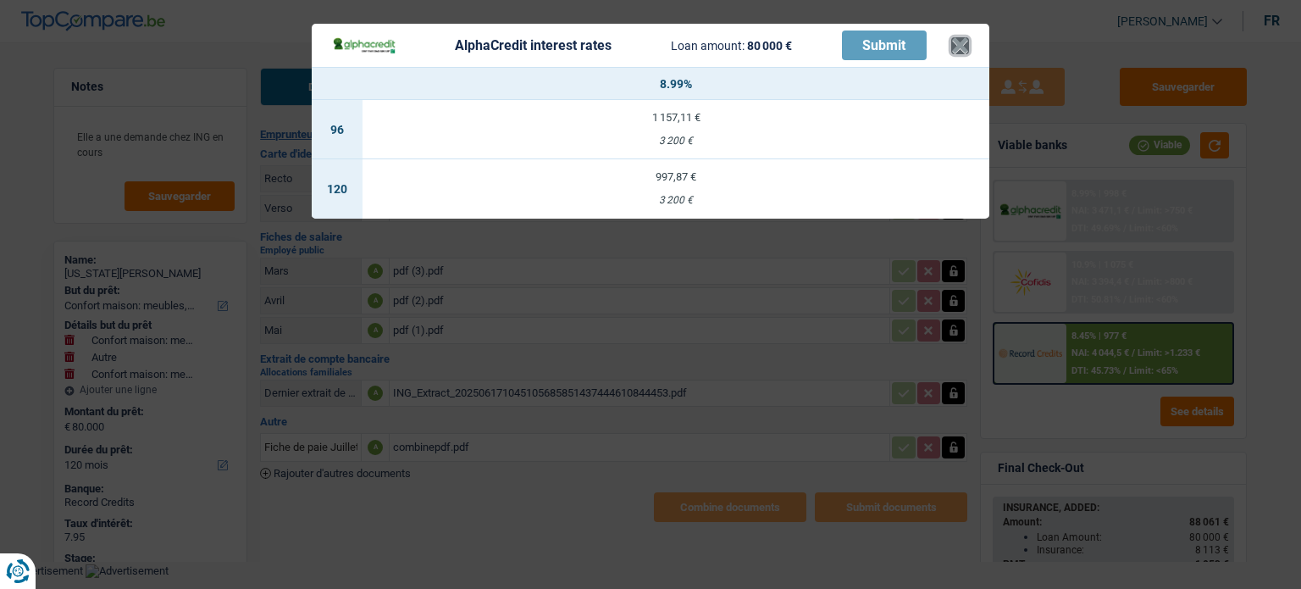
click at [952, 47] on button "×" at bounding box center [960, 45] width 18 height 17
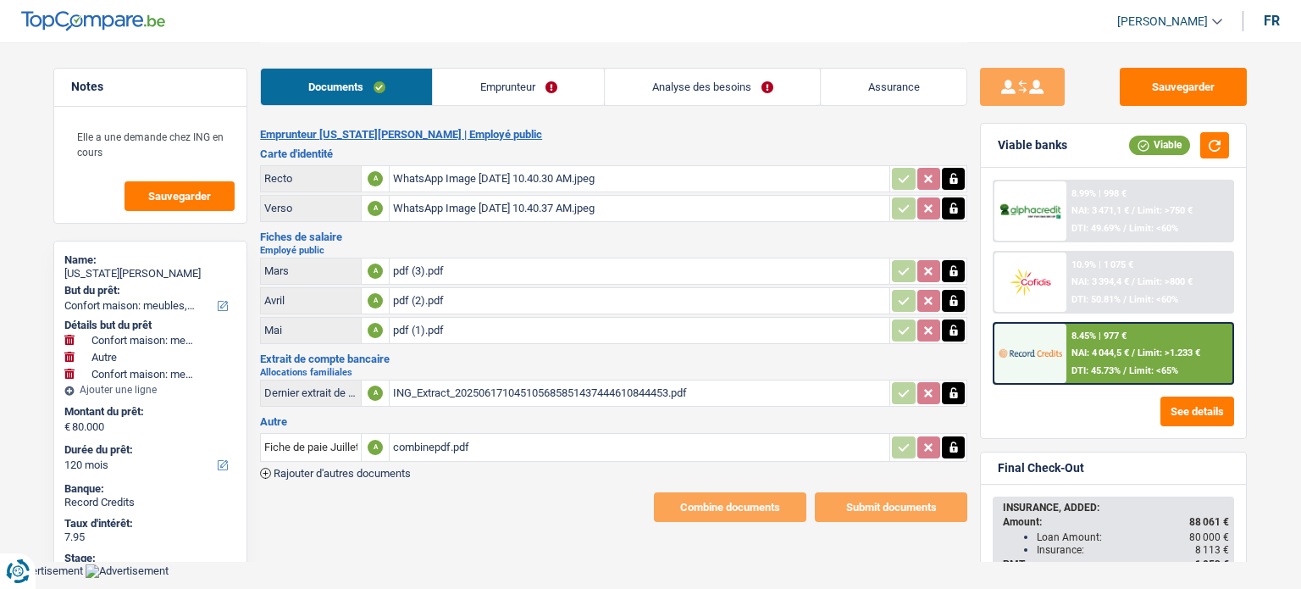
click at [915, 86] on link "Assurance" at bounding box center [894, 87] width 146 height 36
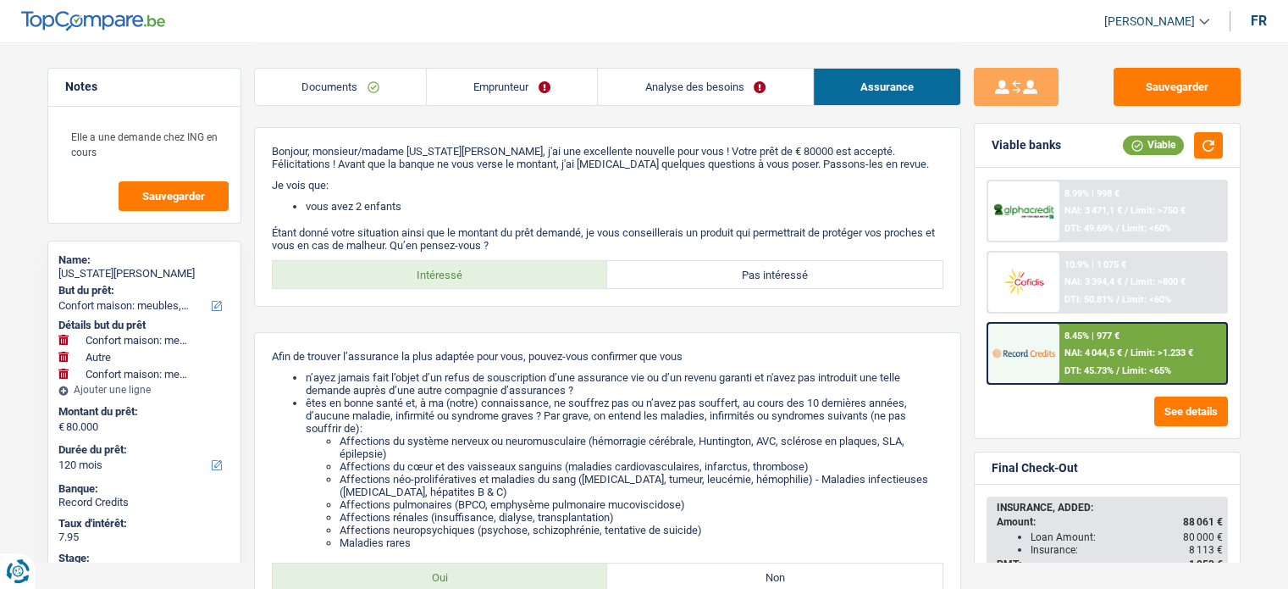
click at [970, 361] on div "Sauvegarder Viable banks Viable 8.99% | 998 € NAI: 3 471,1 € / Limit: >750 € DT…" at bounding box center [1107, 315] width 292 height 494
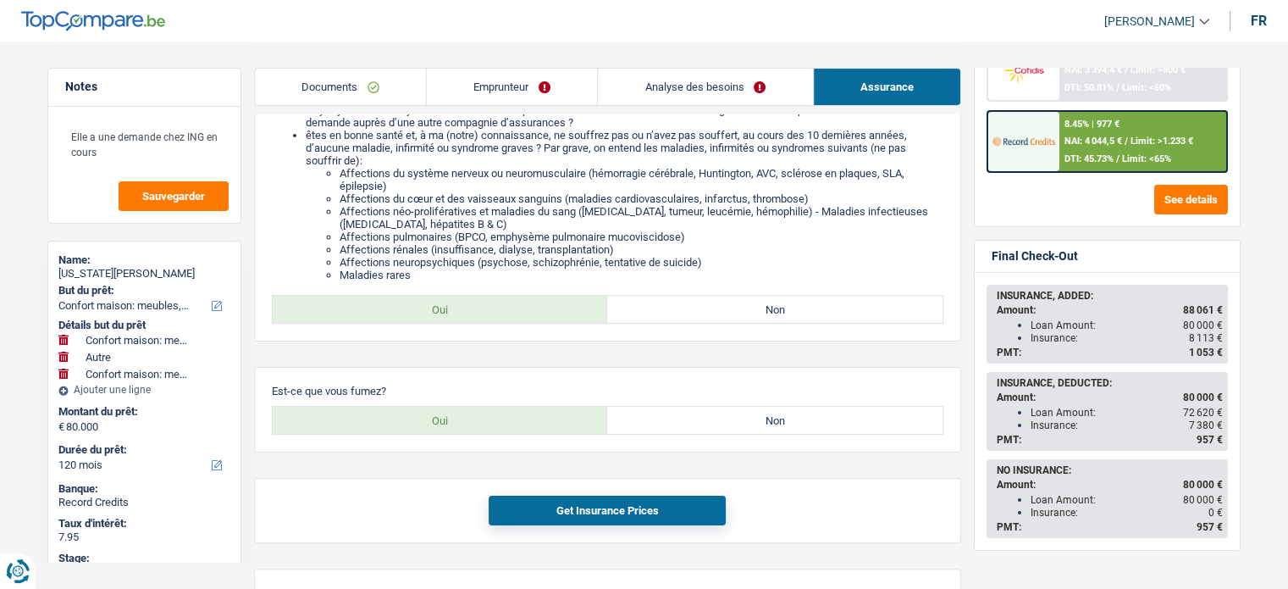
scroll to position [271, 0]
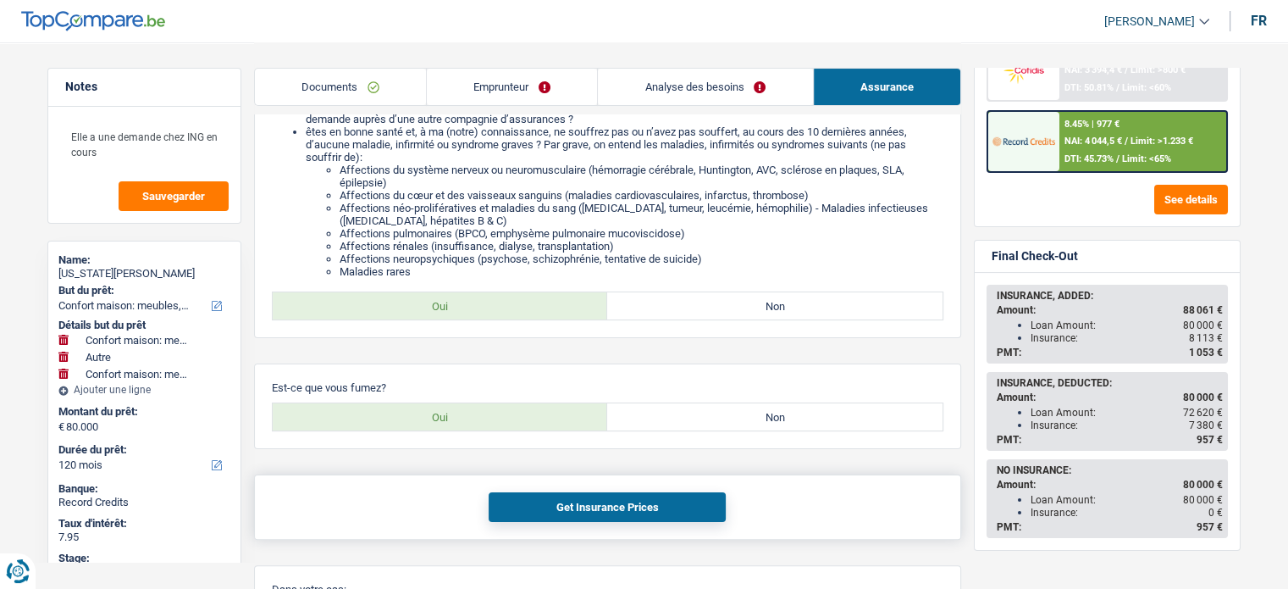
click at [688, 501] on button "Get Insurance Prices" at bounding box center [607, 507] width 237 height 30
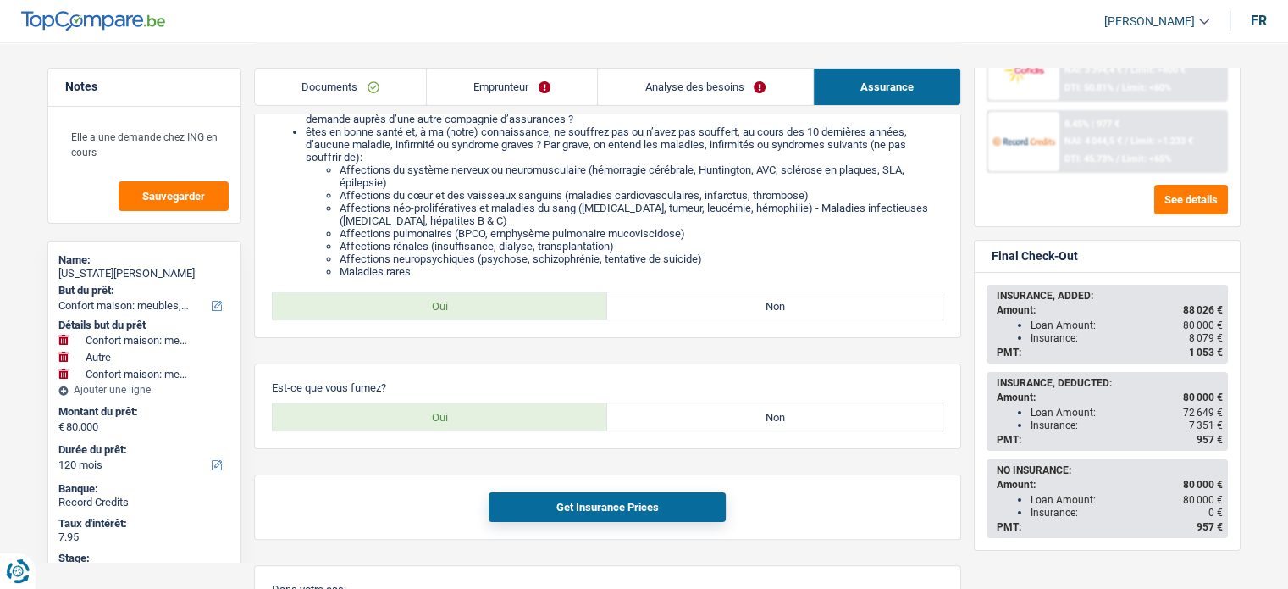
click at [971, 456] on div "Sauvegarder Viable banks Refresh 8.99% | 998 € NAI: 3 471,1 € / Limit: >750 € D…" at bounding box center [1107, 315] width 292 height 494
click at [326, 94] on link "Documents" at bounding box center [340, 87] width 171 height 36
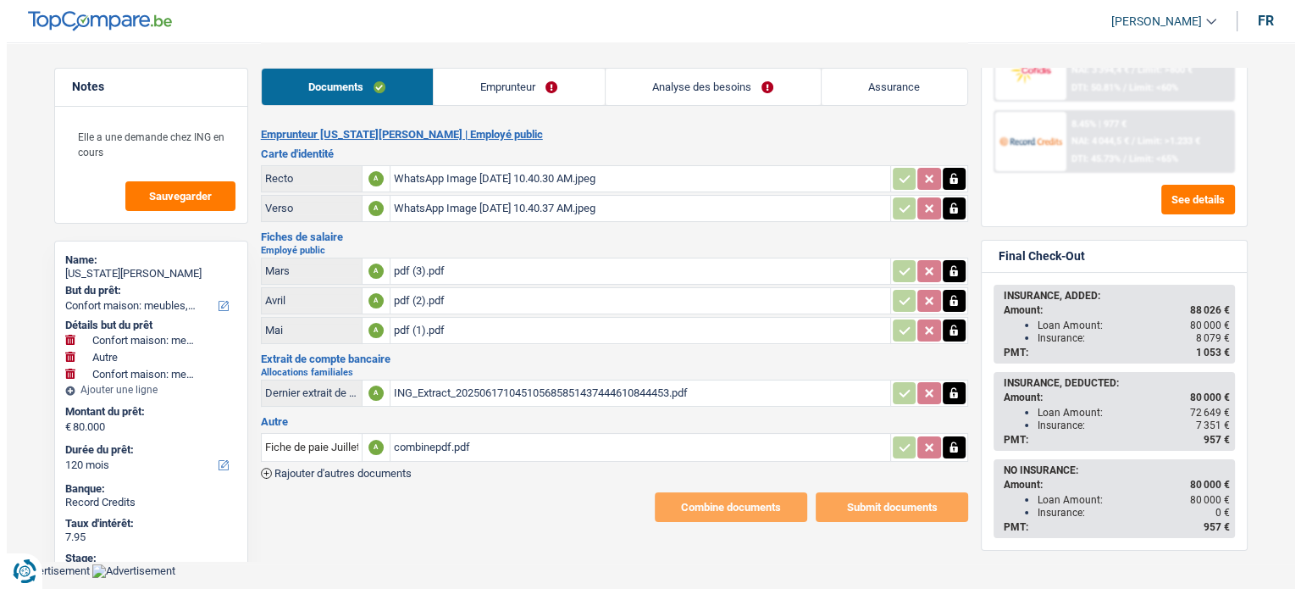
scroll to position [0, 0]
click at [1209, 332] on span "8 079 €" at bounding box center [1212, 338] width 34 height 12
copy span "8 079"
click at [1198, 304] on span "88 026 €" at bounding box center [1209, 310] width 40 height 12
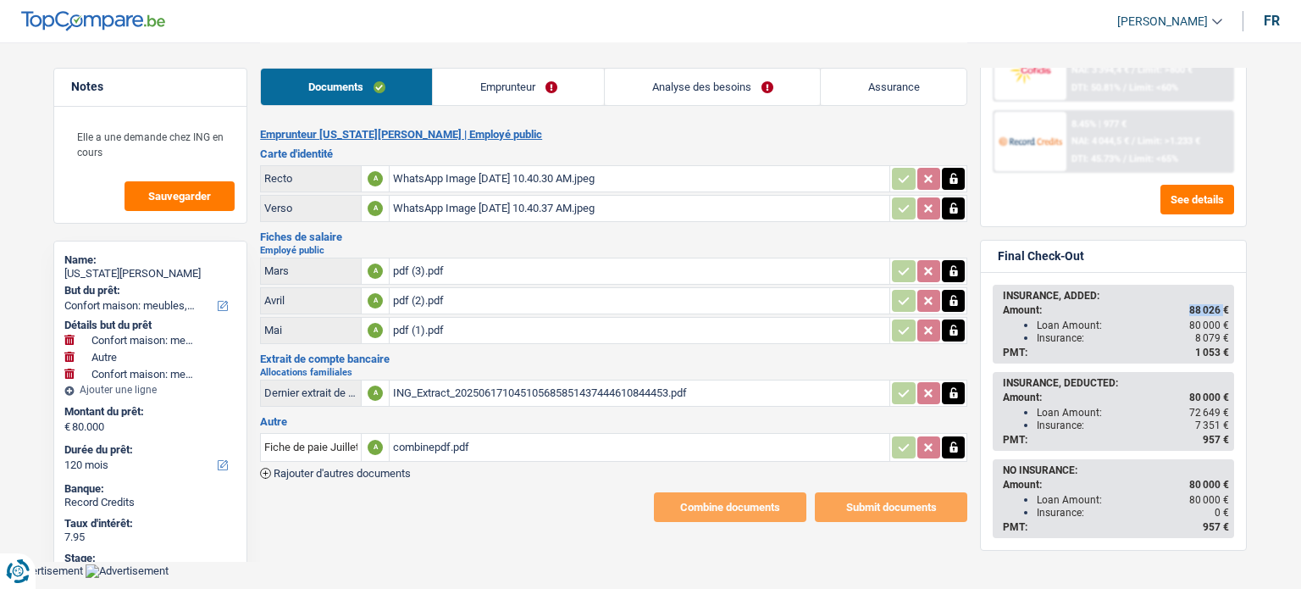
click at [1198, 304] on span "88 026 €" at bounding box center [1209, 310] width 40 height 12
copy span "88 026"
click at [118, 267] on div "[US_STATE][PERSON_NAME]" at bounding box center [150, 274] width 172 height 14
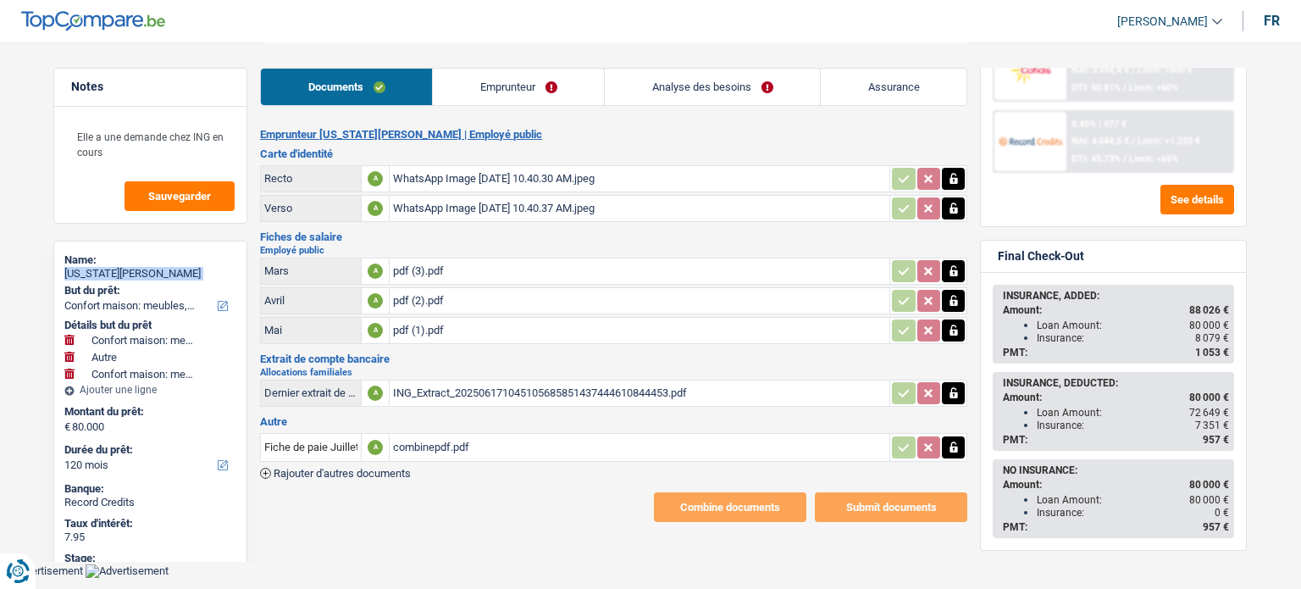
copy div "[US_STATE][PERSON_NAME]"
click at [1300, 130] on main "Notes Elle a une demande chez ING en cours Sauvegarder Name: [US_STATE][PERSON_…" at bounding box center [650, 282] width 1301 height 564
click at [990, 185] on div "8.99% | 998 € NAI: 3 471,1 € / Limit: >750 € DTI: 49.69% / Limit: <60% 10.9% | …" at bounding box center [1113, 91] width 265 height 270
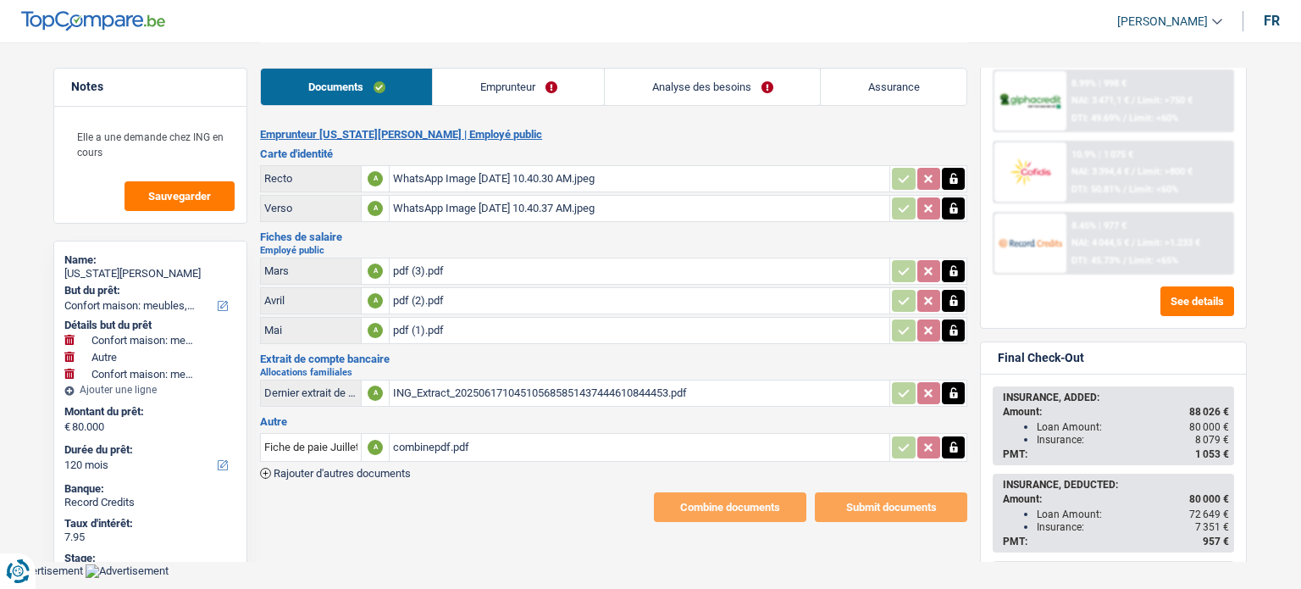
click at [978, 185] on div "Sauvegarder Viable banks Refresh 8.99% | 998 € NAI: 3 471,1 € / Limit: >750 € D…" at bounding box center [1113, 315] width 292 height 494
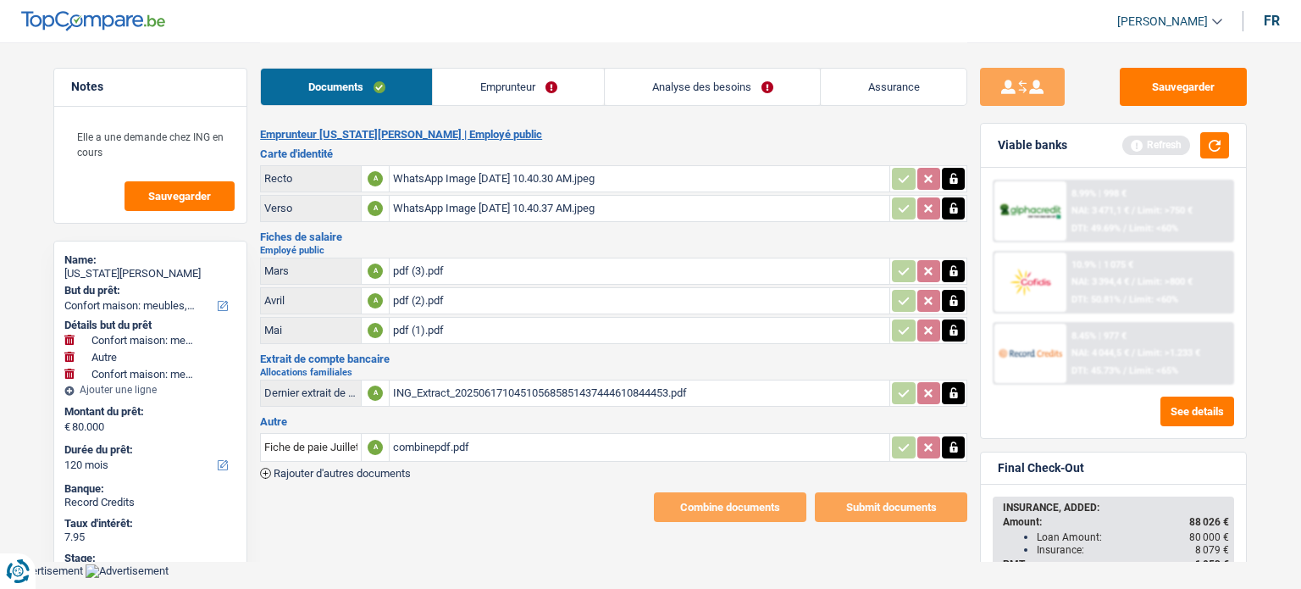
click at [973, 185] on div "Sauvegarder Viable banks Refresh 8.99% | 998 € NAI: 3 471,1 € / Limit: >750 € D…" at bounding box center [1113, 315] width 292 height 494
click at [1264, 216] on main "Notes Elle a une demande chez ING en cours Sauvegarder Name: [US_STATE][PERSON_…" at bounding box center [650, 282] width 1301 height 564
click at [849, 94] on link "Assurance" at bounding box center [894, 87] width 146 height 36
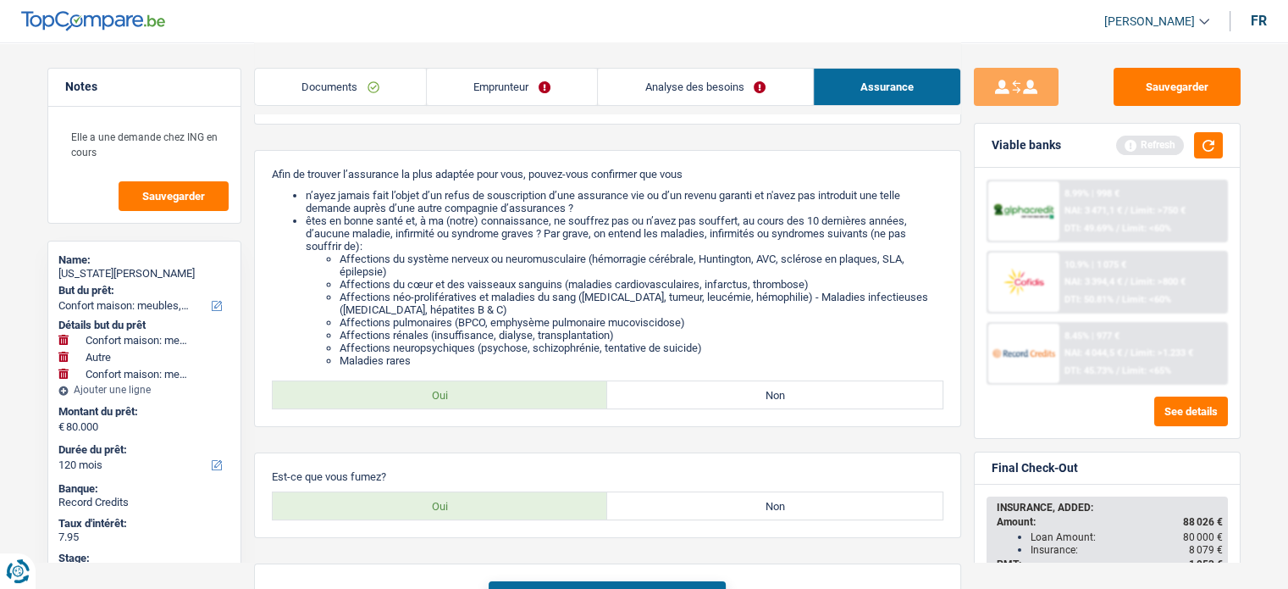
scroll to position [188, 0]
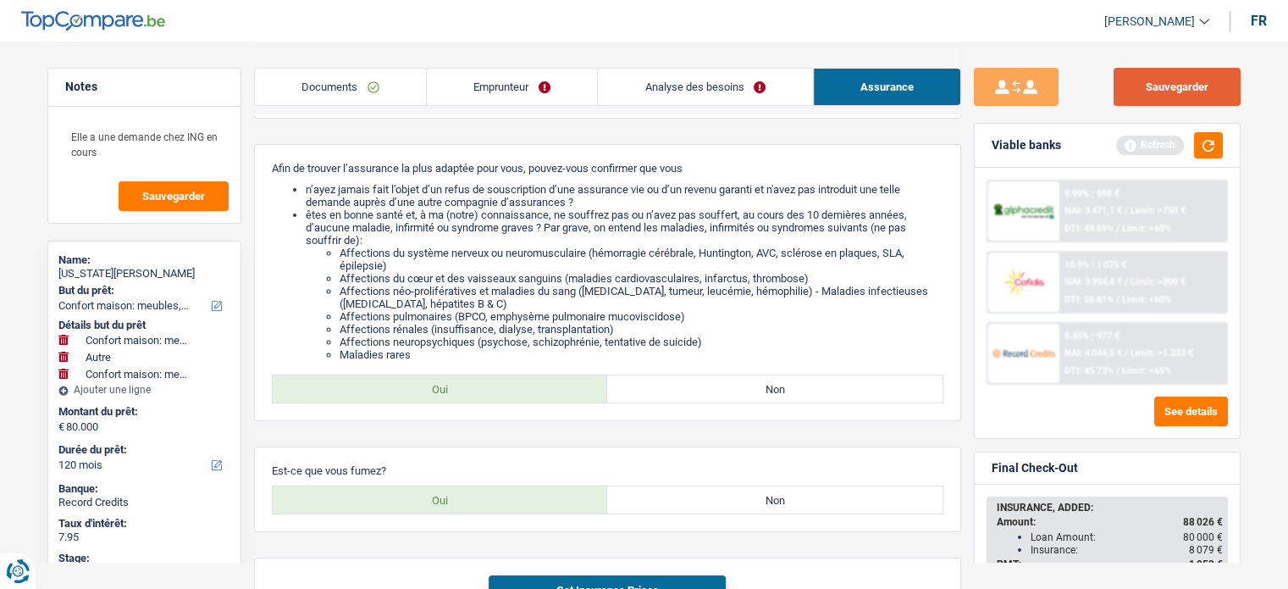
click at [1149, 97] on button "Sauvegarder" at bounding box center [1177, 87] width 127 height 38
